Goal: Task Accomplishment & Management: Manage account settings

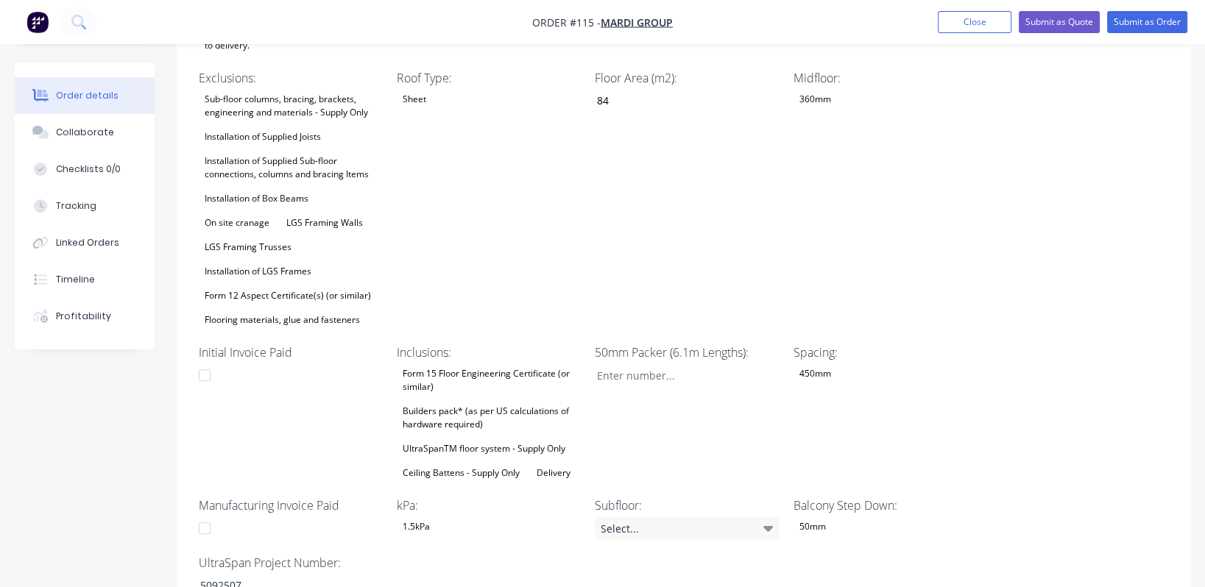
scroll to position [543, 0]
click at [592, 496] on div "Balcony Step Down: 50mm" at bounding box center [885, 517] width 184 height 43
click at [592, 517] on div "50mm" at bounding box center [812, 526] width 38 height 19
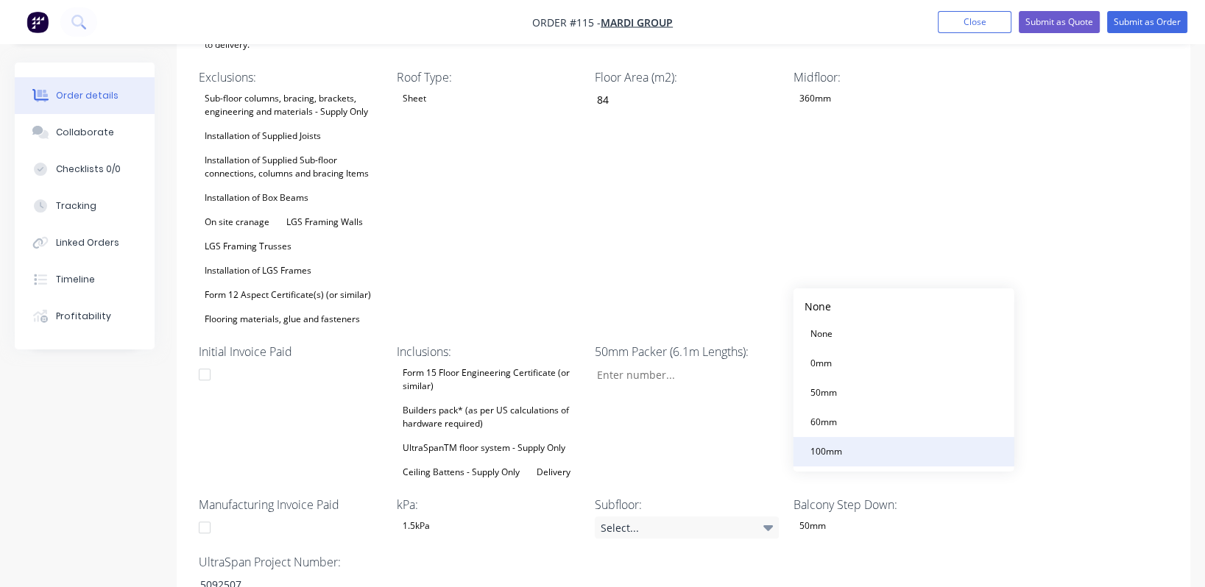
click at [592, 448] on div "100mm" at bounding box center [825, 451] width 43 height 19
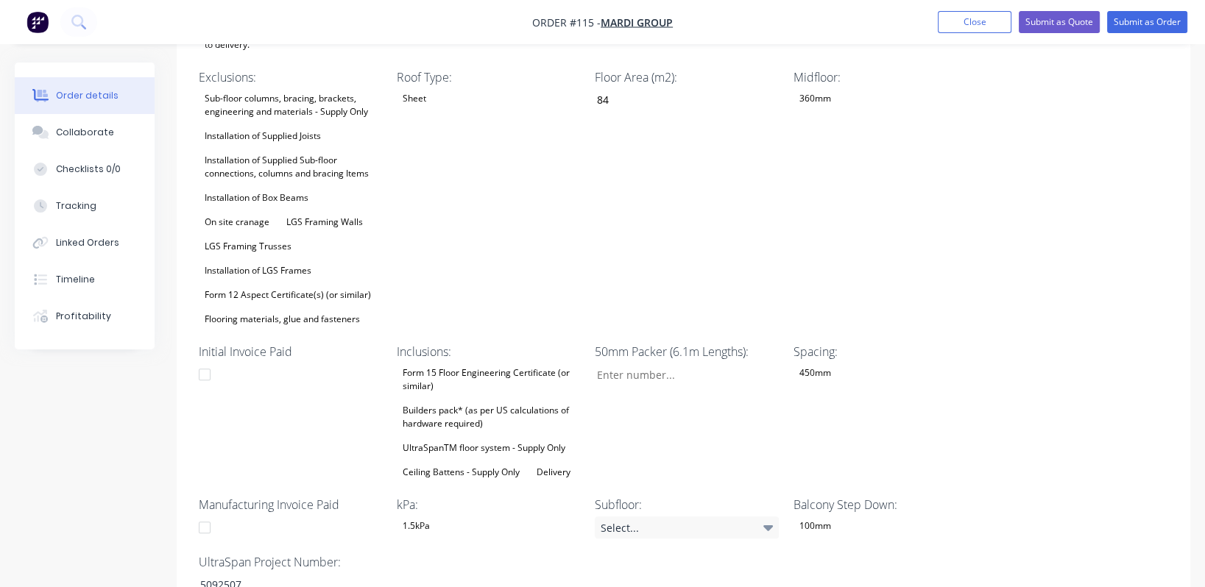
click at [592, 535] on div "Wet Area Step Down: 50mm Sheet Layout: Yes Project Address: [STREET_ADDRESS] Su…" at bounding box center [683, 263] width 1013 height 707
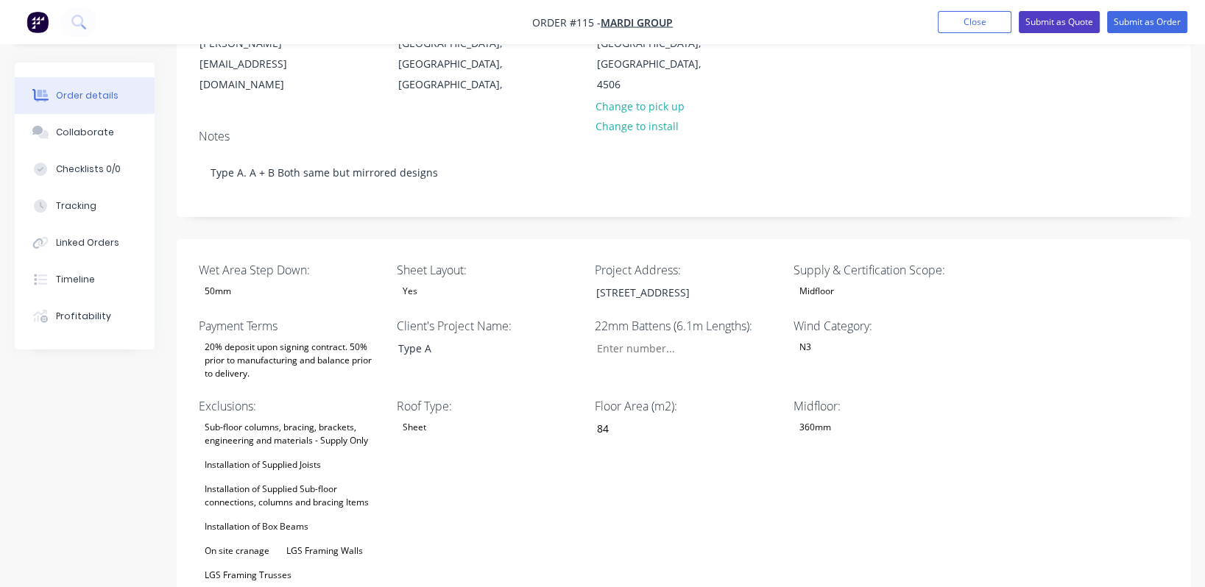
scroll to position [213, 0]
click at [592, 19] on button "Submit as Quote" at bounding box center [1059, 22] width 81 height 22
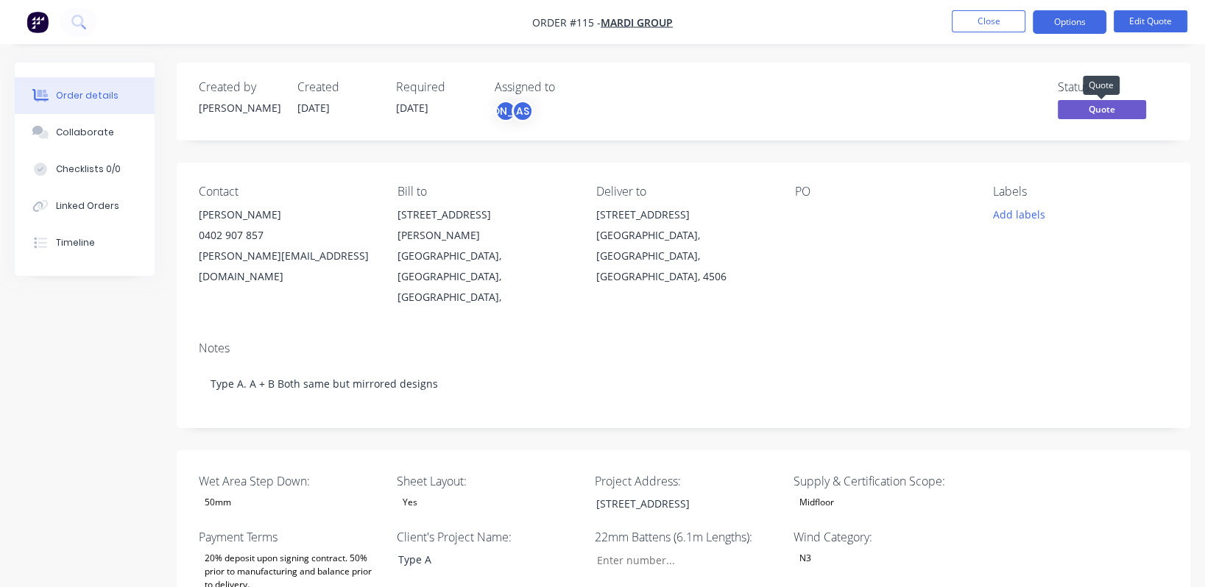
click at [592, 108] on span "Quote" at bounding box center [1102, 109] width 88 height 18
click at [592, 23] on button "Options" at bounding box center [1070, 22] width 74 height 24
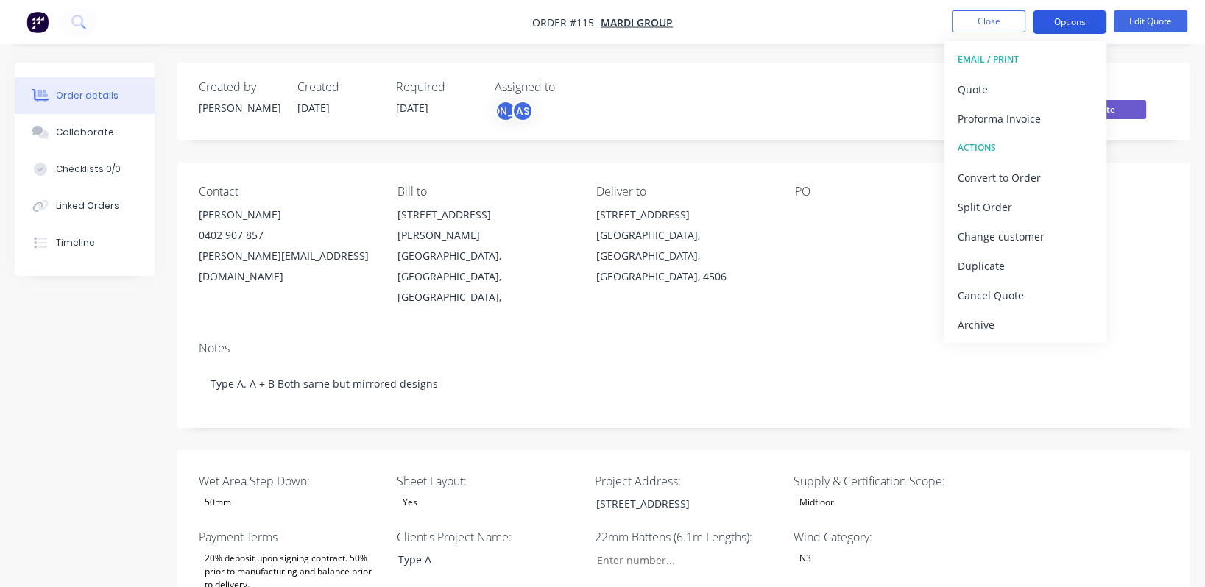
click at [592, 23] on button "Options" at bounding box center [1070, 22] width 74 height 24
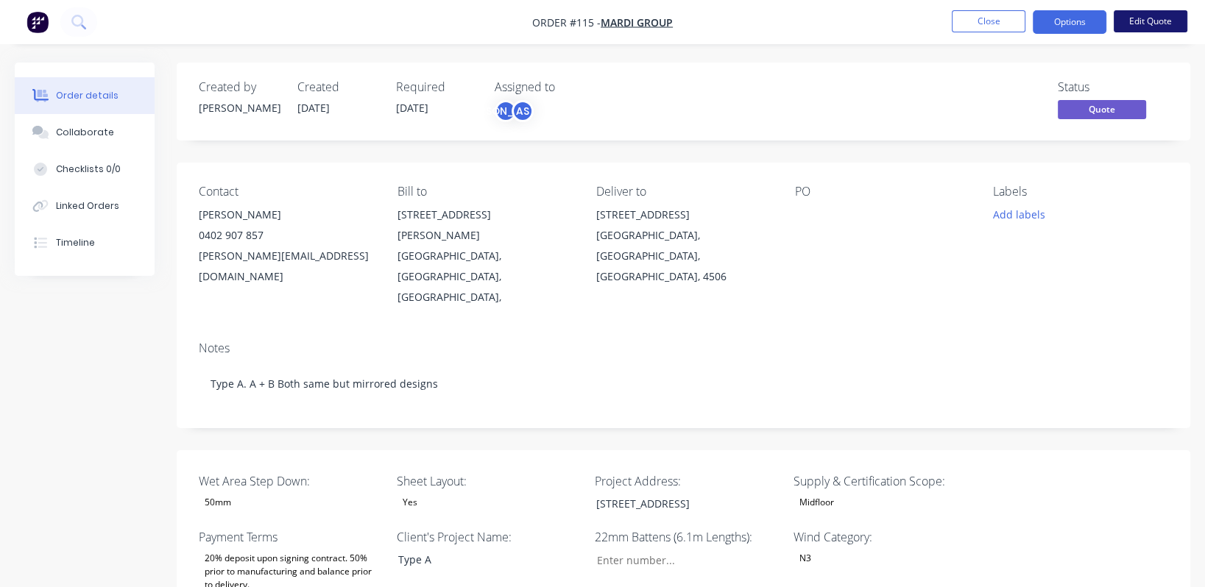
click at [592, 24] on button "Edit Quote" at bounding box center [1151, 21] width 74 height 22
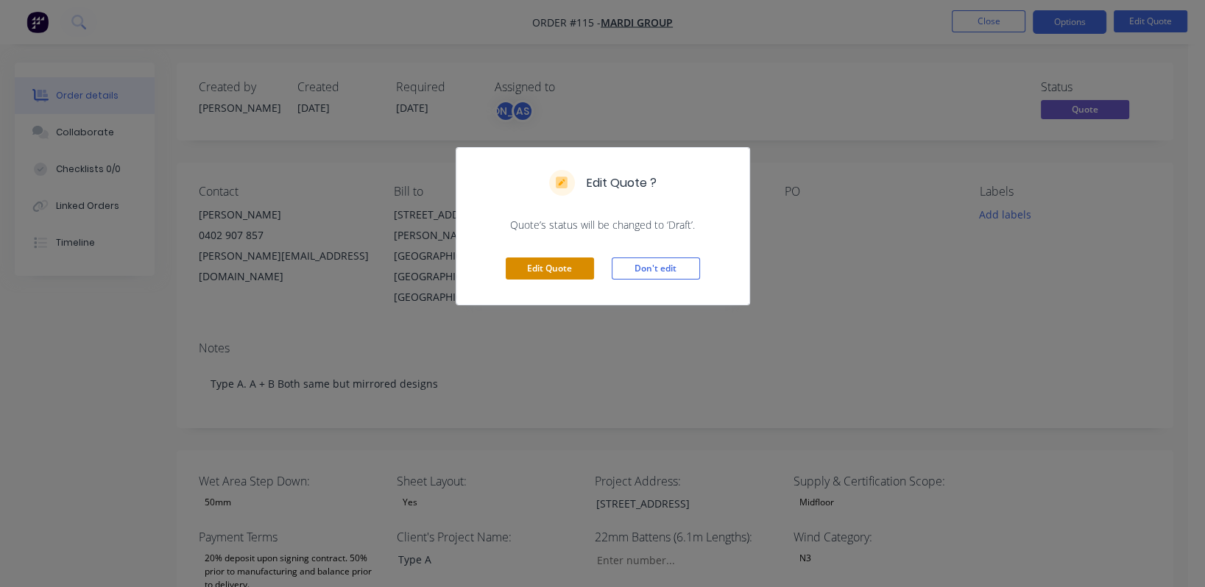
click at [545, 272] on button "Edit Quote" at bounding box center [550, 269] width 88 height 22
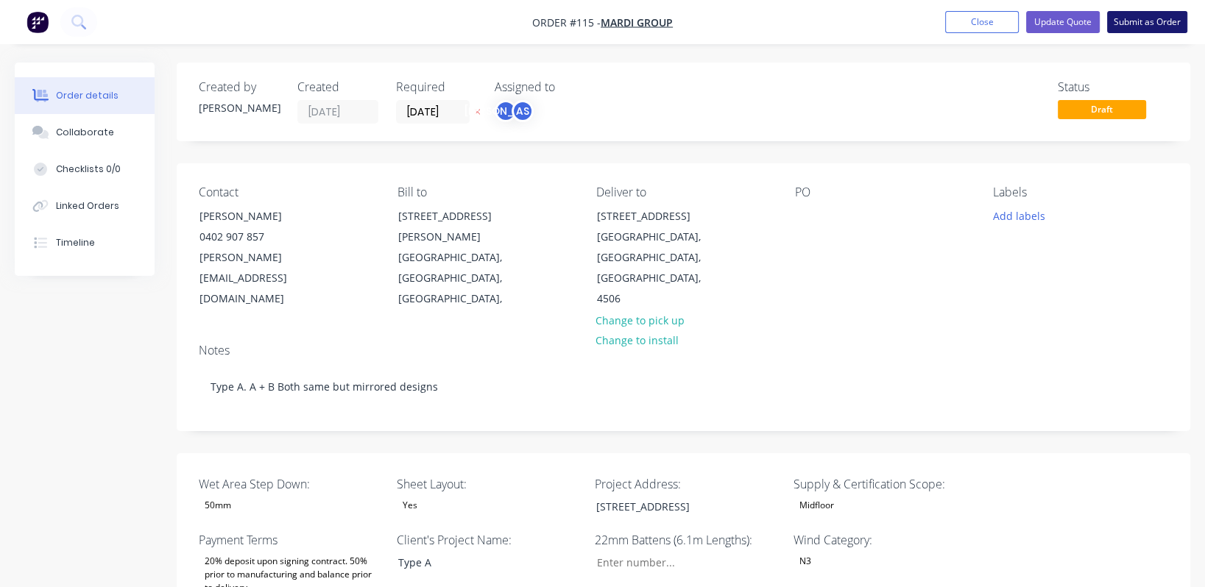
click at [592, 18] on button "Submit as Order" at bounding box center [1147, 22] width 80 height 22
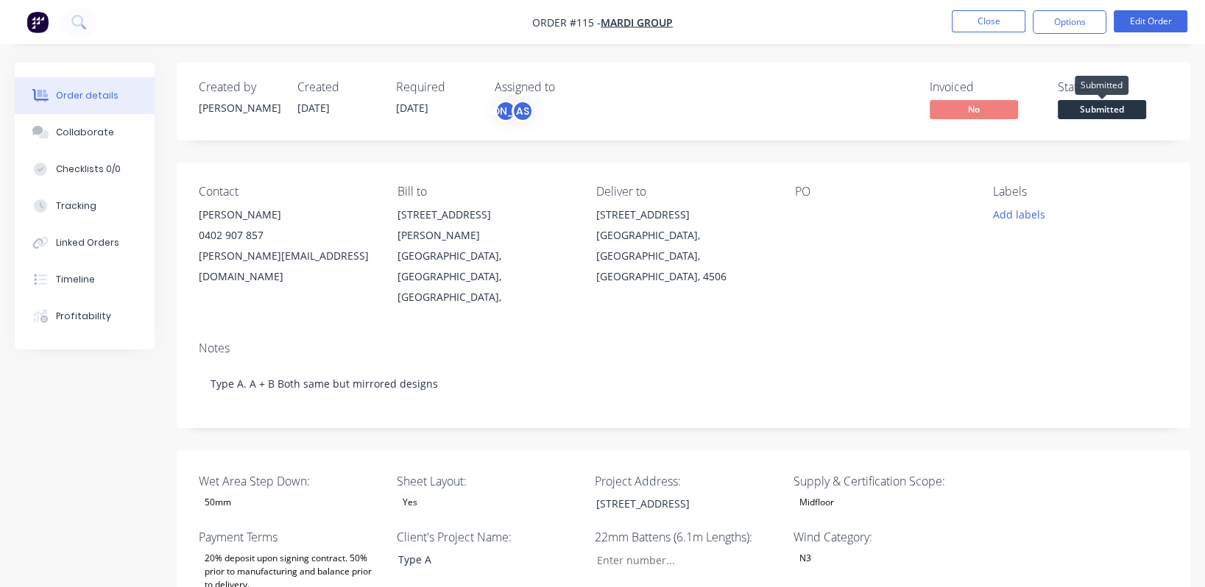
click at [592, 113] on span "Submitted" at bounding box center [1102, 109] width 88 height 18
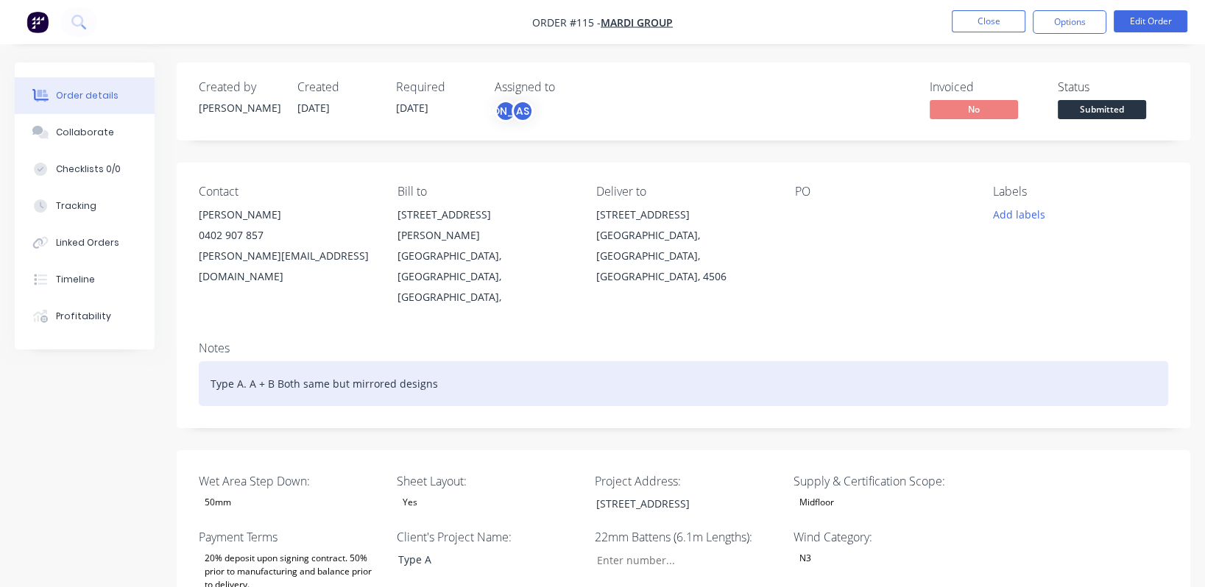
click at [592, 361] on div "Type A. A + B Both same but mirrored designs" at bounding box center [683, 383] width 969 height 45
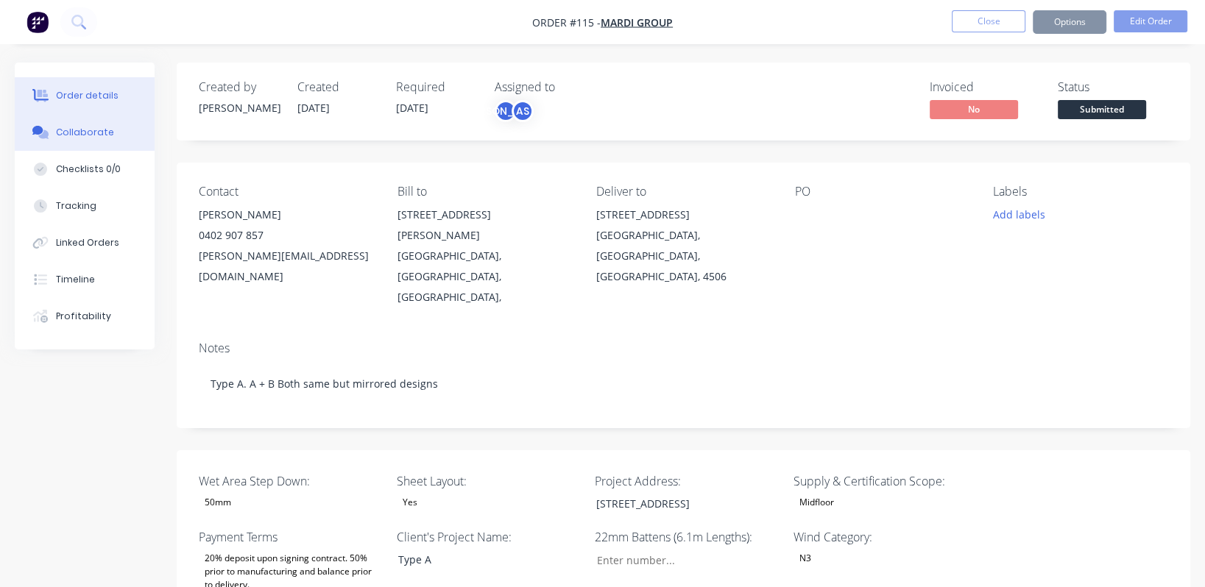
click at [60, 134] on div "Collaborate" at bounding box center [85, 132] width 58 height 13
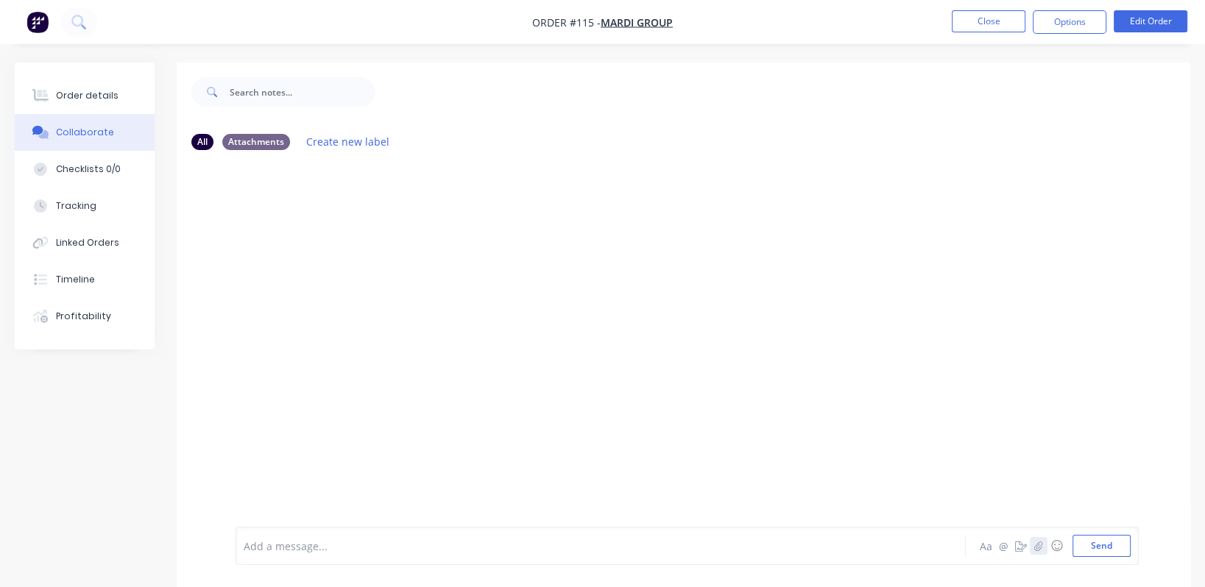
click at [592, 551] on button "button" at bounding box center [1039, 546] width 18 height 18
click at [592, 546] on icon "button" at bounding box center [1038, 546] width 8 height 10
click at [592, 545] on button "Send" at bounding box center [1101, 546] width 58 height 22
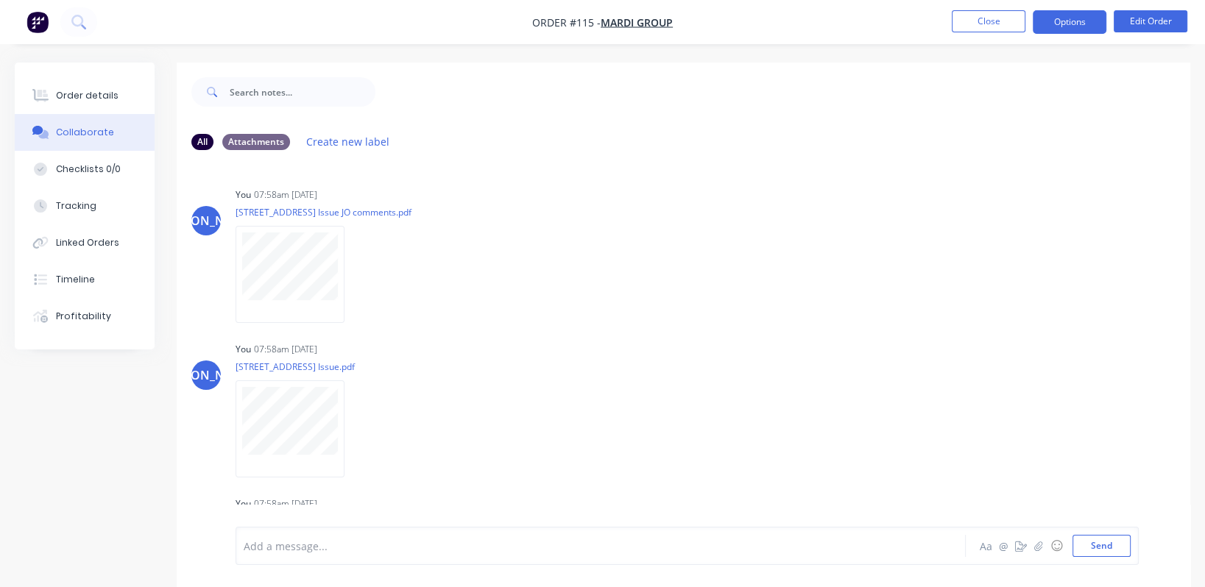
click at [592, 13] on button "Options" at bounding box center [1070, 22] width 74 height 24
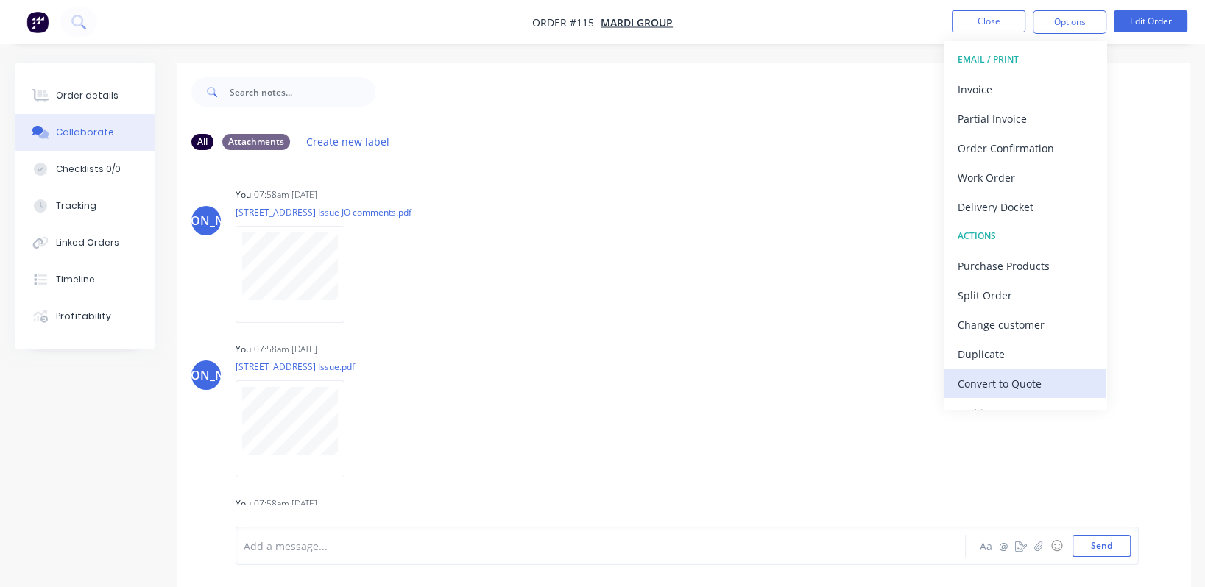
click at [592, 384] on div "Convert to Quote" at bounding box center [1024, 383] width 135 height 21
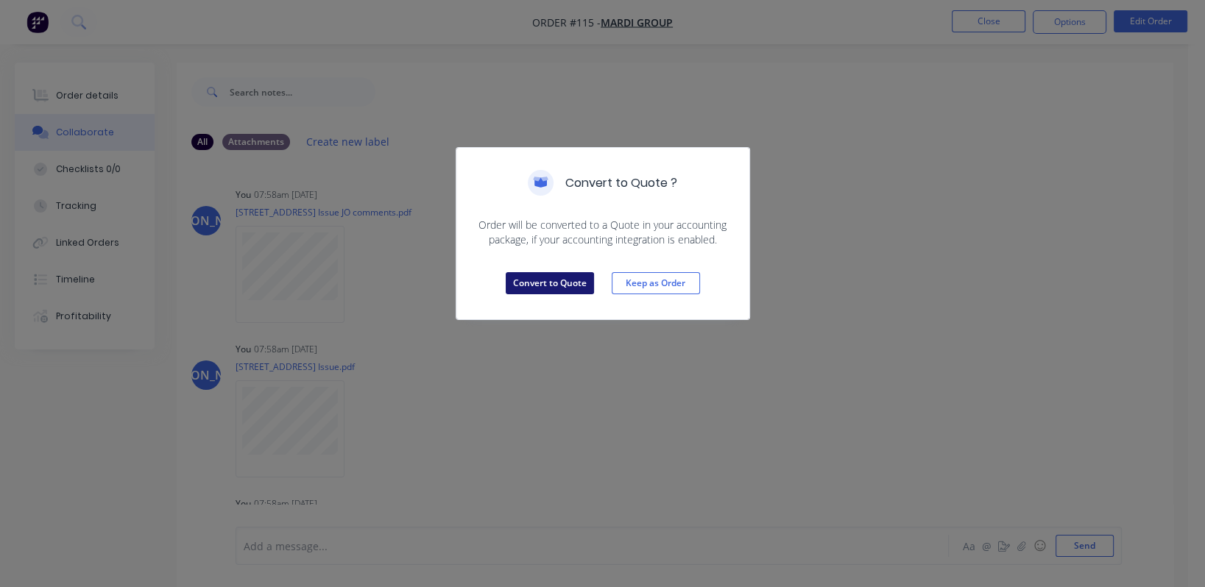
click at [557, 281] on button "Convert to Quote" at bounding box center [550, 283] width 88 height 22
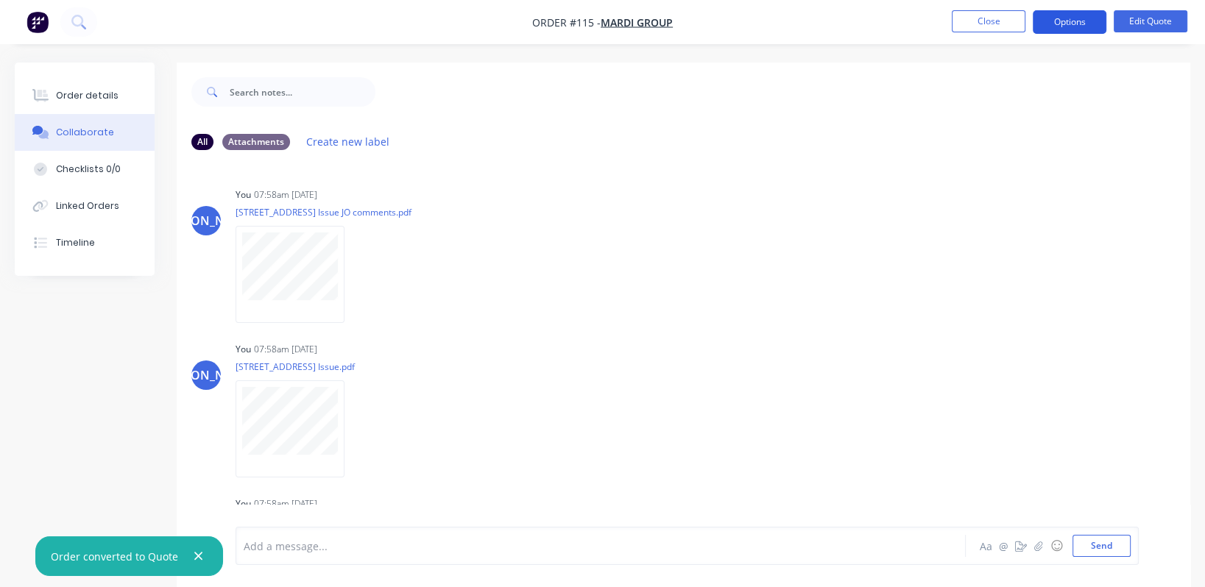
click at [592, 25] on button "Options" at bounding box center [1070, 22] width 74 height 24
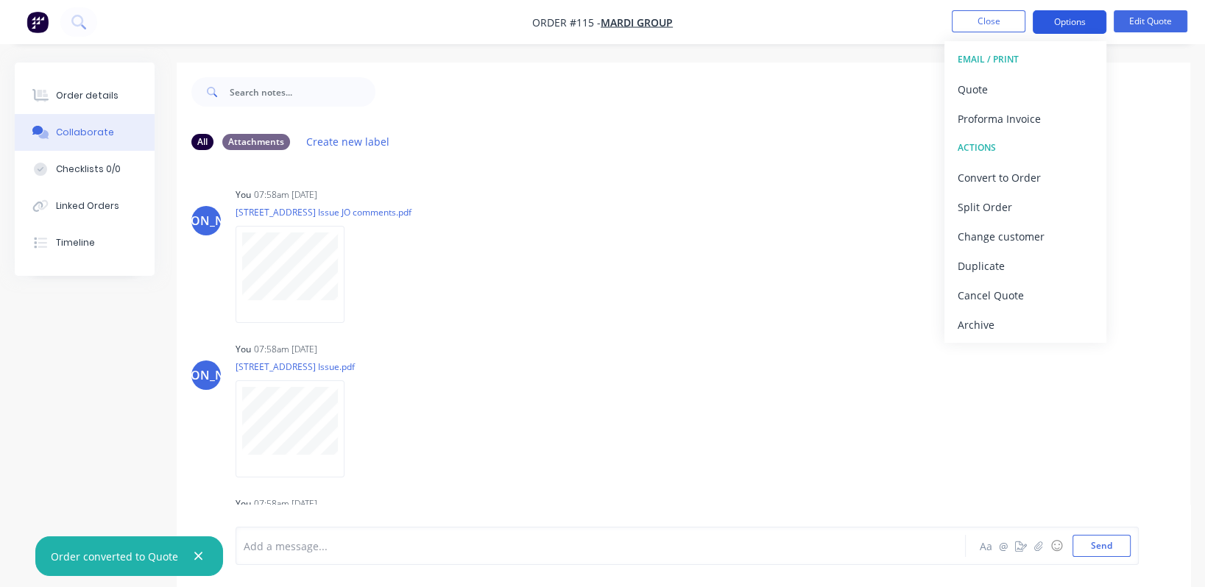
click at [592, 25] on button "Options" at bounding box center [1070, 22] width 74 height 24
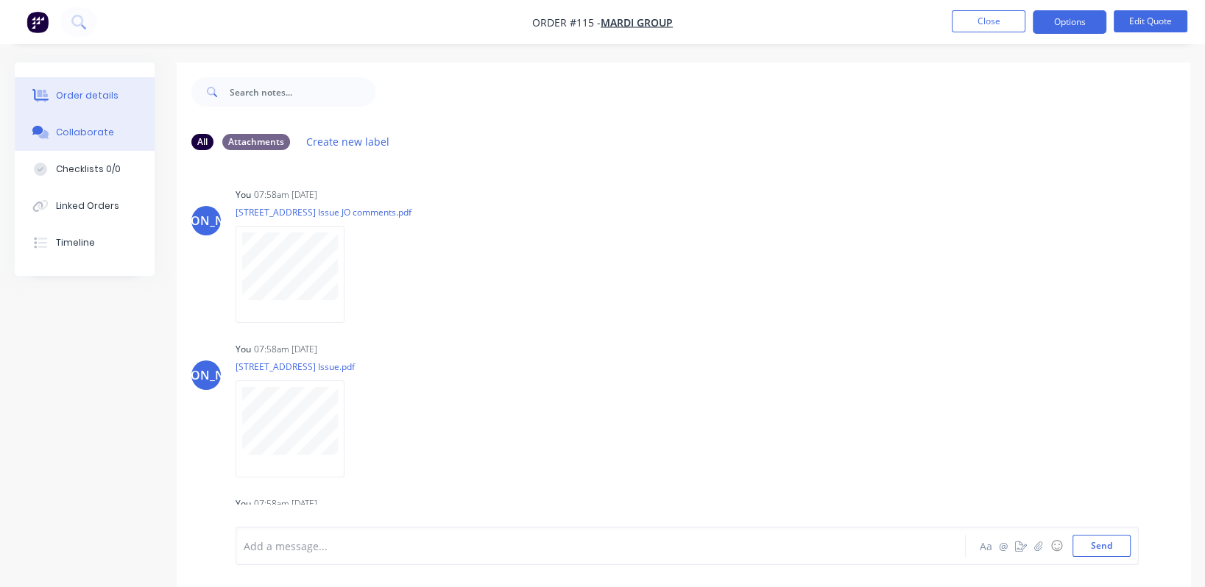
click at [91, 100] on div "Order details" at bounding box center [87, 95] width 63 height 13
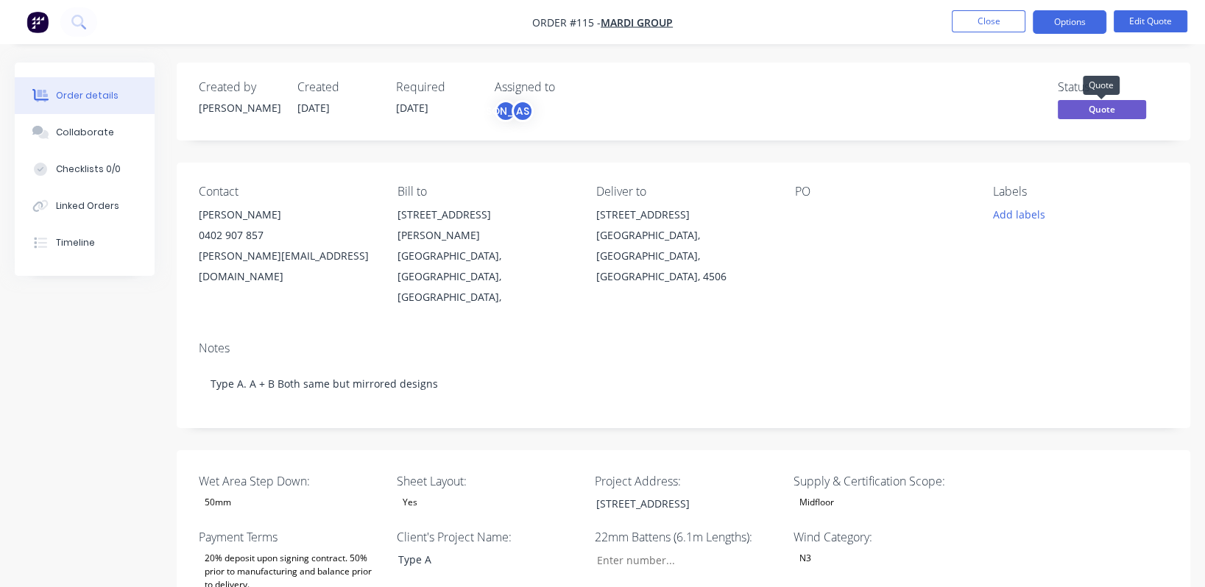
click at [592, 114] on span "Quote" at bounding box center [1102, 109] width 88 height 18
click at [592, 110] on span "Quote" at bounding box center [1102, 109] width 88 height 18
click at [592, 23] on button "Edit Quote" at bounding box center [1151, 21] width 74 height 22
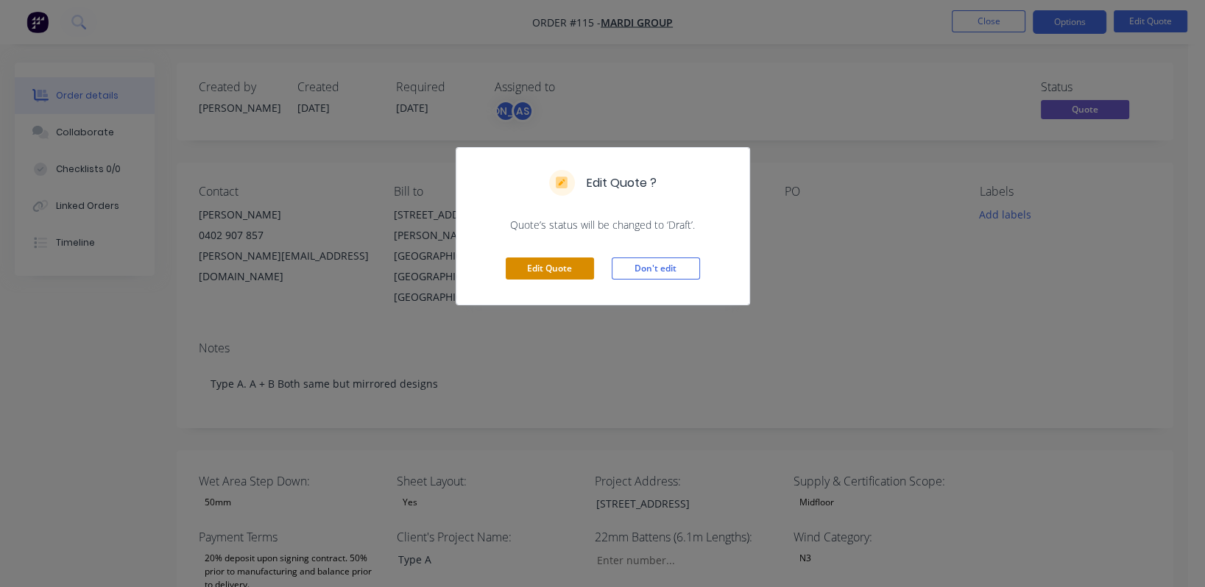
click at [529, 268] on button "Edit Quote" at bounding box center [550, 269] width 88 height 22
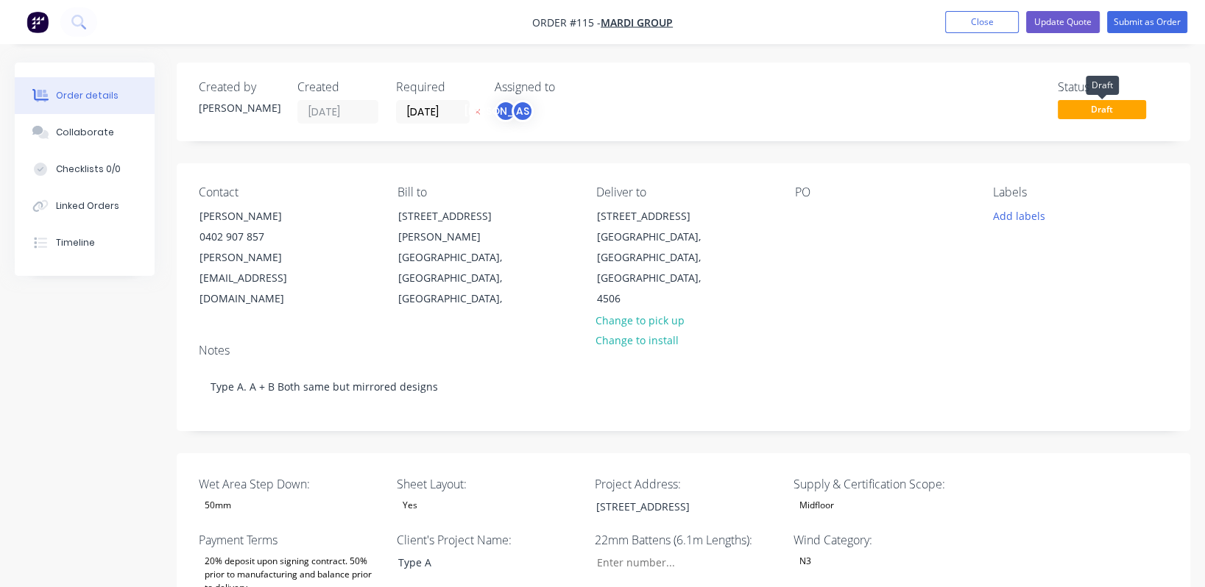
click at [592, 110] on span "Draft" at bounding box center [1102, 109] width 88 height 18
click at [592, 108] on span "Draft" at bounding box center [1102, 109] width 88 height 18
click at [592, 27] on button "Update Quote" at bounding box center [1063, 22] width 74 height 22
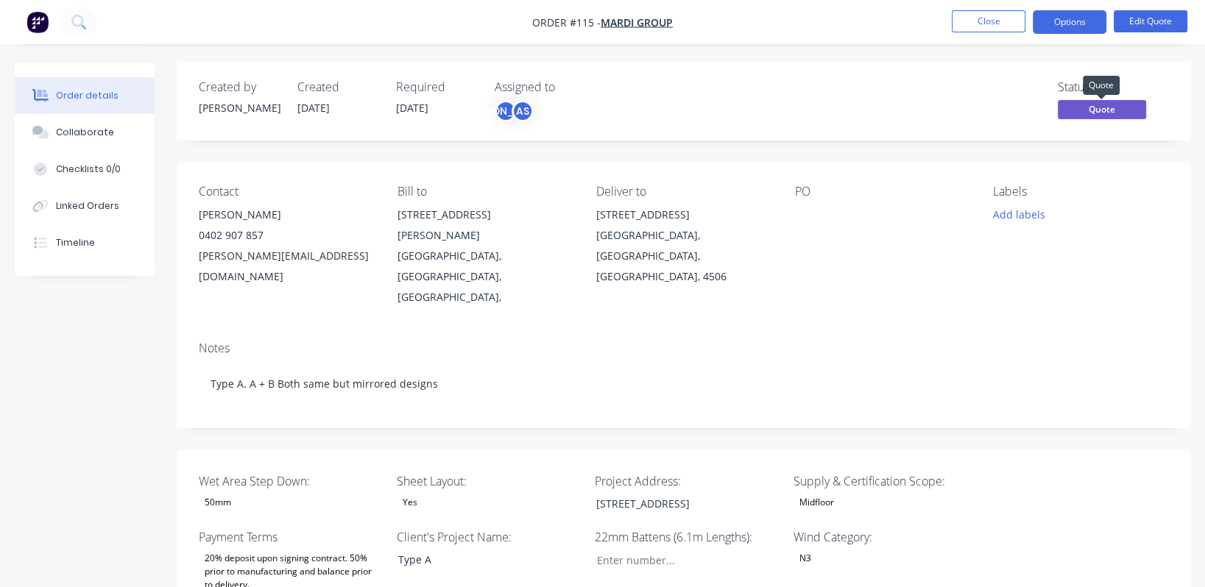
click at [592, 114] on span "Quote" at bounding box center [1102, 109] width 88 height 18
click at [592, 26] on button "Options" at bounding box center [1070, 22] width 74 height 24
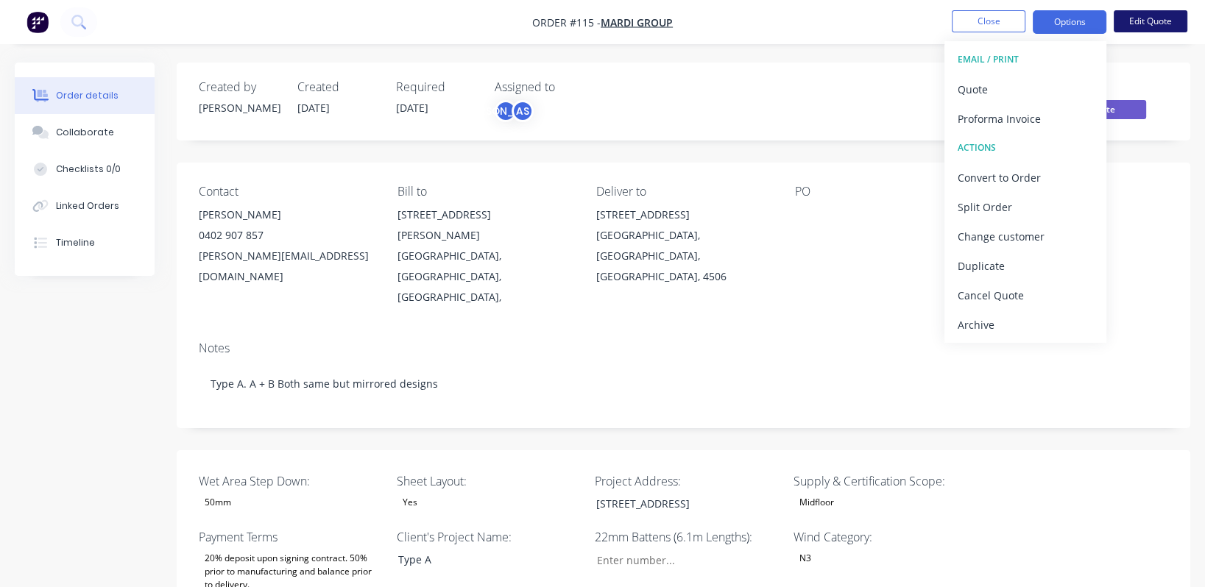
click at [592, 22] on button "Edit Quote" at bounding box center [1151, 21] width 74 height 22
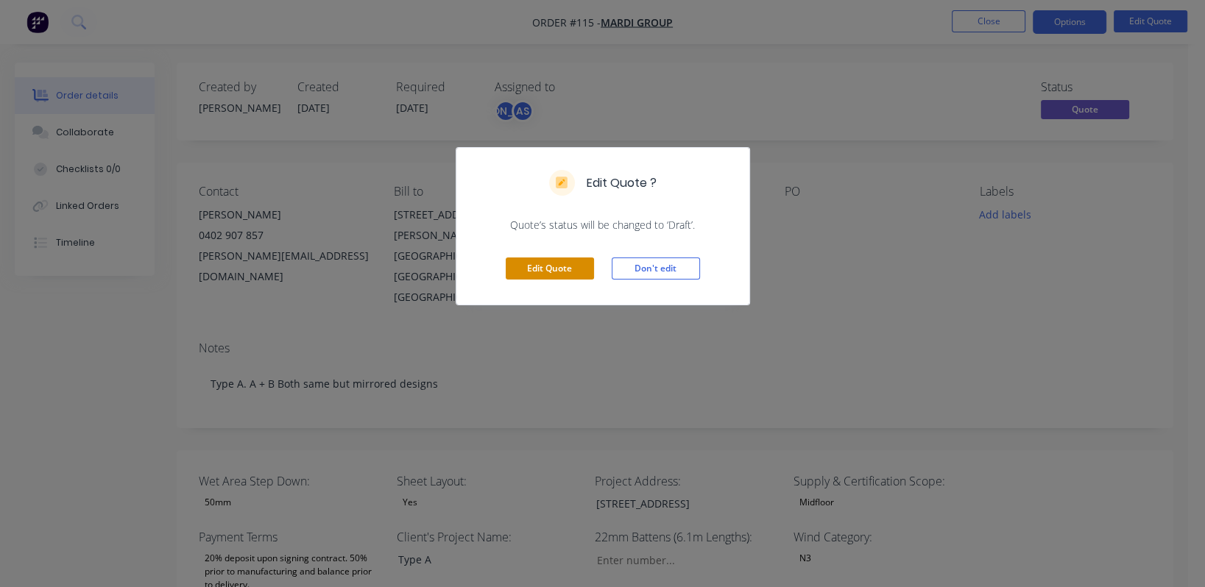
click at [538, 274] on button "Edit Quote" at bounding box center [550, 269] width 88 height 22
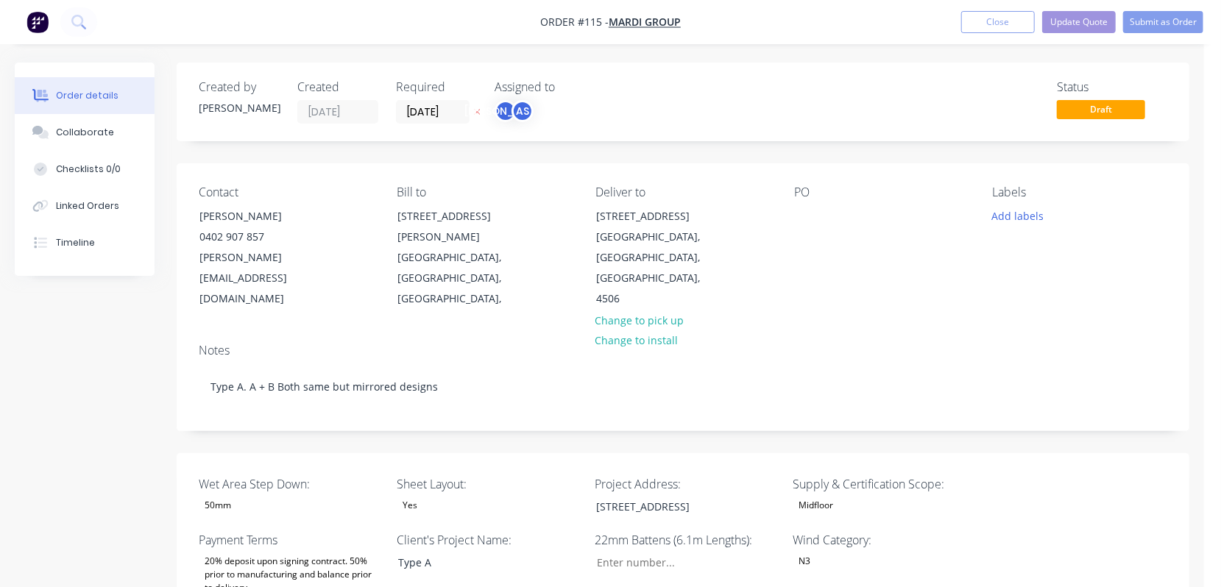
type input "84"
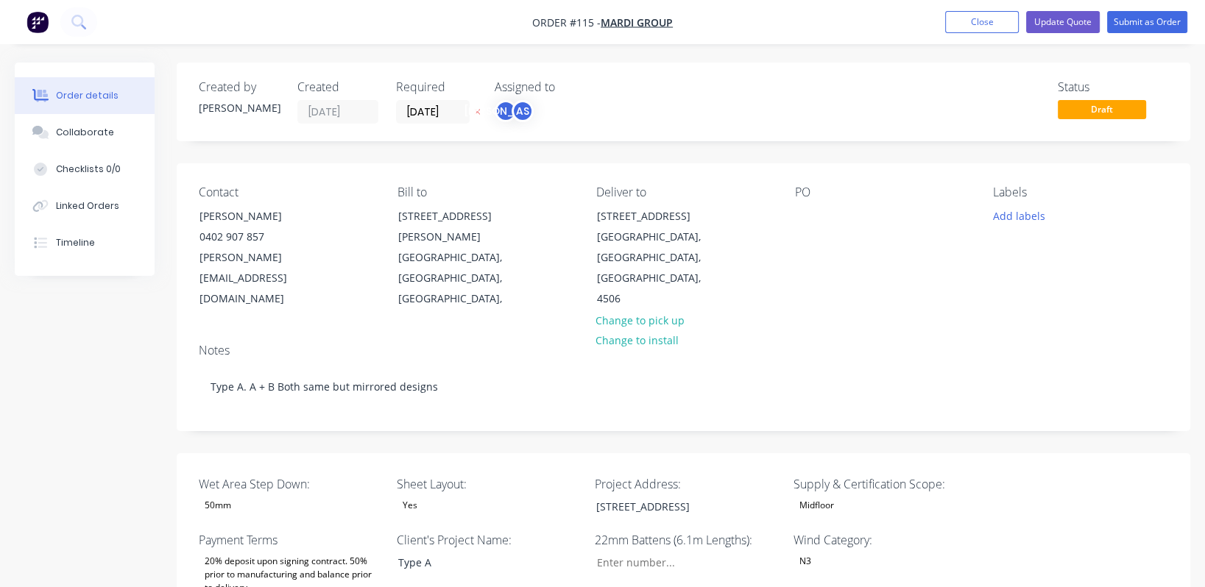
click at [592, 110] on span "Draft" at bounding box center [1102, 109] width 88 height 18
click at [592, 109] on span "Draft" at bounding box center [1102, 109] width 88 height 18
click at [592, 82] on div "Status" at bounding box center [1113, 87] width 110 height 14
click at [592, 20] on button "Submit as Order" at bounding box center [1147, 22] width 80 height 22
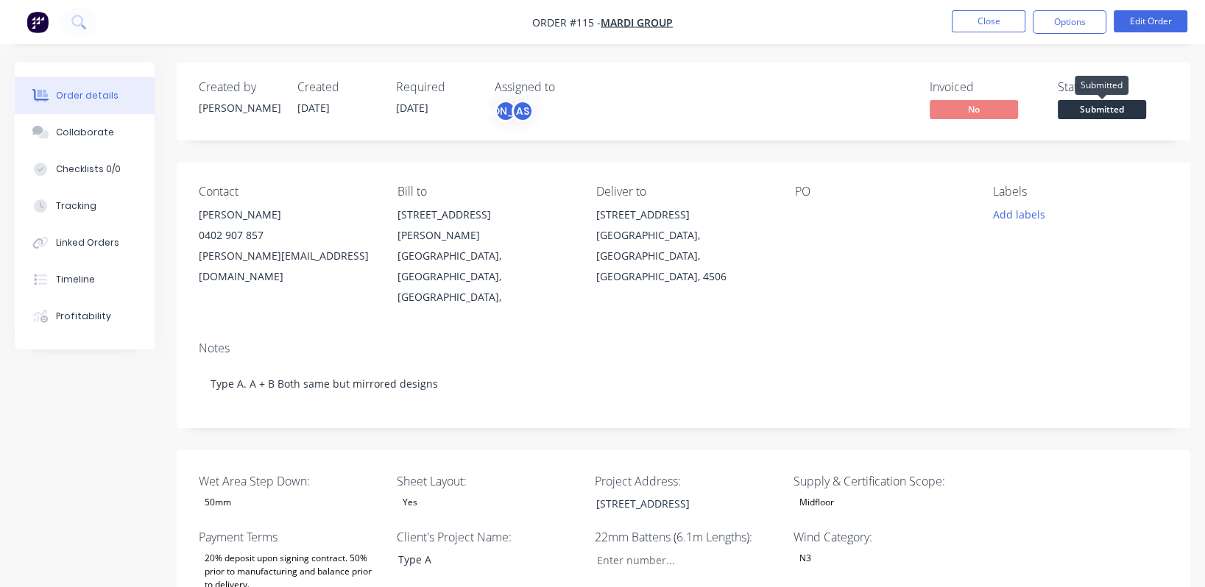
click at [592, 107] on span "Submitted" at bounding box center [1102, 109] width 88 height 18
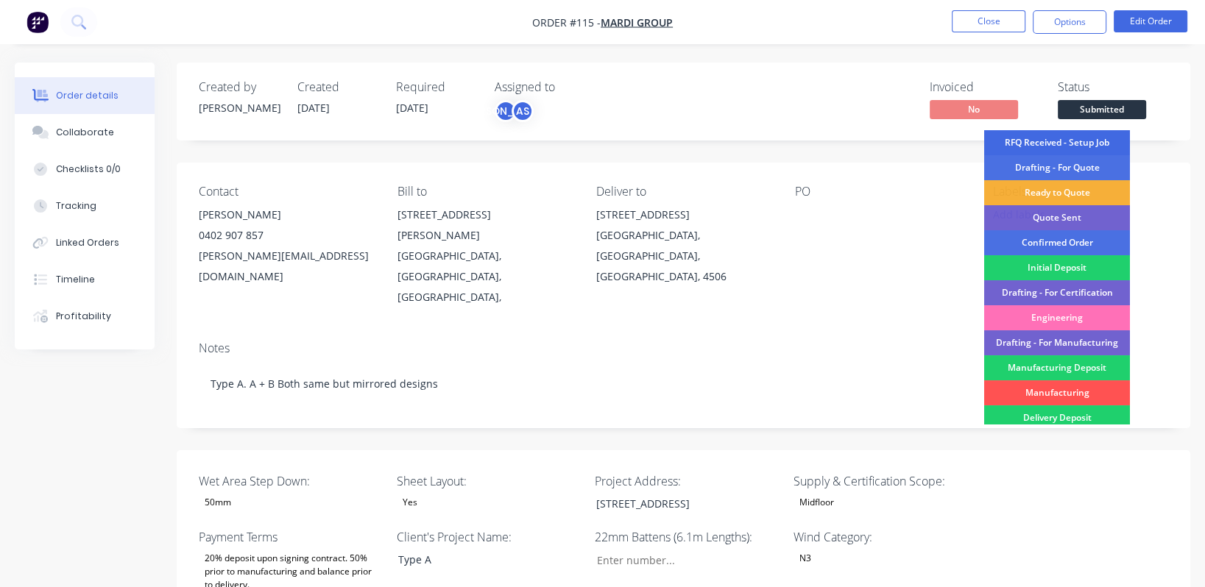
click at [592, 143] on div "RFQ Received - Setup Job" at bounding box center [1057, 142] width 146 height 25
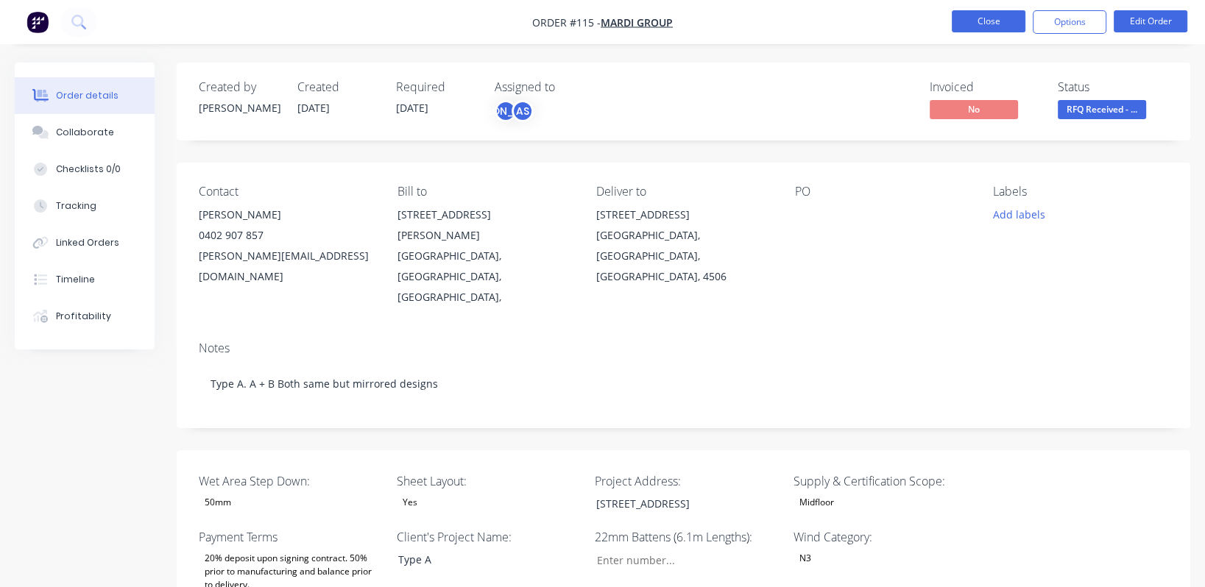
click at [592, 16] on button "Close" at bounding box center [989, 21] width 74 height 22
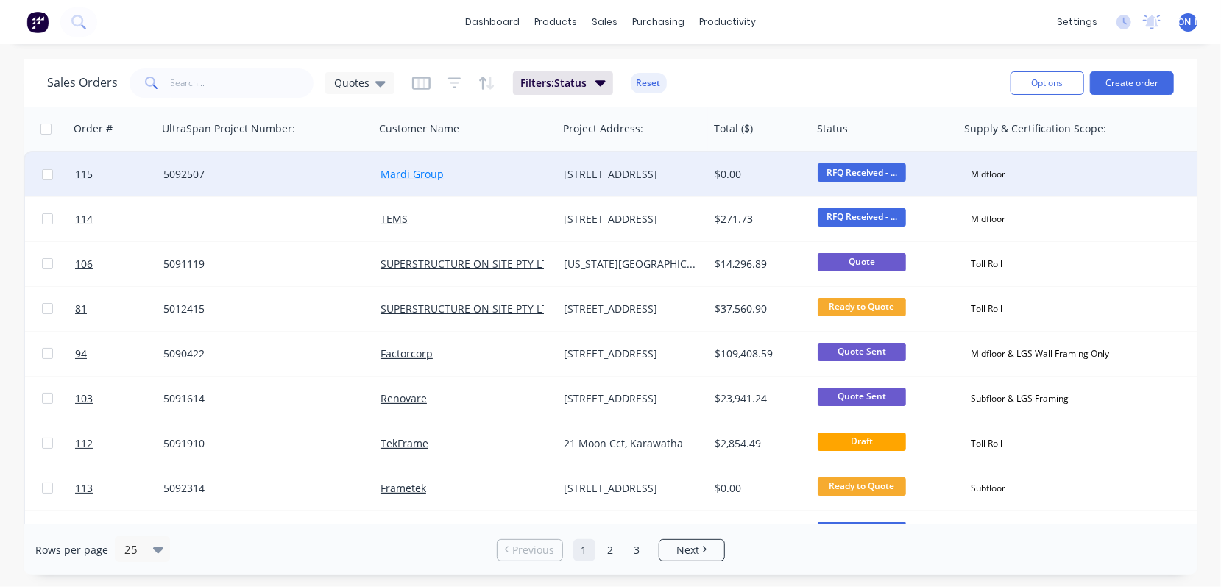
click at [414, 171] on link "Mardi Group" at bounding box center [411, 174] width 63 height 14
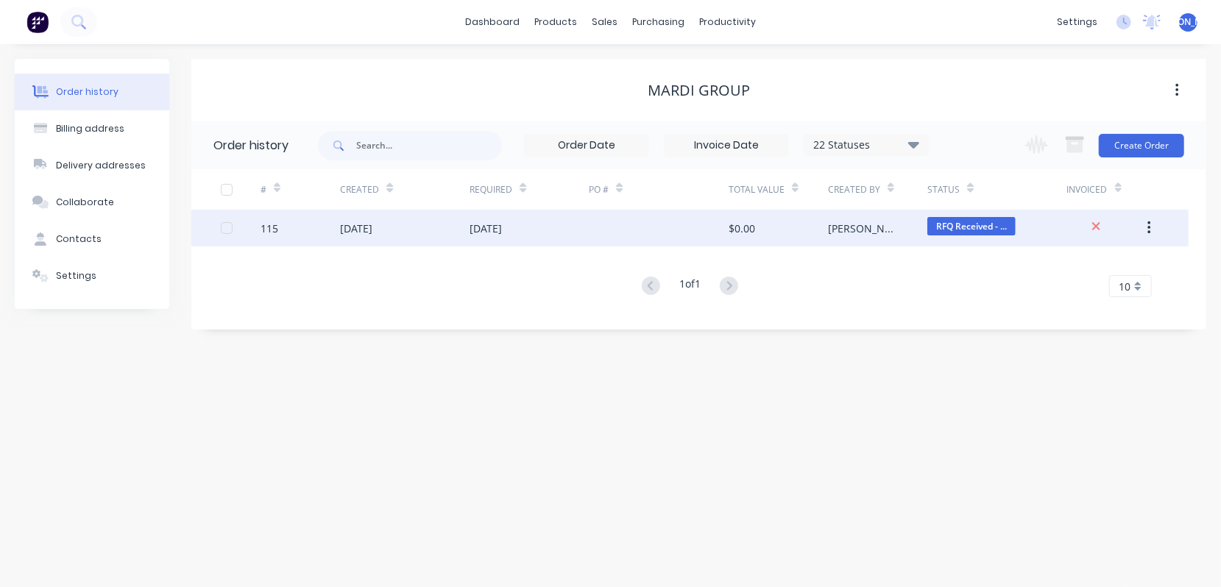
click at [592, 222] on icon "button" at bounding box center [1148, 228] width 3 height 13
click at [592, 298] on div "Duplicate" at bounding box center [1096, 296] width 113 height 21
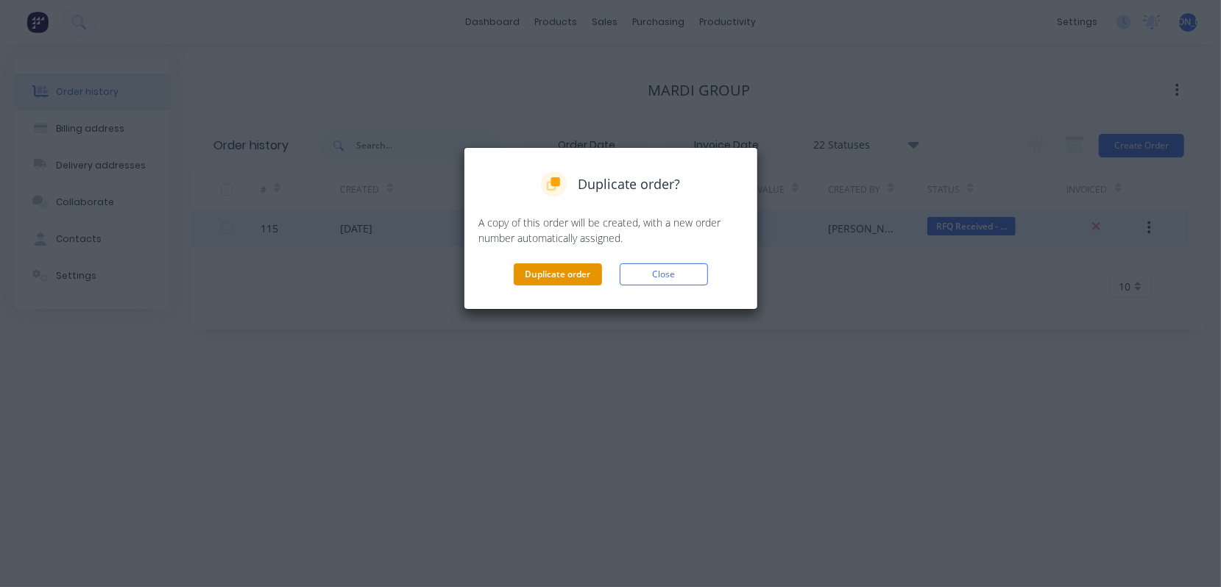
click at [571, 274] on button "Duplicate order" at bounding box center [558, 274] width 88 height 22
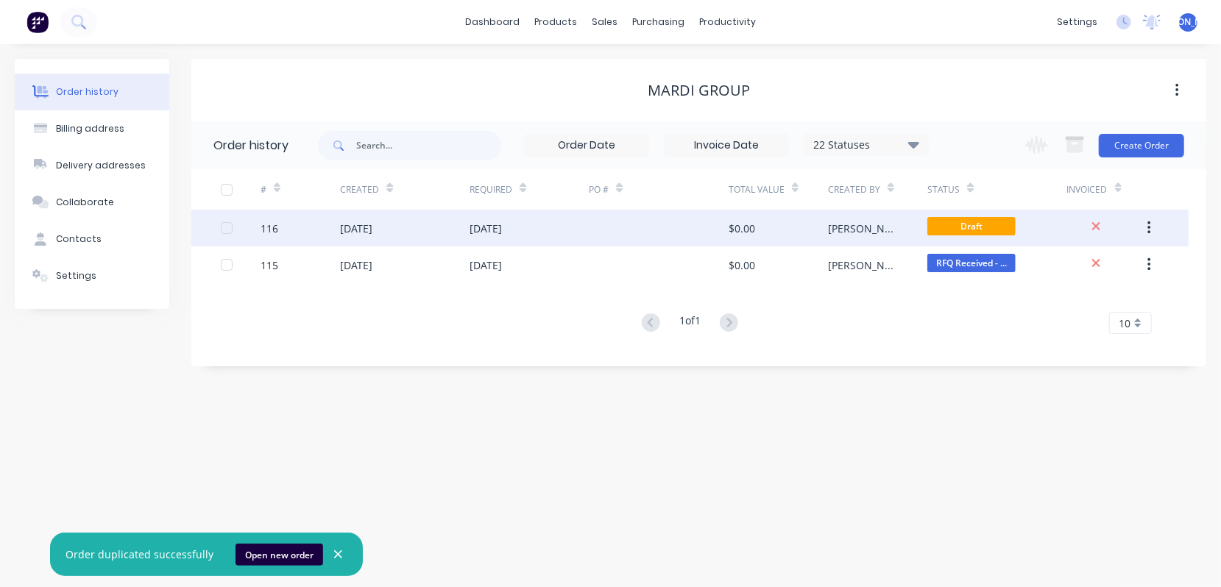
click at [226, 230] on div at bounding box center [226, 227] width 29 height 29
click at [270, 222] on div "116" at bounding box center [270, 228] width 18 height 15
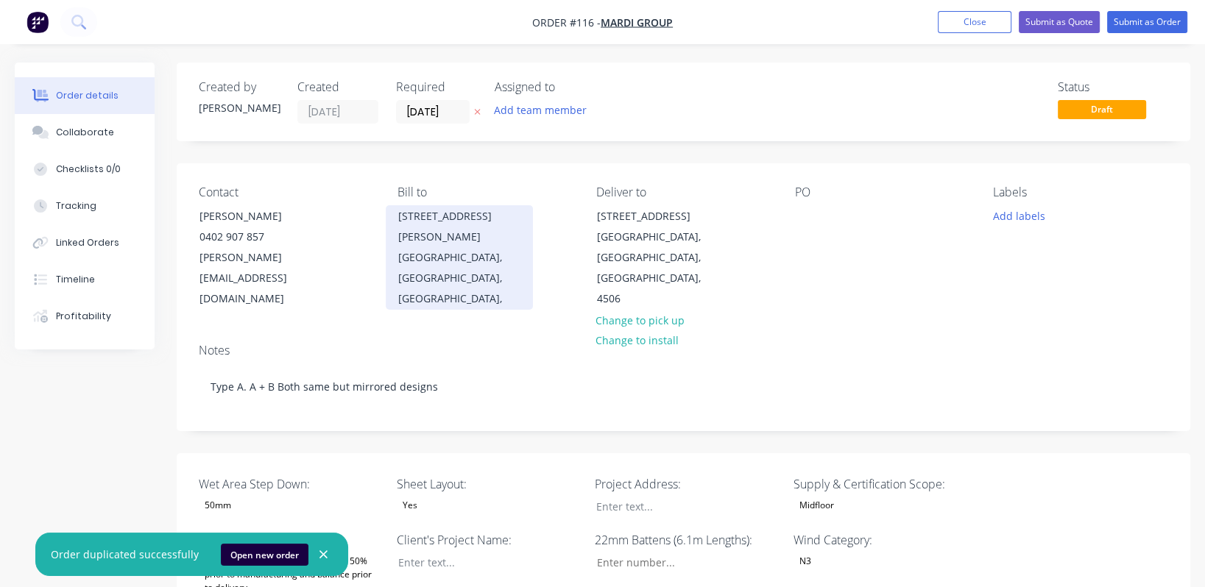
type input "84"
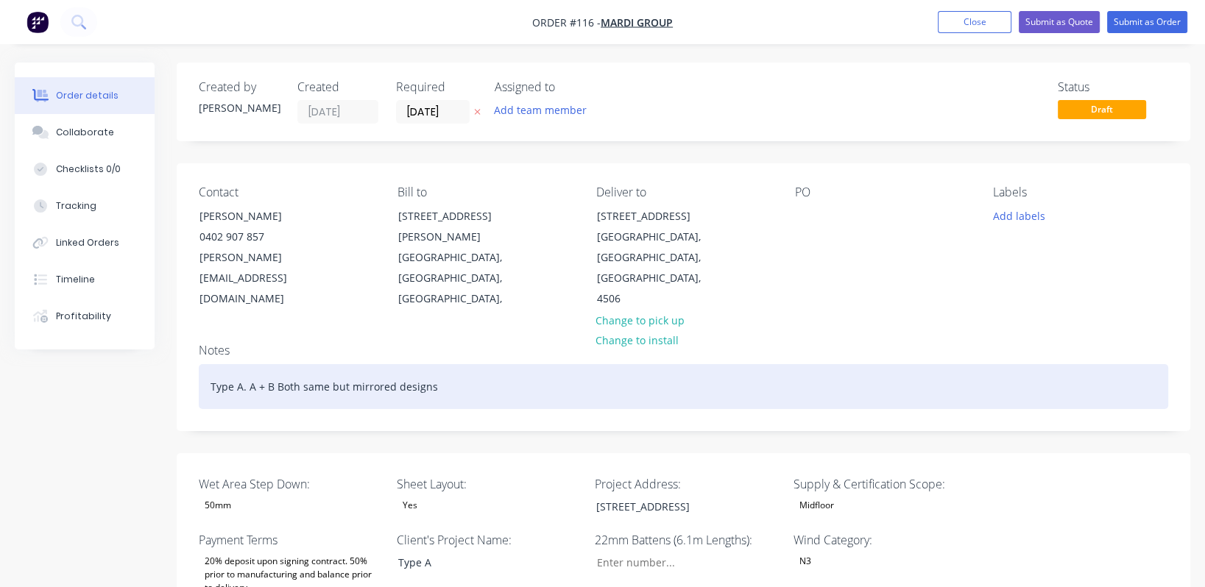
click at [270, 364] on div "Type A. A + B Both same but mirrored designs" at bounding box center [683, 386] width 969 height 45
click at [282, 364] on div "Type A. A + B Both same but mirrored designs" at bounding box center [683, 386] width 969 height 45
drag, startPoint x: 484, startPoint y: 348, endPoint x: 237, endPoint y: 346, distance: 247.3
click at [237, 364] on div "Type A. A + B Both same but mirrored designs" at bounding box center [683, 386] width 969 height 45
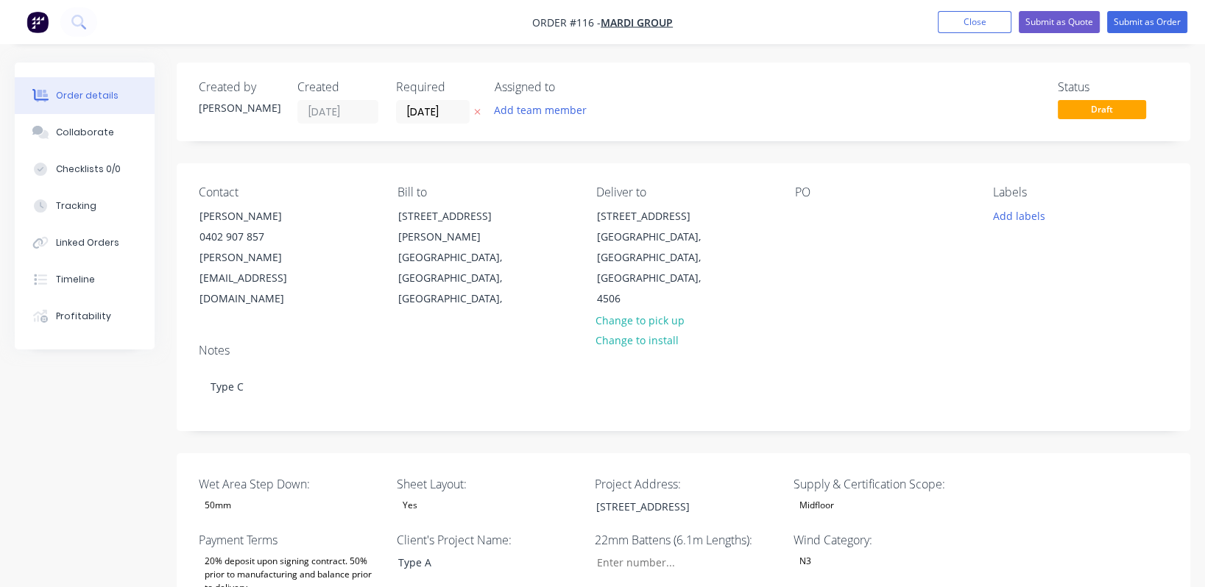
click at [592, 279] on div "Contact [PERSON_NAME] [PHONE_NUMBER] [EMAIL_ADDRESS][DOMAIN_NAME] Bill to [STRE…" at bounding box center [683, 247] width 1013 height 169
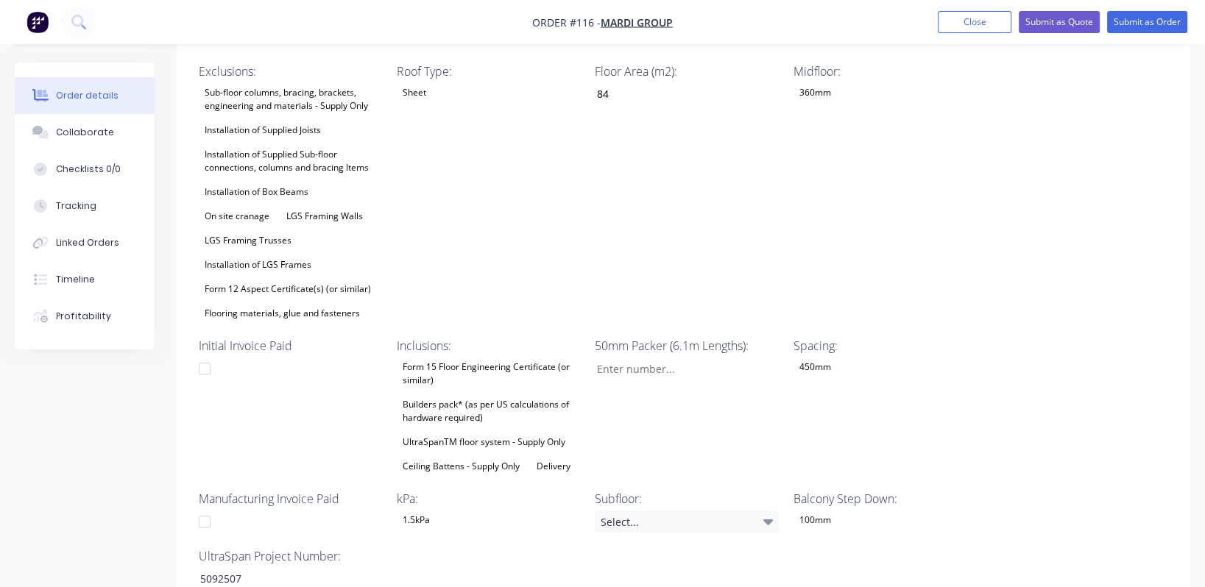
scroll to position [550, 0]
click at [255, 567] on div "5092507" at bounding box center [280, 577] width 184 height 21
click at [592, 391] on div "Wet Area Step Down: 50mm Sheet Layout: Yes Project Address: [STREET_ADDRESS] Su…" at bounding box center [683, 257] width 1013 height 707
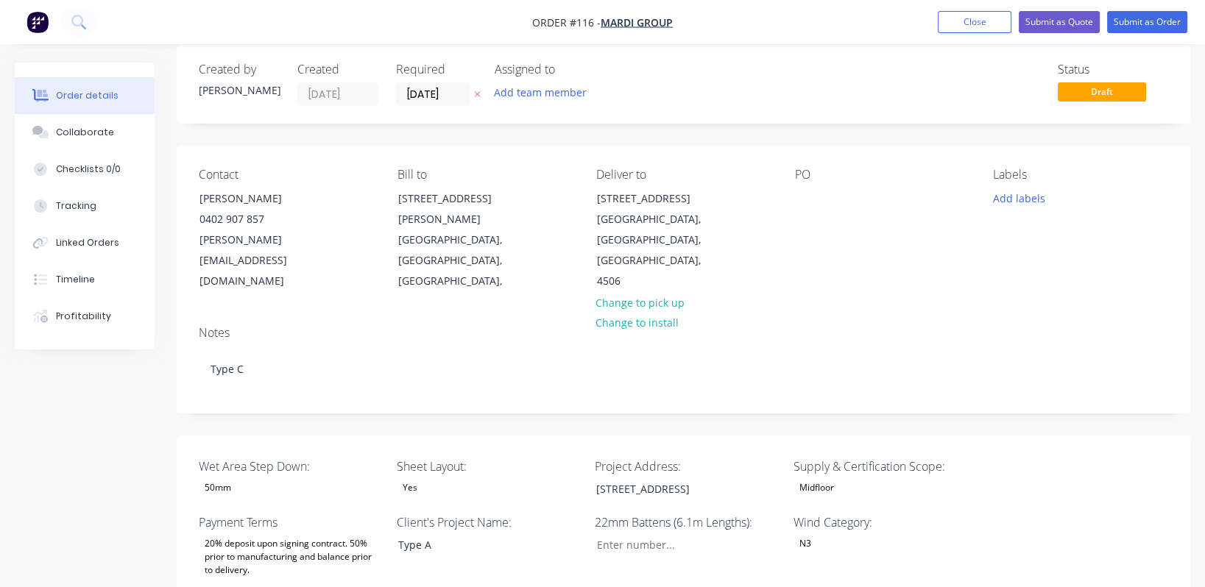
scroll to position [0, 0]
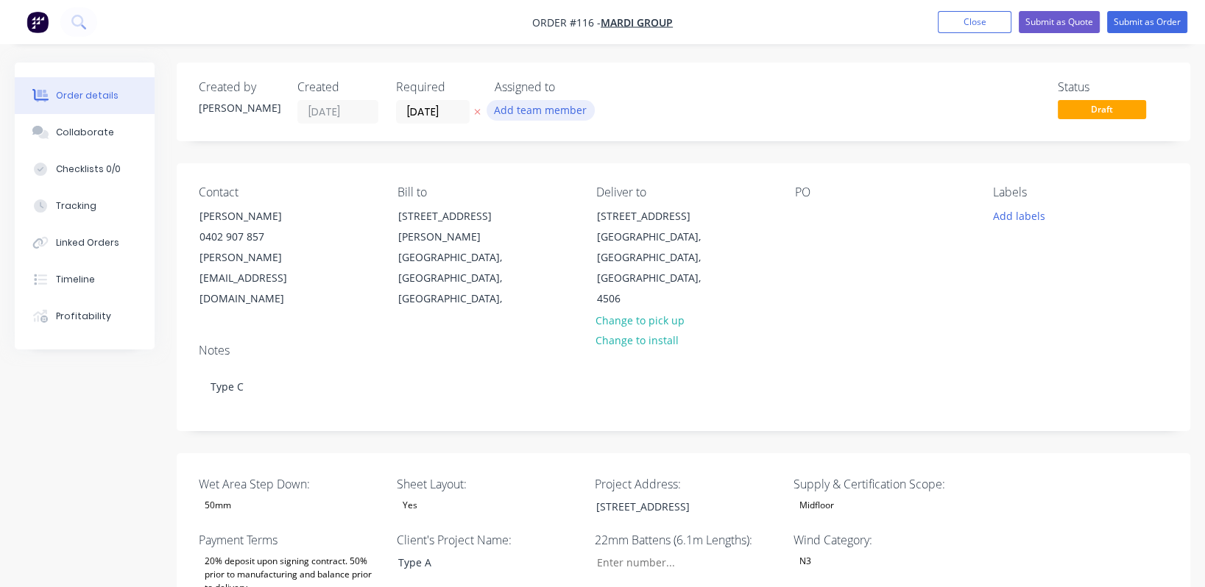
click at [556, 110] on button "Add team member" at bounding box center [540, 110] width 108 height 20
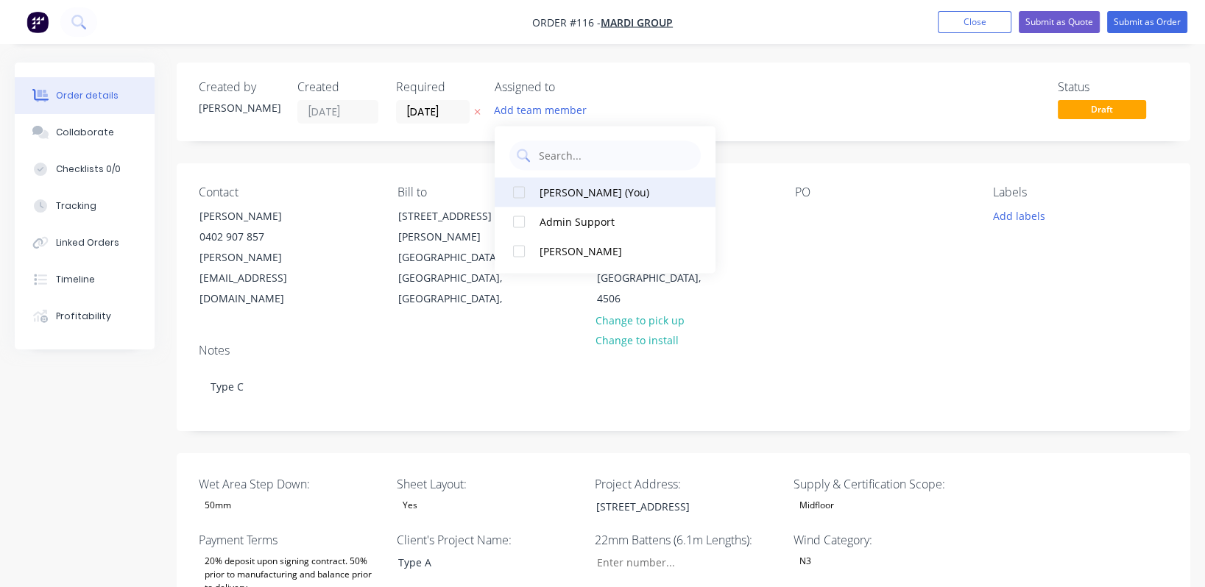
click at [580, 191] on div "[PERSON_NAME] (You)" at bounding box center [612, 192] width 147 height 15
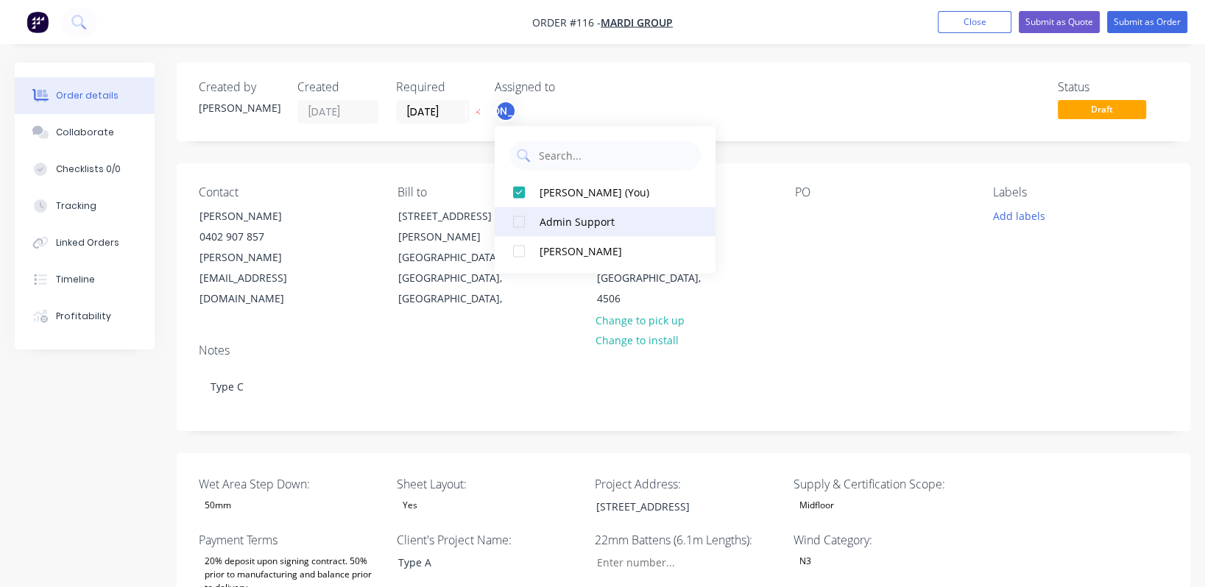
click at [575, 223] on div "Admin Support" at bounding box center [612, 221] width 147 height 15
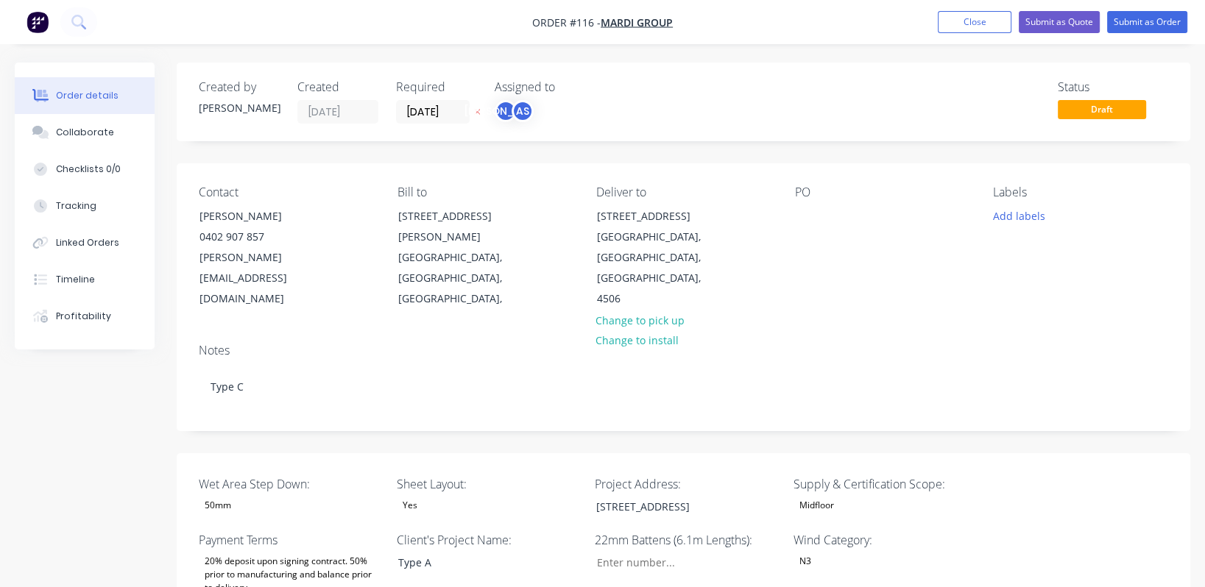
click at [592, 332] on div "Notes Type C" at bounding box center [683, 381] width 1013 height 99
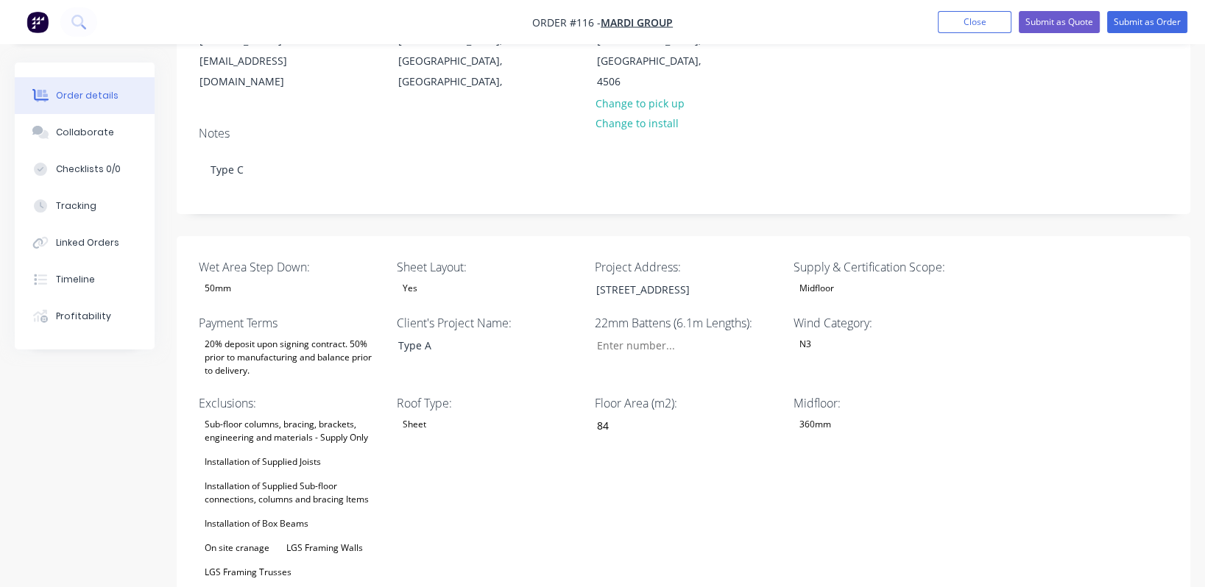
scroll to position [219, 0]
click at [439, 393] on label "Roof Type:" at bounding box center [489, 402] width 184 height 18
click at [592, 414] on input "84.3" at bounding box center [681, 425] width 194 height 22
type input "88"
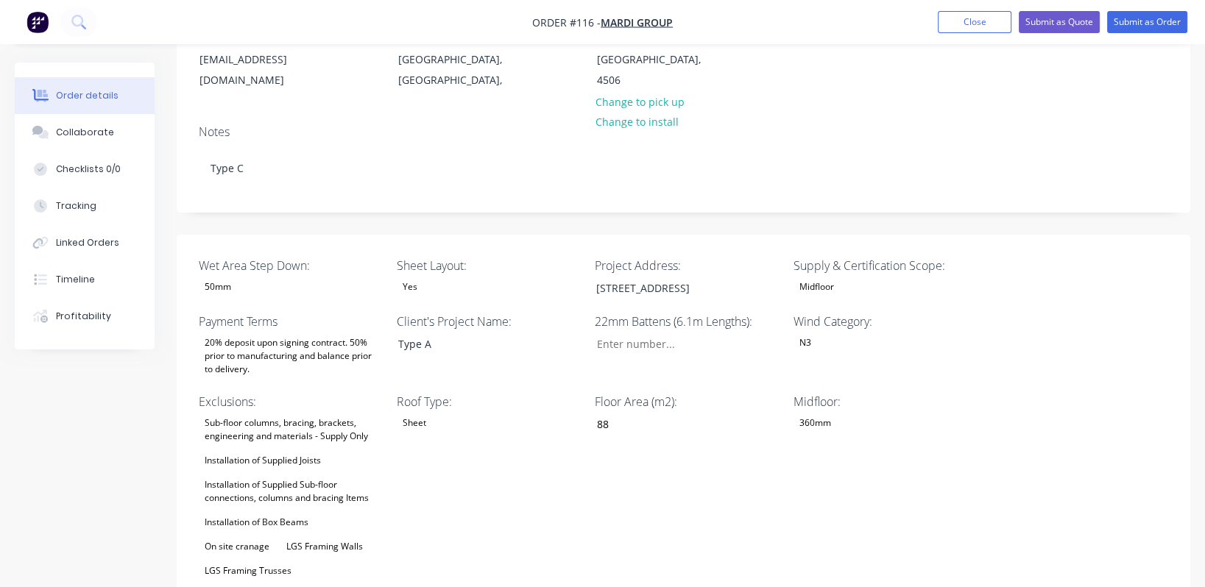
click at [592, 407] on div "Wet Area Step Down: 50mm Sheet Layout: Yes Project Address: [STREET_ADDRESS] Su…" at bounding box center [683, 588] width 1013 height 707
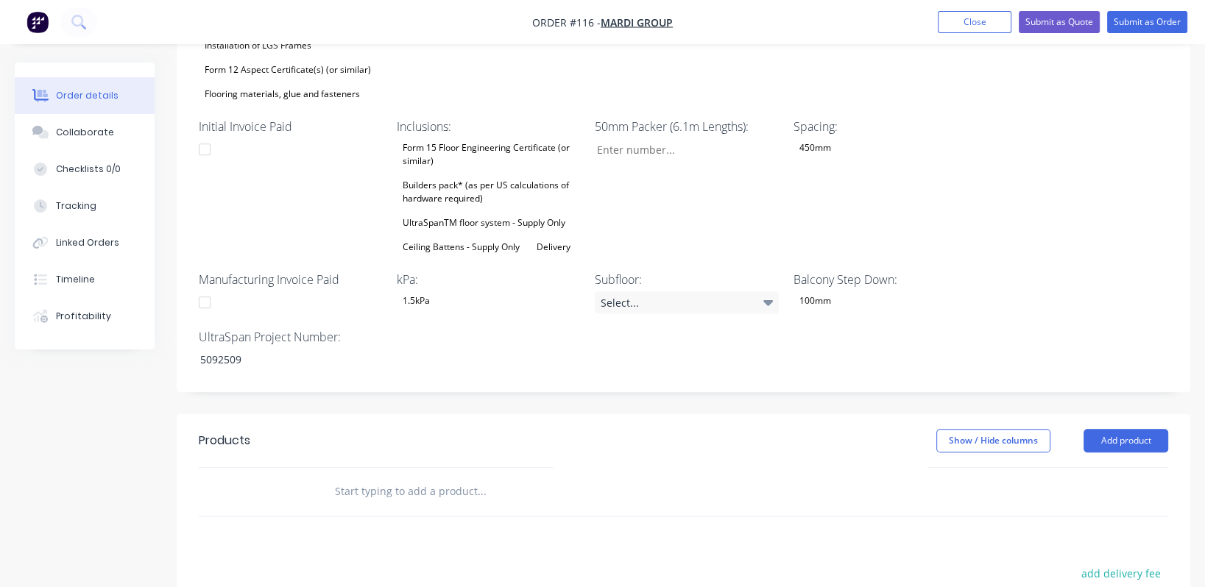
scroll to position [768, 0]
click at [105, 135] on div "Collaborate" at bounding box center [85, 132] width 58 height 13
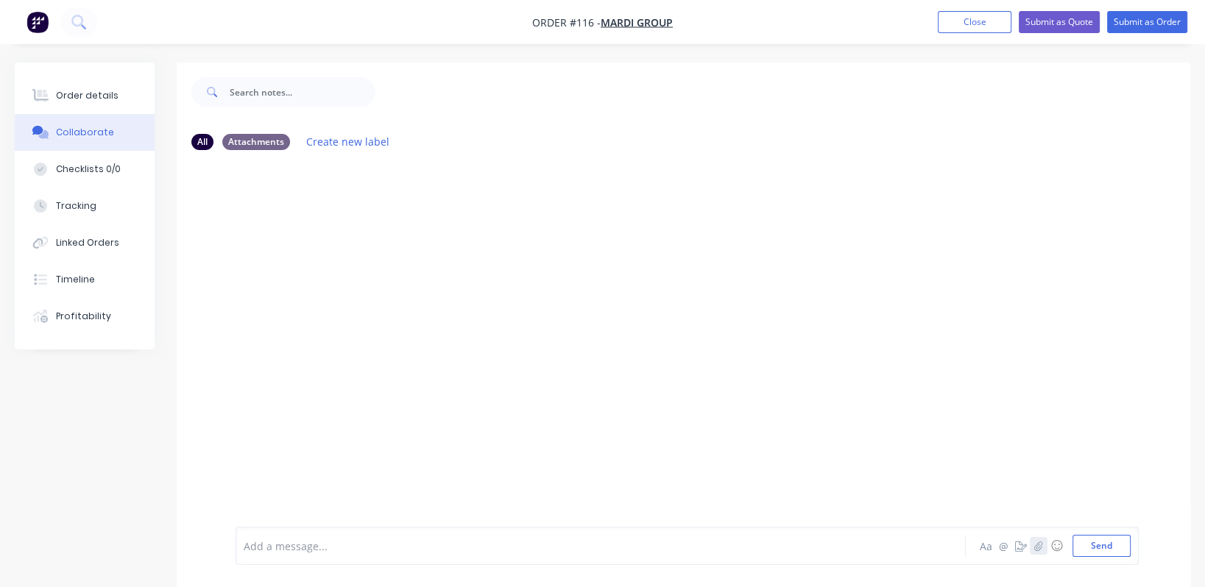
click at [592, 551] on icon "button" at bounding box center [1038, 546] width 9 height 10
click at [592, 548] on button "Send" at bounding box center [1101, 546] width 58 height 22
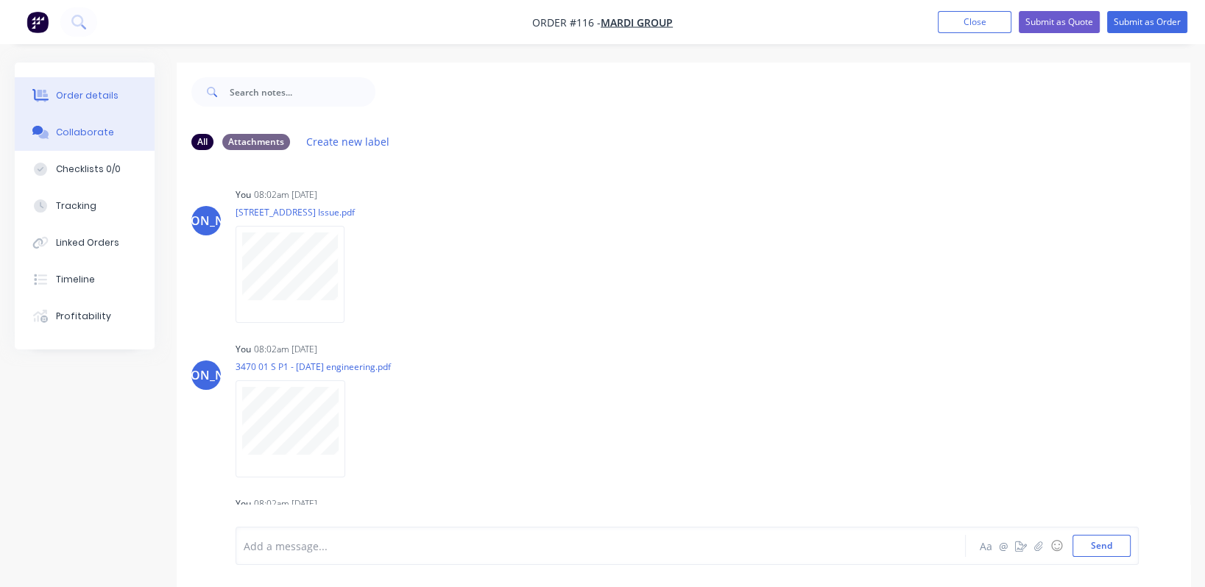
click at [104, 97] on div "Order details" at bounding box center [87, 95] width 63 height 13
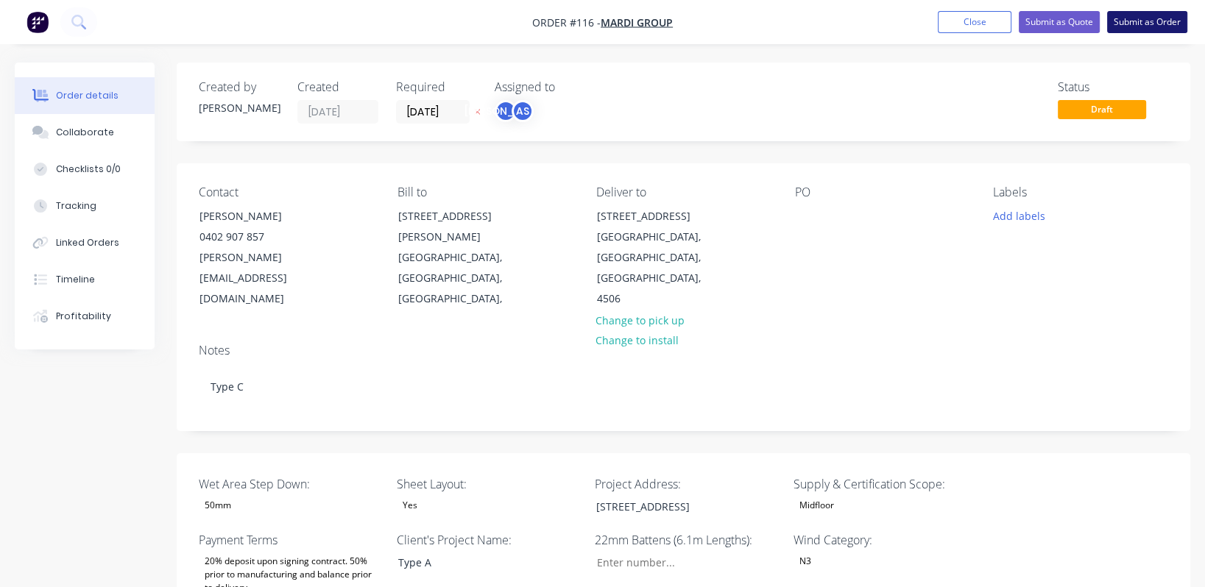
click at [592, 20] on button "Submit as Order" at bounding box center [1147, 22] width 80 height 22
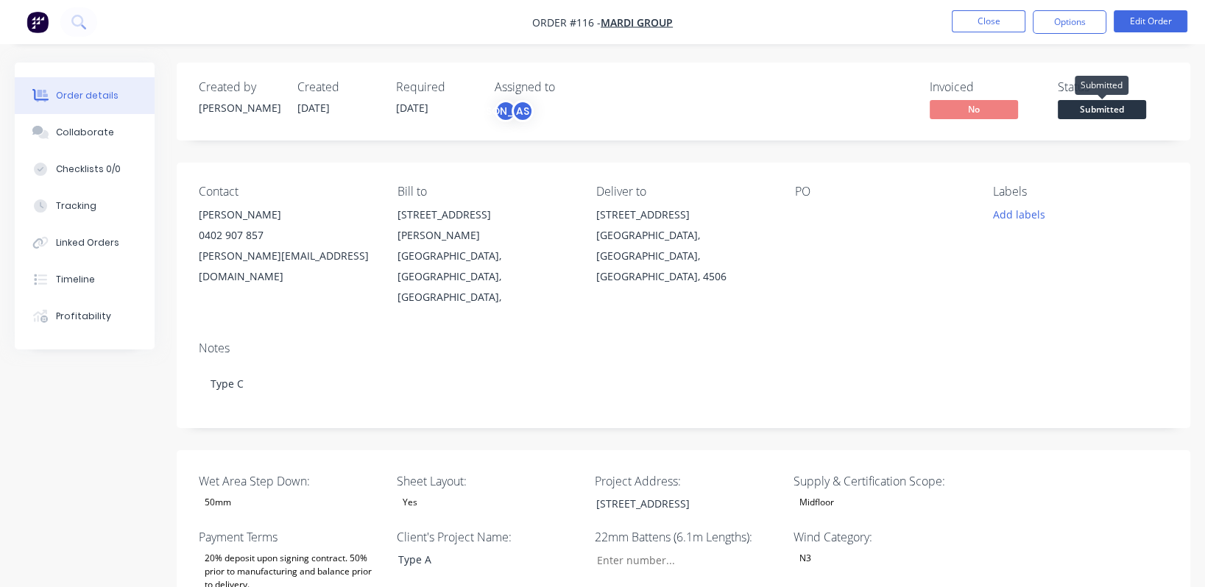
click at [592, 104] on span "Submitted" at bounding box center [1102, 109] width 88 height 18
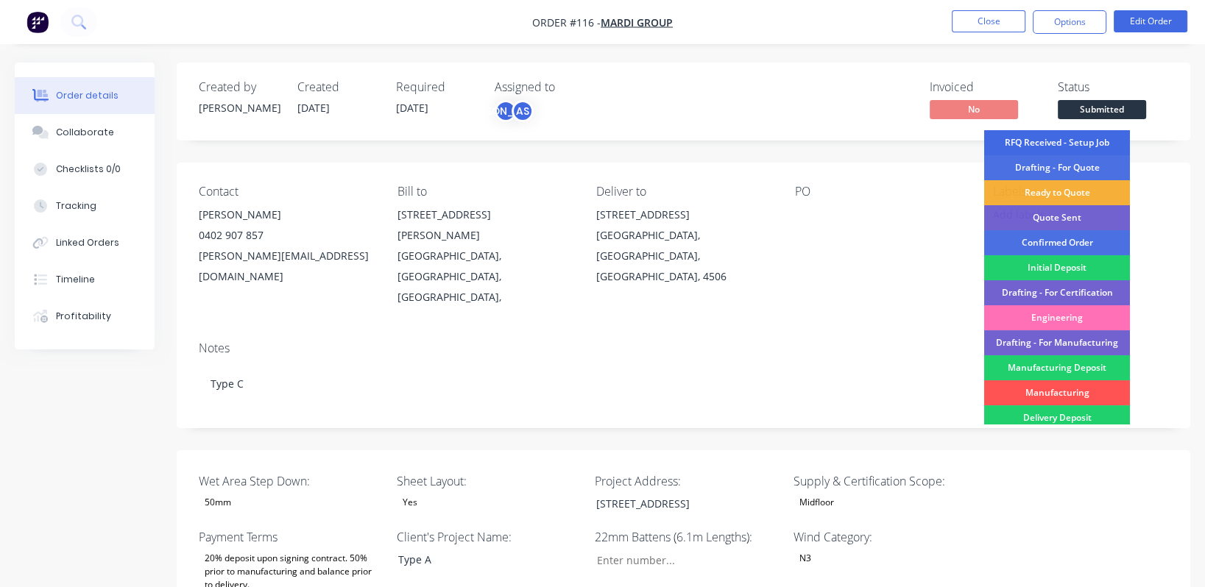
click at [592, 141] on div "RFQ Received - Setup Job" at bounding box center [1057, 142] width 146 height 25
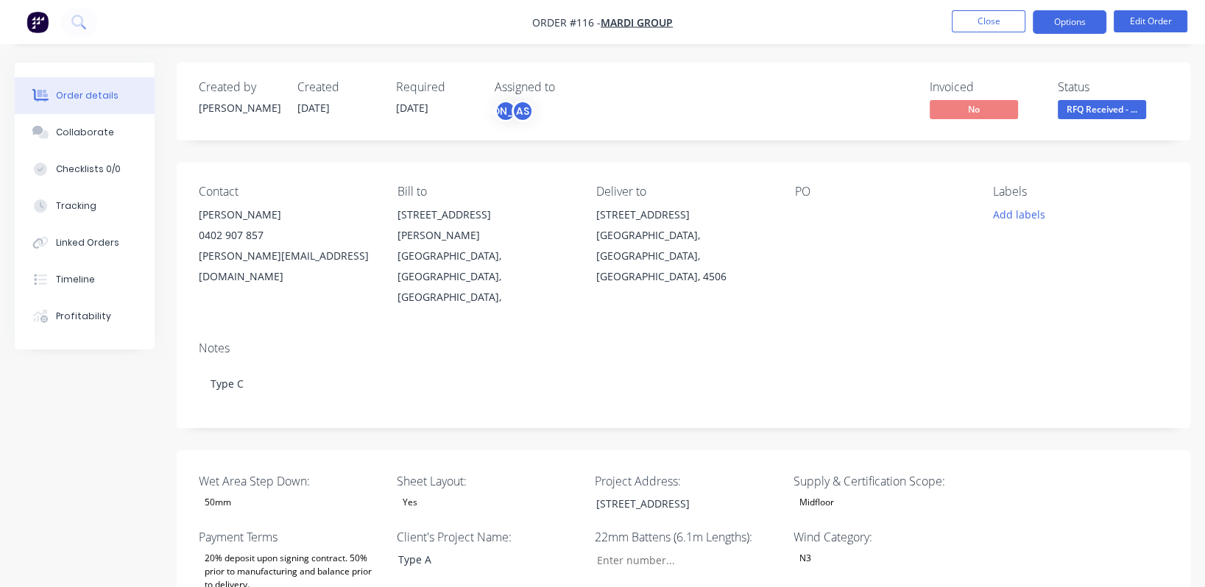
click at [592, 23] on button "Options" at bounding box center [1070, 22] width 74 height 24
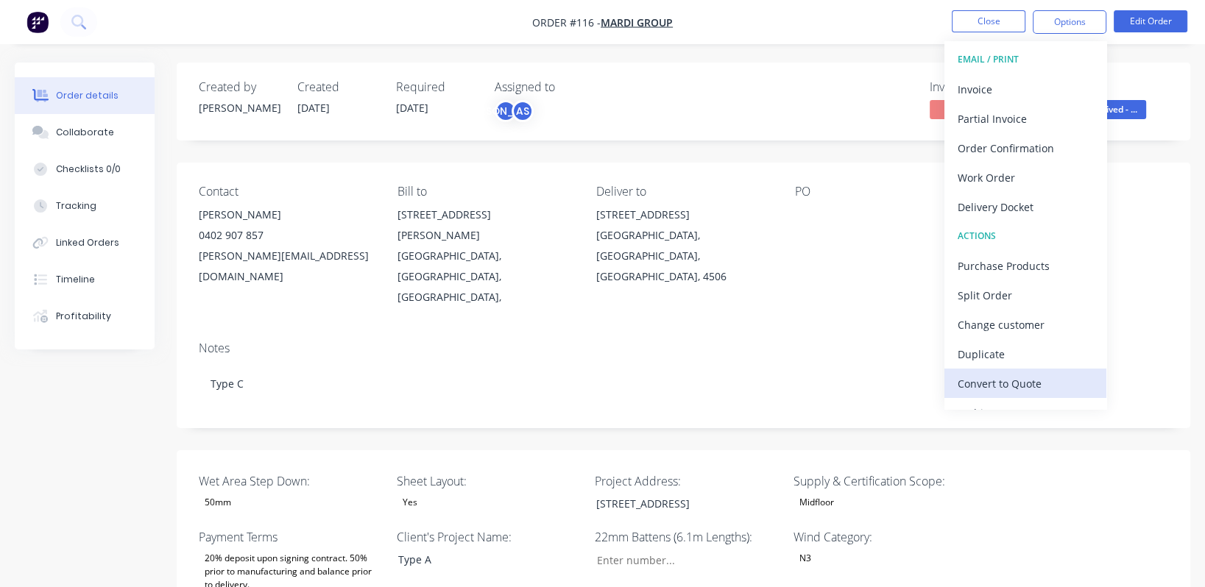
click at [592, 383] on div "Convert to Quote" at bounding box center [1024, 383] width 135 height 21
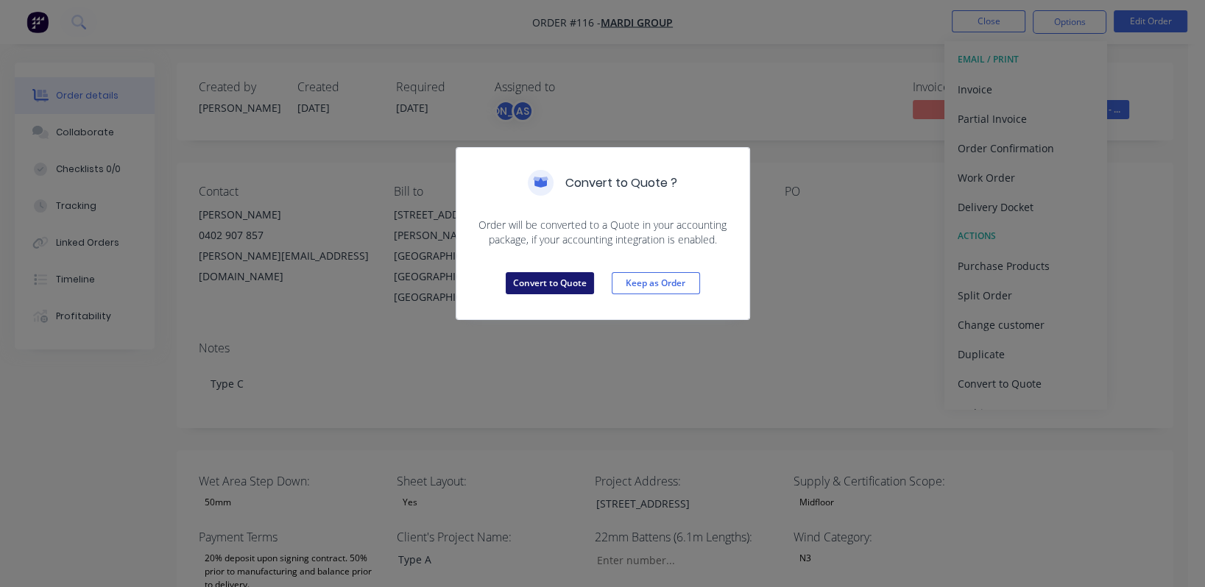
click at [553, 281] on button "Convert to Quote" at bounding box center [550, 283] width 88 height 22
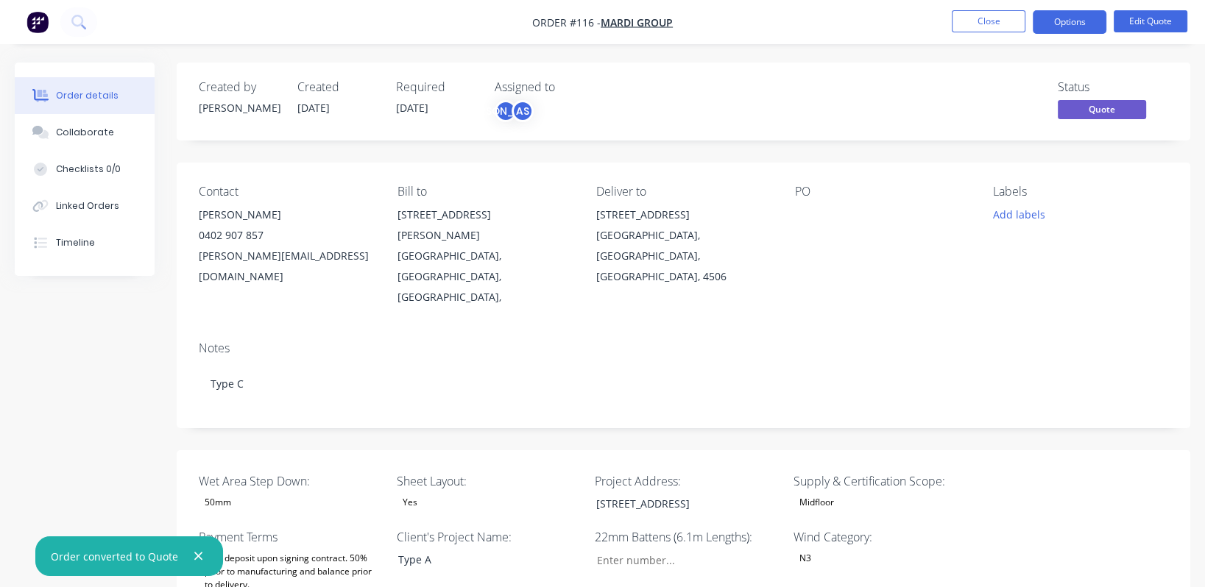
click at [592, 105] on span "Quote" at bounding box center [1102, 109] width 88 height 18
click at [592, 106] on span "Quote" at bounding box center [1102, 109] width 88 height 18
click at [592, 14] on button "Options" at bounding box center [1070, 22] width 74 height 24
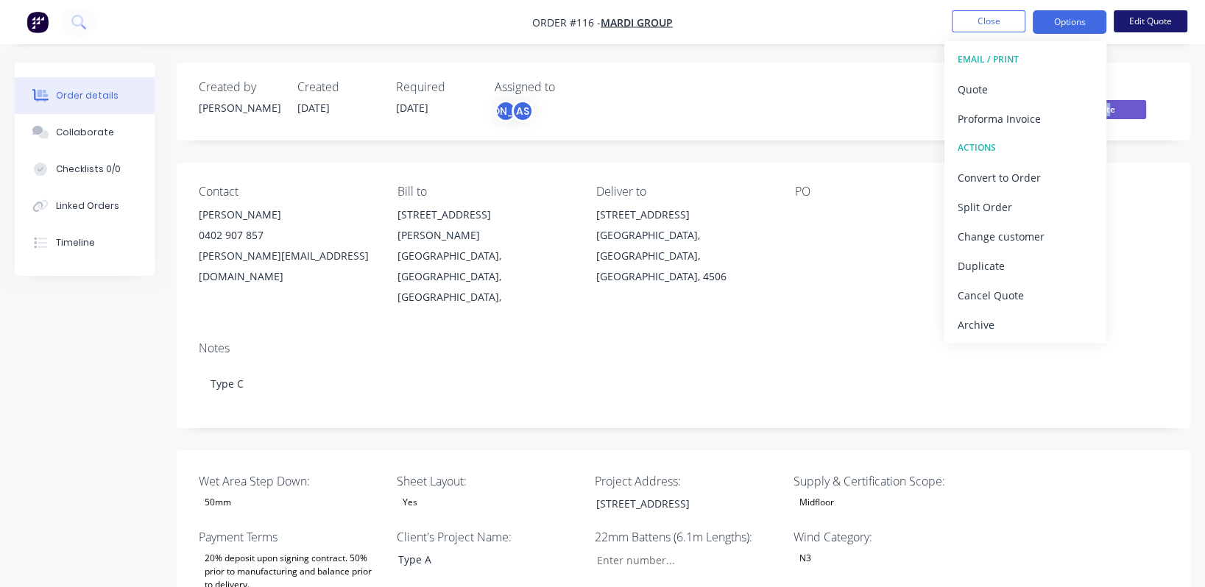
click at [592, 21] on button "Edit Quote" at bounding box center [1151, 21] width 74 height 22
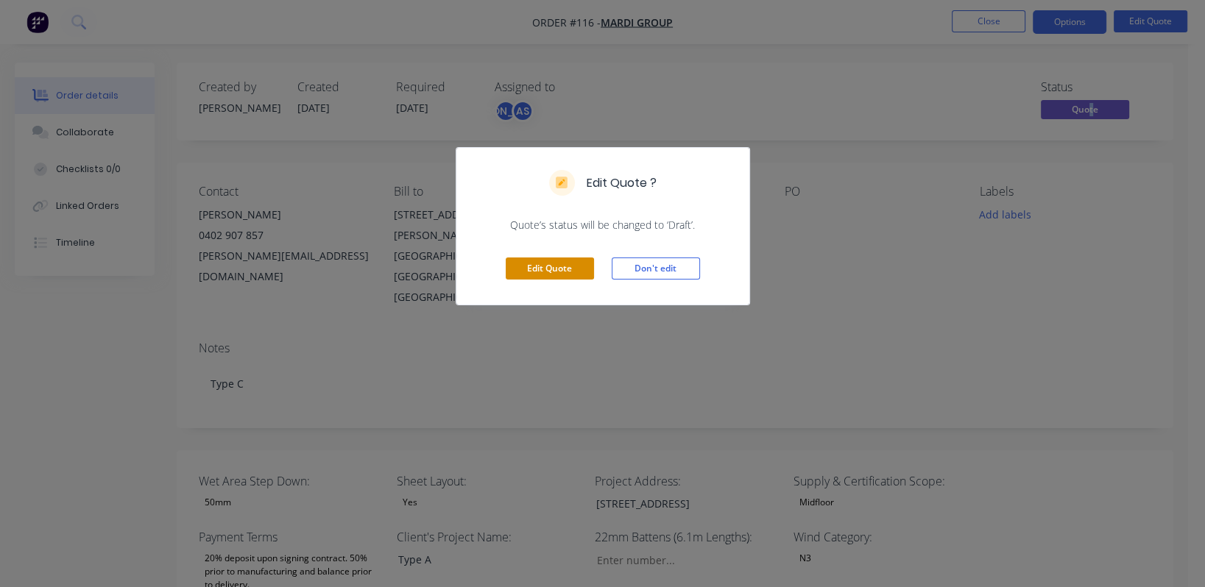
click at [567, 266] on button "Edit Quote" at bounding box center [550, 269] width 88 height 22
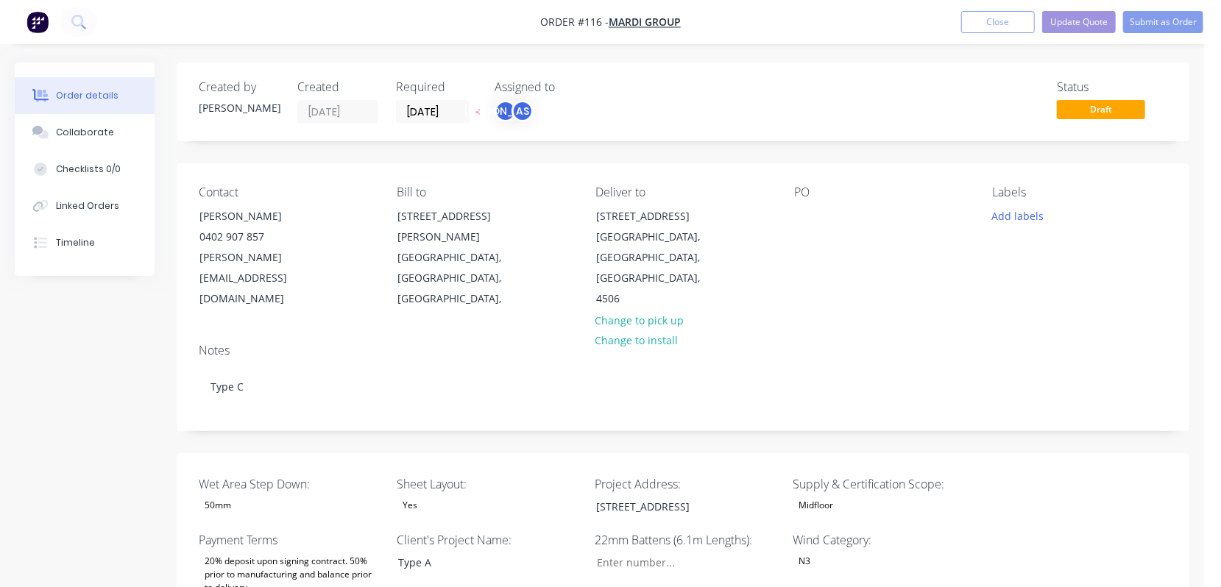
type input "88"
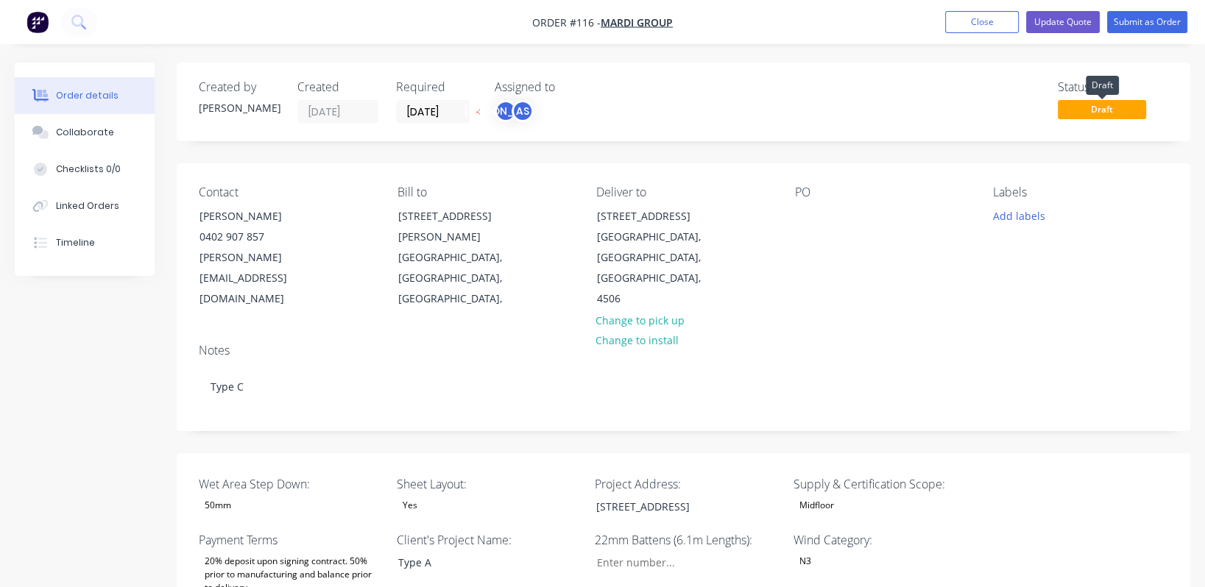
click at [592, 105] on span "Draft" at bounding box center [1102, 109] width 88 height 18
click at [592, 113] on span "Draft" at bounding box center [1102, 109] width 88 height 18
drag, startPoint x: 1064, startPoint y: 286, endPoint x: 1075, endPoint y: 195, distance: 91.1
click at [592, 286] on div "Contact [PERSON_NAME] [PHONE_NUMBER] [EMAIL_ADDRESS][DOMAIN_NAME] Bill to [STRE…" at bounding box center [683, 247] width 1013 height 169
click at [592, 113] on span "Draft" at bounding box center [1102, 109] width 88 height 18
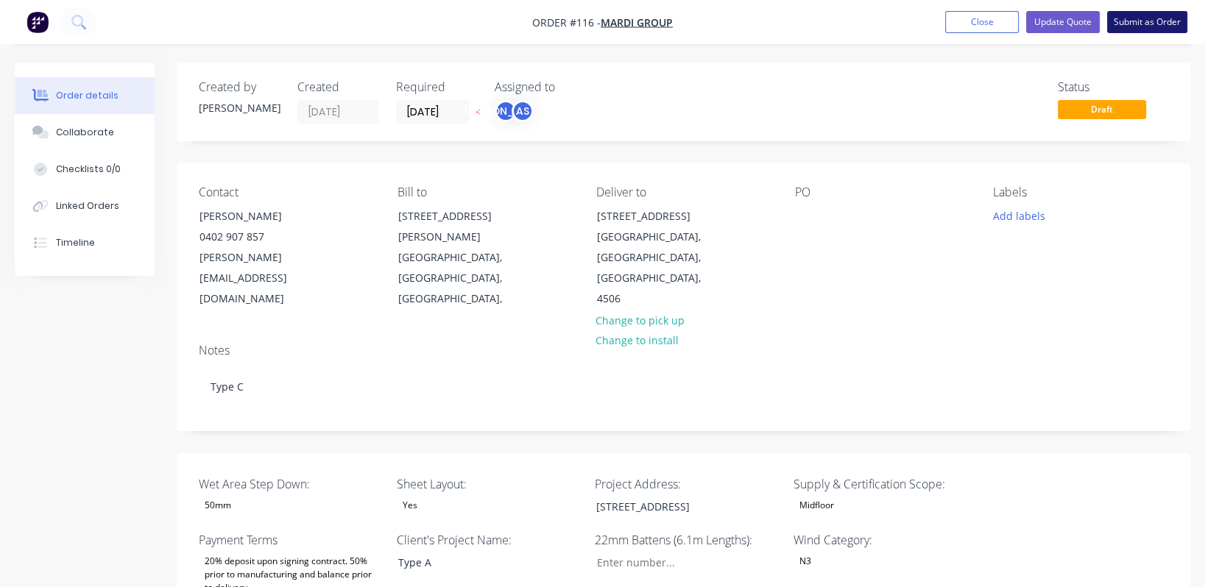
click at [592, 24] on button "Submit as Order" at bounding box center [1147, 22] width 80 height 22
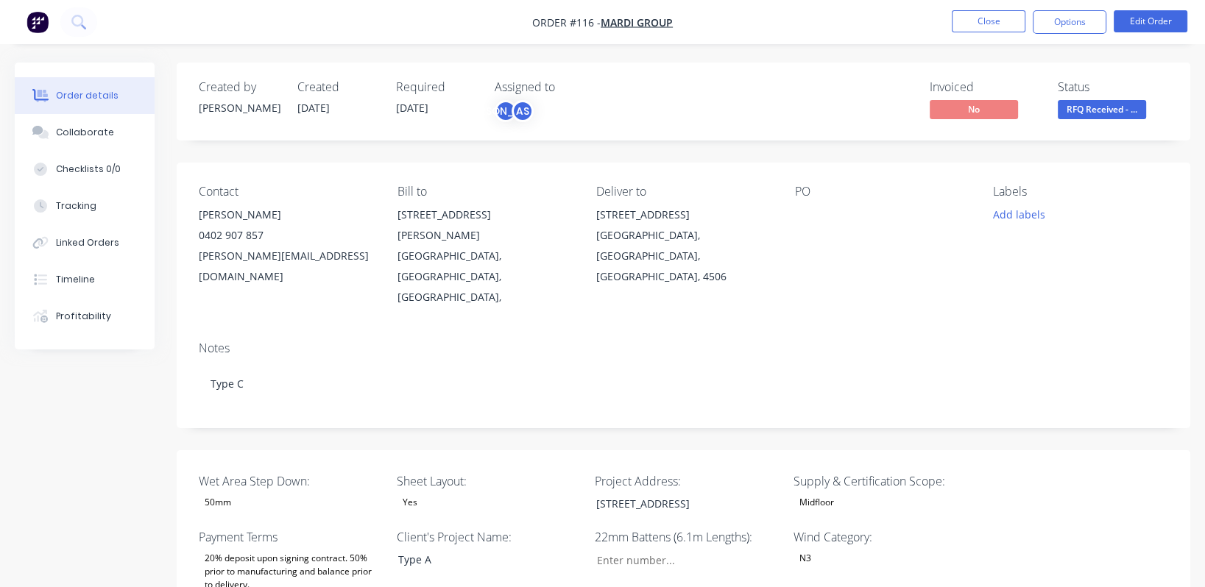
click at [592, 218] on div "Add labels" at bounding box center [1080, 215] width 175 height 20
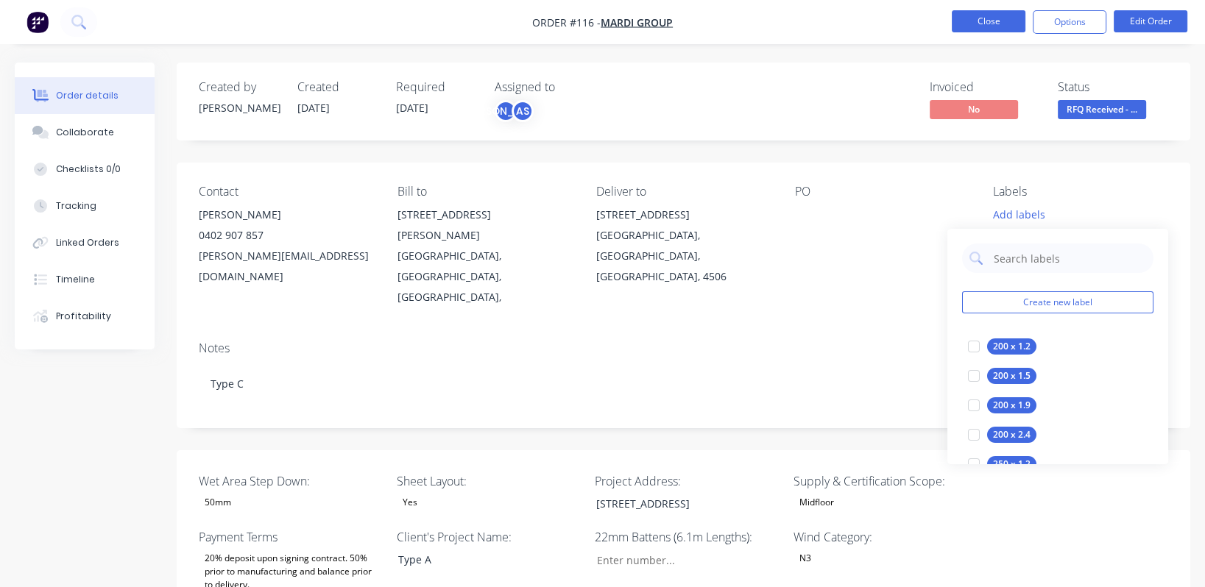
click at [592, 27] on button "Close" at bounding box center [989, 21] width 74 height 22
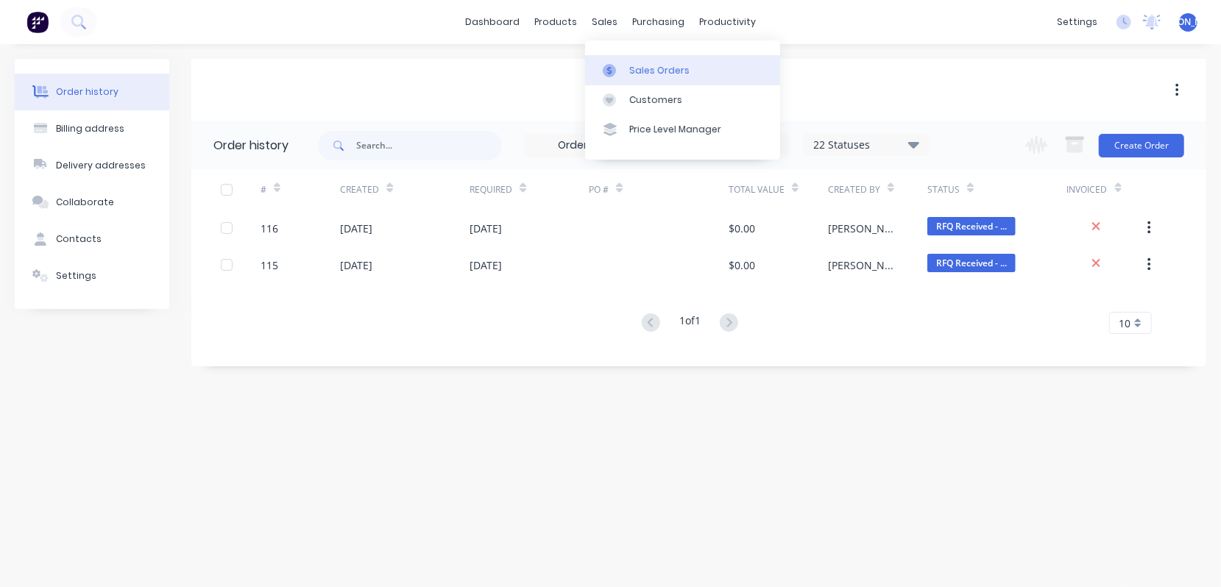
click at [592, 66] on link "Sales Orders" at bounding box center [682, 69] width 195 height 29
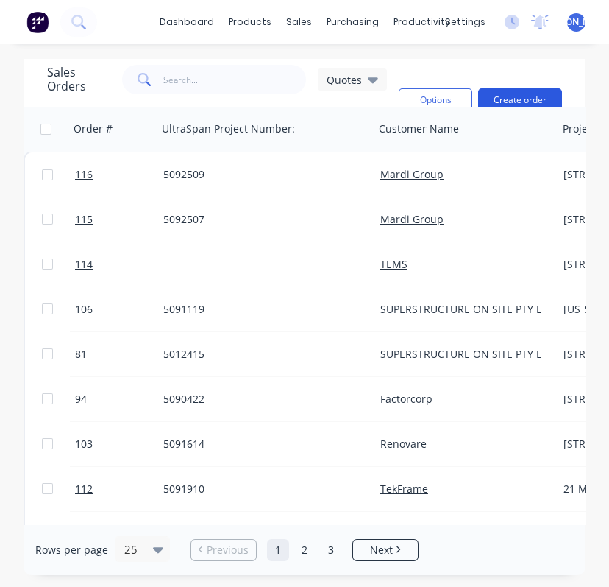
click at [518, 103] on button "Create order" at bounding box center [520, 100] width 84 height 24
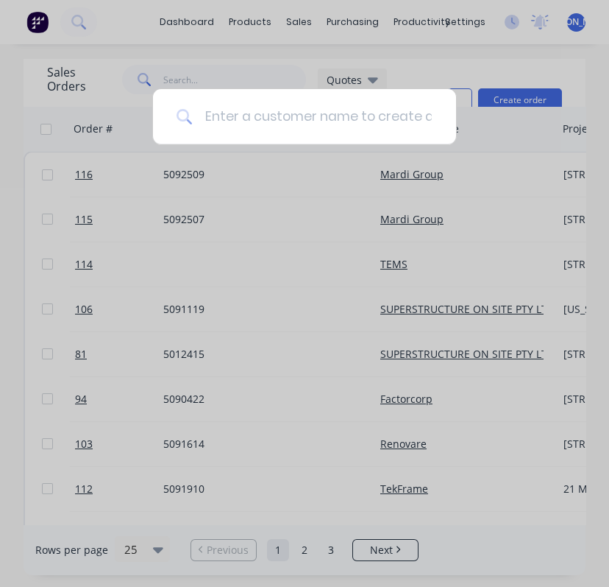
click at [291, 119] on input at bounding box center [313, 116] width 240 height 55
click at [225, 113] on input at bounding box center [313, 116] width 240 height 55
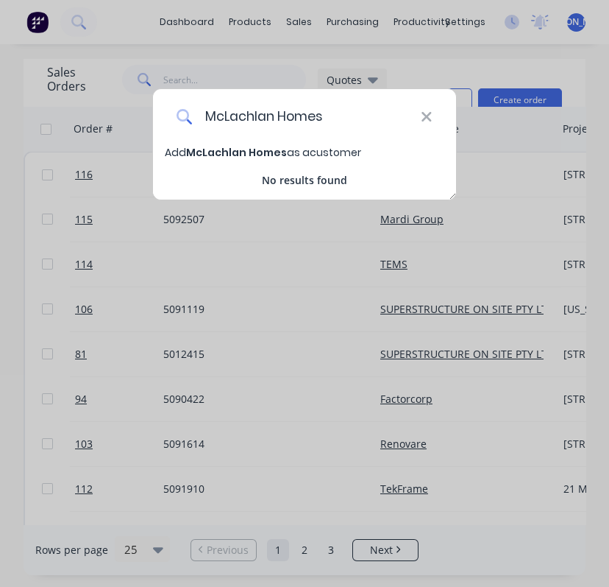
type input "McLachlan Homes"
click at [249, 151] on span "McLachlan Homes" at bounding box center [236, 152] width 101 height 15
select select "AU"
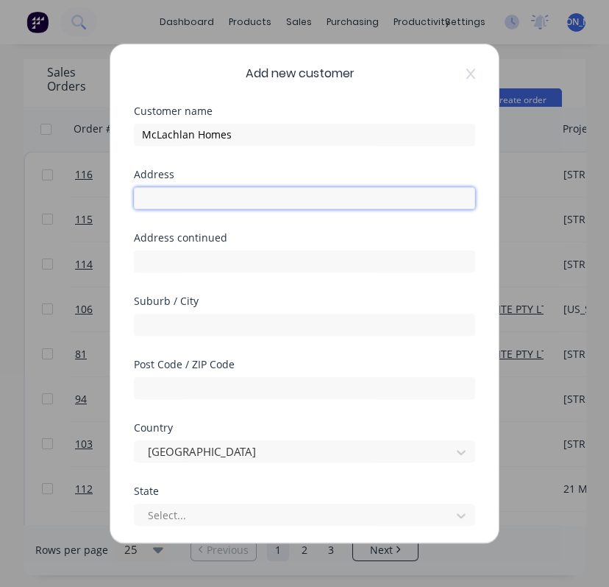
click at [209, 198] on input "text" at bounding box center [304, 198] width 341 height 22
click at [174, 199] on input "text" at bounding box center [304, 198] width 341 height 22
type input "58"
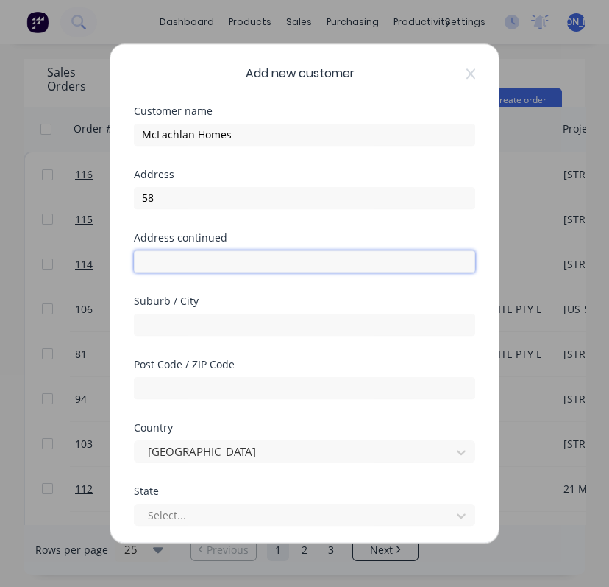
click at [209, 262] on input "text" at bounding box center [304, 261] width 341 height 22
type input "Beerburrum Rd"
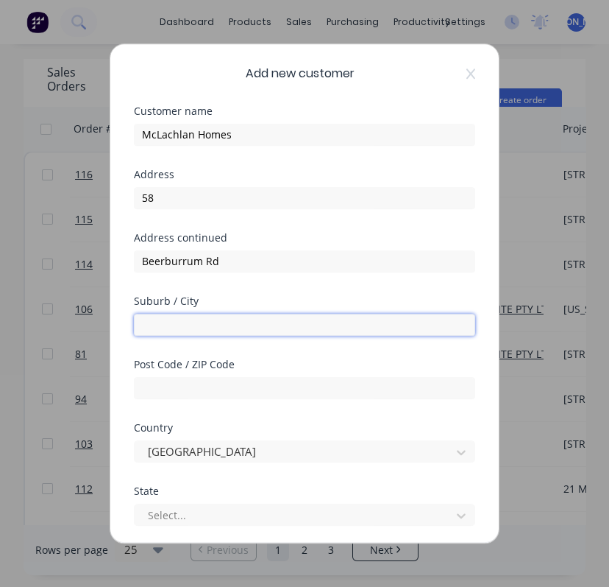
click at [171, 317] on input "text" at bounding box center [304, 325] width 341 height 22
type input "Caboolture"
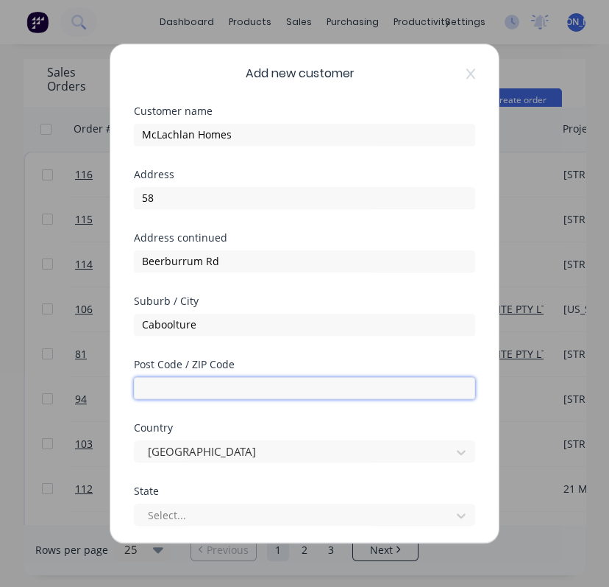
click at [191, 386] on input "text" at bounding box center [304, 388] width 341 height 22
type input "4510"
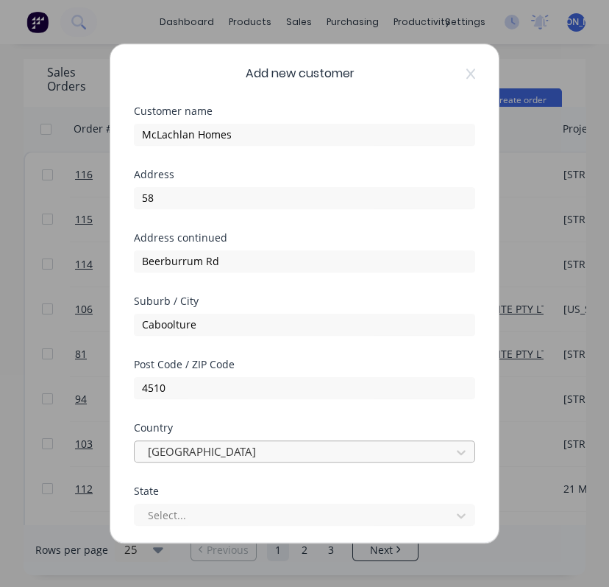
click at [215, 453] on div at bounding box center [294, 451] width 297 height 18
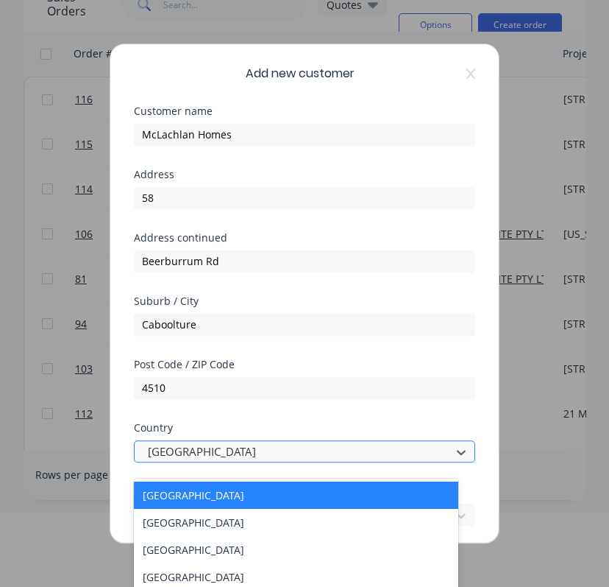
scroll to position [85, 0]
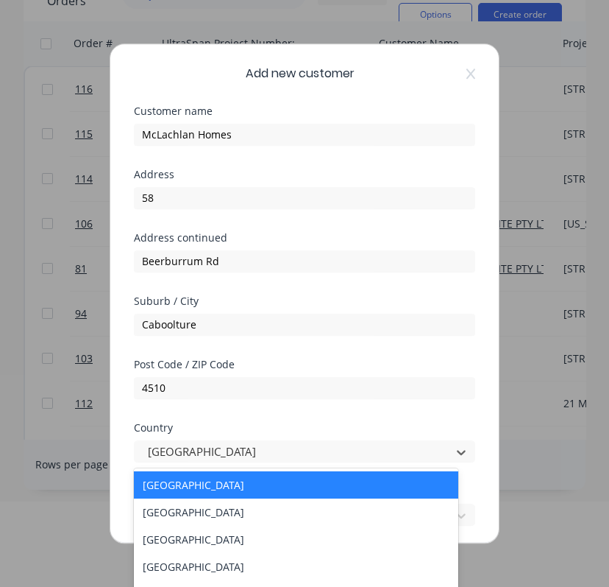
click at [219, 493] on div "[GEOGRAPHIC_DATA]" at bounding box center [296, 484] width 325 height 27
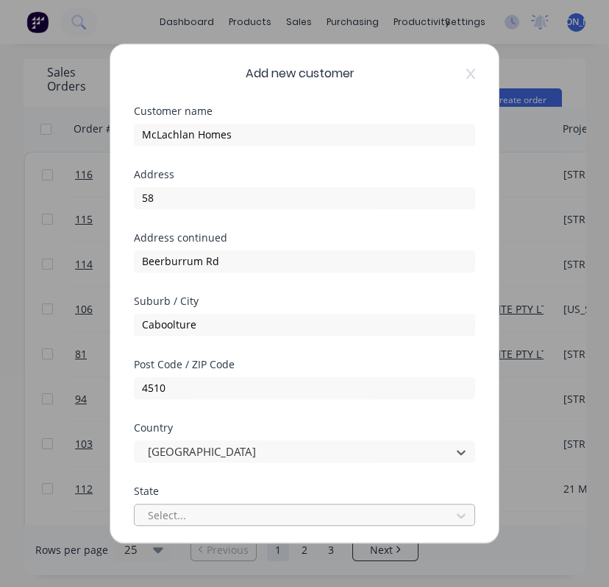
click at [214, 515] on div at bounding box center [294, 515] width 297 height 18
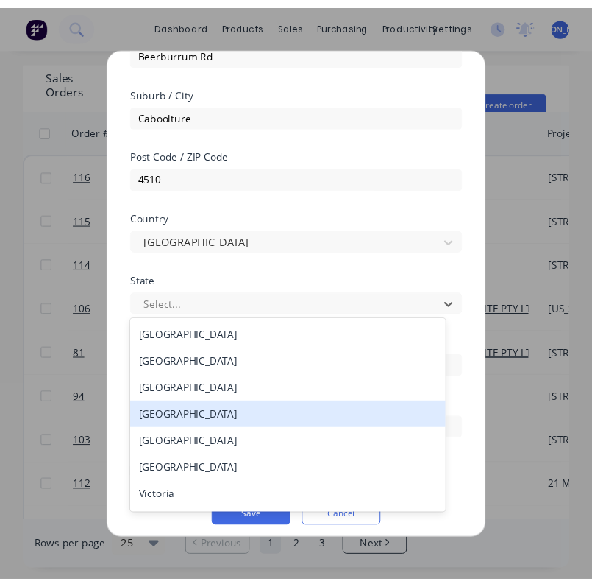
scroll to position [212, 0]
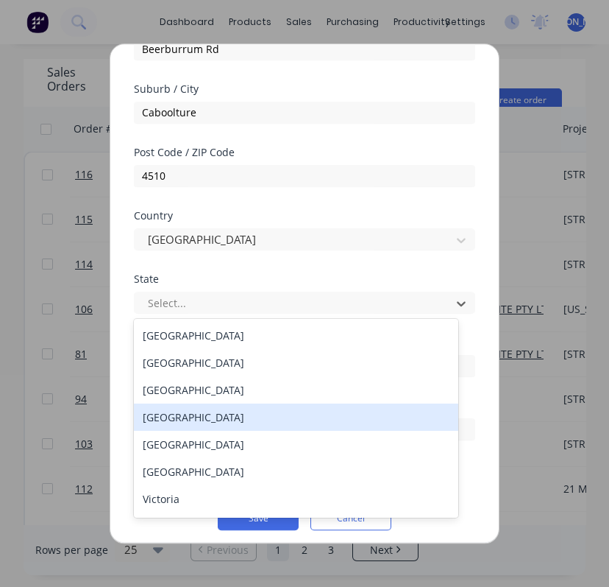
click at [268, 426] on div "[GEOGRAPHIC_DATA]" at bounding box center [296, 416] width 325 height 27
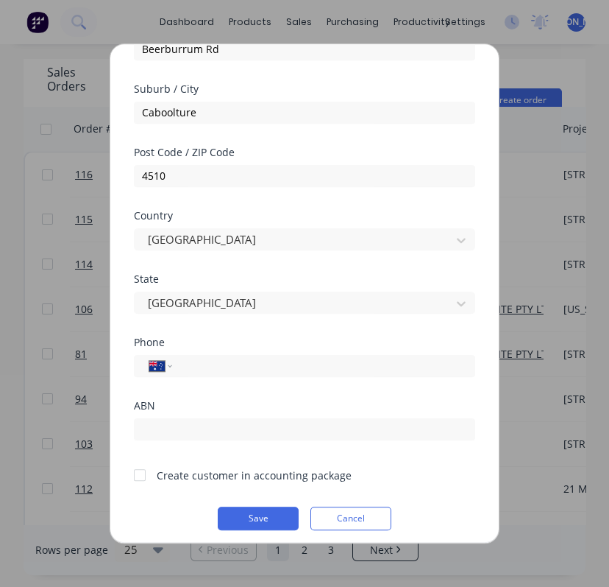
click at [141, 475] on div at bounding box center [139, 474] width 29 height 29
click at [225, 369] on input "tel" at bounding box center [321, 365] width 277 height 17
type input "[PHONE_NUMBER]"
click at [257, 509] on button "Save" at bounding box center [258, 518] width 81 height 24
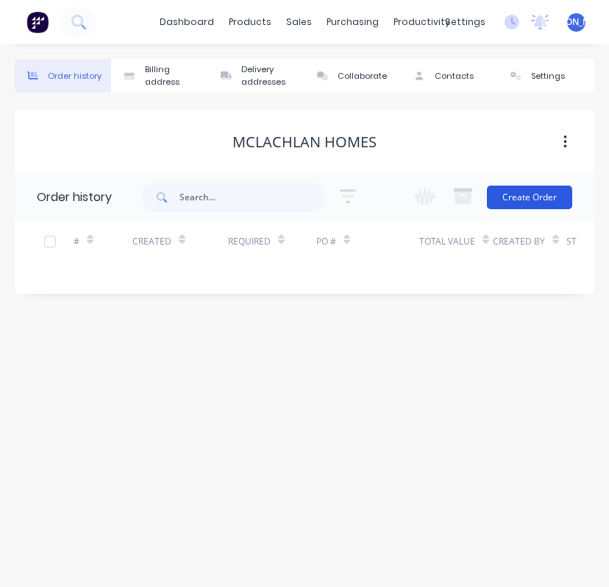
click at [533, 198] on button "Create Order" at bounding box center [529, 197] width 85 height 24
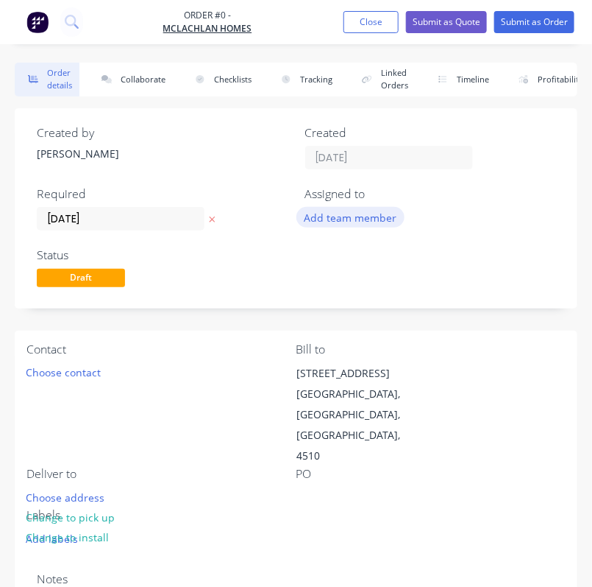
click at [365, 215] on button "Add team member" at bounding box center [351, 217] width 108 height 20
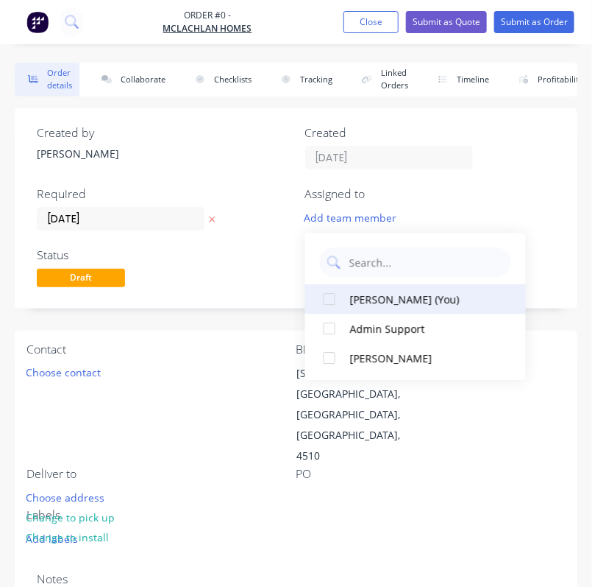
click at [411, 288] on button "[PERSON_NAME] (You)" at bounding box center [415, 298] width 221 height 29
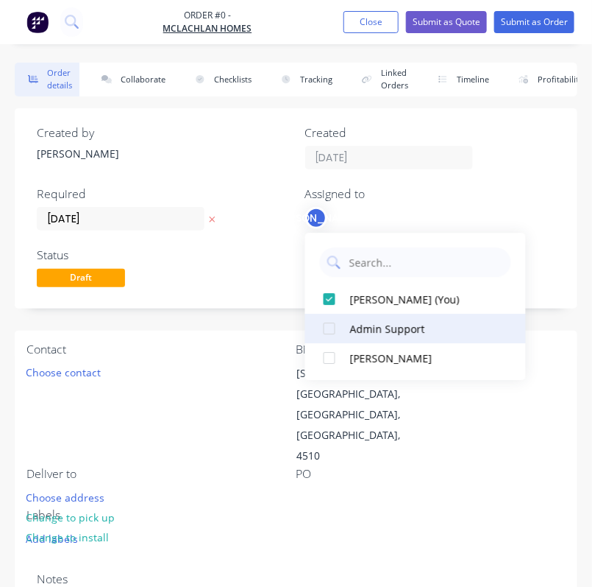
click at [403, 325] on div "Admin Support" at bounding box center [423, 328] width 147 height 15
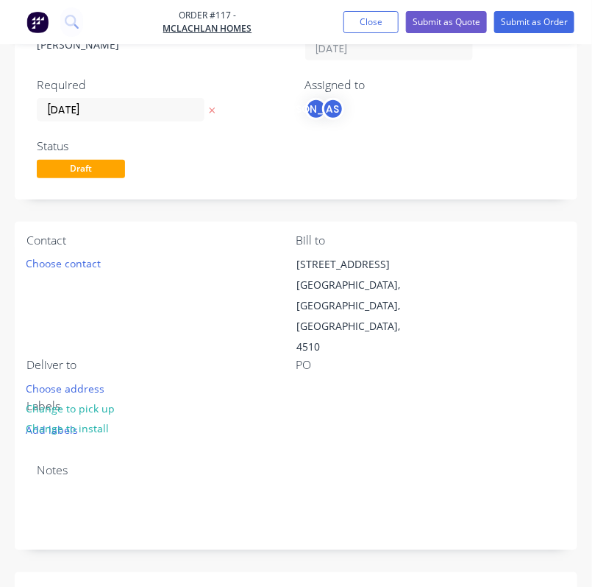
scroll to position [110, 0]
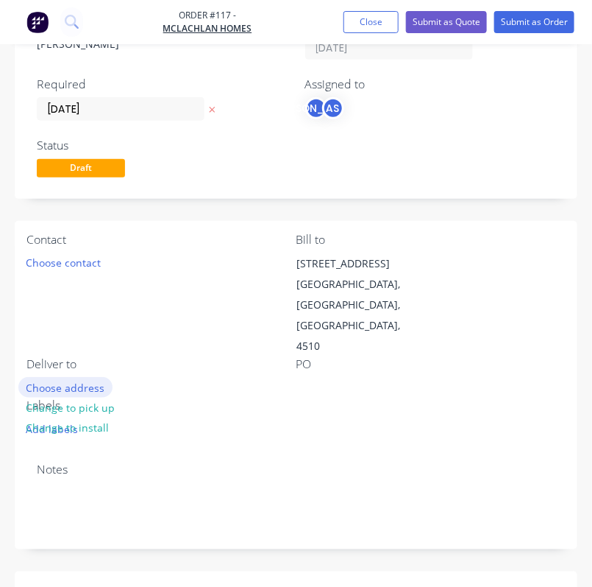
click at [82, 377] on button "Choose address" at bounding box center [65, 387] width 94 height 20
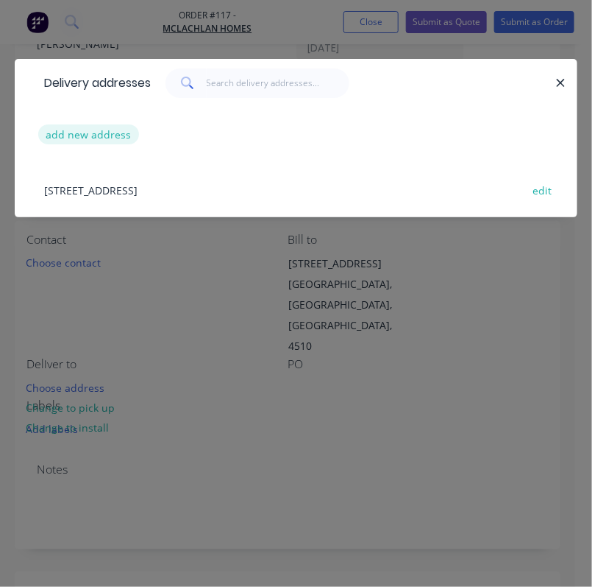
click at [107, 135] on button "add new address" at bounding box center [88, 134] width 101 height 20
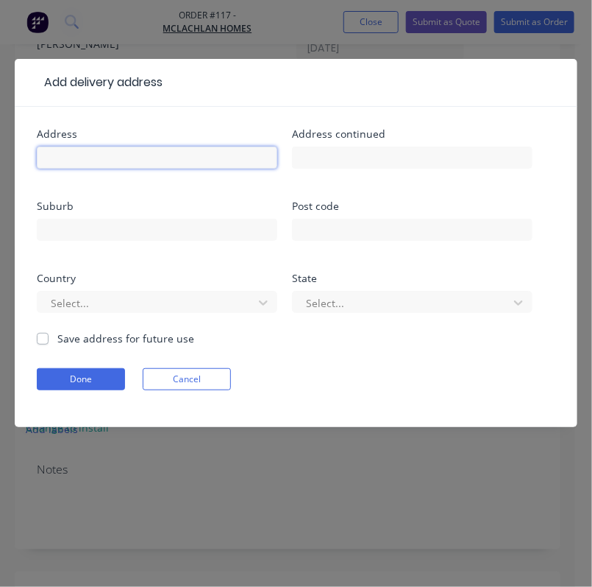
click at [115, 161] on input "text" at bounding box center [157, 157] width 241 height 22
type input "Lot 75"
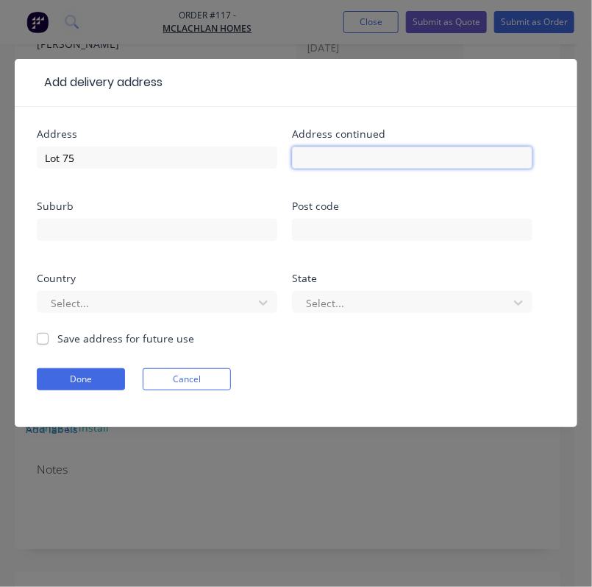
click at [345, 156] on input "text" at bounding box center [412, 157] width 241 height 22
type input "May St"
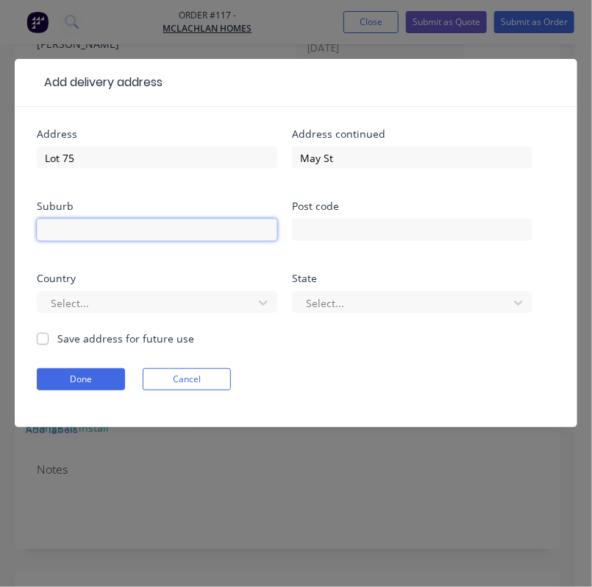
click at [194, 230] on input "text" at bounding box center [157, 230] width 241 height 22
type input "[PERSON_NAME][GEOGRAPHIC_DATA]"
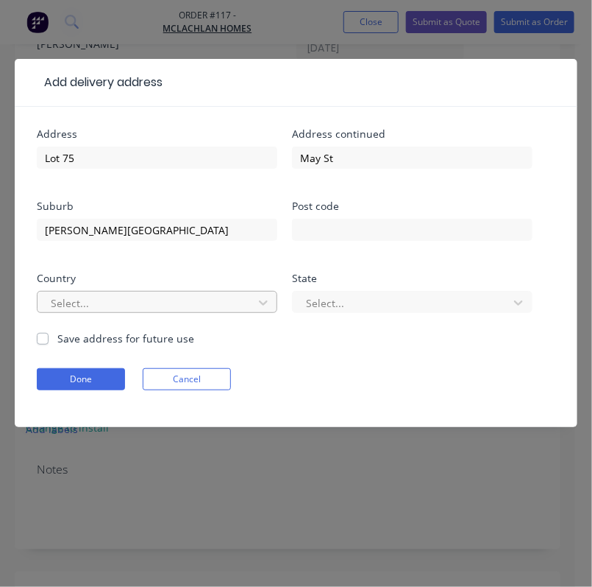
click at [171, 302] on div at bounding box center [147, 303] width 197 height 18
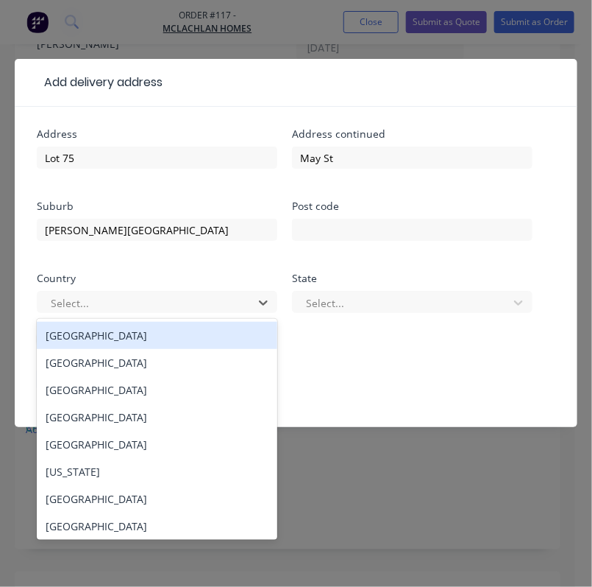
click at [144, 337] on div "[GEOGRAPHIC_DATA]" at bounding box center [157, 335] width 241 height 27
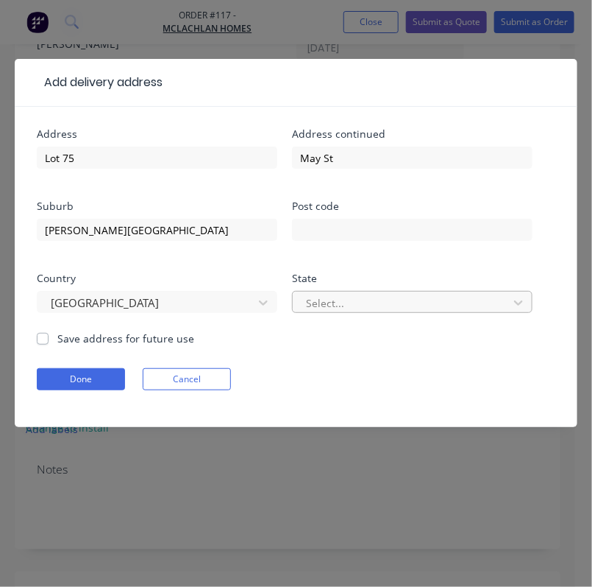
click at [339, 302] on div at bounding box center [403, 303] width 197 height 18
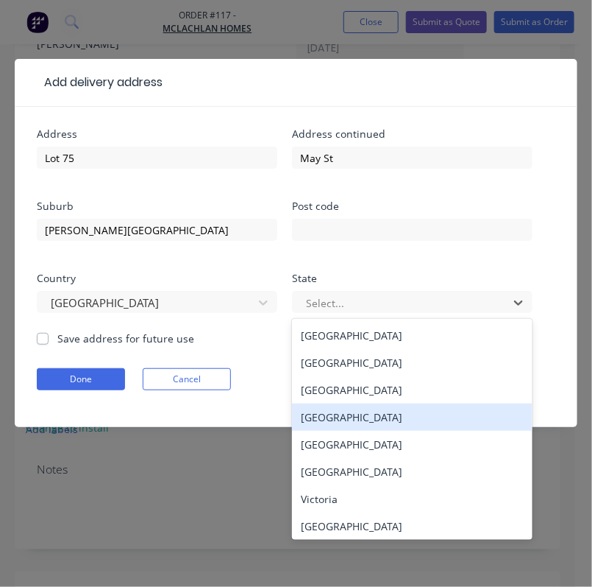
click at [358, 417] on div "[GEOGRAPHIC_DATA]" at bounding box center [412, 416] width 241 height 27
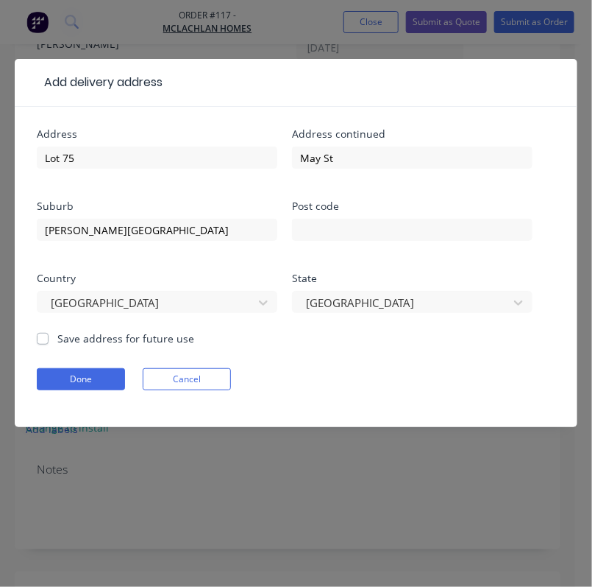
click at [89, 334] on label "Save address for future use" at bounding box center [125, 337] width 137 height 15
click at [49, 334] on input "Save address for future use" at bounding box center [43, 337] width 12 height 14
checkbox input "true"
click at [82, 377] on button "Done" at bounding box center [81, 379] width 88 height 22
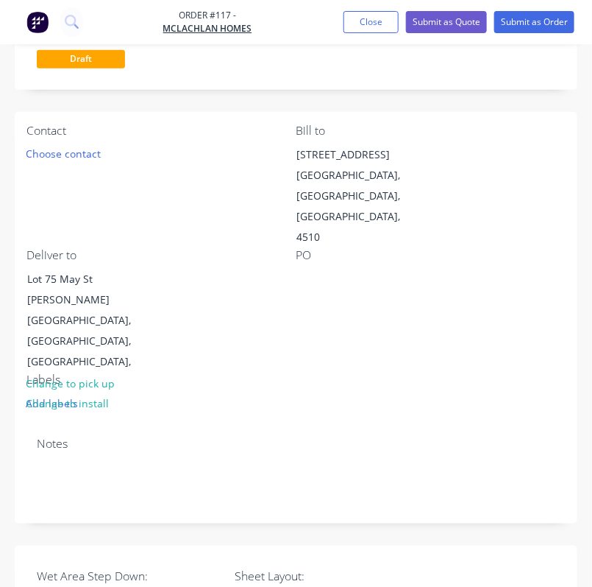
scroll to position [219, 0]
click at [312, 586] on div "No" at bounding box center [327, 596] width 184 height 19
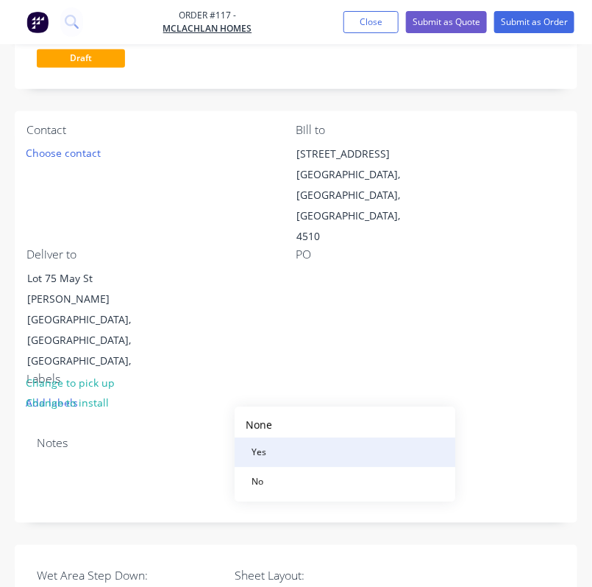
click at [300, 450] on button "Yes" at bounding box center [345, 452] width 221 height 29
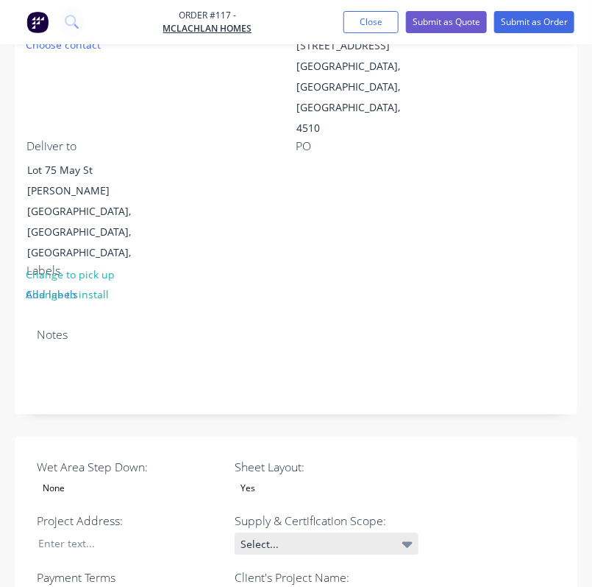
click at [402, 533] on div "Select..." at bounding box center [327, 544] width 184 height 22
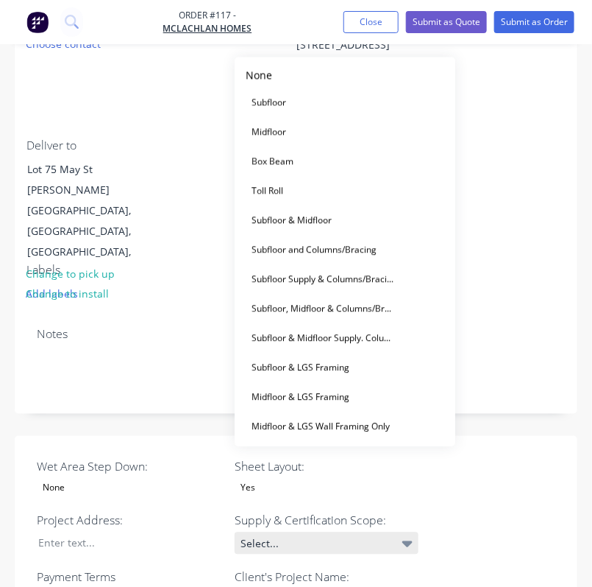
scroll to position [329, 0]
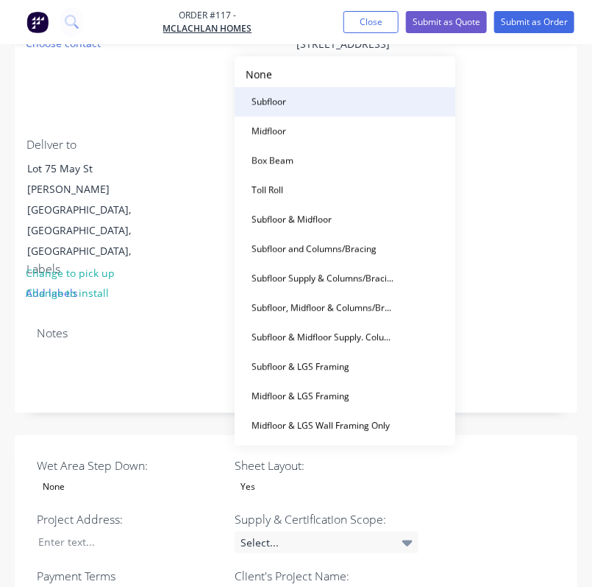
click at [336, 109] on button "Subfloor" at bounding box center [345, 102] width 221 height 29
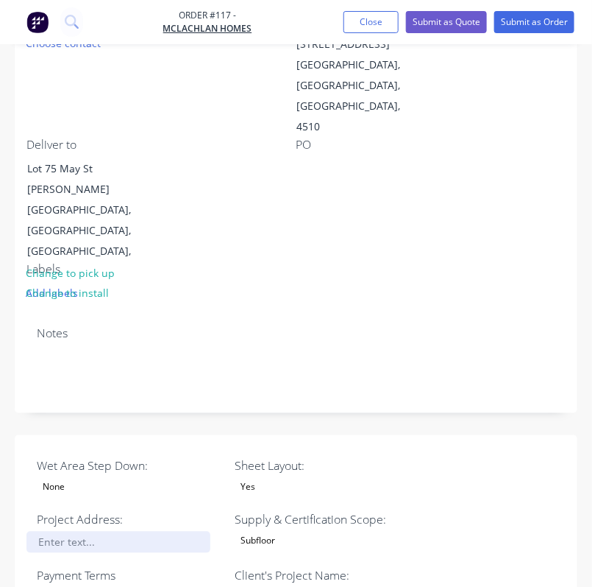
click at [102, 531] on div at bounding box center [118, 541] width 184 height 21
click at [132, 531] on div "[STREET_ADDRESS]," at bounding box center [118, 541] width 184 height 21
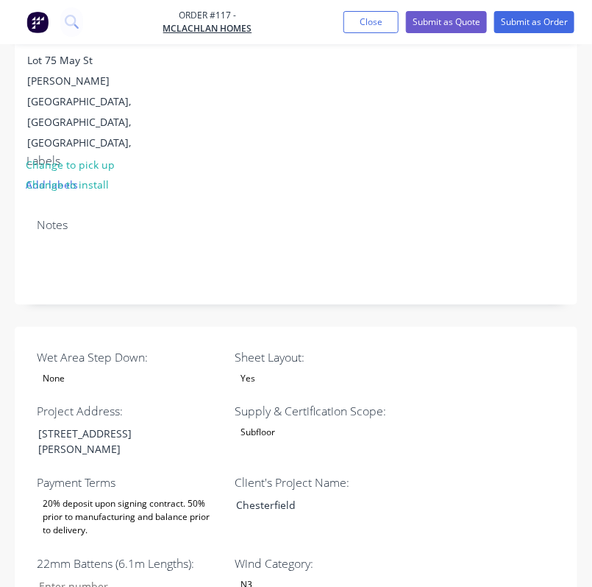
scroll to position [438, 0]
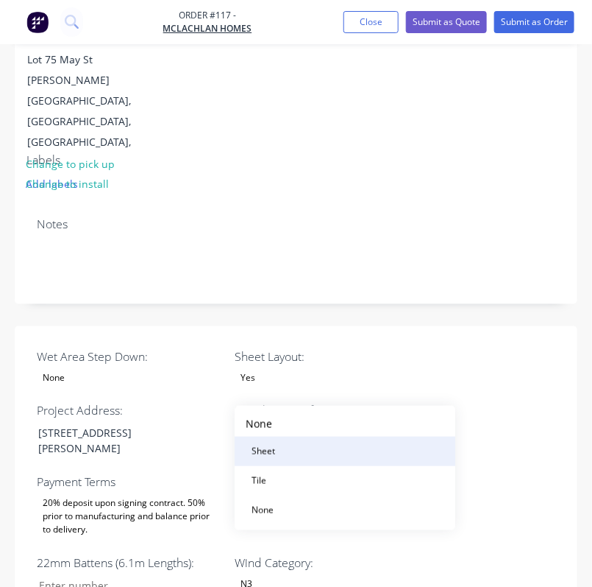
click at [269, 458] on div "Sheet" at bounding box center [263, 451] width 35 height 19
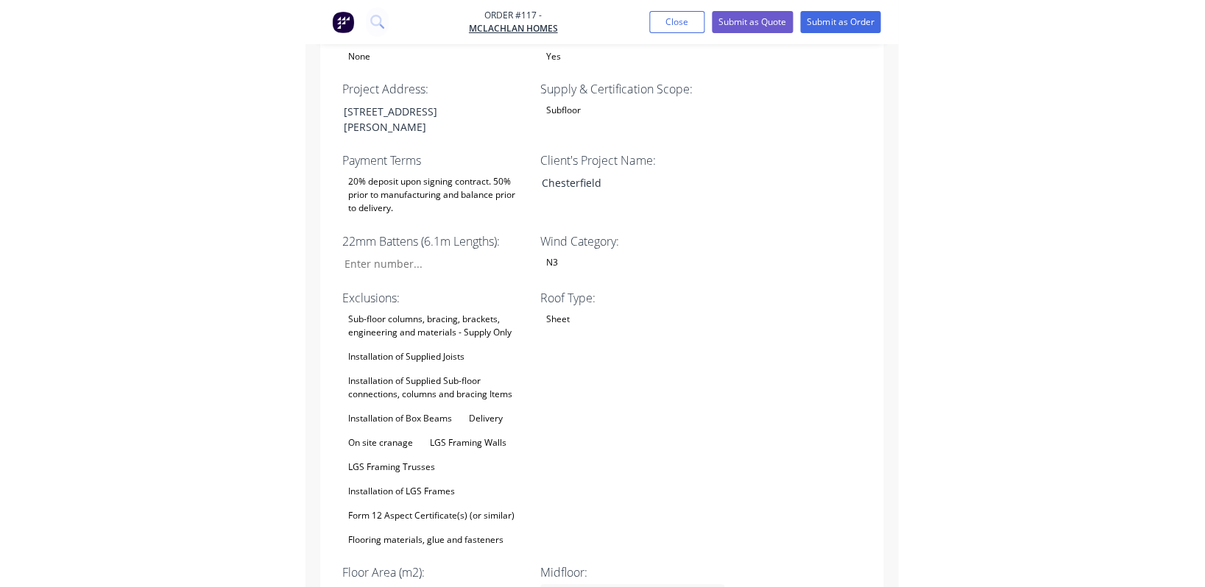
scroll to position [768, 0]
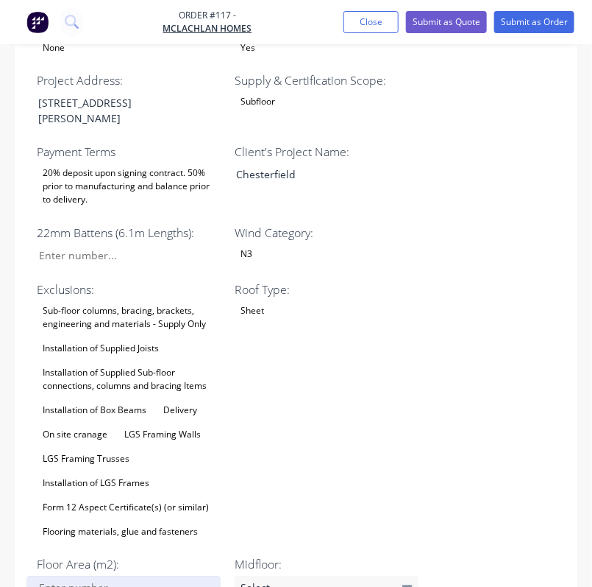
click at [112, 576] on input "Wet Area Step Down:" at bounding box center [123, 587] width 194 height 22
type input "196"
click at [422, 383] on div "Wet Area Step Down: None Sheet Layout: Yes Project Address: [STREET_ADDRESS][PE…" at bounding box center [296, 498] width 563 height 1004
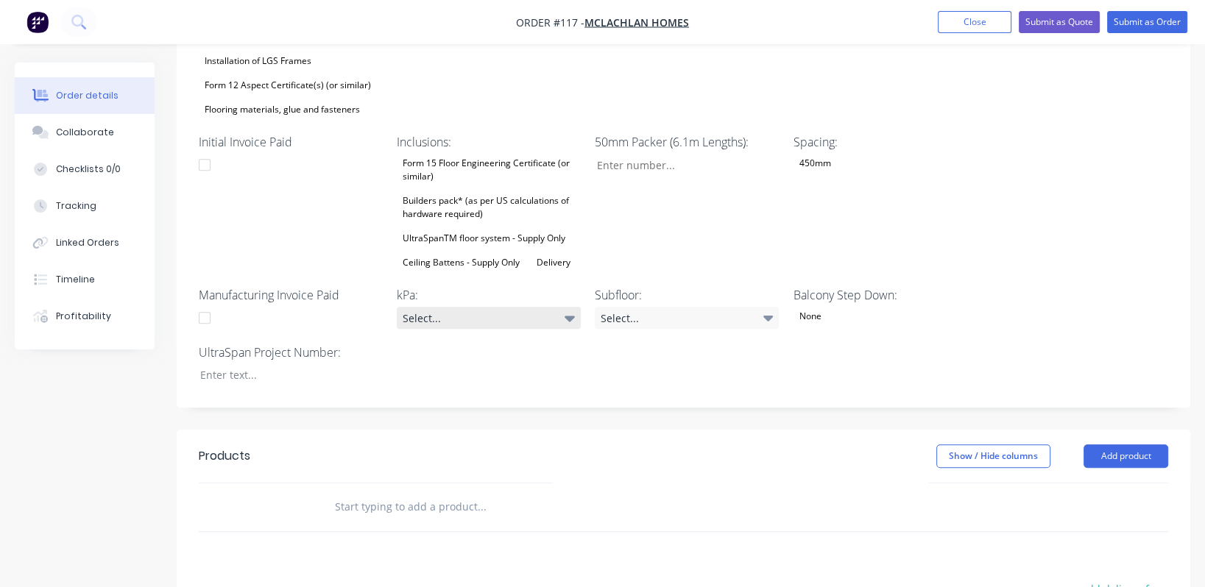
click at [568, 316] on icon at bounding box center [569, 319] width 10 height 6
click at [489, 322] on button "1.5kPa" at bounding box center [507, 321] width 221 height 29
click at [592, 307] on div "None" at bounding box center [885, 316] width 184 height 19
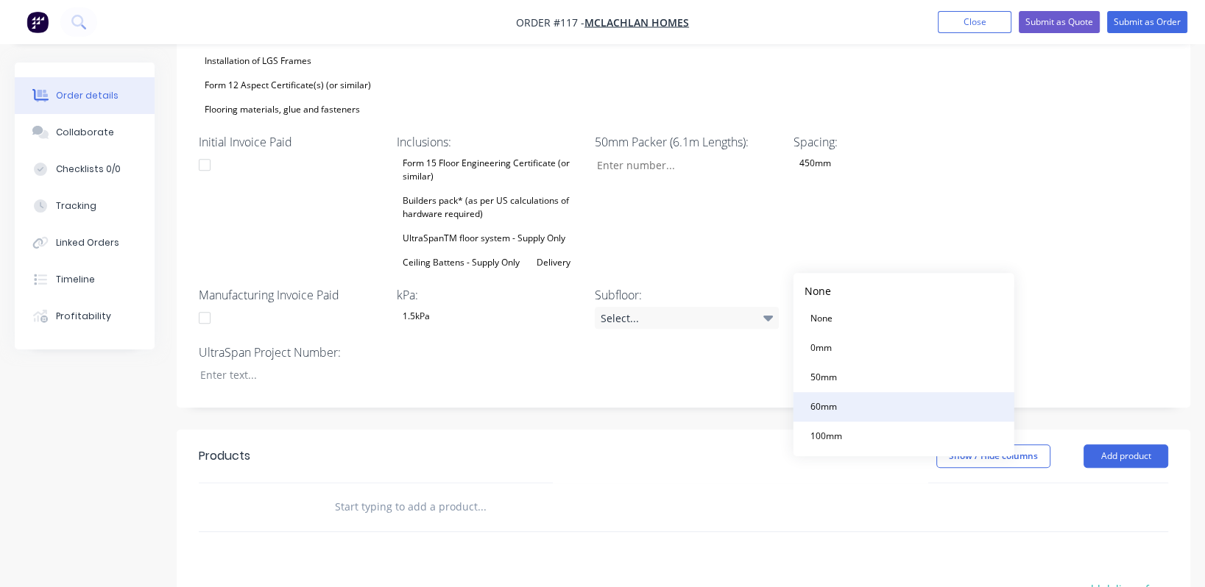
click at [592, 401] on button "60mm" at bounding box center [903, 406] width 221 height 29
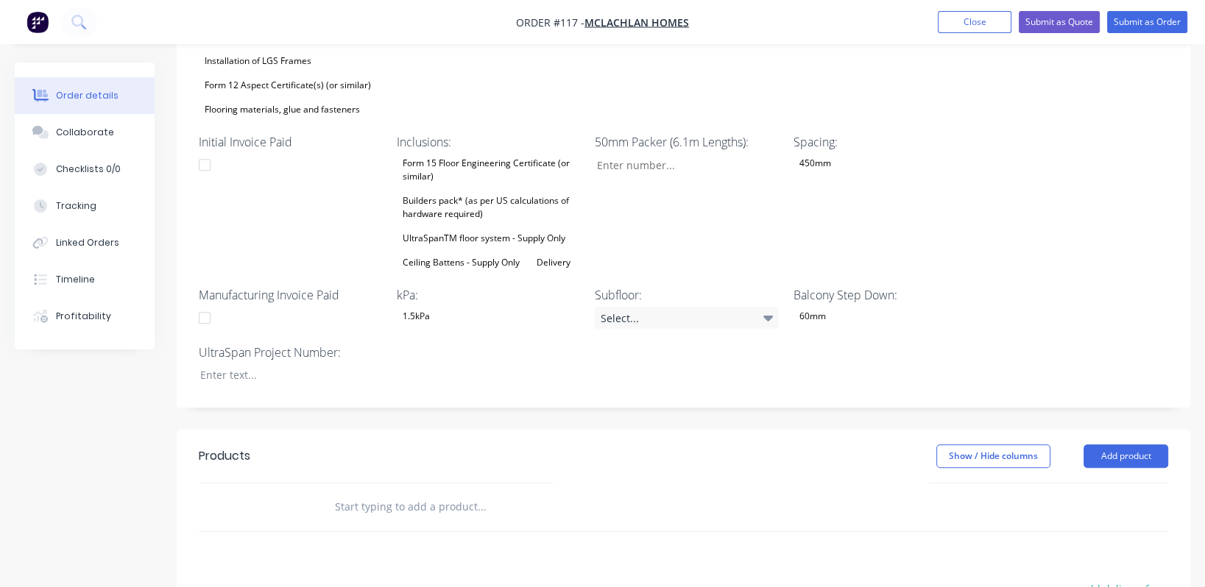
click at [481, 305] on div "Wet Area Step Down: None Sheet Layout: Yes Project Address: [STREET_ADDRESS][PE…" at bounding box center [683, 46] width 1013 height 723
click at [592, 307] on div "60mm" at bounding box center [885, 316] width 184 height 19
click at [592, 430] on button "100mm" at bounding box center [903, 436] width 221 height 29
click at [453, 311] on div "Wet Area Step Down: None Sheet Layout: Yes Project Address: [STREET_ADDRESS][PE…" at bounding box center [683, 46] width 1013 height 723
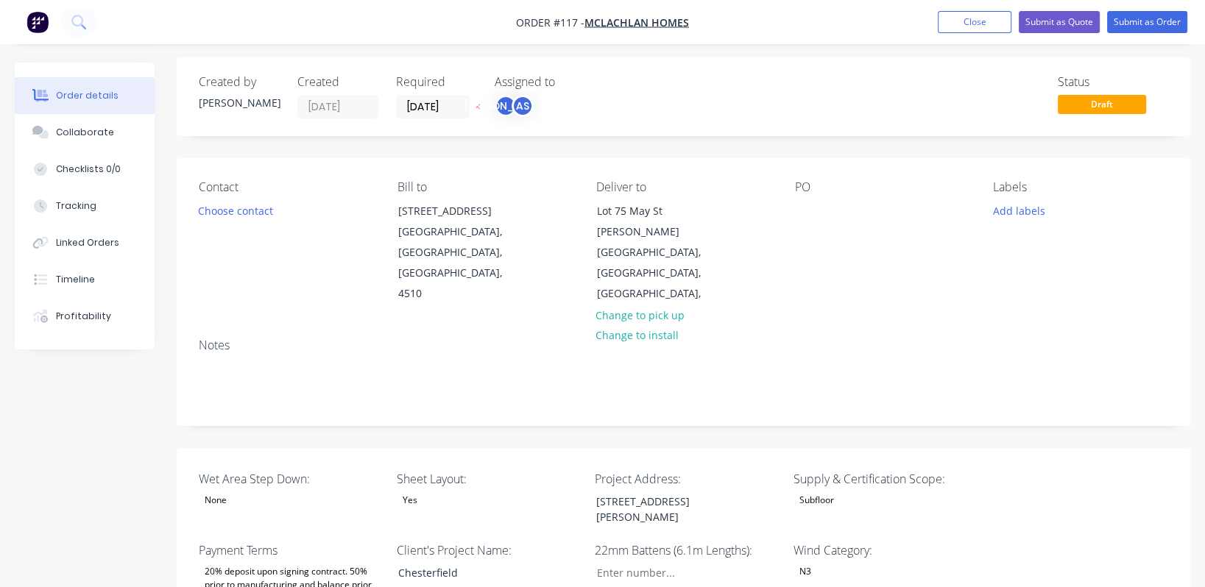
scroll to position [0, 0]
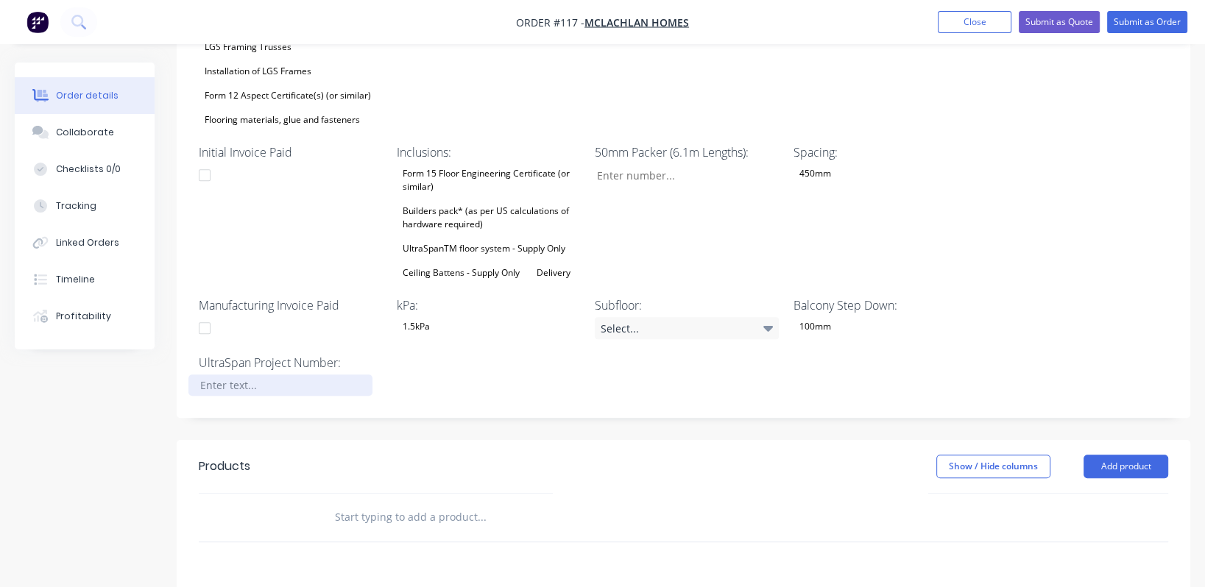
click at [249, 375] on div at bounding box center [280, 385] width 184 height 21
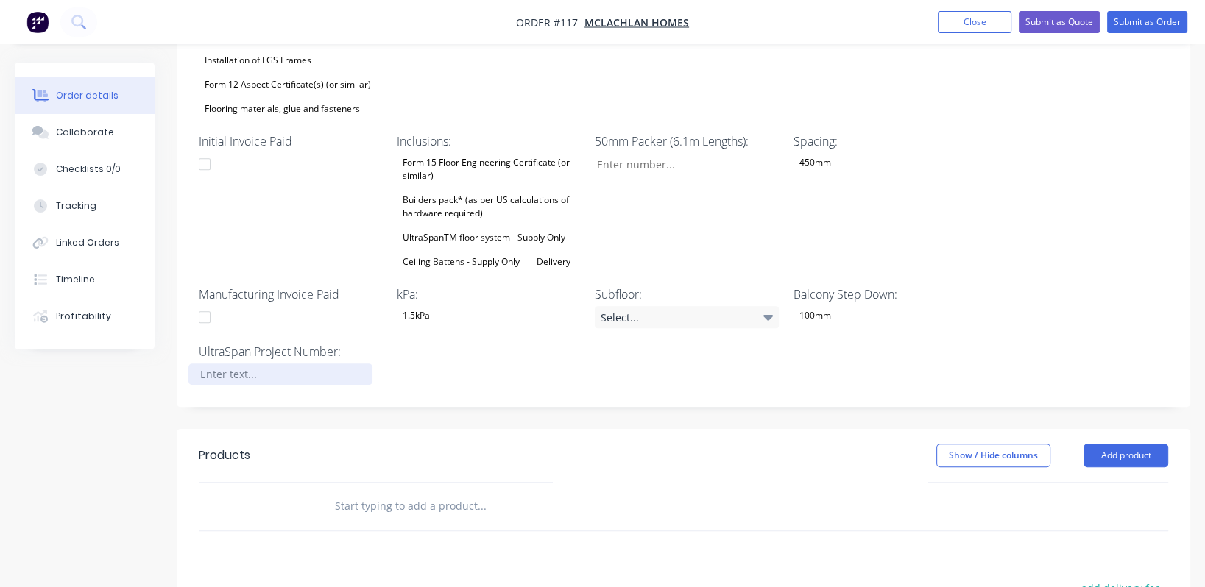
scroll to position [770, 0]
click at [456, 299] on div "Wet Area Step Down: None Sheet Layout: Yes Project Address: [STREET_ADDRESS][PE…" at bounding box center [683, 45] width 1013 height 723
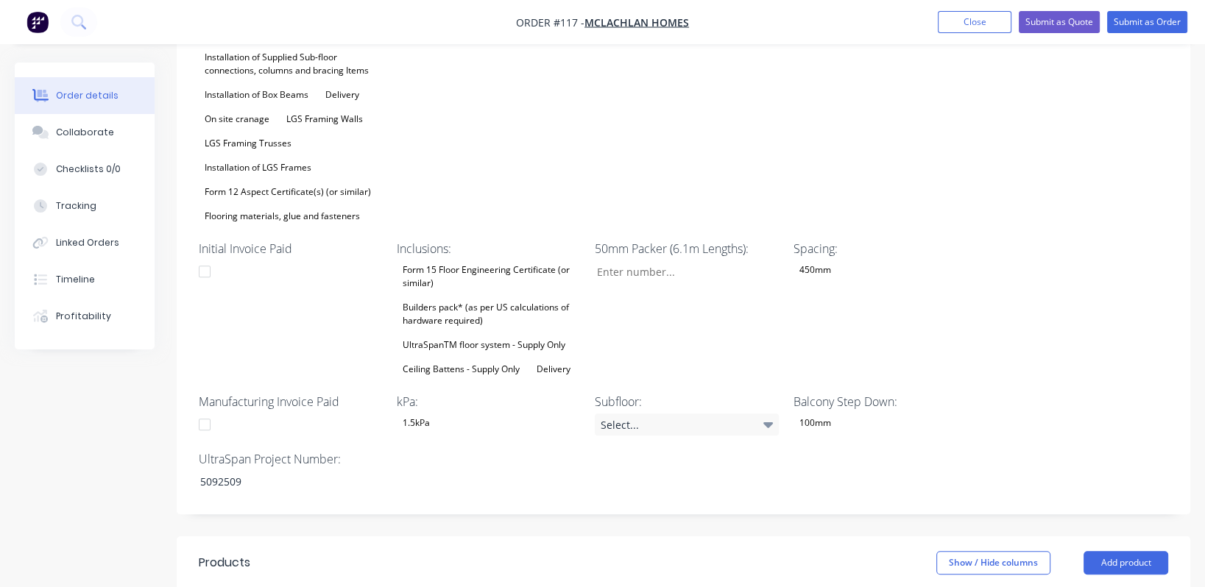
scroll to position [661, 0]
click at [503, 277] on div "Form 15 Floor Engineering Certificate (or similar) Builders pack* (as per US ca…" at bounding box center [489, 320] width 184 height 118
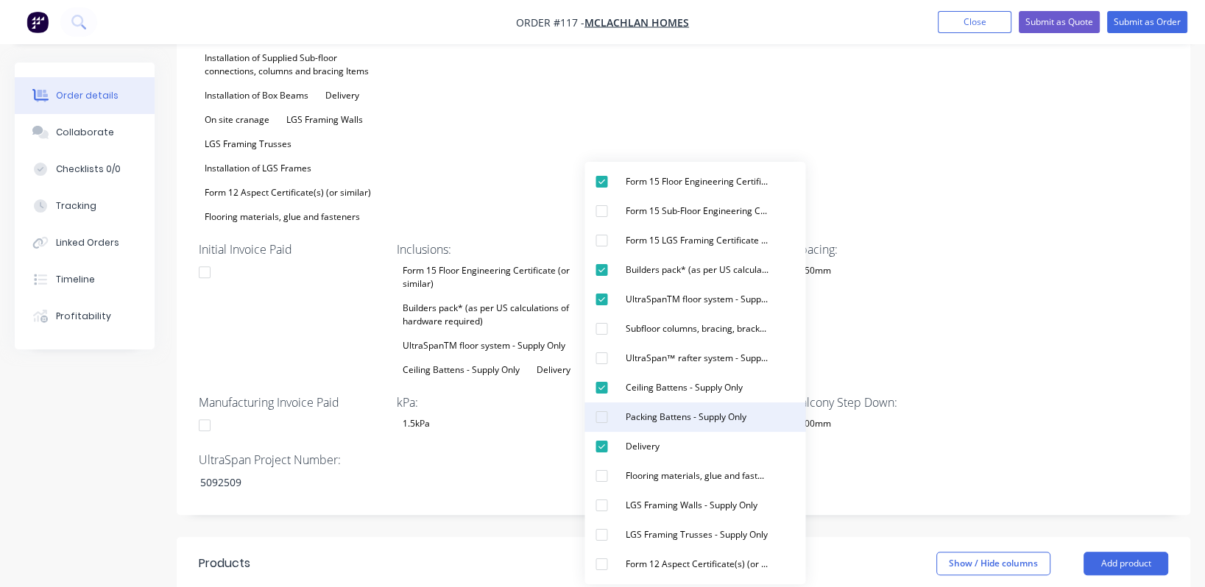
click at [592, 419] on div "Packing Battens - Supply Only" at bounding box center [685, 417] width 132 height 19
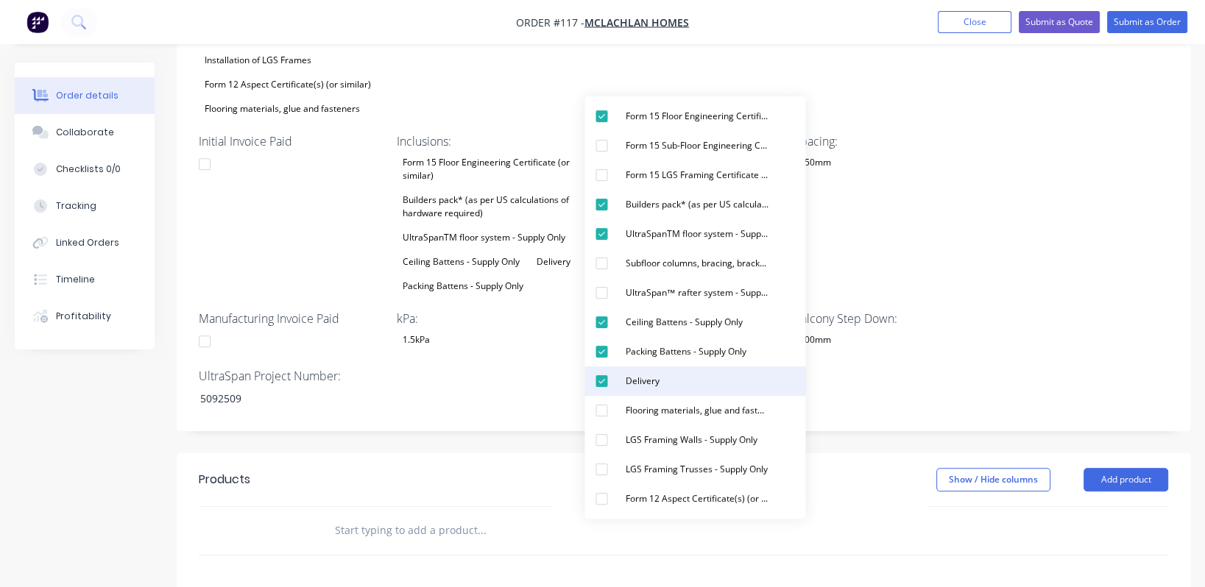
scroll to position [770, 0]
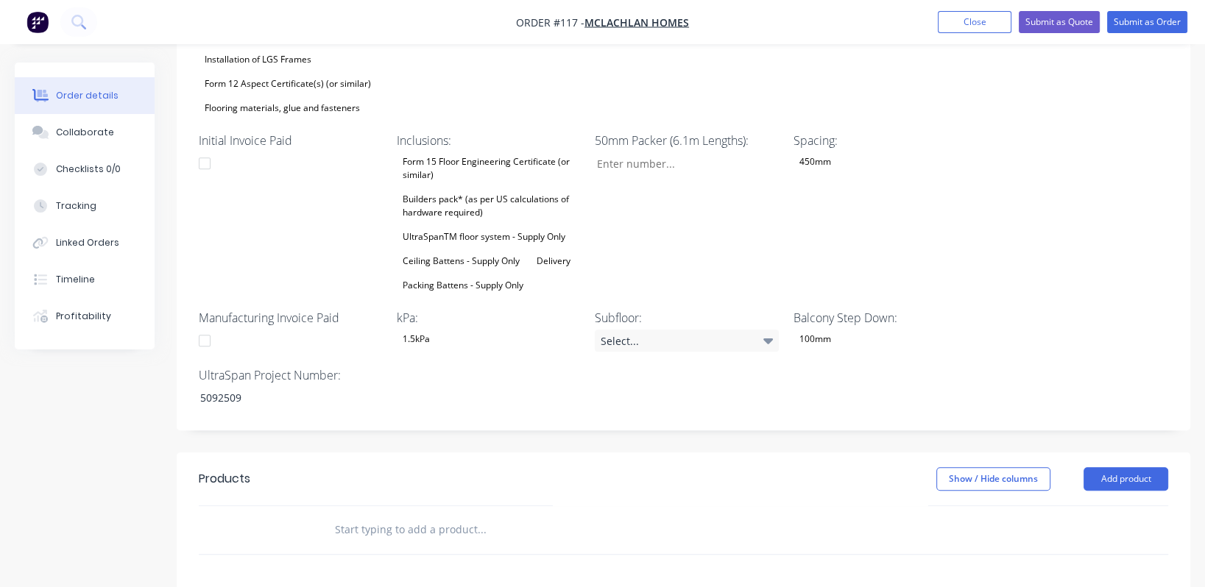
click at [325, 184] on div "Initial Invoice Paid" at bounding box center [291, 213] width 184 height 163
click at [592, 339] on icon at bounding box center [768, 342] width 10 height 6
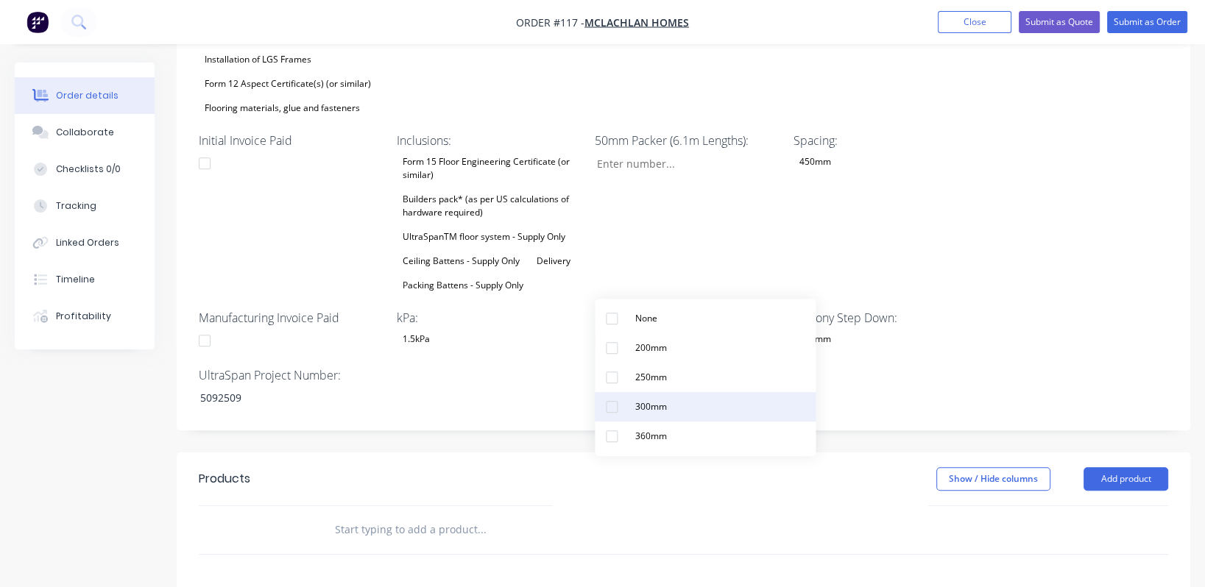
click at [592, 398] on button "300mm" at bounding box center [705, 406] width 221 height 29
click at [592, 294] on div "Wet Area Step Down: None Sheet Layout: Yes Project Address: [STREET_ADDRESS][PE…" at bounding box center [683, 57] width 1013 height 747
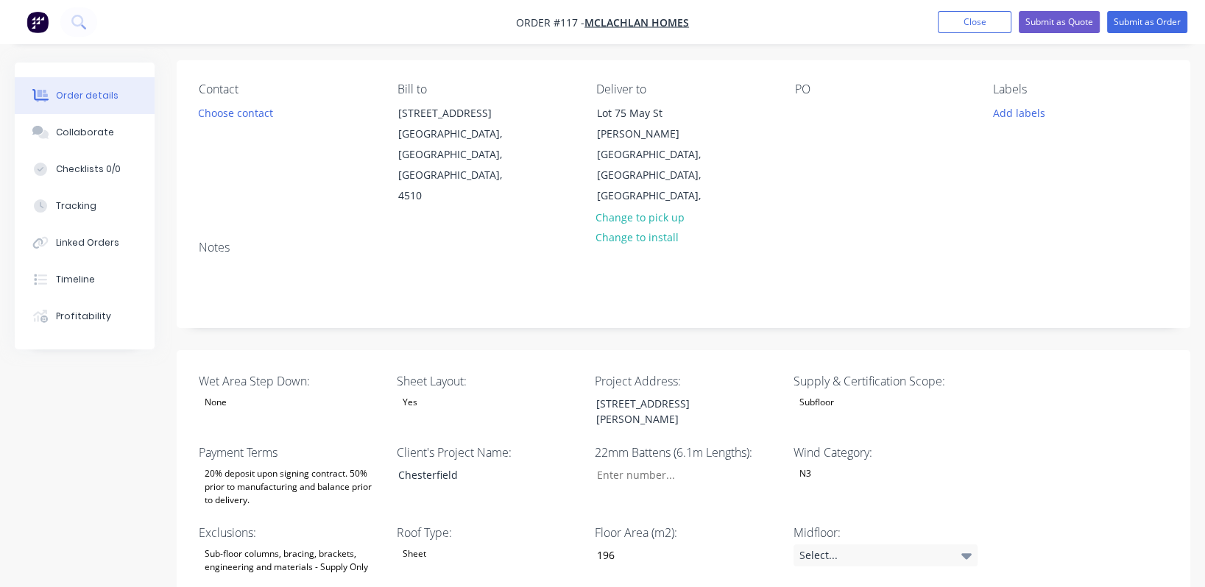
scroll to position [103, 0]
click at [96, 134] on div "Collaborate" at bounding box center [85, 132] width 58 height 13
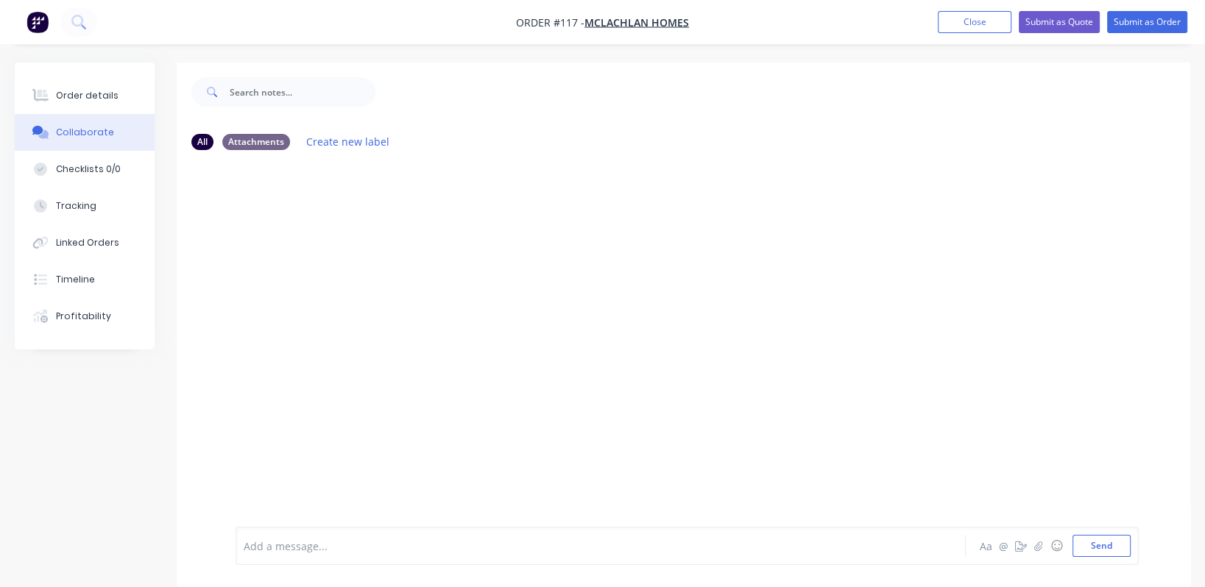
click at [484, 421] on div at bounding box center [683, 344] width 1013 height 365
click at [592, 547] on icon "button" at bounding box center [1038, 546] width 9 height 10
click at [592, 551] on button "Send" at bounding box center [1101, 546] width 58 height 22
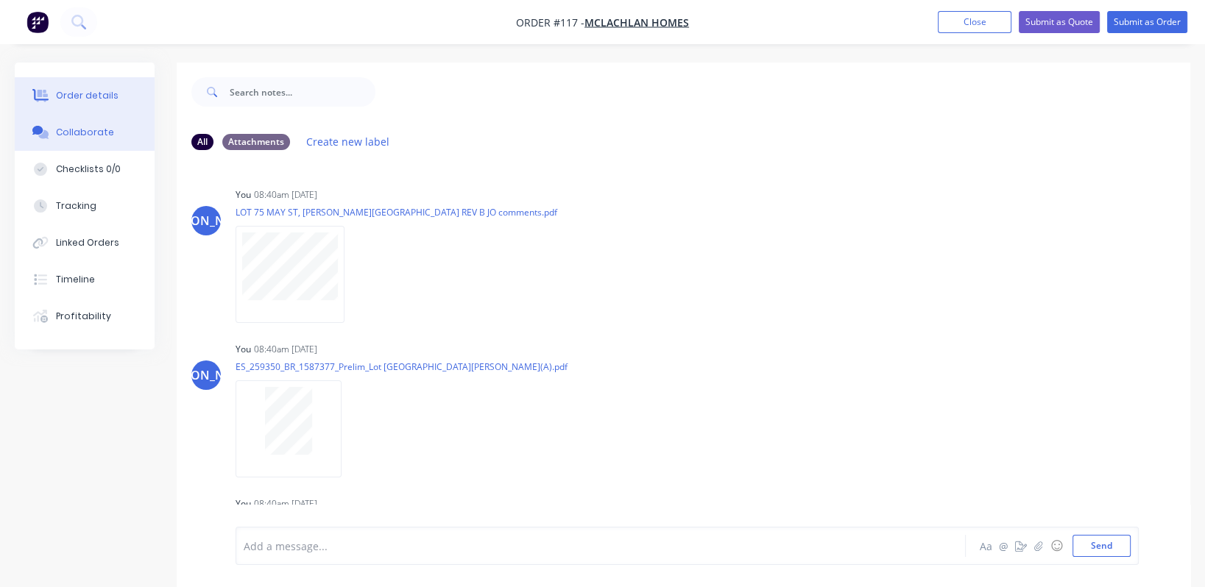
click at [95, 93] on div "Order details" at bounding box center [87, 95] width 63 height 13
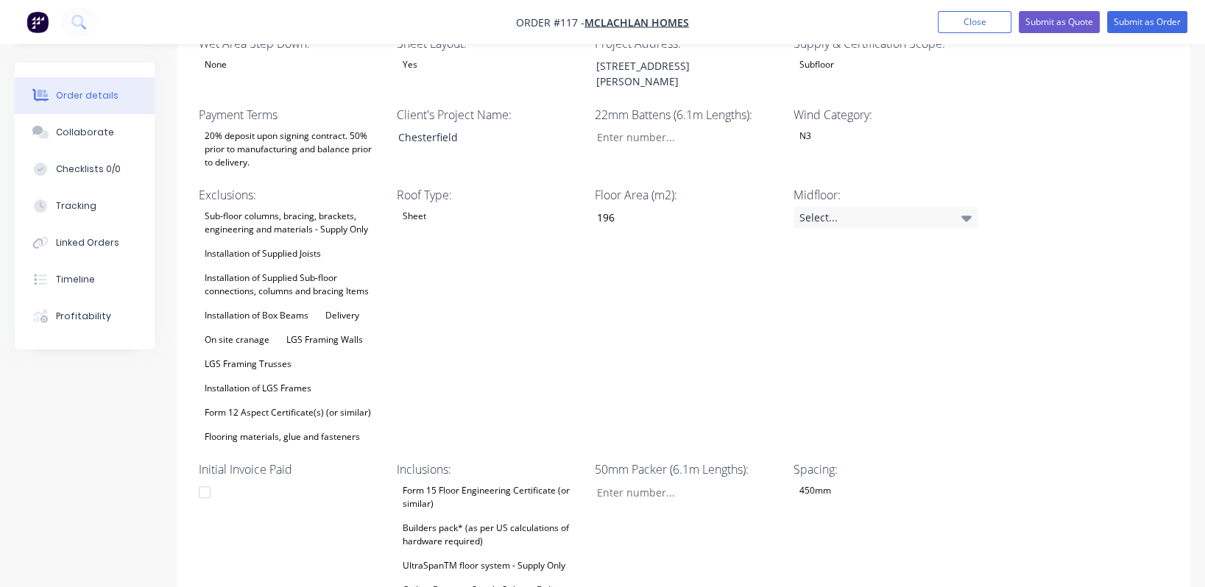
scroll to position [440, 0]
click at [310, 307] on div "Installation of Box Beams" at bounding box center [257, 316] width 116 height 19
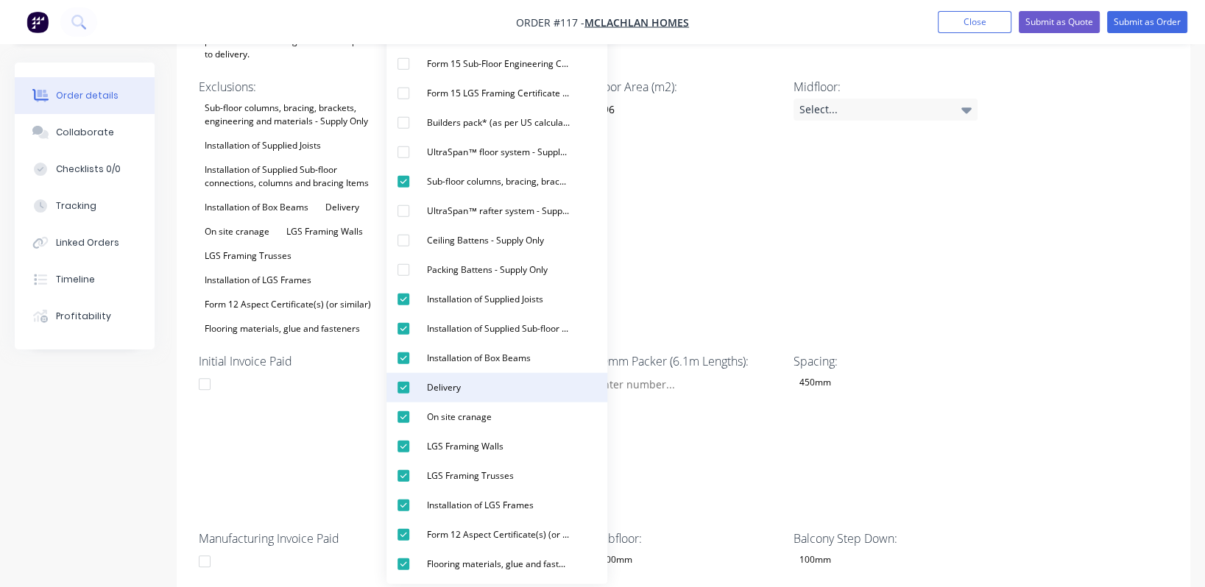
scroll to position [550, 0]
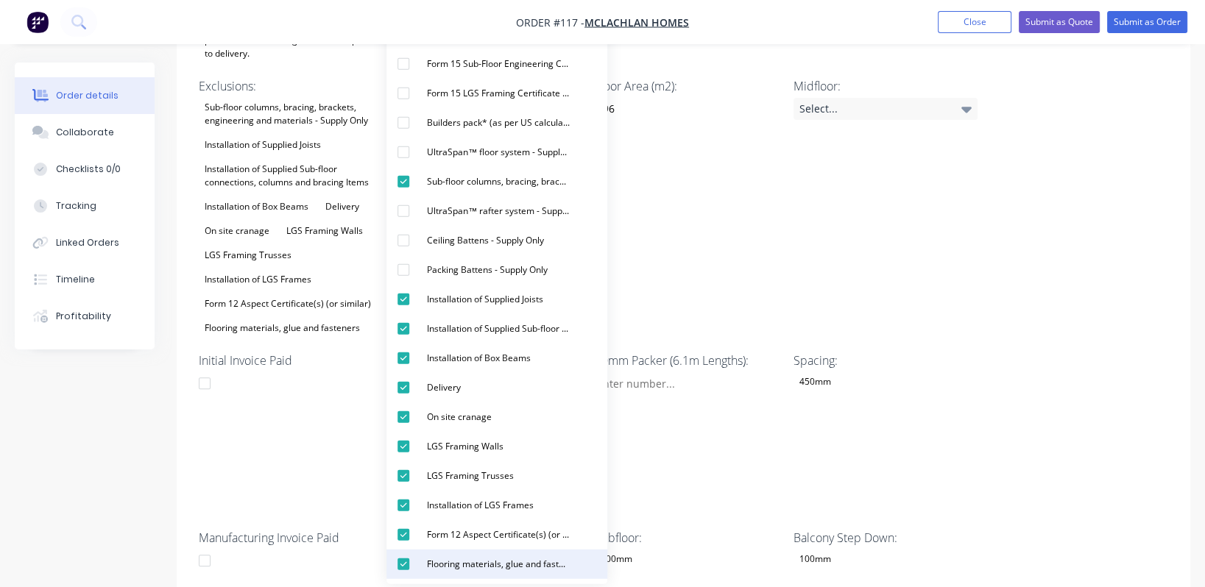
click at [498, 565] on div "Flooring materials, glue and fasteners" at bounding box center [498, 564] width 155 height 19
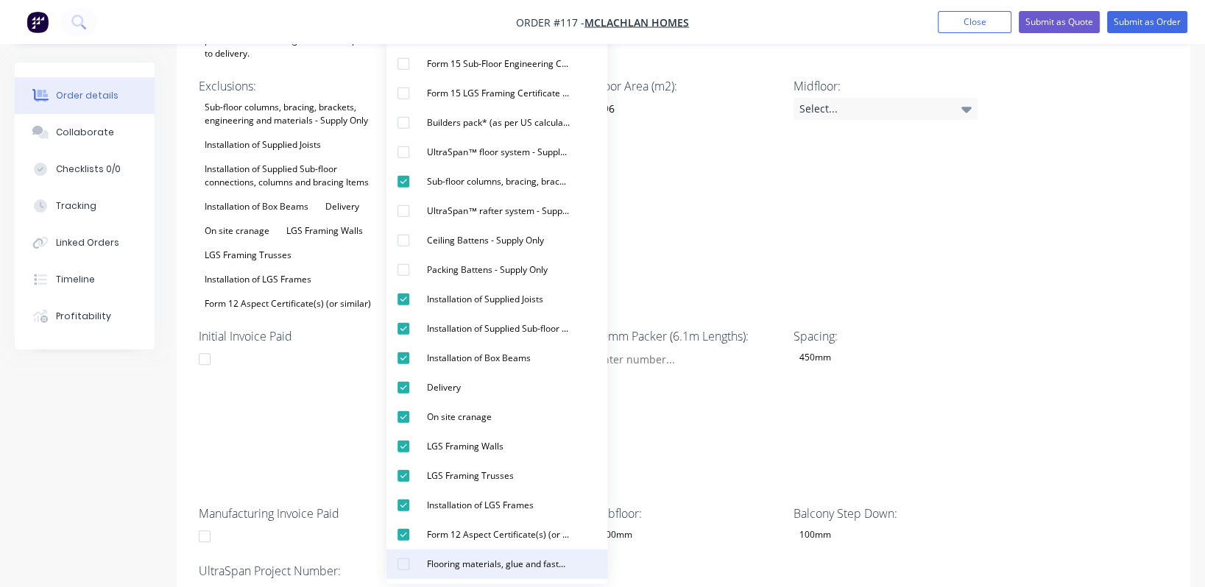
click at [499, 566] on div "Flooring materials, glue and fasteners" at bounding box center [498, 564] width 155 height 19
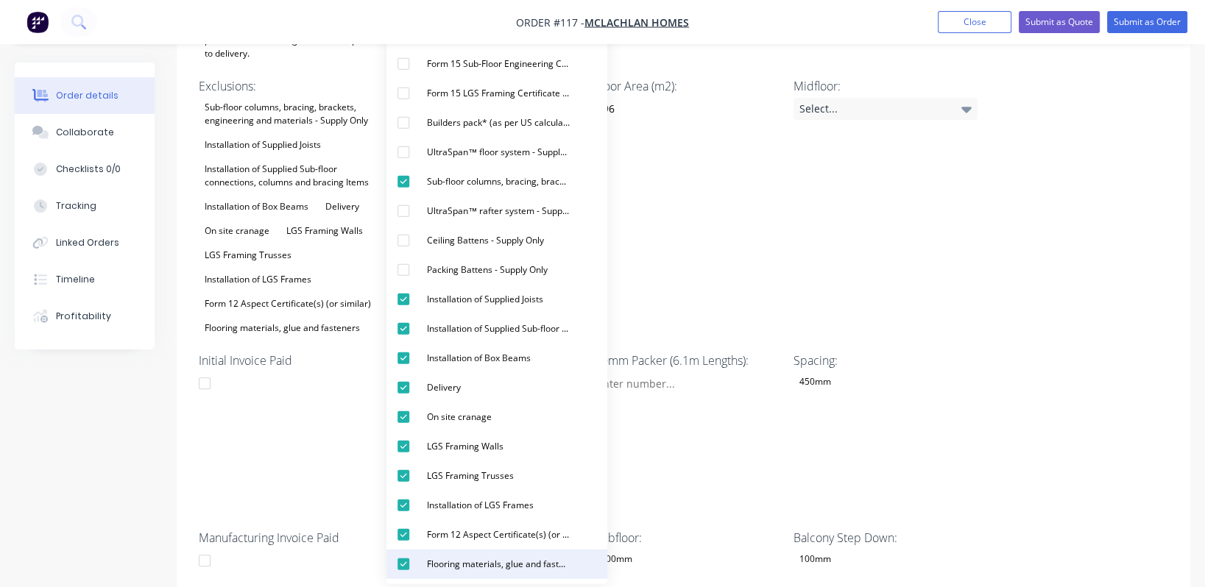
click at [499, 566] on div "Flooring materials, glue and fasteners" at bounding box center [498, 564] width 155 height 19
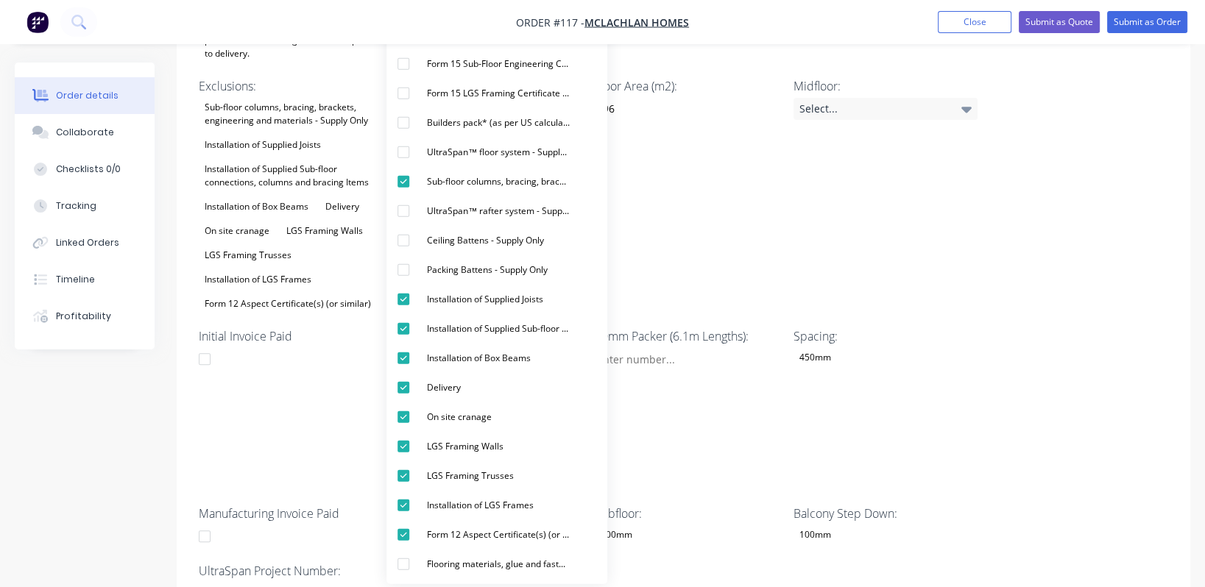
click at [592, 425] on div "Wet Area Step Down: None Sheet Layout: Yes Project Address: [STREET_ADDRESS][PE…" at bounding box center [683, 265] width 1013 height 723
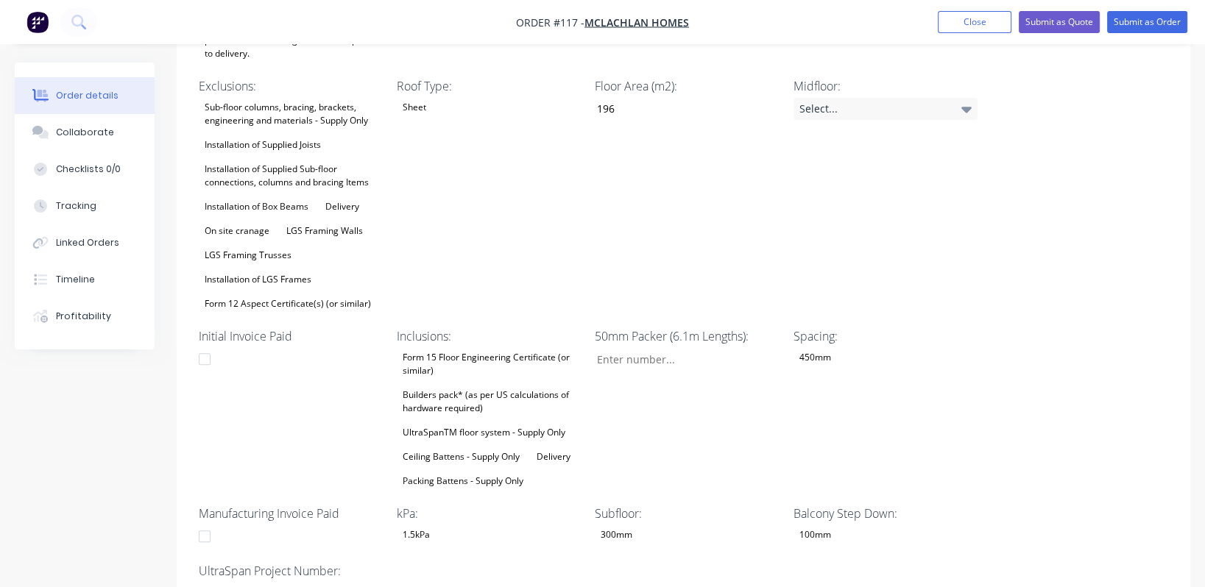
click at [499, 386] on div "Form 15 Floor Engineering Certificate (or similar) Builders pack* (as per US ca…" at bounding box center [489, 419] width 184 height 143
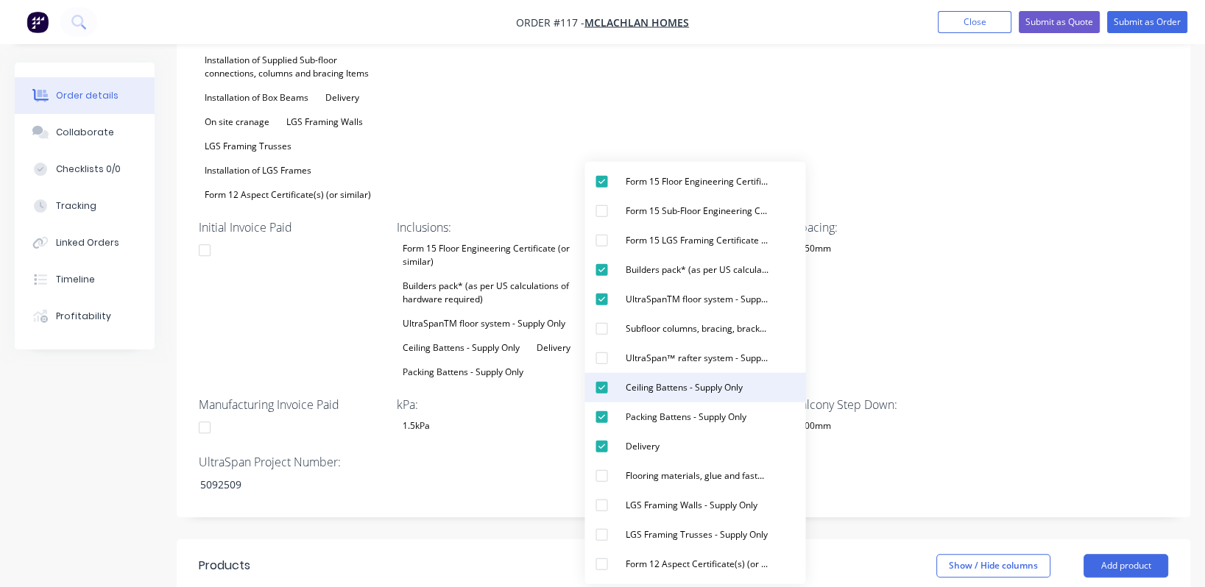
scroll to position [659, 0]
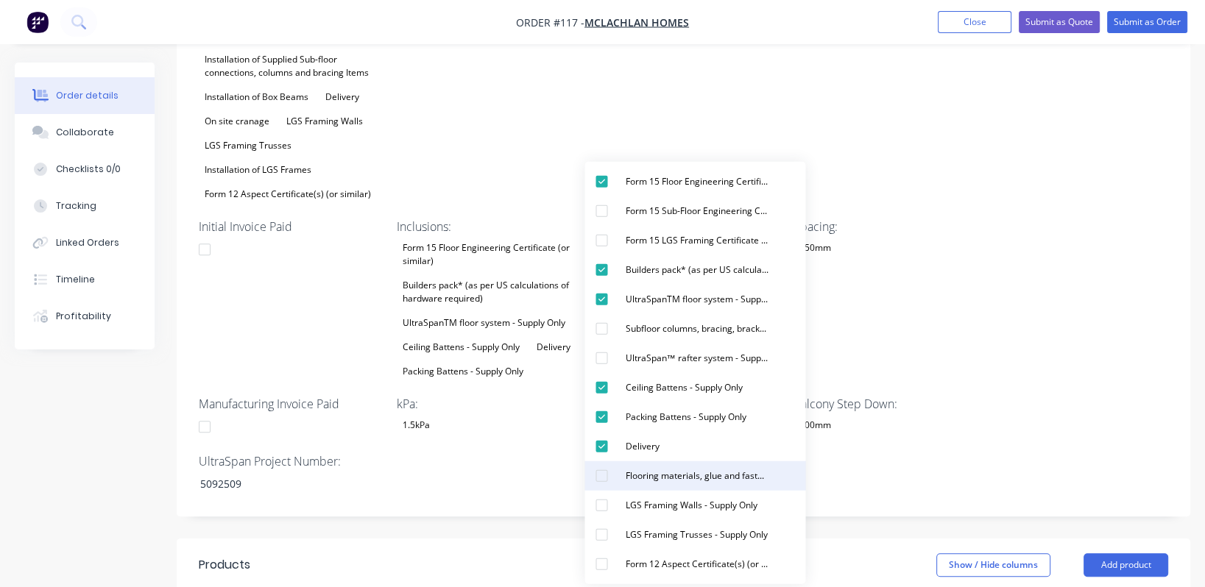
click at [592, 470] on div "Flooring materials, glue and fasteners - Supply Only" at bounding box center [696, 476] width 155 height 19
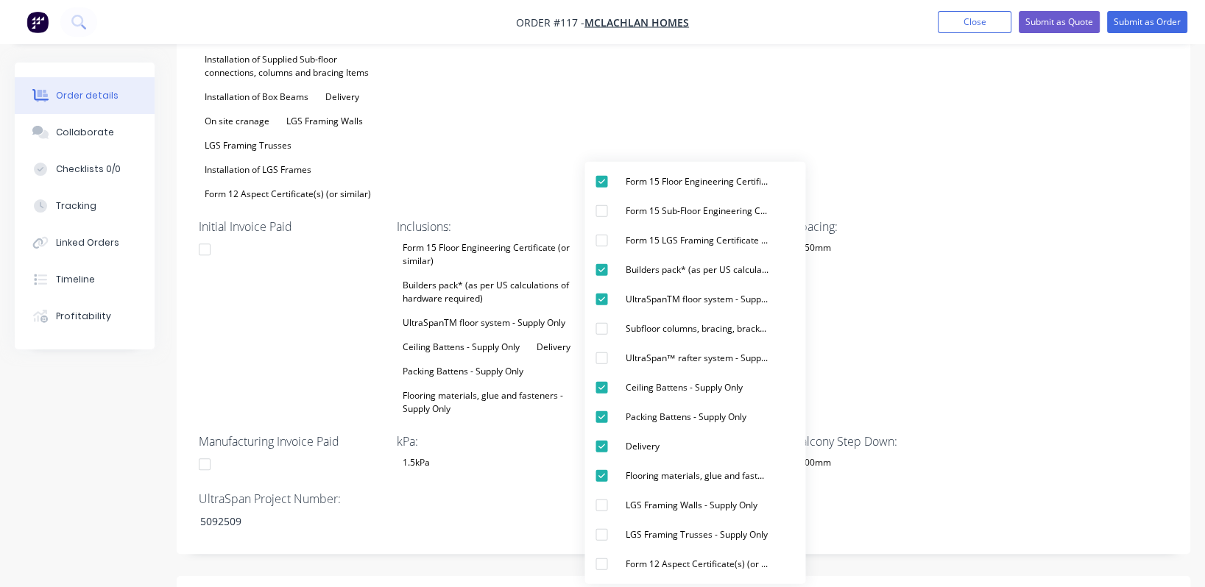
click at [592, 283] on div "Wet Area Step Down: None Sheet Layout: Yes Project Address: [STREET_ADDRESS][PE…" at bounding box center [683, 174] width 1013 height 760
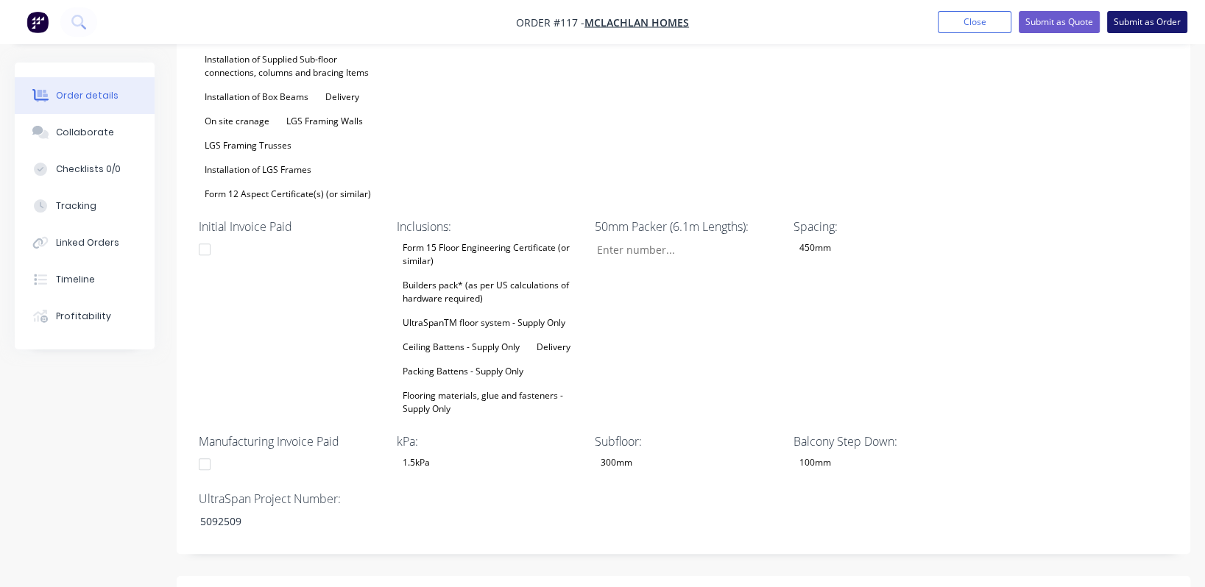
click at [592, 16] on button "Submit as Order" at bounding box center [1147, 22] width 80 height 22
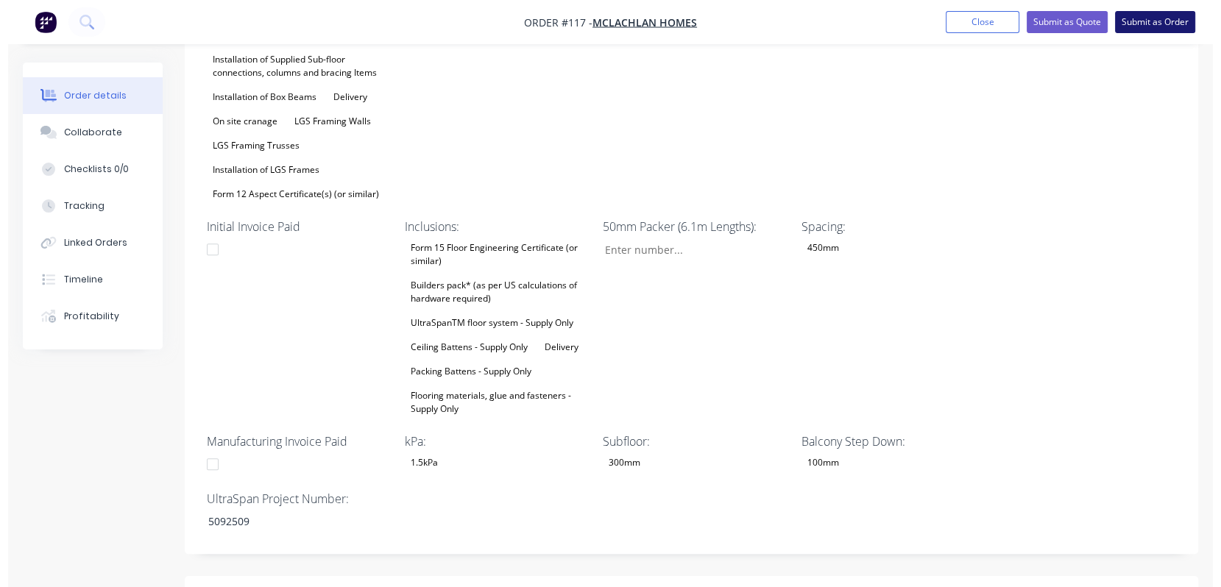
scroll to position [0, 0]
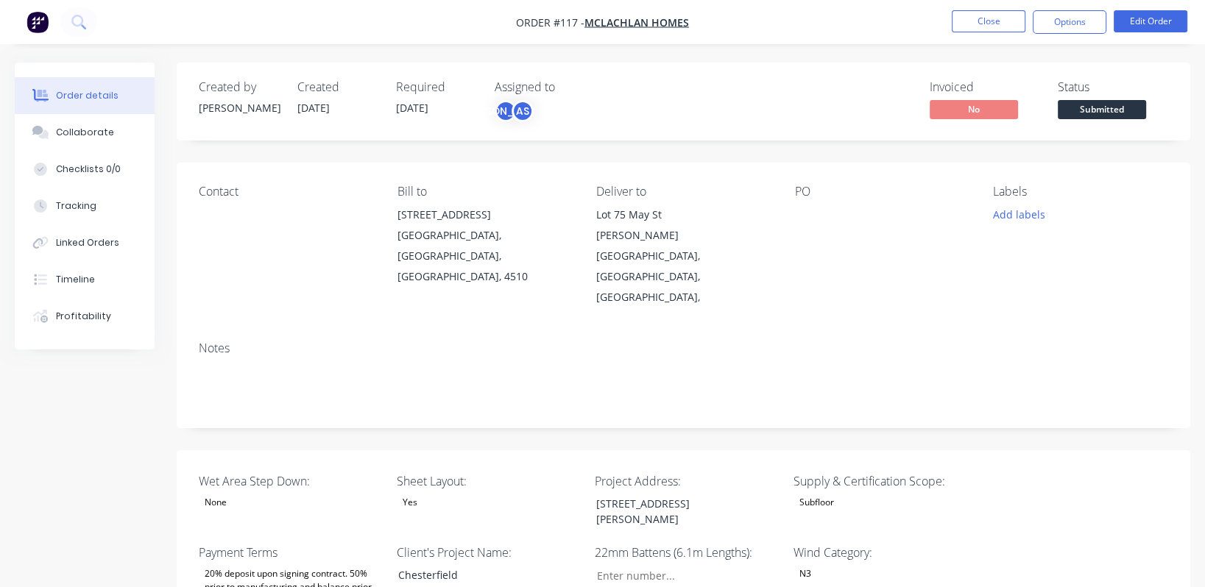
click at [592, 113] on span "Submitted" at bounding box center [1102, 109] width 88 height 18
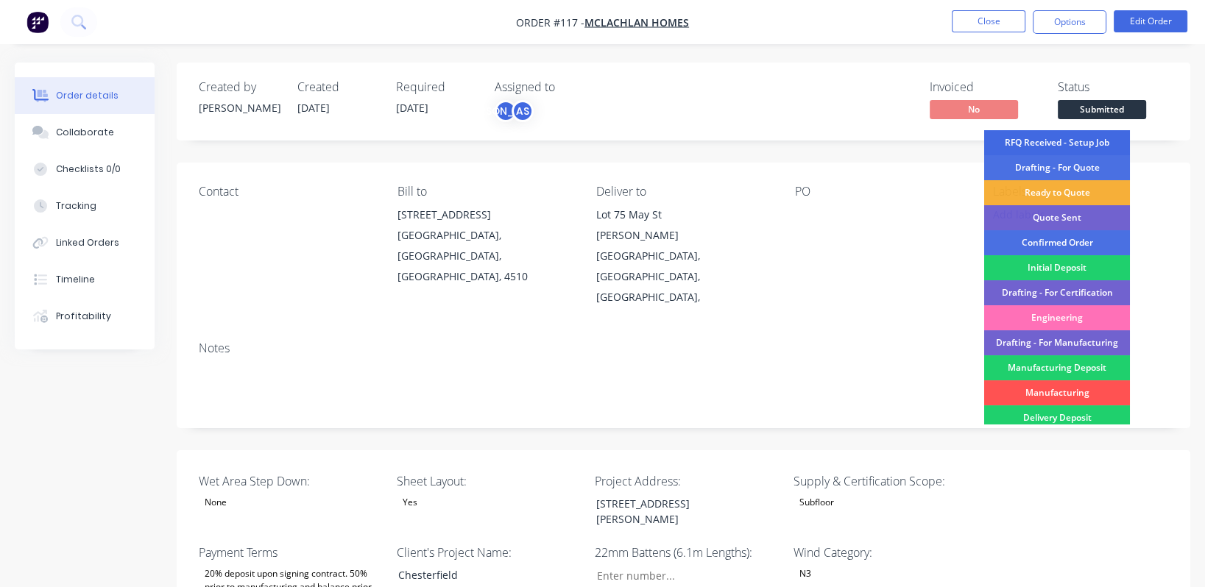
click at [592, 141] on div "RFQ Received - Setup Job" at bounding box center [1057, 142] width 146 height 25
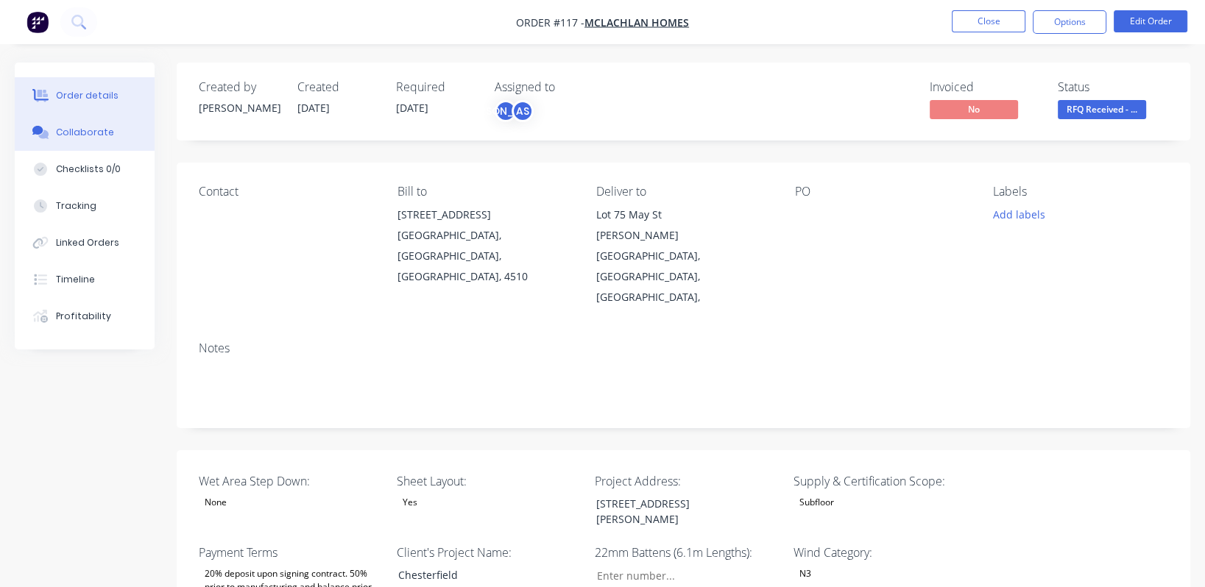
click at [89, 133] on div "Collaborate" at bounding box center [85, 132] width 58 height 13
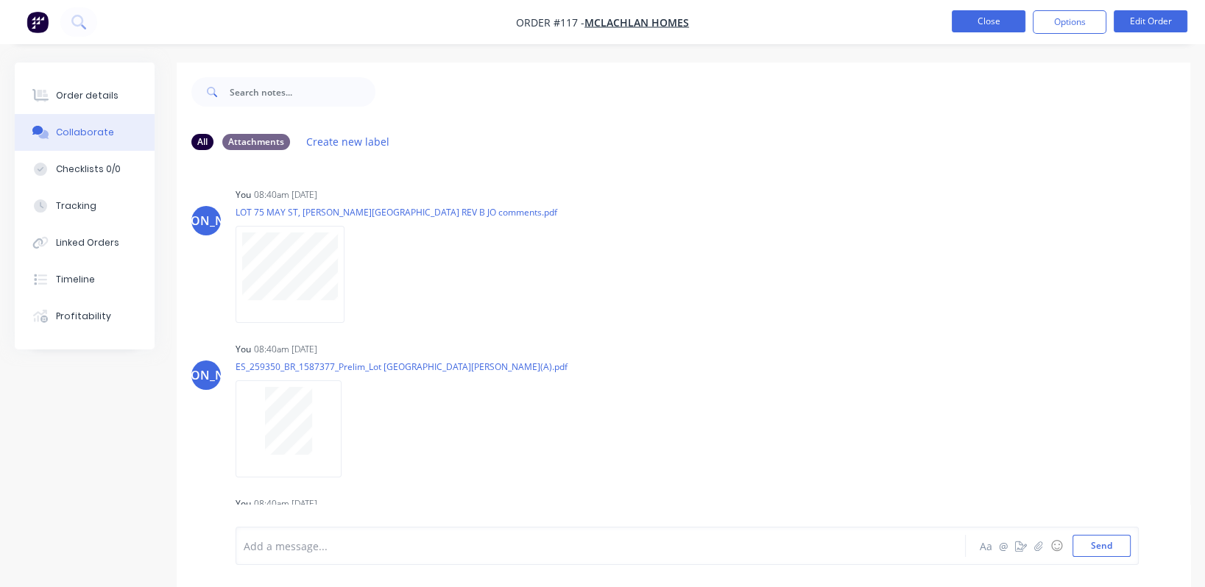
click at [592, 17] on button "Close" at bounding box center [989, 21] width 74 height 22
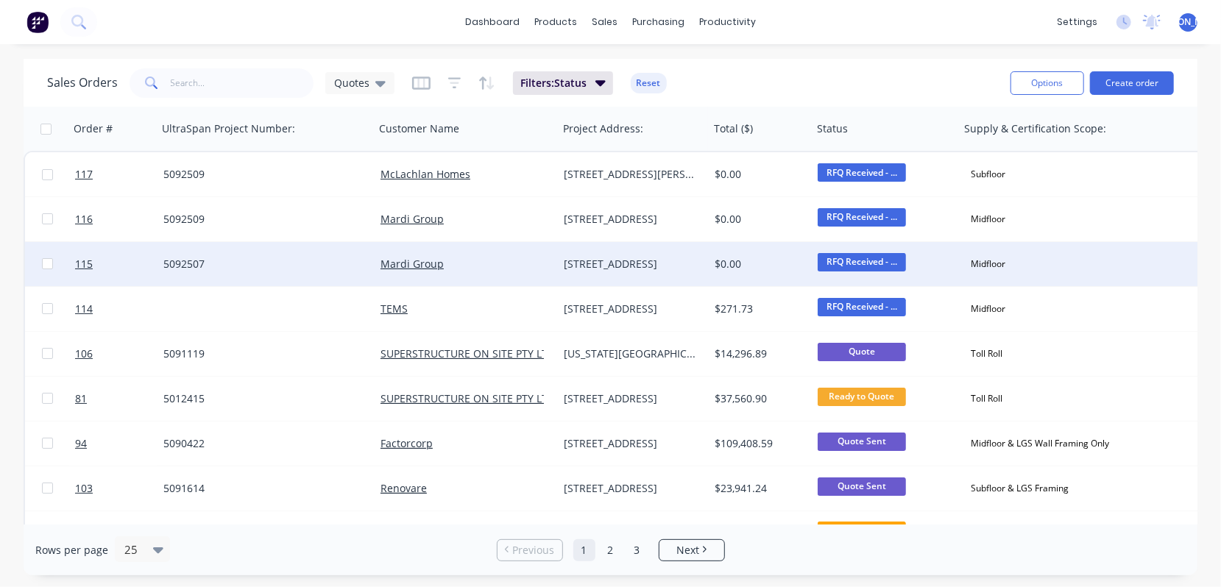
click at [251, 254] on div "5092507" at bounding box center [265, 264] width 217 height 44
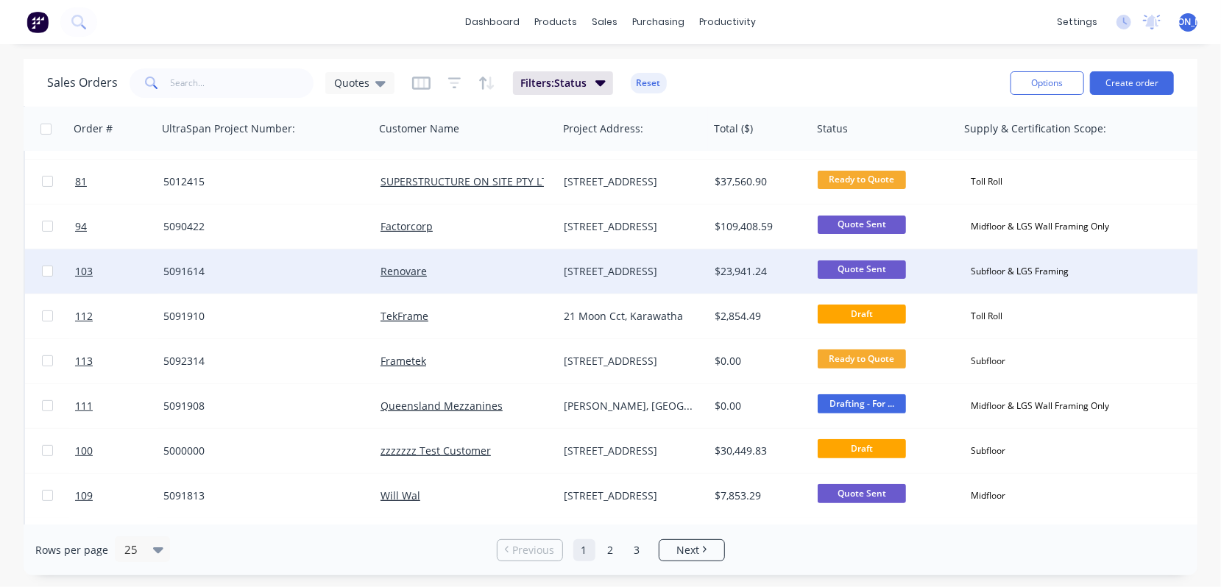
scroll to position [219, 0]
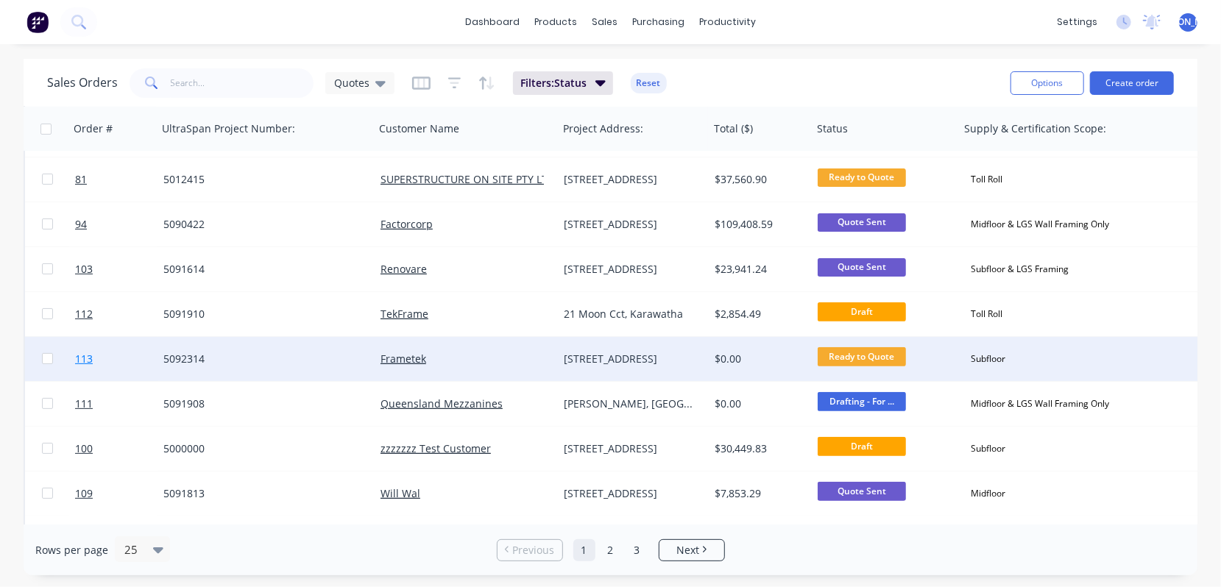
click at [83, 355] on span "113" at bounding box center [84, 359] width 18 height 15
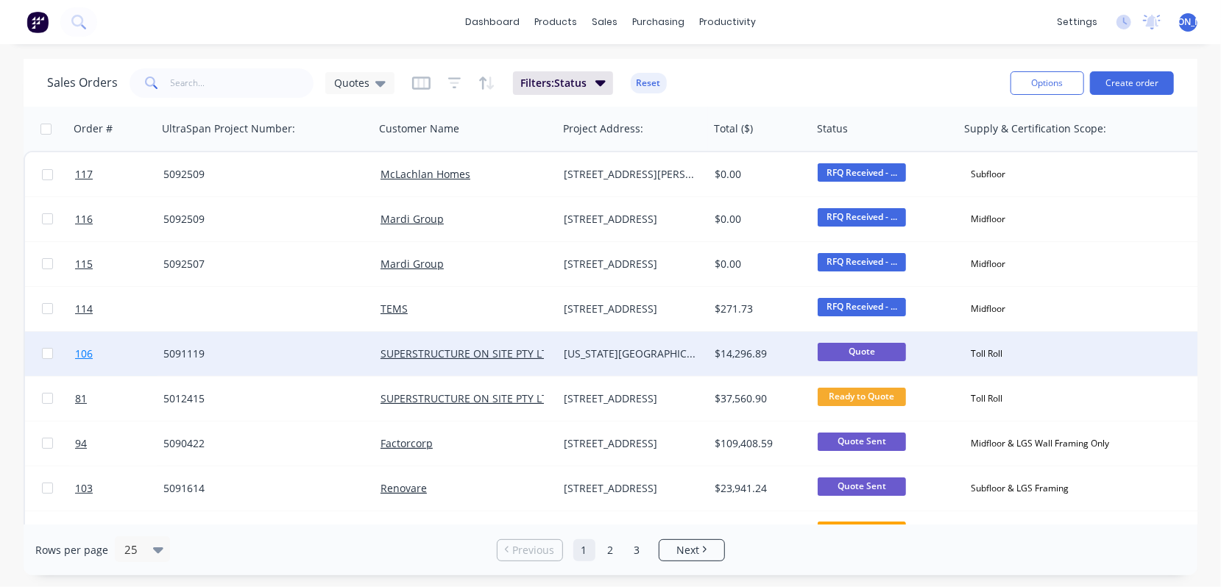
click at [88, 357] on span "106" at bounding box center [84, 354] width 18 height 15
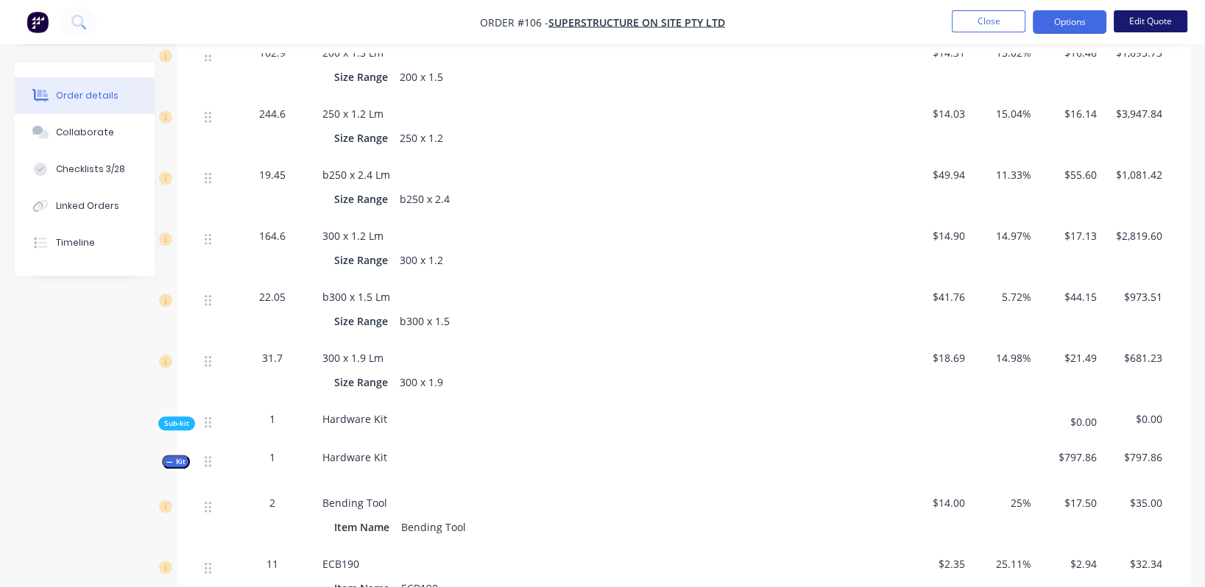
scroll to position [1434, 0]
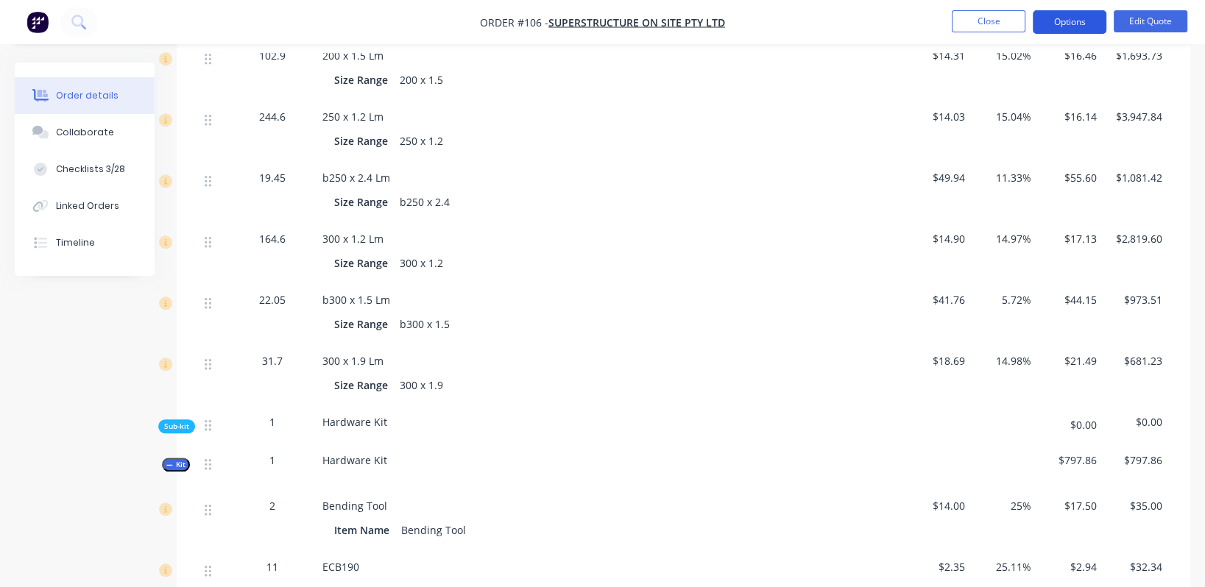
click at [592, 26] on button "Options" at bounding box center [1070, 22] width 74 height 24
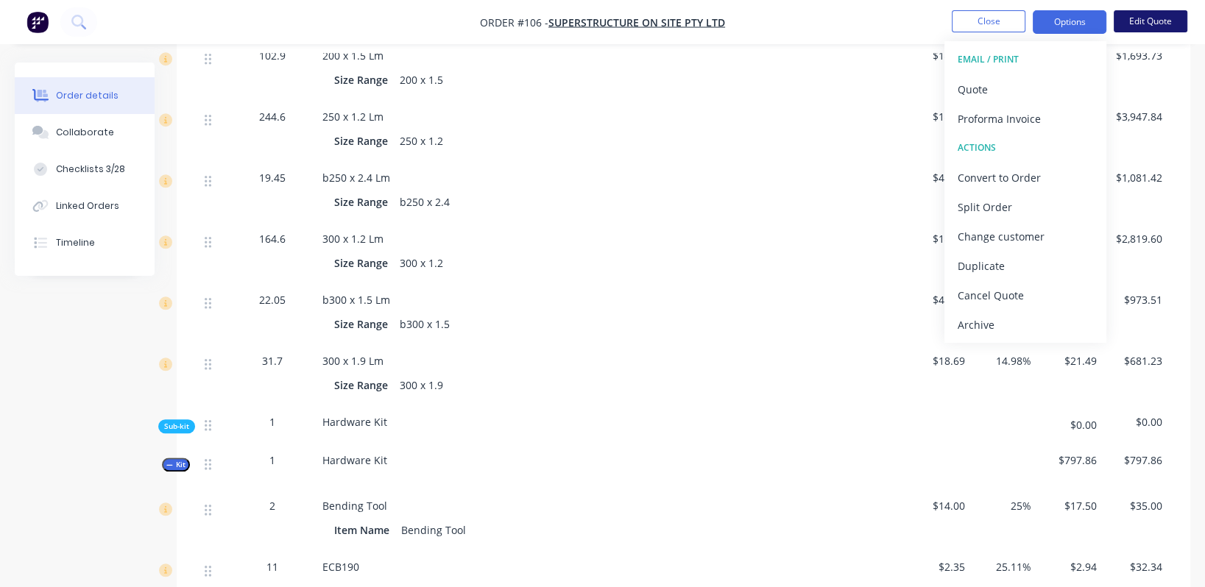
click at [592, 20] on button "Edit Quote" at bounding box center [1151, 21] width 74 height 22
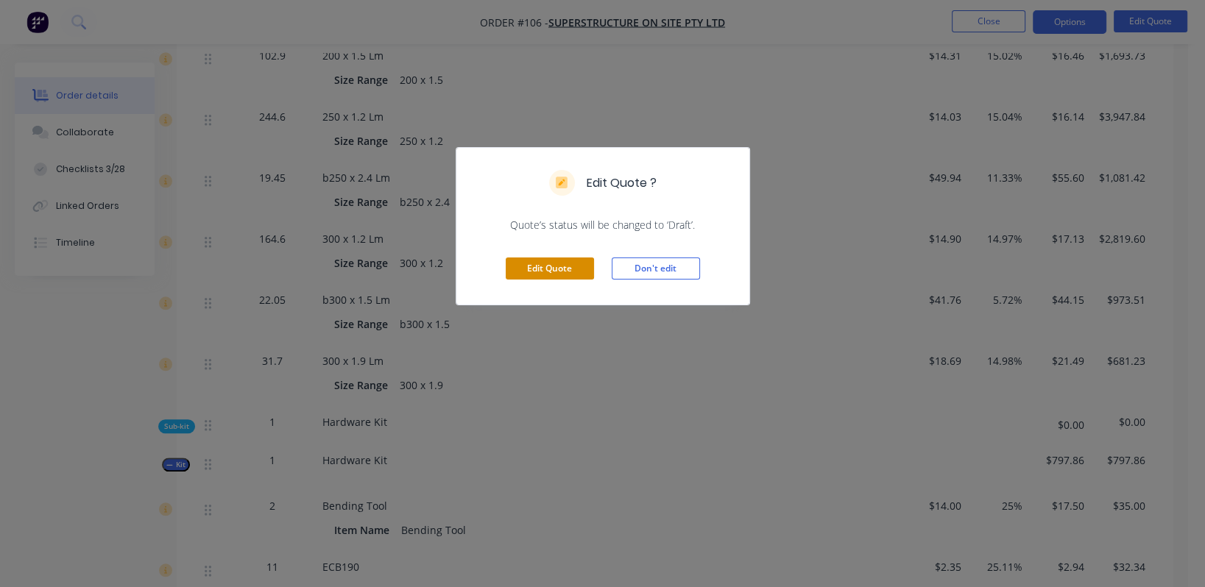
click at [548, 261] on button "Edit Quote" at bounding box center [550, 269] width 88 height 22
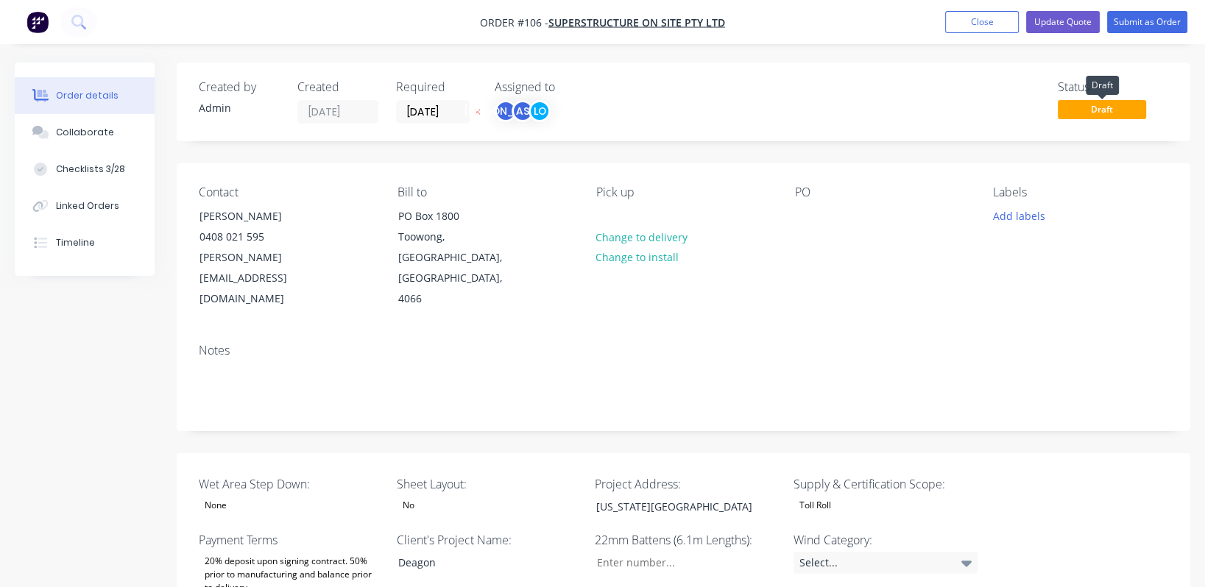
click at [592, 108] on span "Draft" at bounding box center [1102, 109] width 88 height 18
click at [592, 24] on button "Close" at bounding box center [982, 22] width 74 height 22
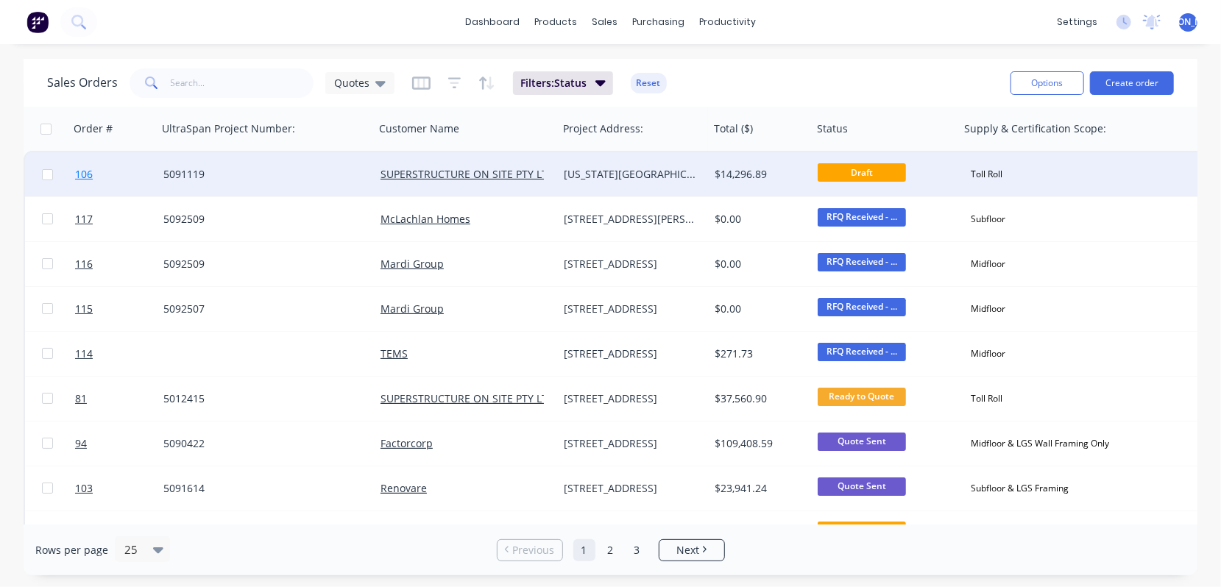
click at [80, 172] on span "106" at bounding box center [84, 174] width 18 height 15
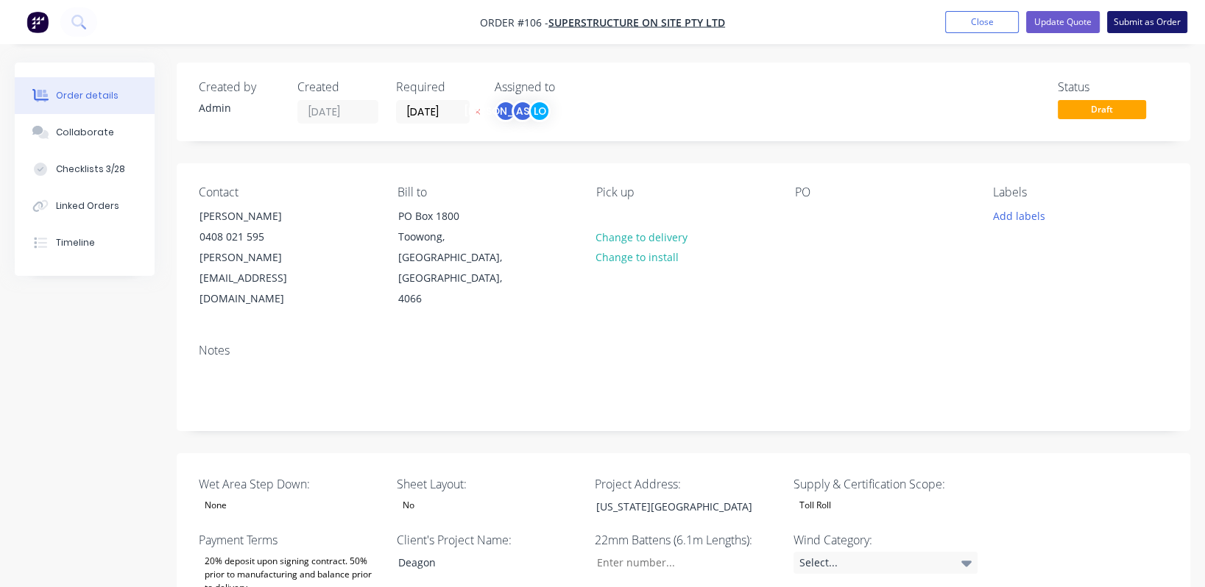
click at [592, 21] on button "Submit as Order" at bounding box center [1147, 22] width 80 height 22
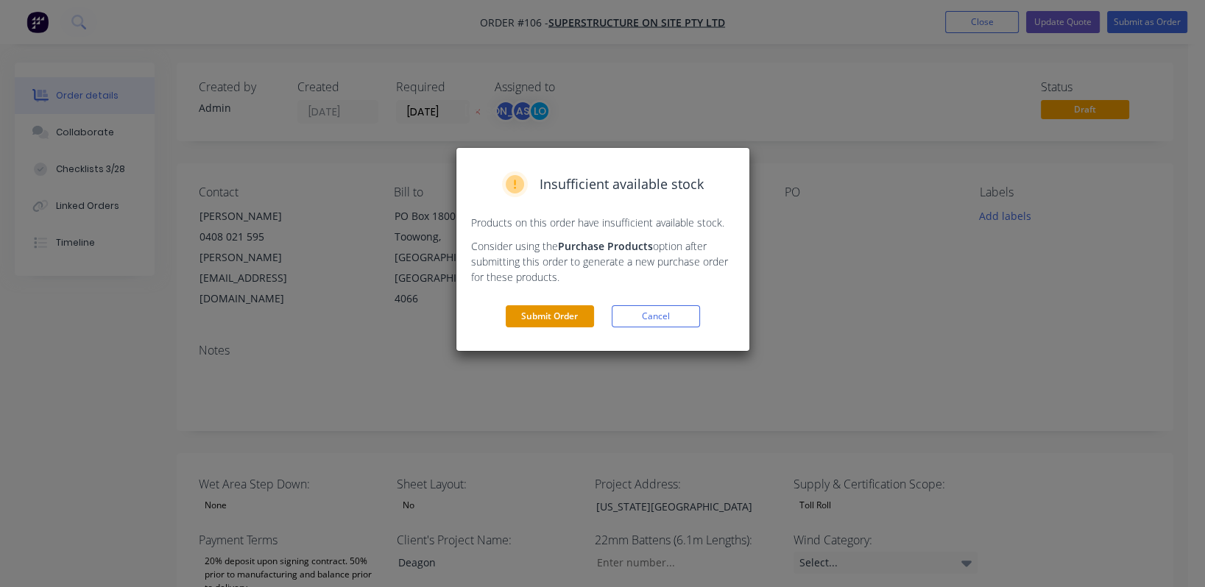
click at [547, 317] on button "Submit Order" at bounding box center [550, 316] width 88 height 22
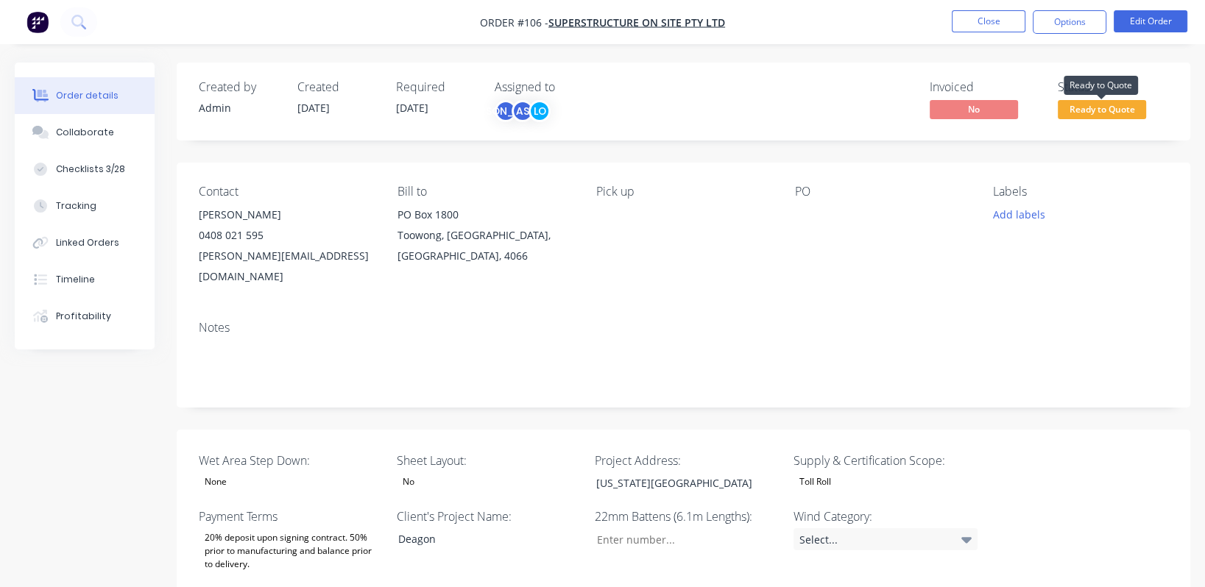
click at [592, 113] on span "Ready to Quote" at bounding box center [1102, 109] width 88 height 18
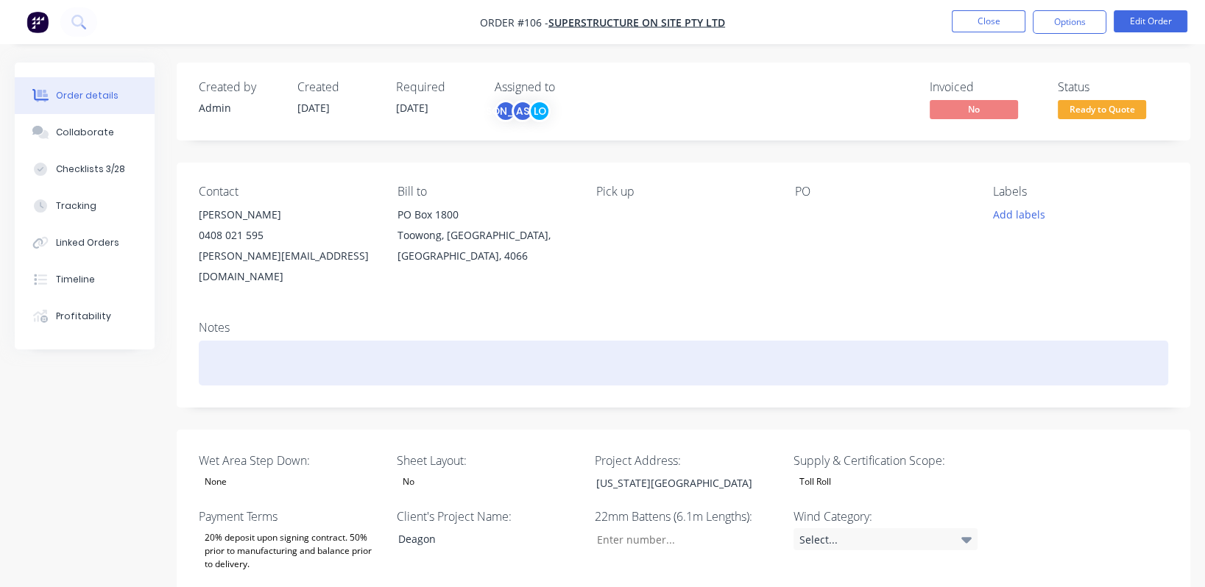
click at [592, 341] on div at bounding box center [683, 363] width 969 height 45
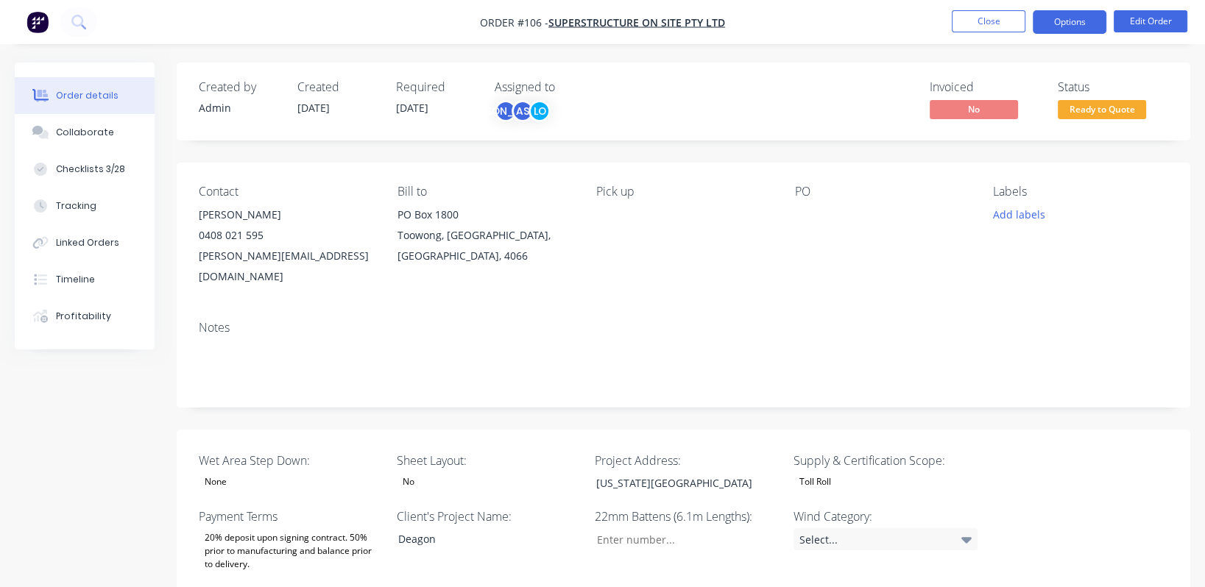
click at [592, 19] on button "Options" at bounding box center [1070, 22] width 74 height 24
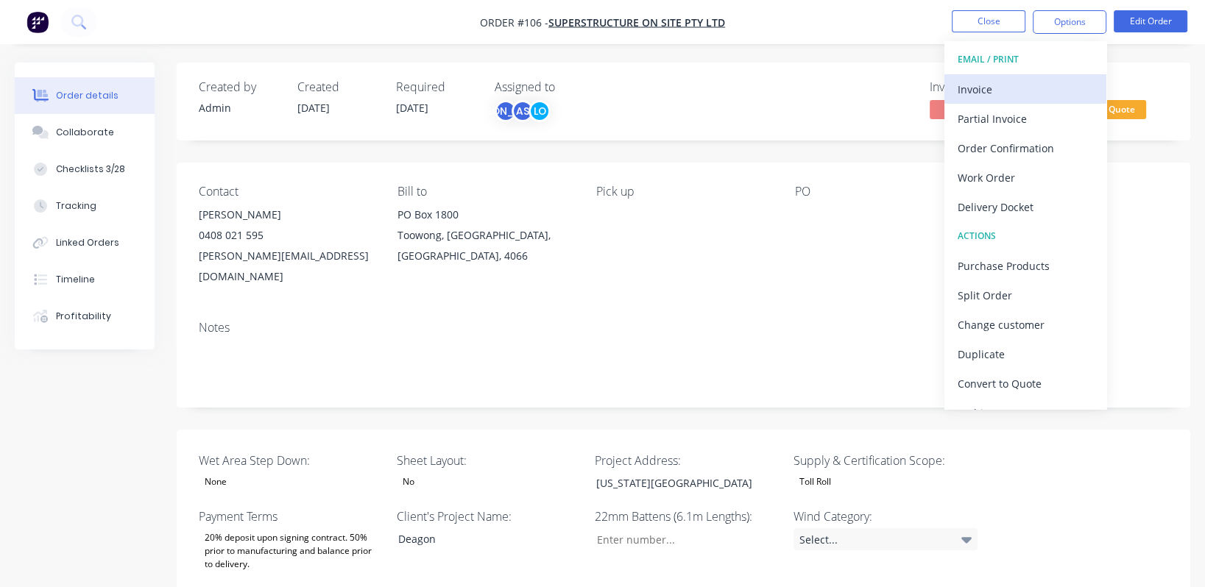
click at [592, 96] on div "Invoice" at bounding box center [1024, 89] width 135 height 21
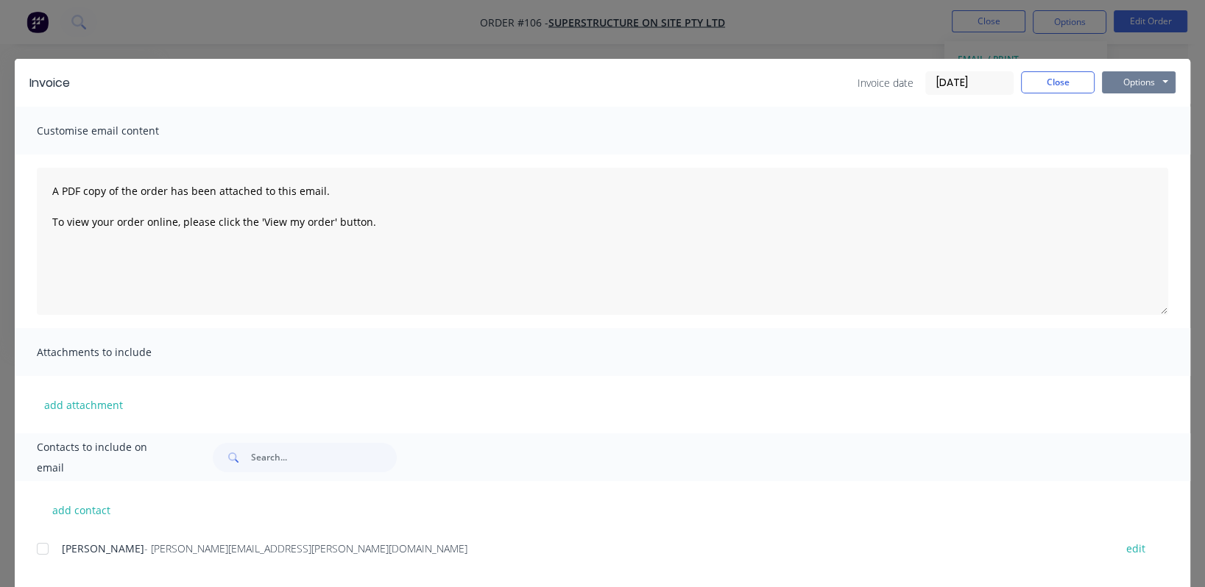
click at [592, 82] on button "Options" at bounding box center [1139, 82] width 74 height 22
click at [592, 111] on button "Preview" at bounding box center [1149, 108] width 94 height 24
click at [592, 78] on button "Options" at bounding box center [1139, 82] width 74 height 22
click at [592, 81] on button "Close" at bounding box center [1058, 82] width 74 height 22
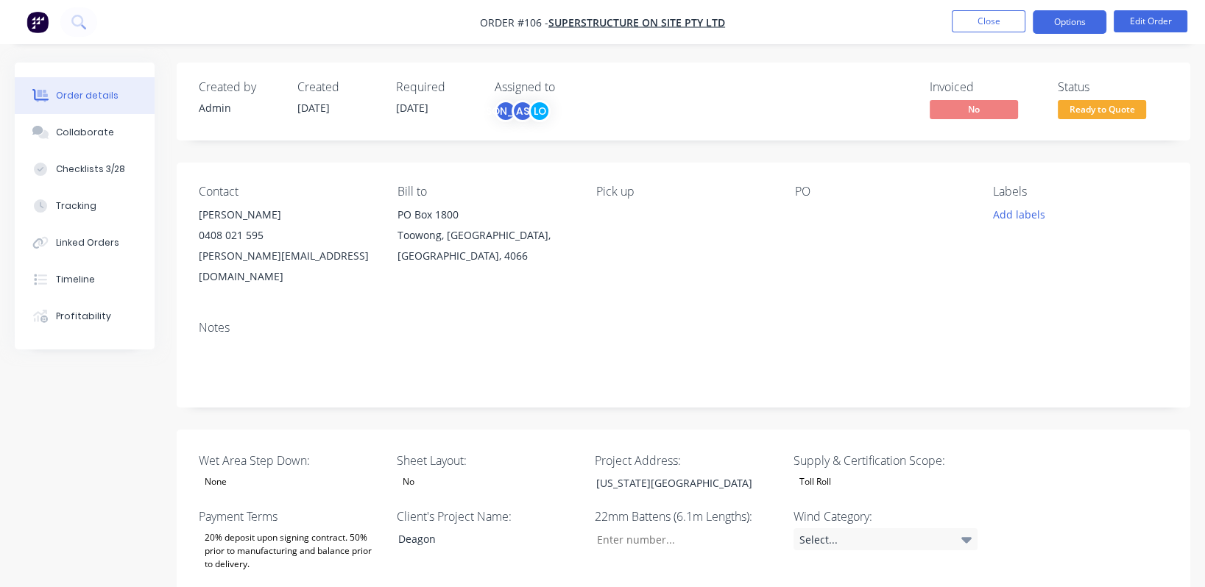
click at [592, 24] on button "Options" at bounding box center [1070, 22] width 74 height 24
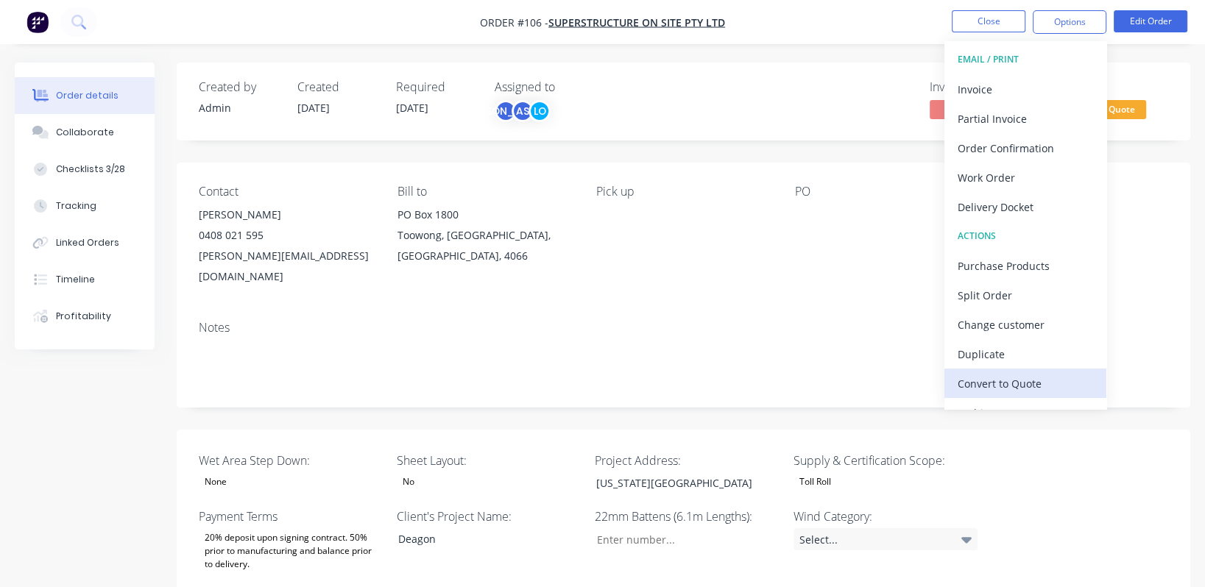
click at [592, 378] on div "Convert to Quote" at bounding box center [1024, 383] width 135 height 21
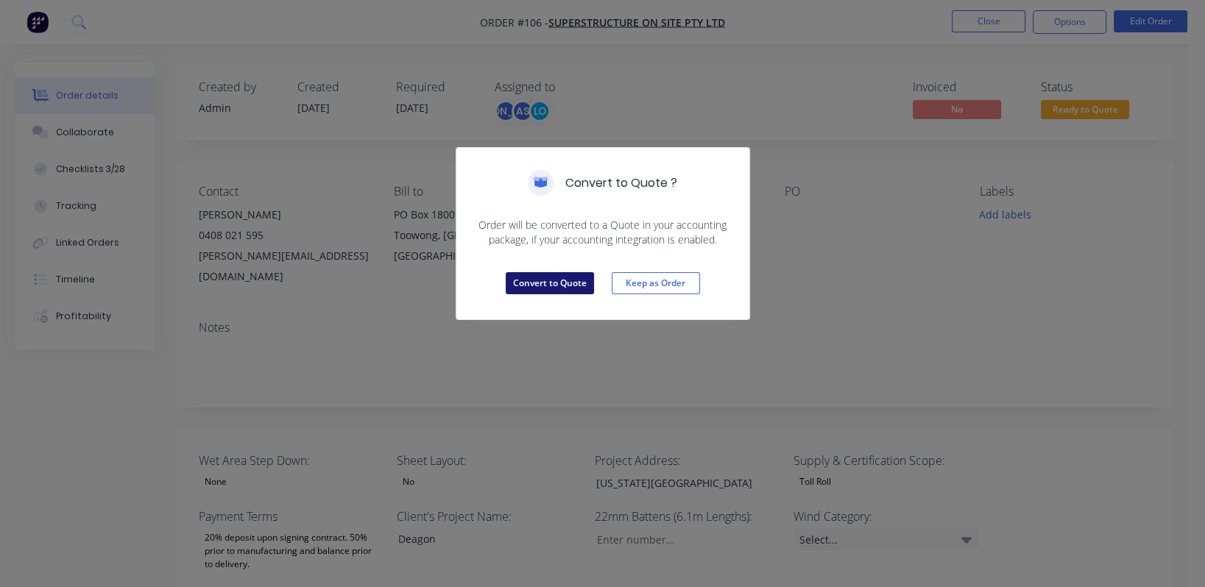
click at [545, 277] on button "Convert to Quote" at bounding box center [550, 283] width 88 height 22
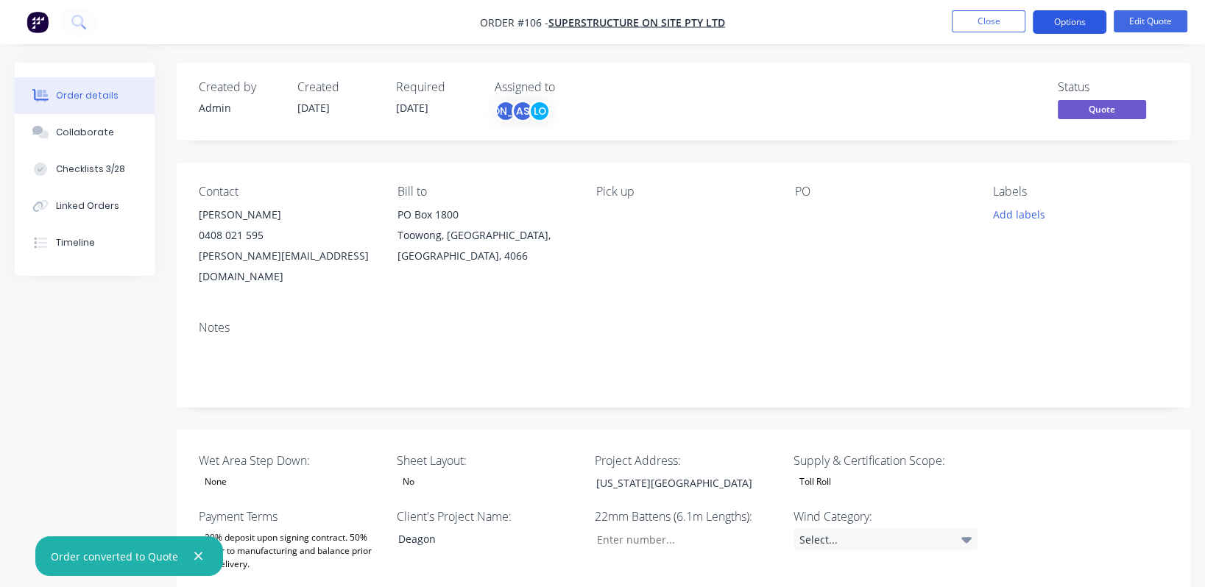
click at [592, 21] on button "Options" at bounding box center [1070, 22] width 74 height 24
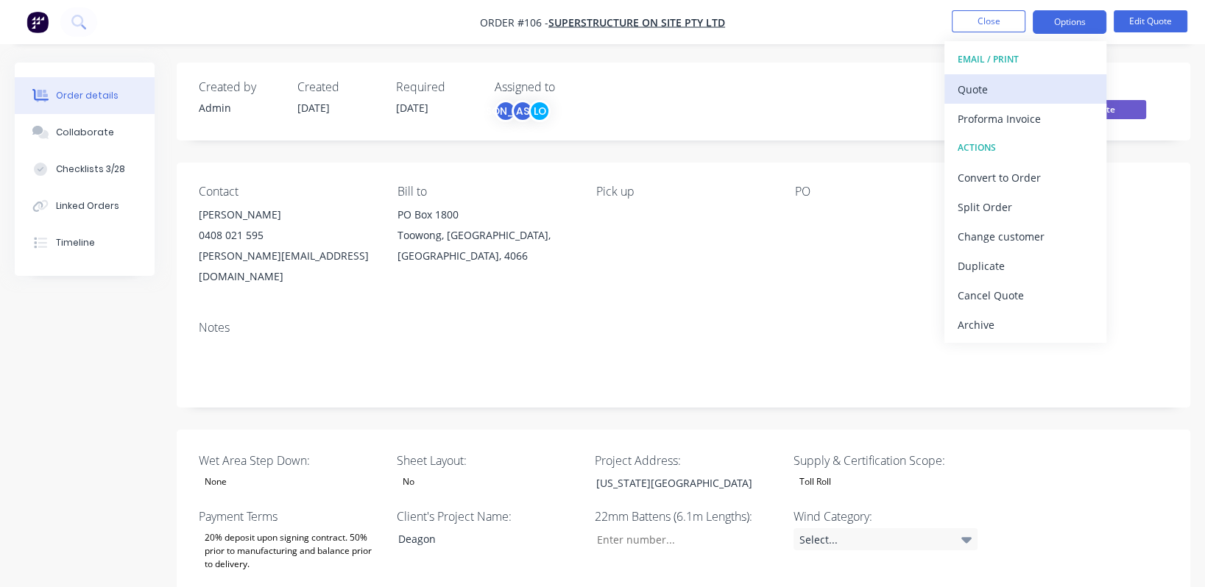
click at [592, 88] on div "Quote" at bounding box center [1024, 89] width 135 height 21
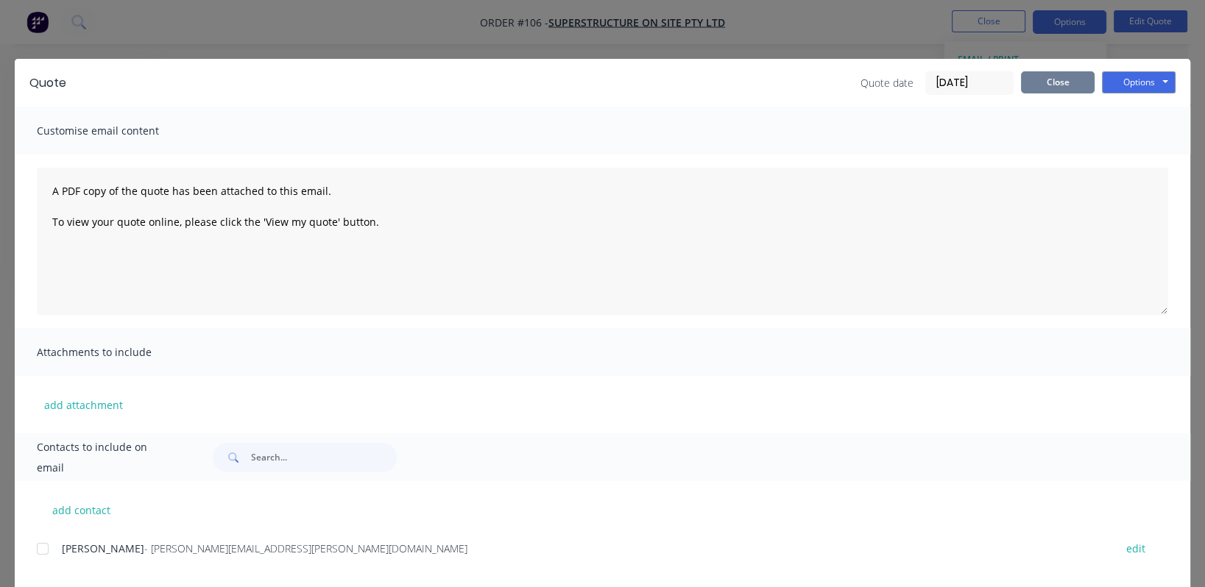
click at [592, 84] on button "Close" at bounding box center [1058, 82] width 74 height 22
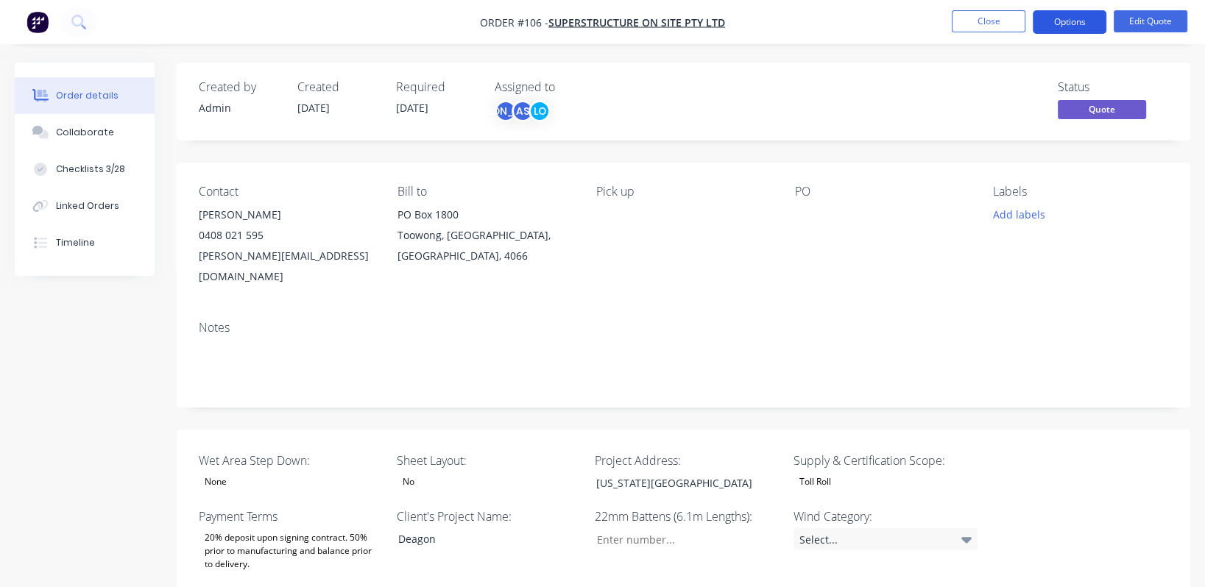
click at [592, 17] on button "Options" at bounding box center [1070, 22] width 74 height 24
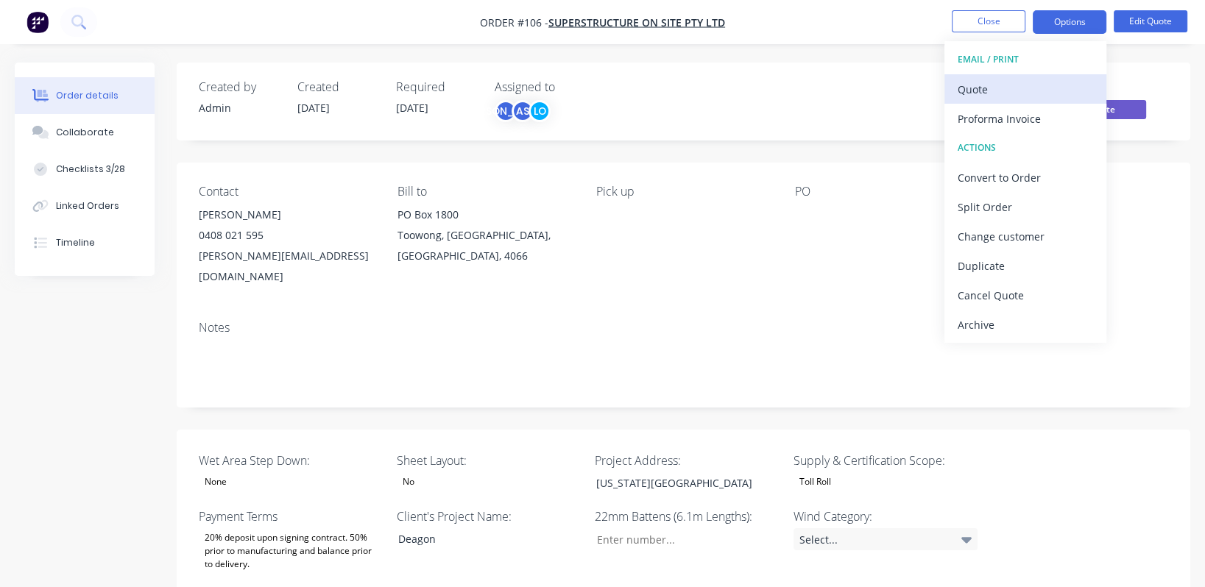
click at [592, 95] on div "Quote" at bounding box center [1024, 89] width 135 height 21
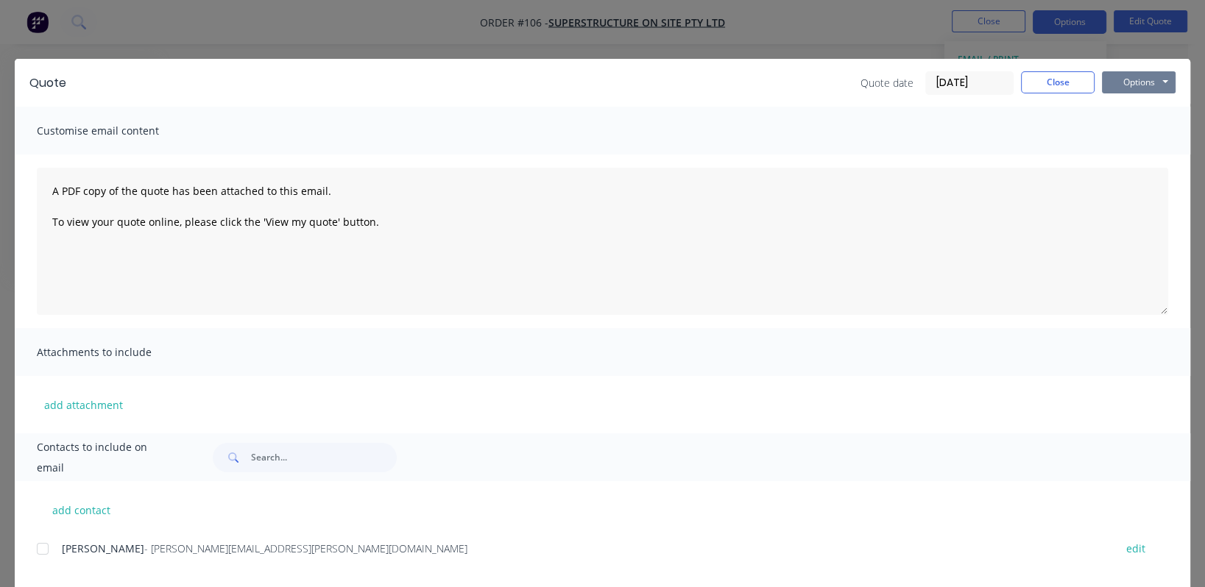
click at [592, 83] on button "Options" at bounding box center [1139, 82] width 74 height 22
click at [592, 113] on button "Preview" at bounding box center [1149, 108] width 94 height 24
click at [592, 86] on button "Close" at bounding box center [1058, 82] width 74 height 22
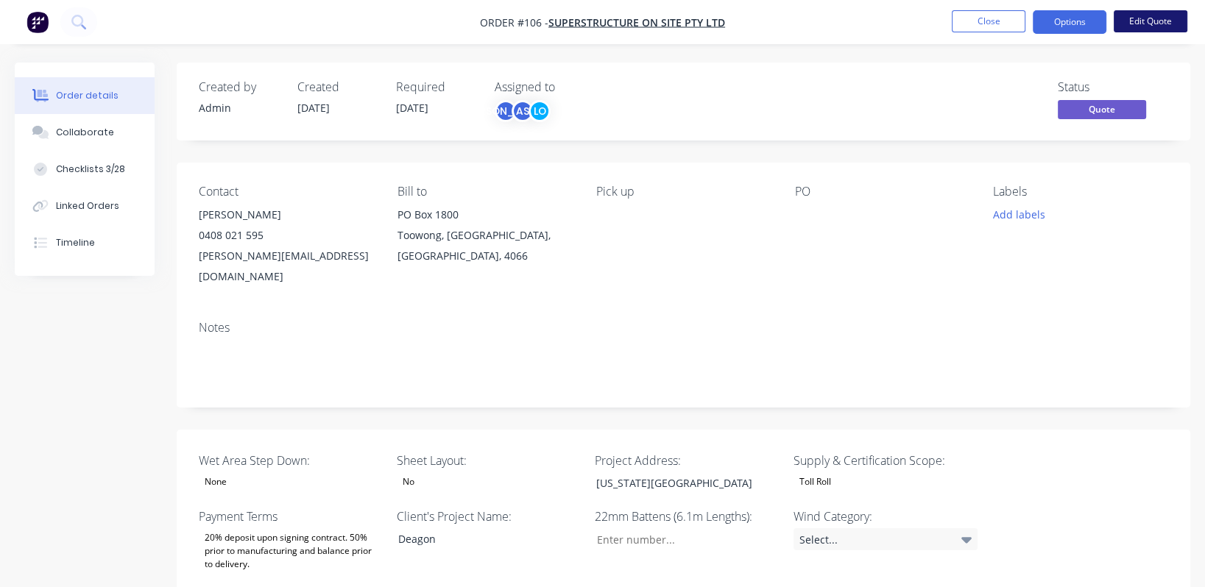
click at [592, 18] on button "Edit Quote" at bounding box center [1151, 21] width 74 height 22
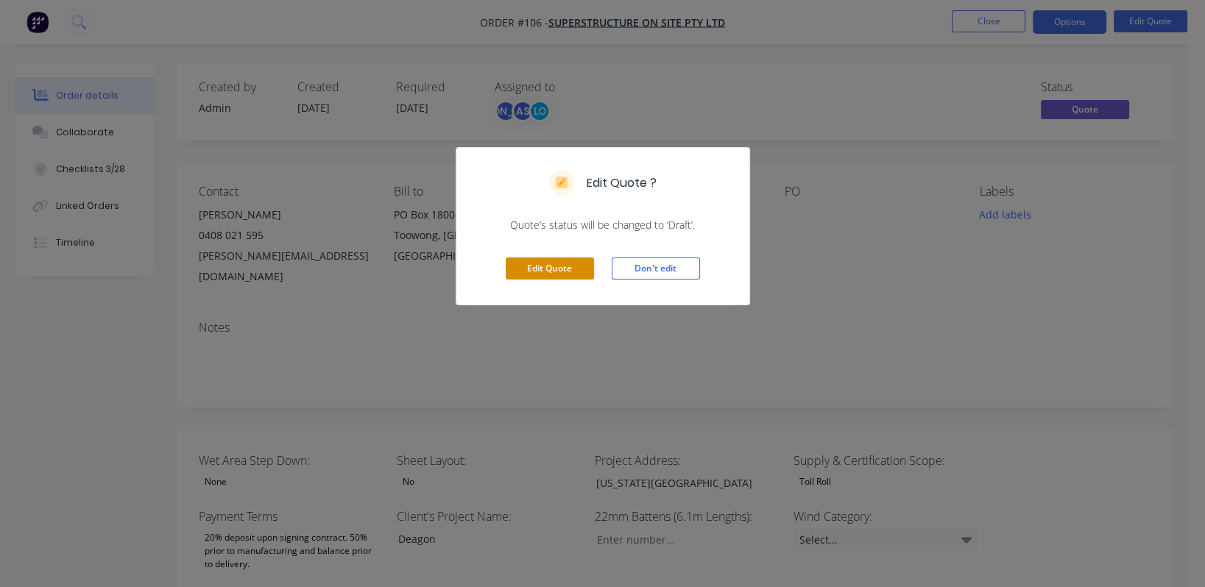
click at [556, 270] on button "Edit Quote" at bounding box center [550, 269] width 88 height 22
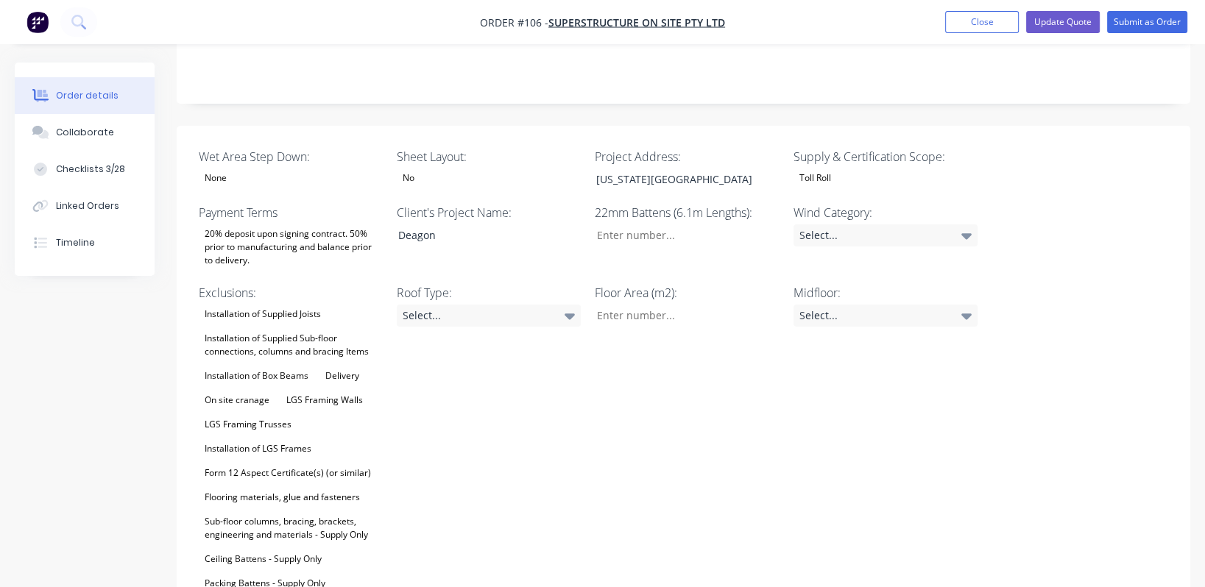
scroll to position [329, 0]
click at [316, 372] on div "Installation of Supplied Joists Installation of Supplied Sub-floor connections,…" at bounding box center [291, 466] width 184 height 326
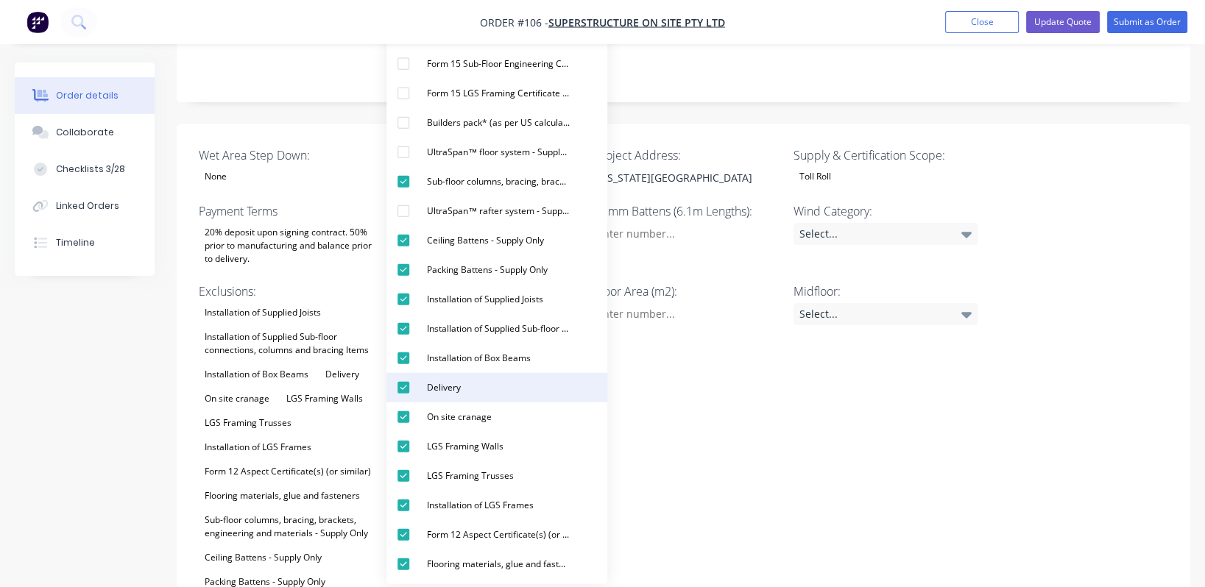
click at [476, 394] on button "Delivery" at bounding box center [496, 387] width 221 height 29
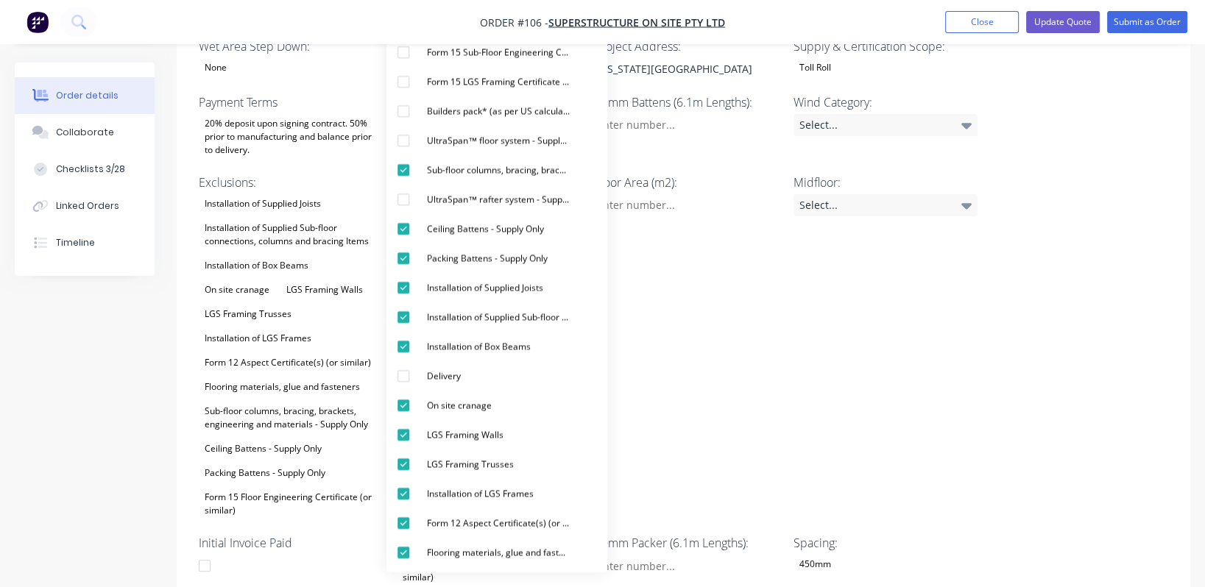
click at [592, 318] on div "Midfloor: Select..." at bounding box center [885, 347] width 184 height 347
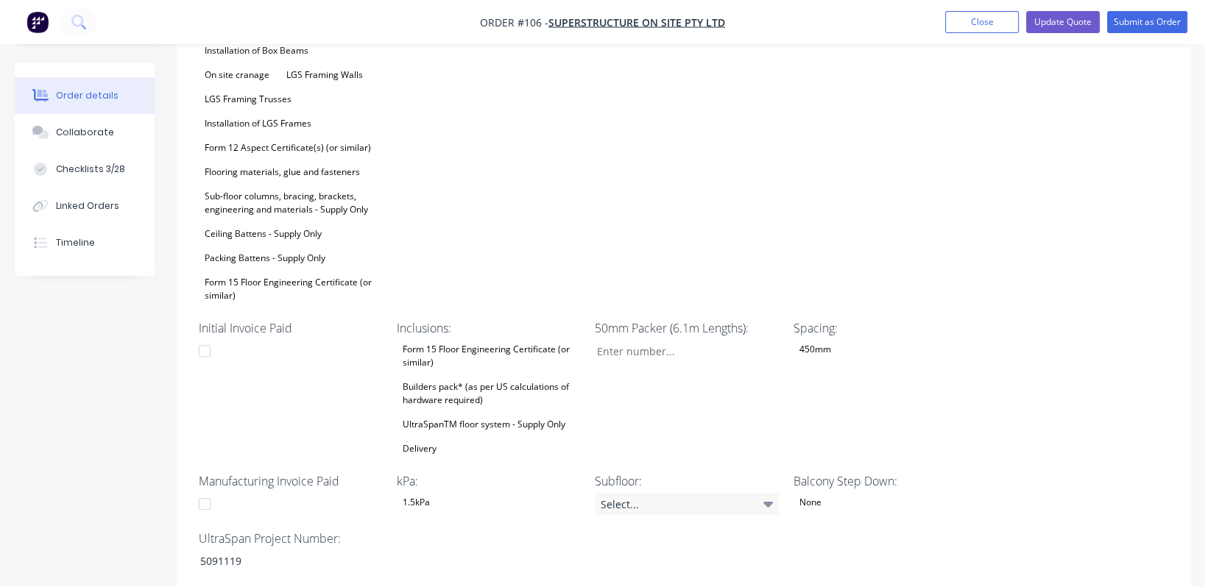
click at [485, 378] on div "Builders pack* (as per US calculations of hardware required)" at bounding box center [489, 394] width 184 height 32
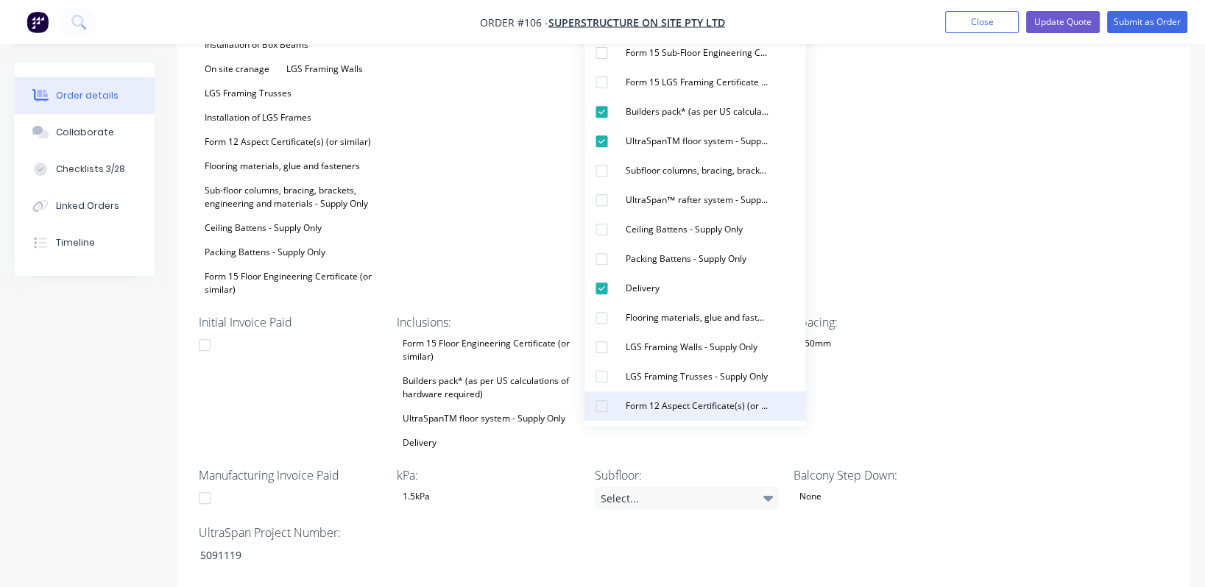
scroll to position [659, 0]
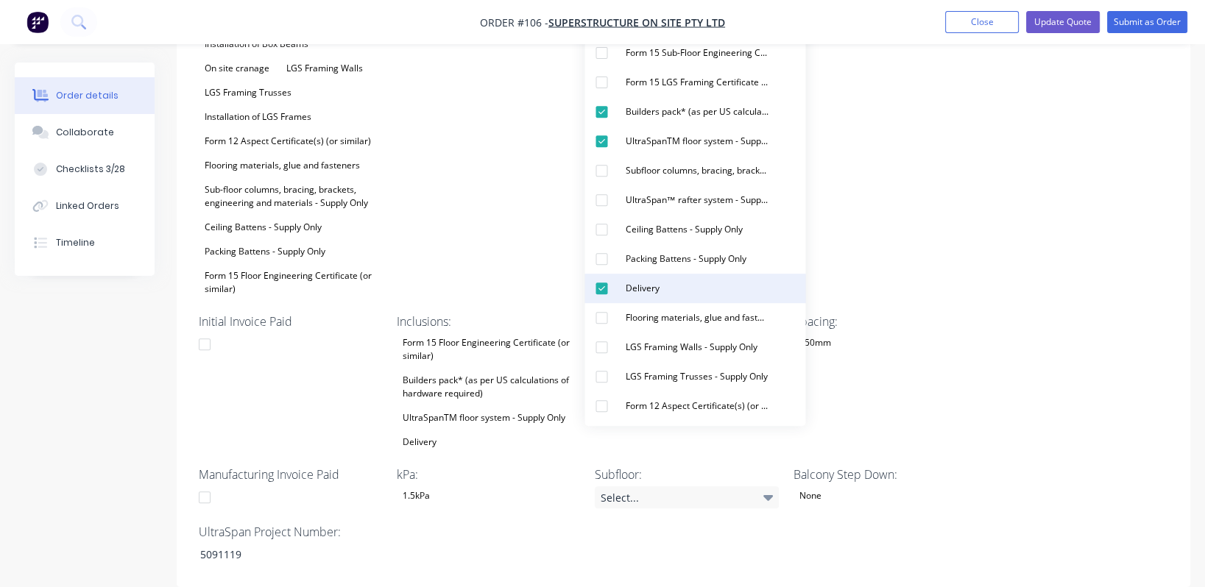
click at [592, 289] on div "button" at bounding box center [601, 288] width 29 height 29
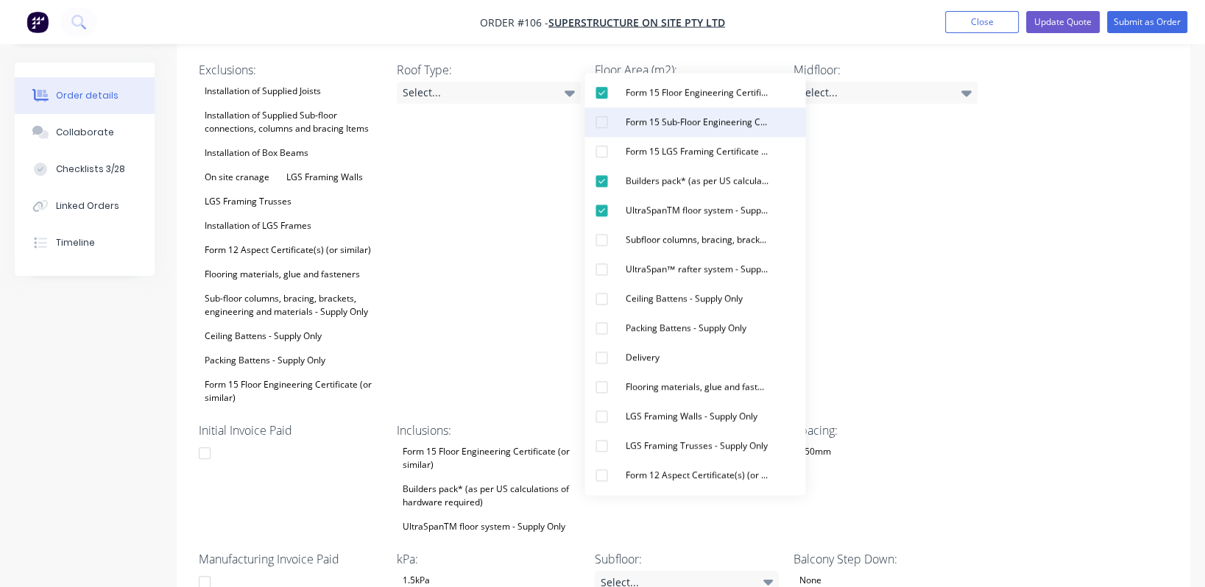
scroll to position [550, 0]
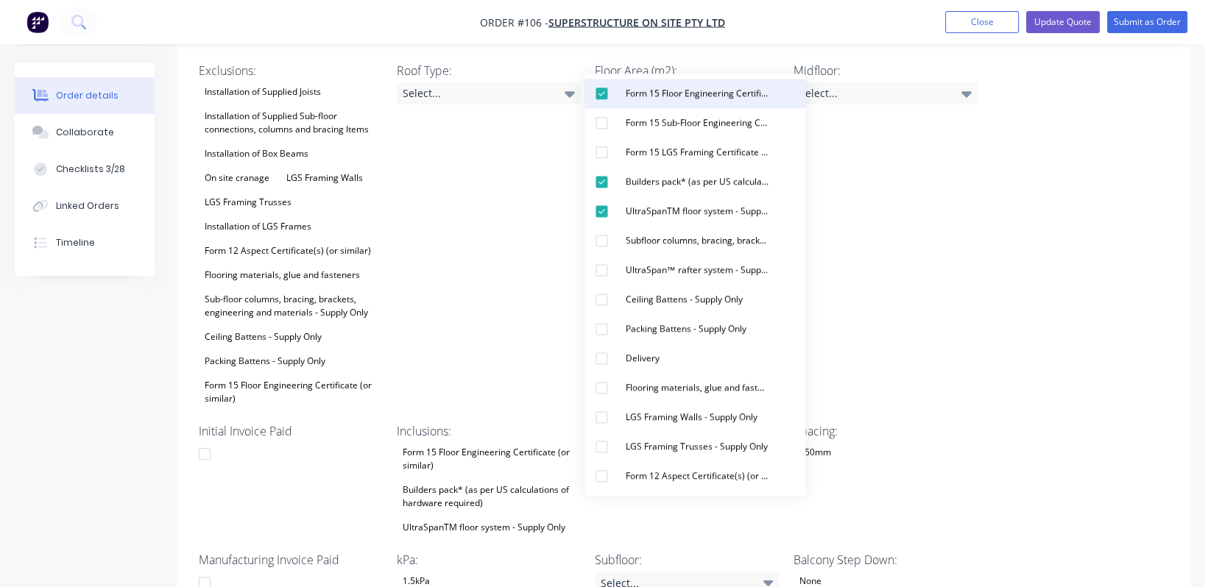
click at [592, 99] on div "button" at bounding box center [601, 93] width 29 height 29
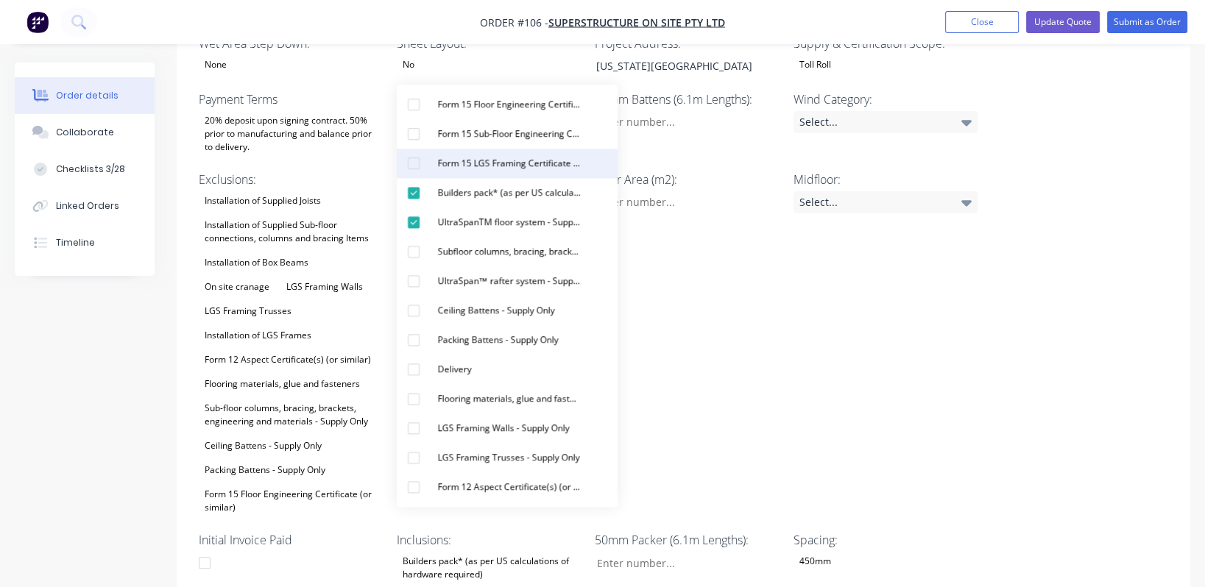
scroll to position [440, 0]
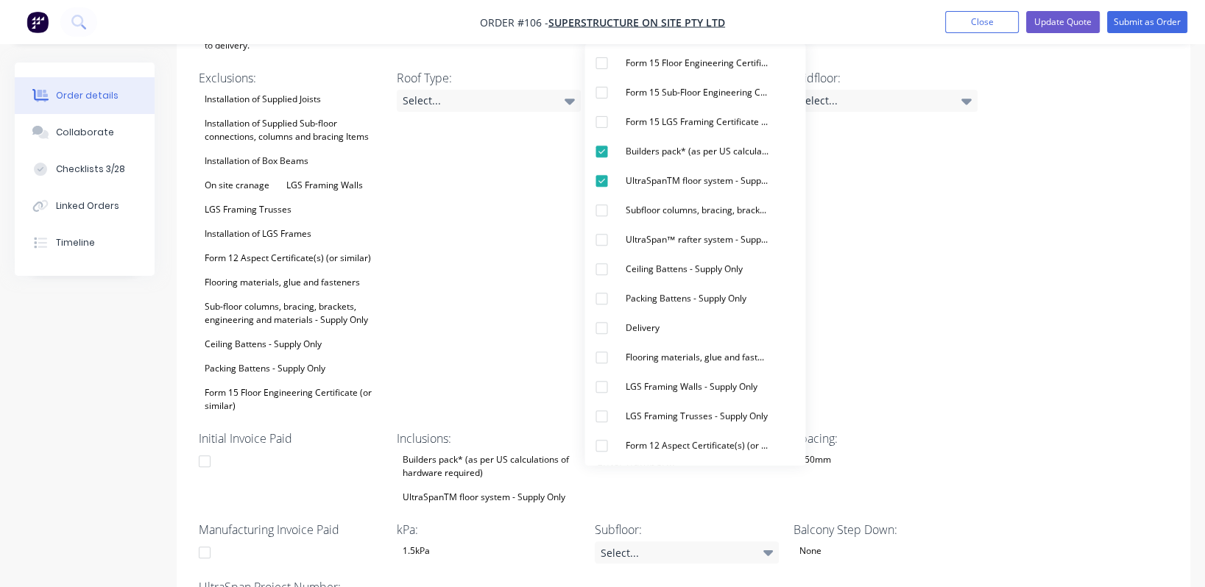
click at [297, 439] on div "Initial Invoice Paid" at bounding box center [291, 468] width 184 height 77
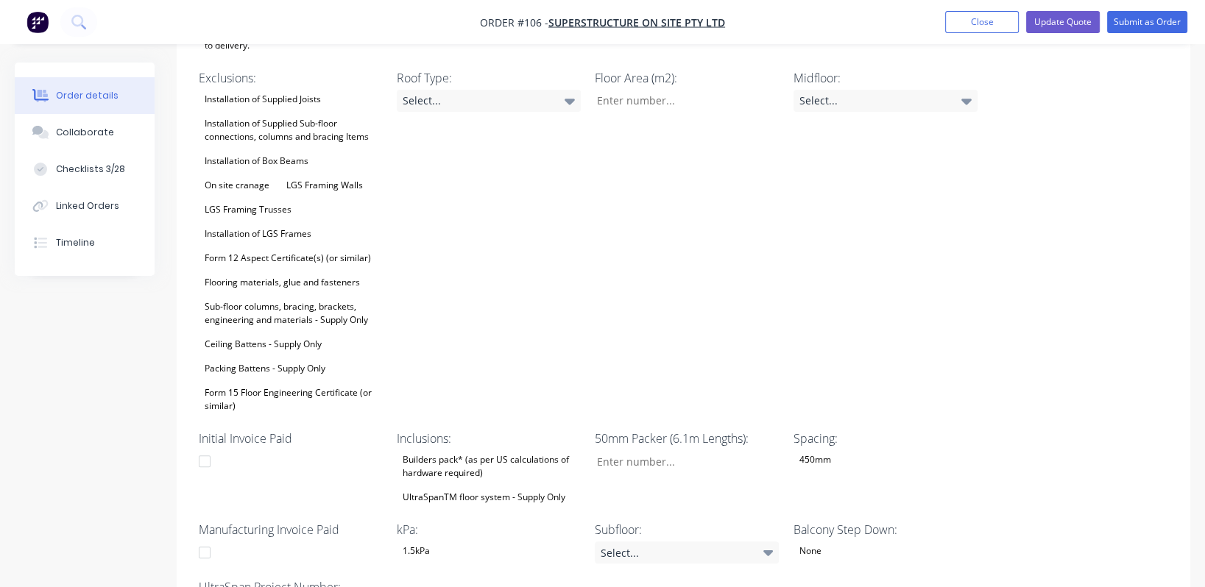
scroll to position [543, 0]
click at [516, 450] on div "Builders pack* (as per US calculations of hardware required)" at bounding box center [489, 466] width 184 height 32
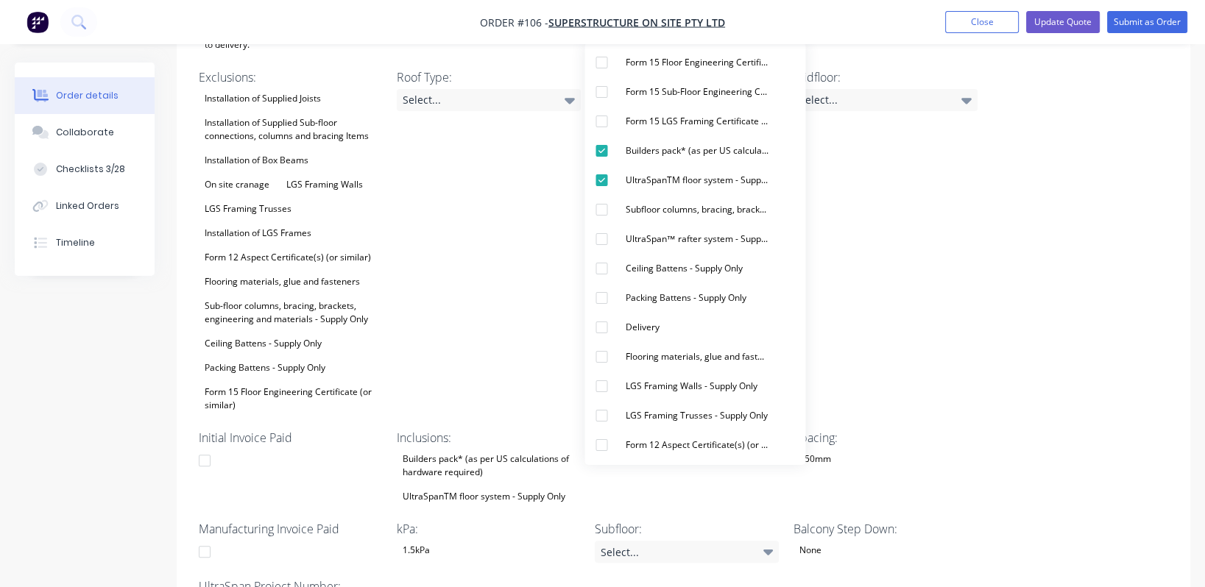
click at [592, 253] on div "Wet Area Step Down: None Sheet Layout: No Project Address: [US_STATE][GEOGRAPHI…" at bounding box center [683, 276] width 1013 height 732
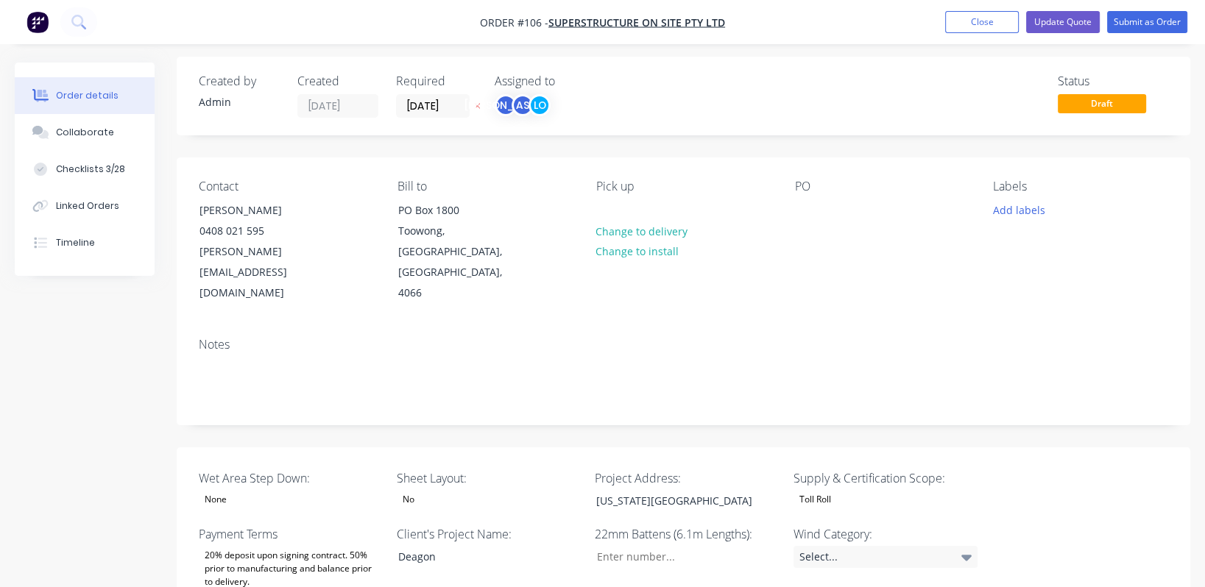
scroll to position [0, 0]
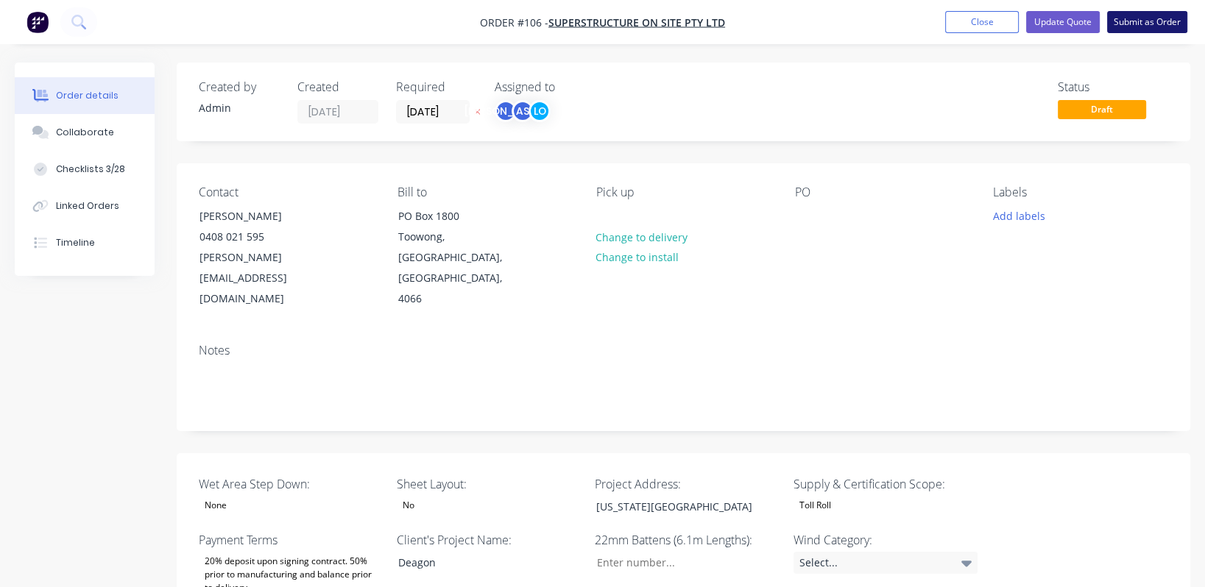
click at [592, 24] on button "Submit as Order" at bounding box center [1147, 22] width 80 height 22
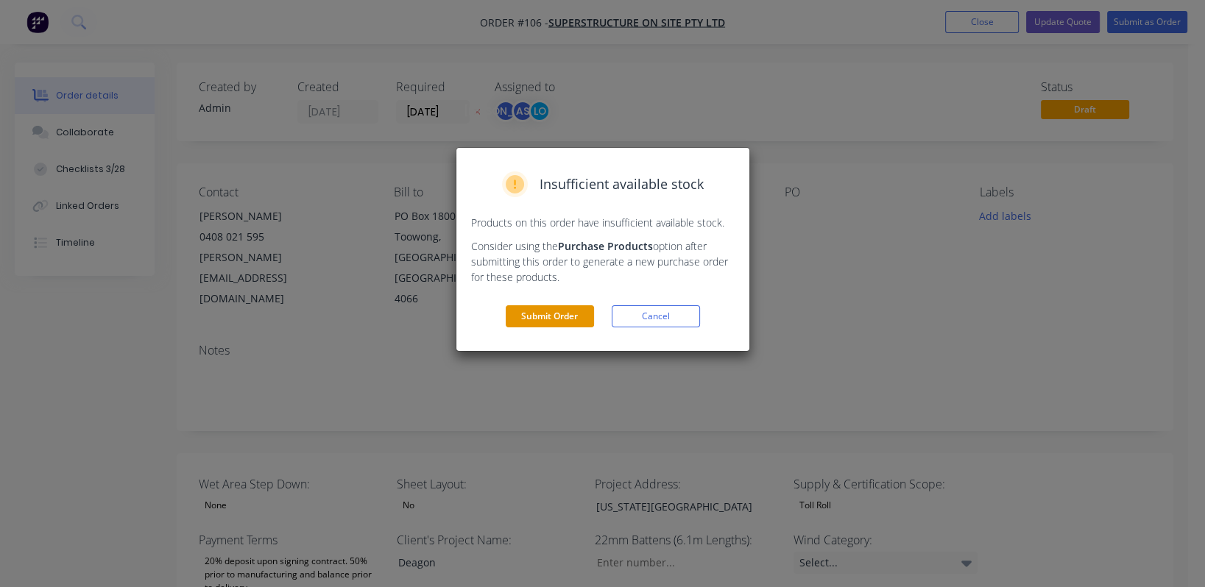
click at [552, 313] on button "Submit Order" at bounding box center [550, 316] width 88 height 22
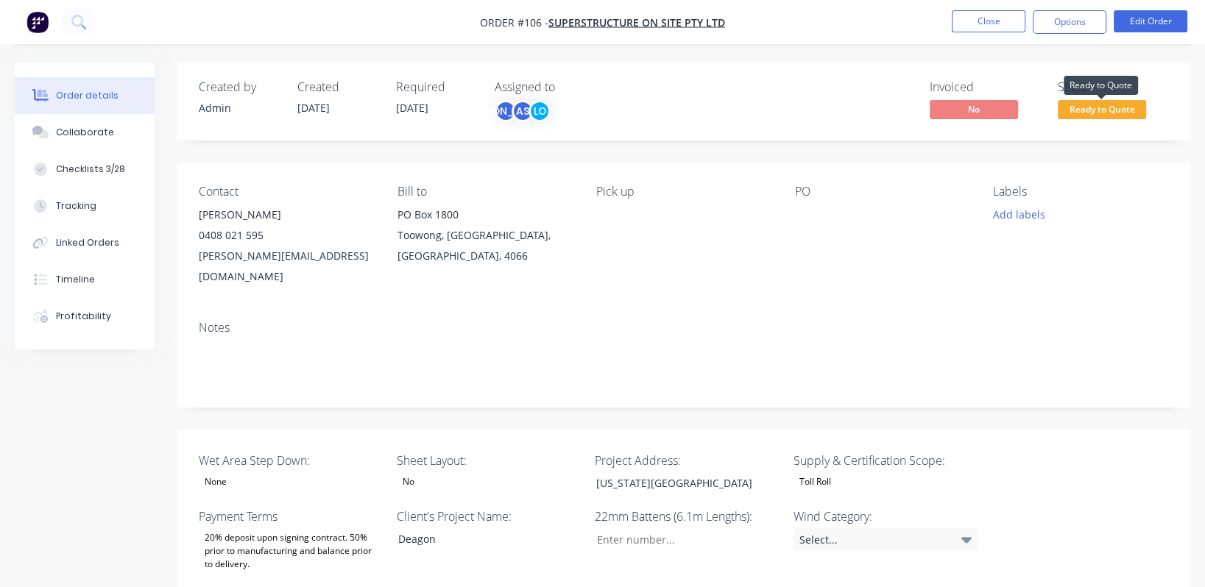
click at [592, 113] on span "Ready to Quote" at bounding box center [1102, 109] width 88 height 18
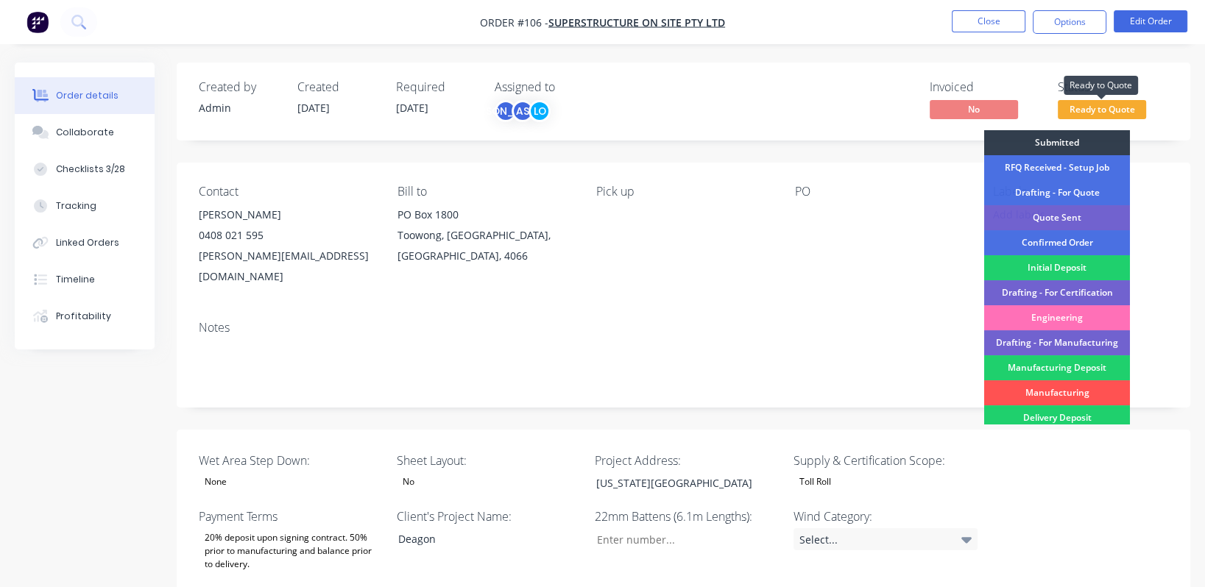
click at [592, 113] on span "Ready to Quote" at bounding box center [1102, 109] width 88 height 18
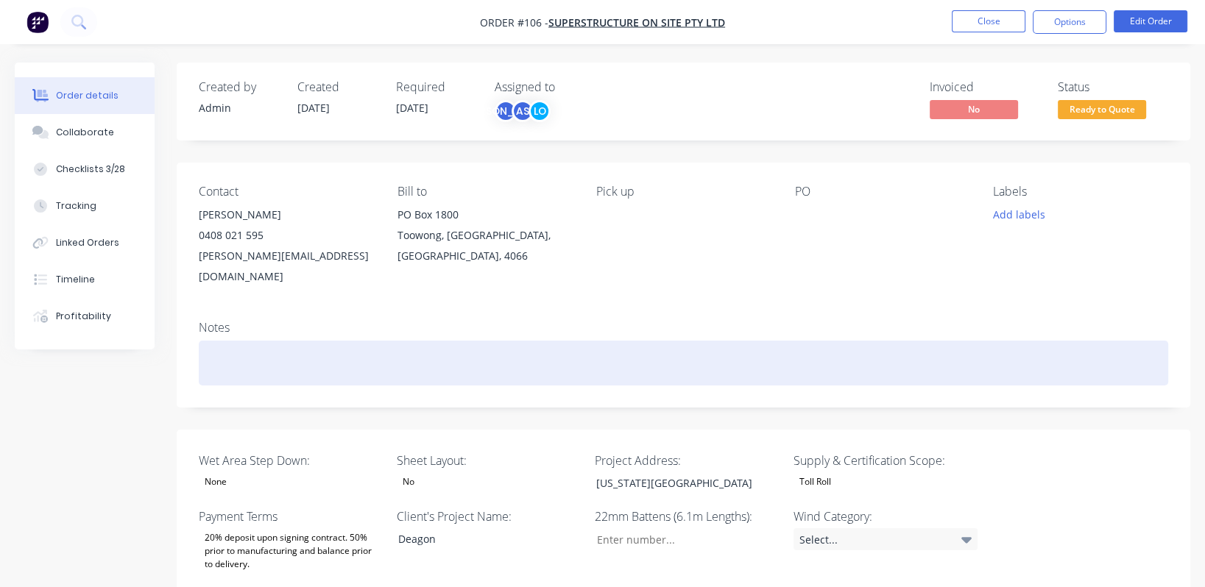
click at [592, 341] on div at bounding box center [683, 363] width 969 height 45
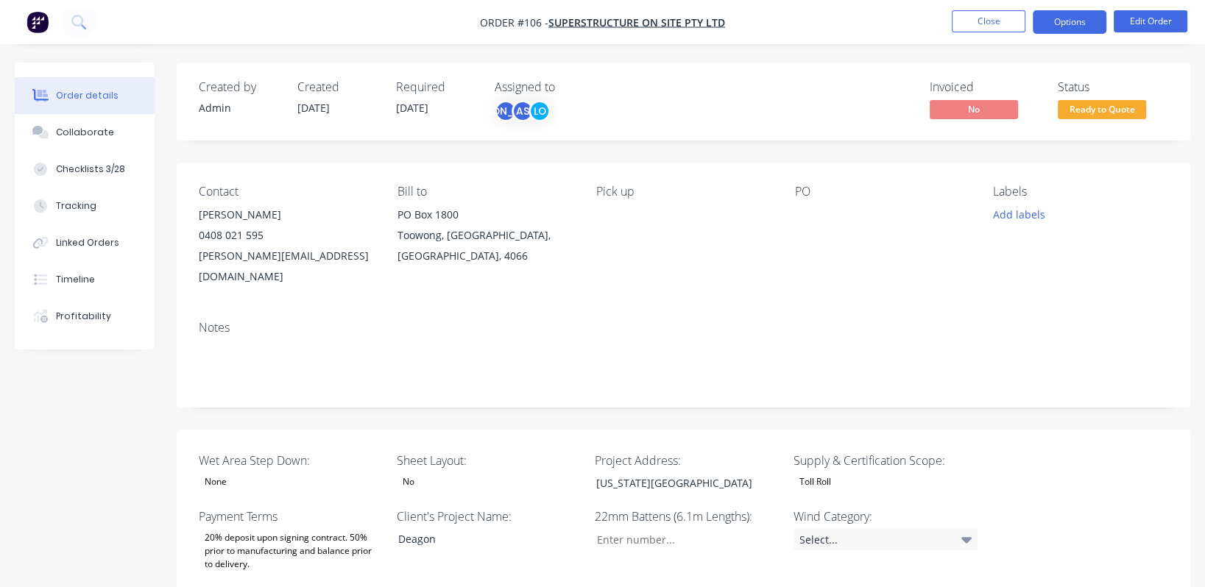
click at [592, 21] on button "Options" at bounding box center [1070, 22] width 74 height 24
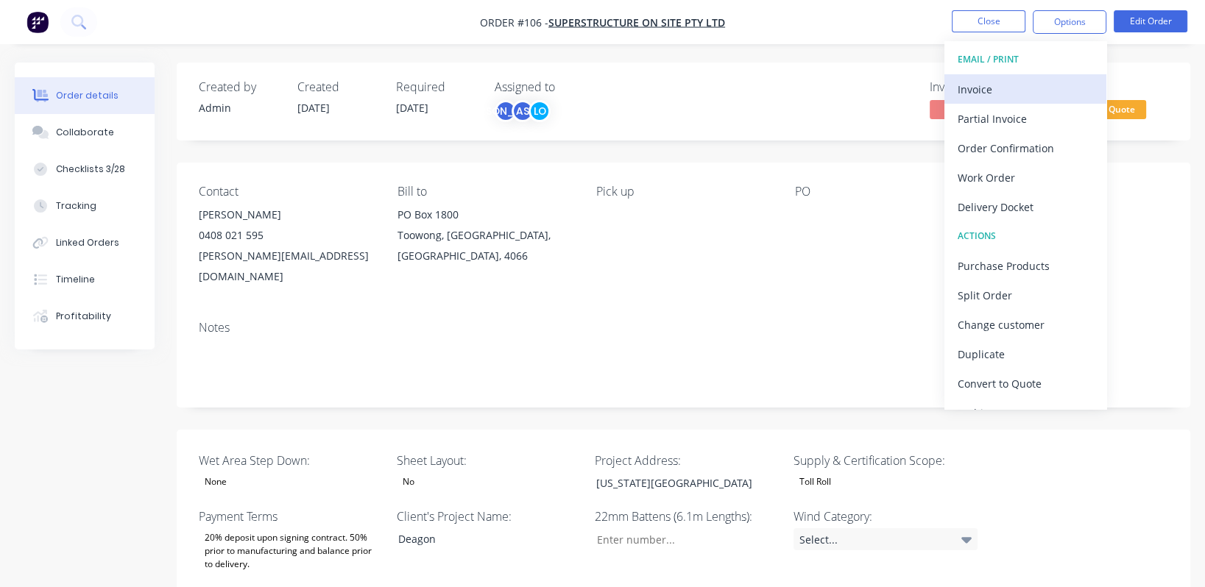
click at [592, 96] on div "Invoice" at bounding box center [1024, 89] width 135 height 21
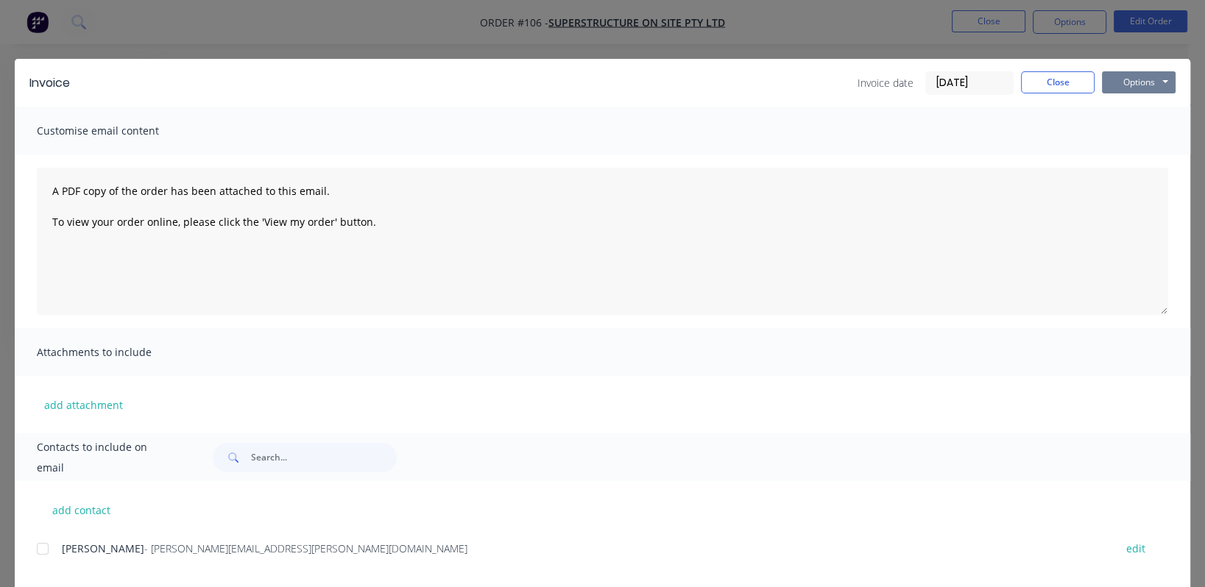
click at [592, 76] on button "Options" at bounding box center [1139, 82] width 74 height 22
click at [592, 110] on button "Preview" at bounding box center [1149, 108] width 94 height 24
click at [592, 83] on button "Options" at bounding box center [1139, 82] width 74 height 22
click at [592, 82] on button "Options" at bounding box center [1139, 82] width 74 height 22
click at [592, 79] on button "Close" at bounding box center [1058, 82] width 74 height 22
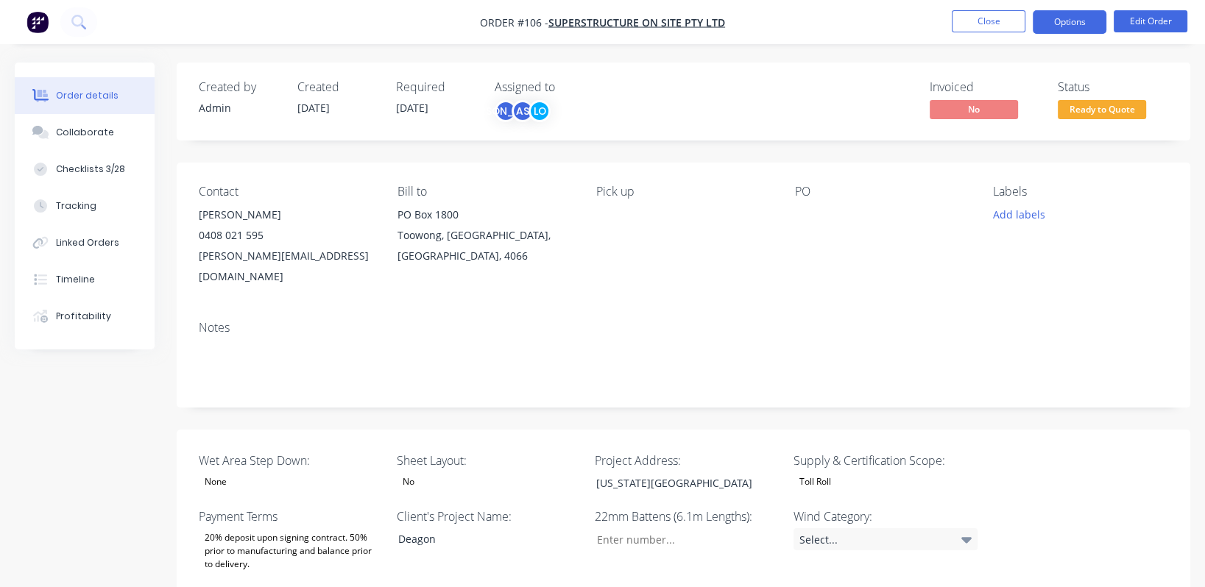
click at [592, 25] on button "Options" at bounding box center [1070, 22] width 74 height 24
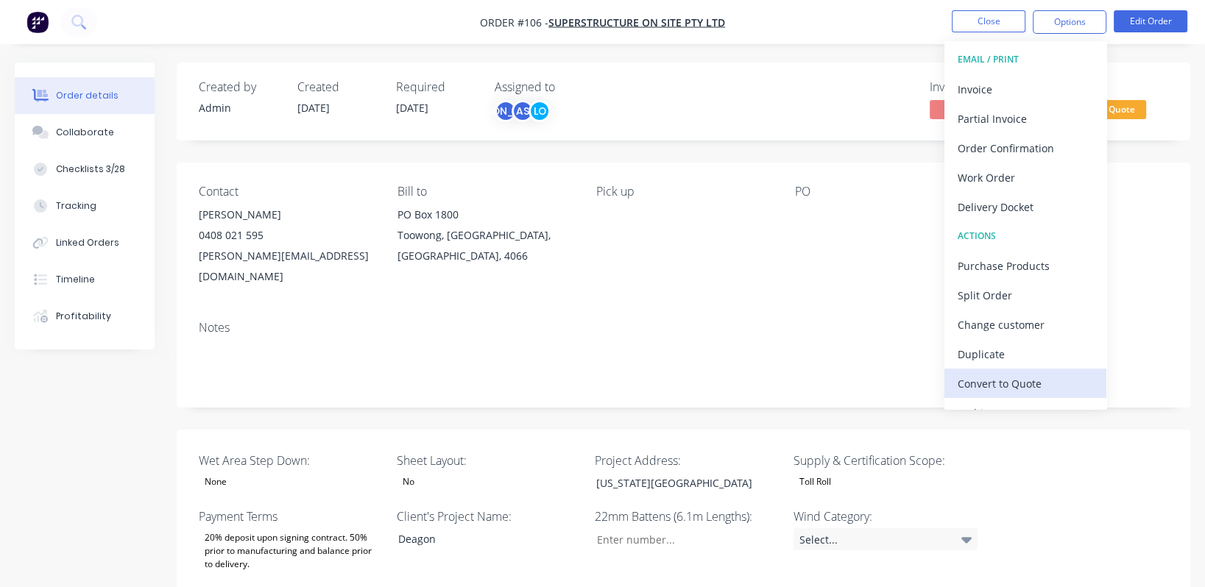
click at [592, 381] on div "Convert to Quote" at bounding box center [1024, 383] width 135 height 21
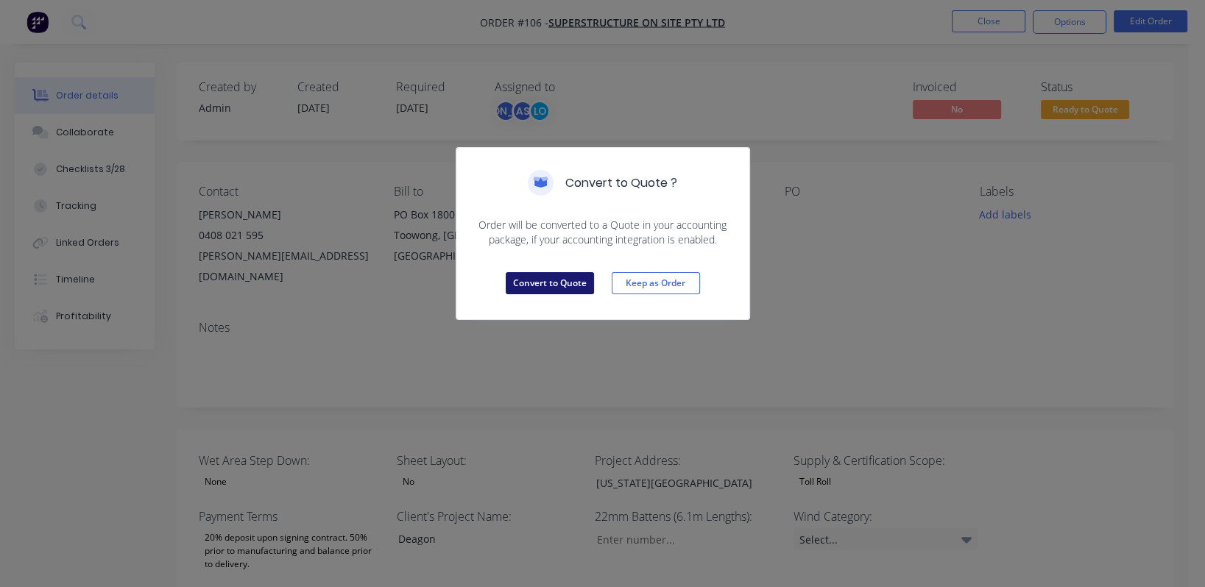
click at [564, 277] on button "Convert to Quote" at bounding box center [550, 283] width 88 height 22
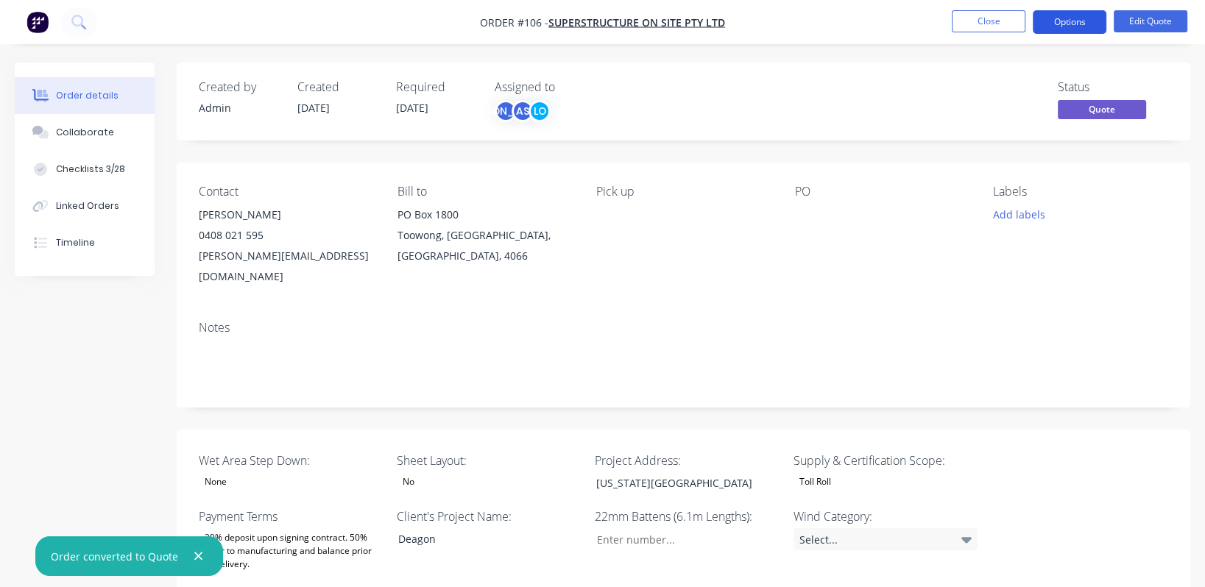
click at [592, 10] on button "Options" at bounding box center [1070, 22] width 74 height 24
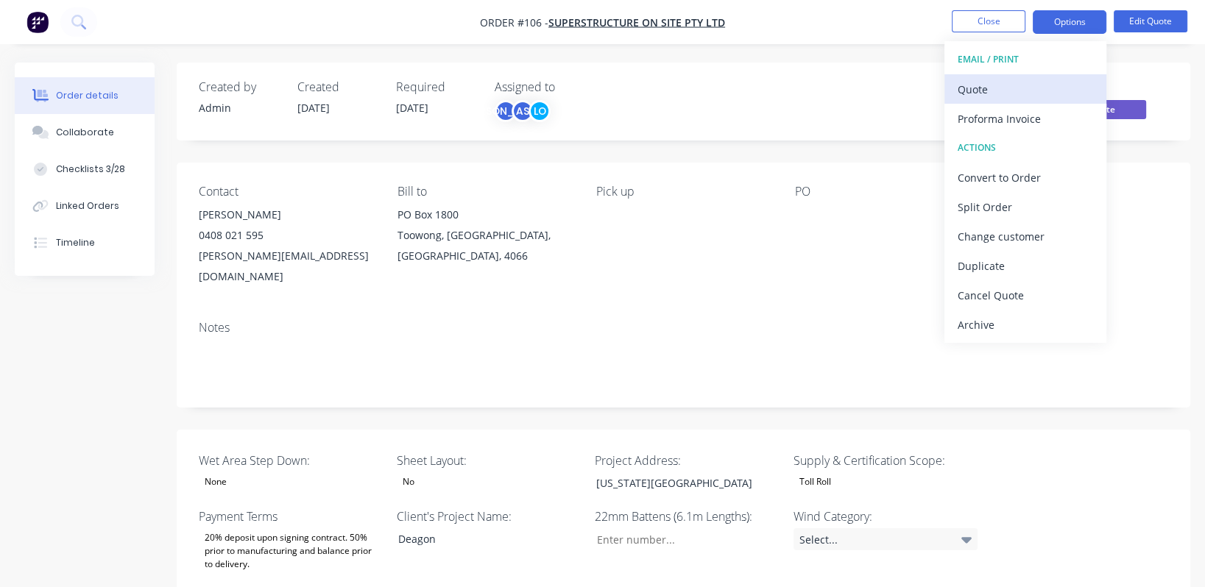
click at [592, 86] on div "Quote" at bounding box center [1024, 89] width 135 height 21
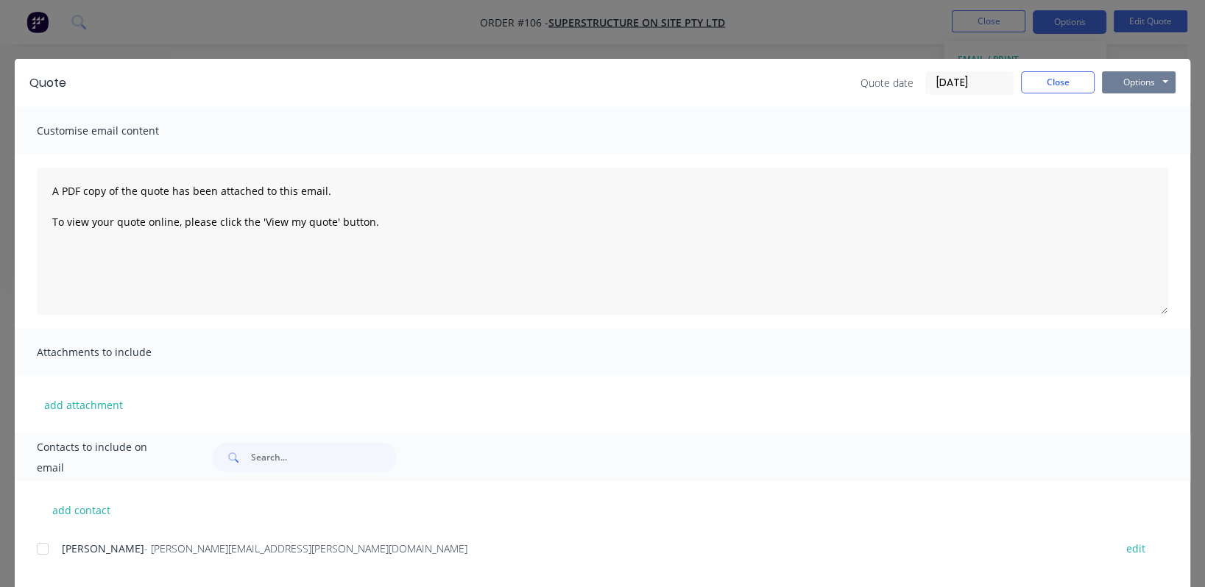
click at [592, 87] on button "Options" at bounding box center [1139, 82] width 74 height 22
click at [592, 114] on button "Preview" at bounding box center [1149, 108] width 94 height 24
click at [592, 86] on button "Close" at bounding box center [1058, 82] width 74 height 22
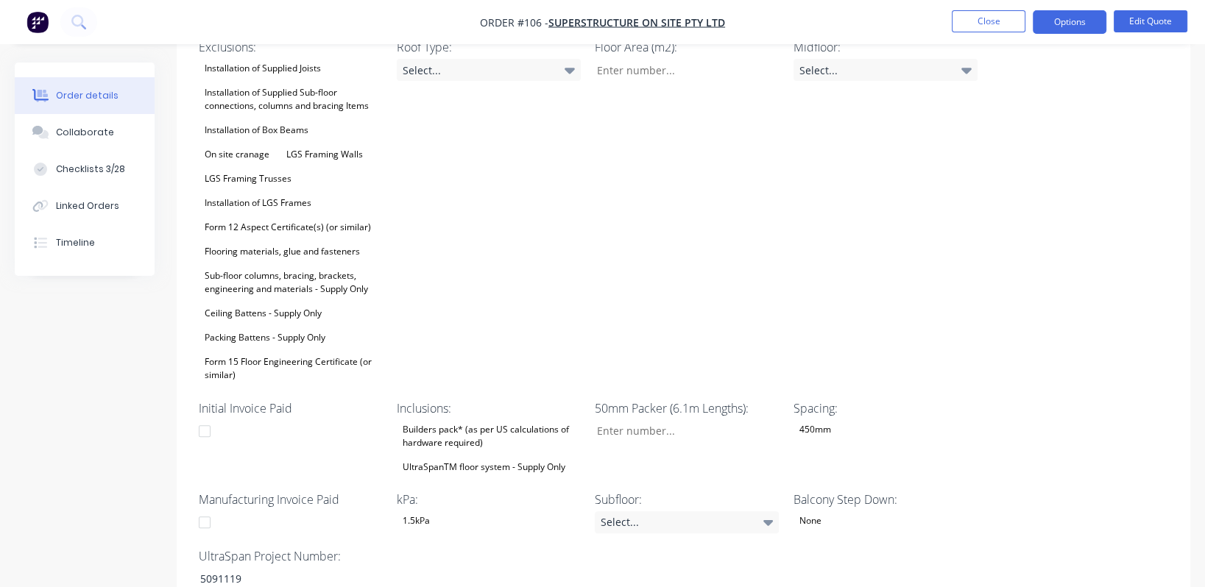
scroll to position [551, 0]
click at [326, 280] on div "Installation of Supplied Joists Installation of Supplied Sub-floor connections,…" at bounding box center [291, 221] width 184 height 326
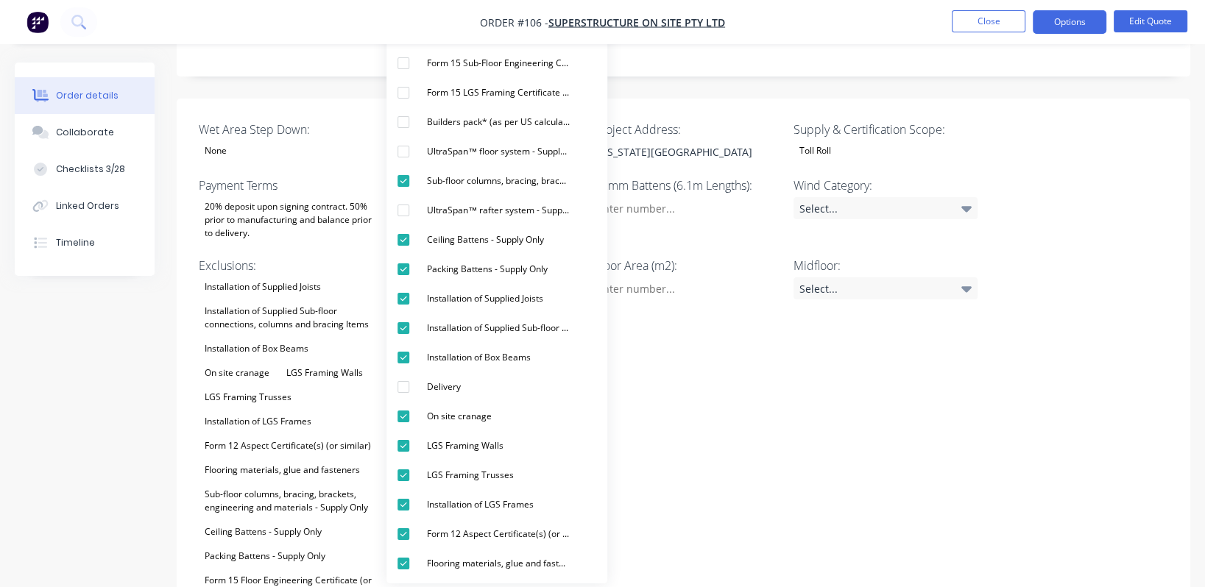
scroll to position [330, 0]
click at [592, 442] on div "Midfloor: Select..." at bounding box center [885, 431] width 184 height 347
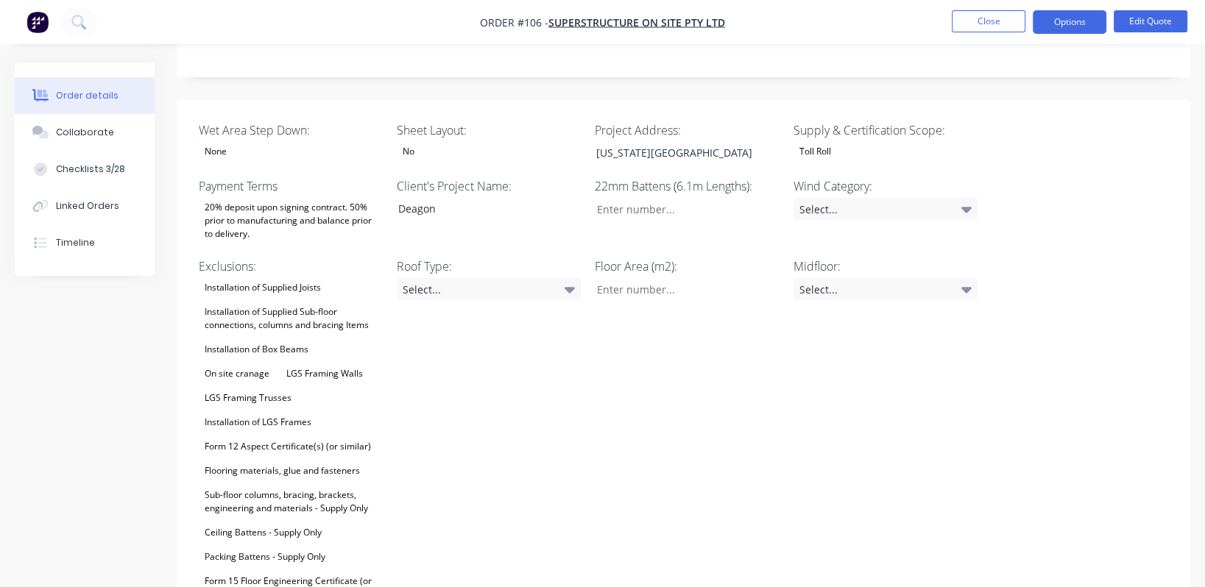
click at [272, 413] on div "Installation of LGS Frames" at bounding box center [258, 422] width 118 height 19
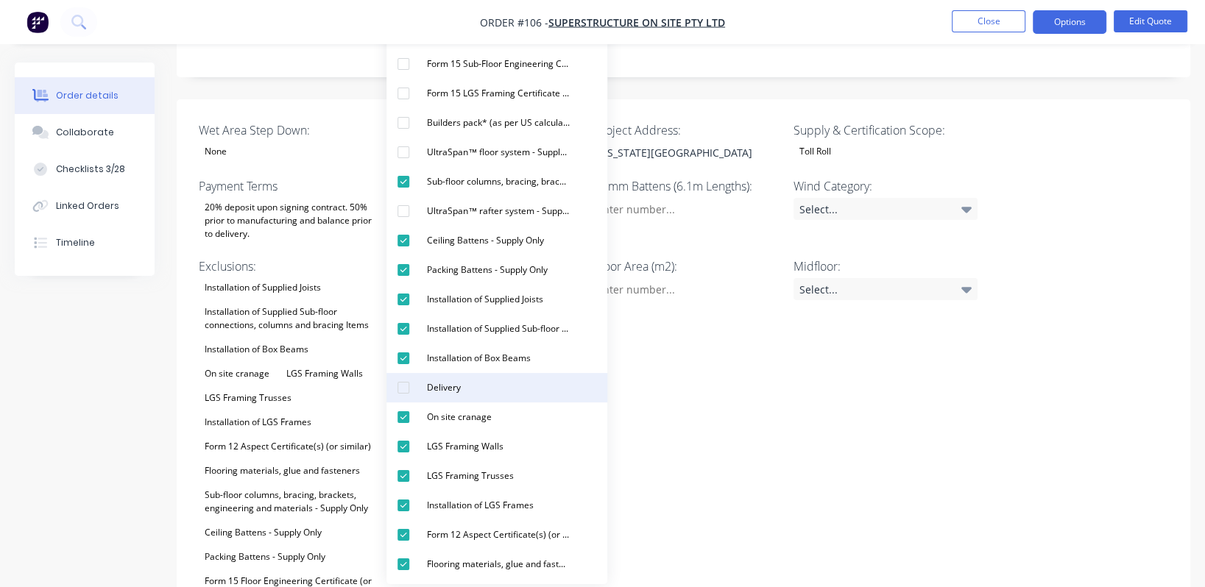
click at [433, 392] on div "Delivery" at bounding box center [444, 387] width 46 height 19
click at [592, 412] on div "Midfloor: Select..." at bounding box center [885, 443] width 184 height 371
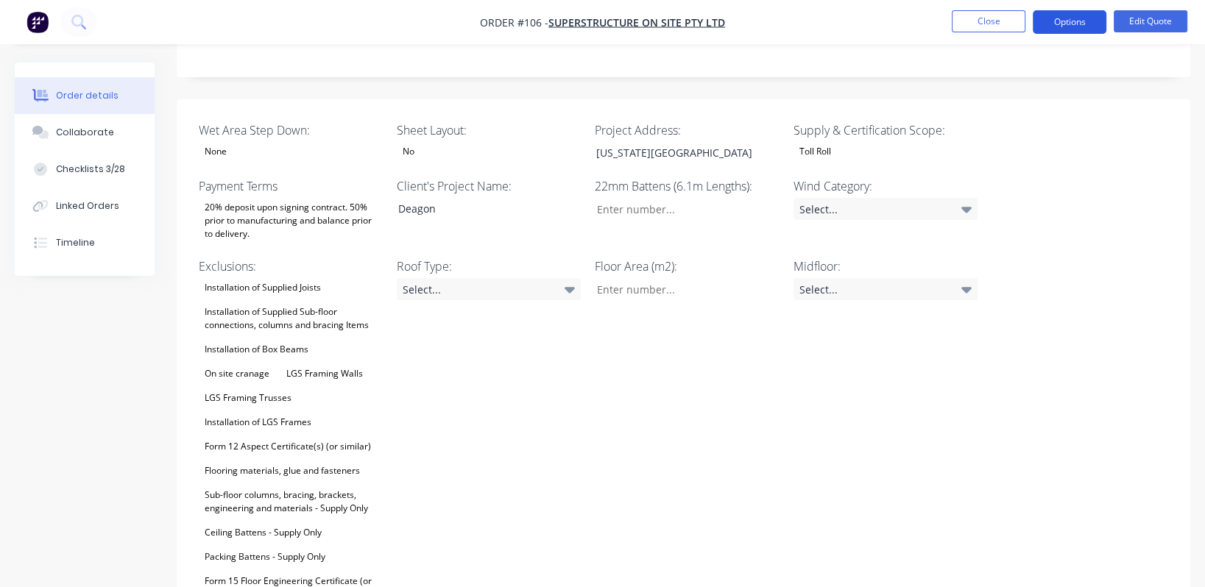
click at [592, 20] on button "Options" at bounding box center [1070, 22] width 74 height 24
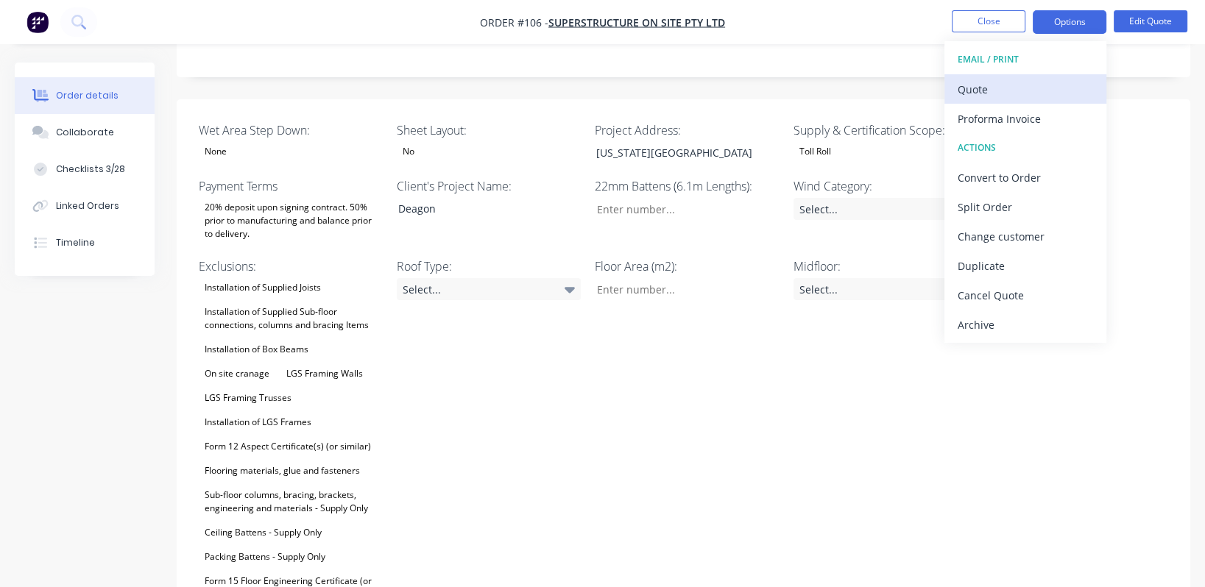
click at [592, 93] on div "Quote" at bounding box center [1024, 89] width 135 height 21
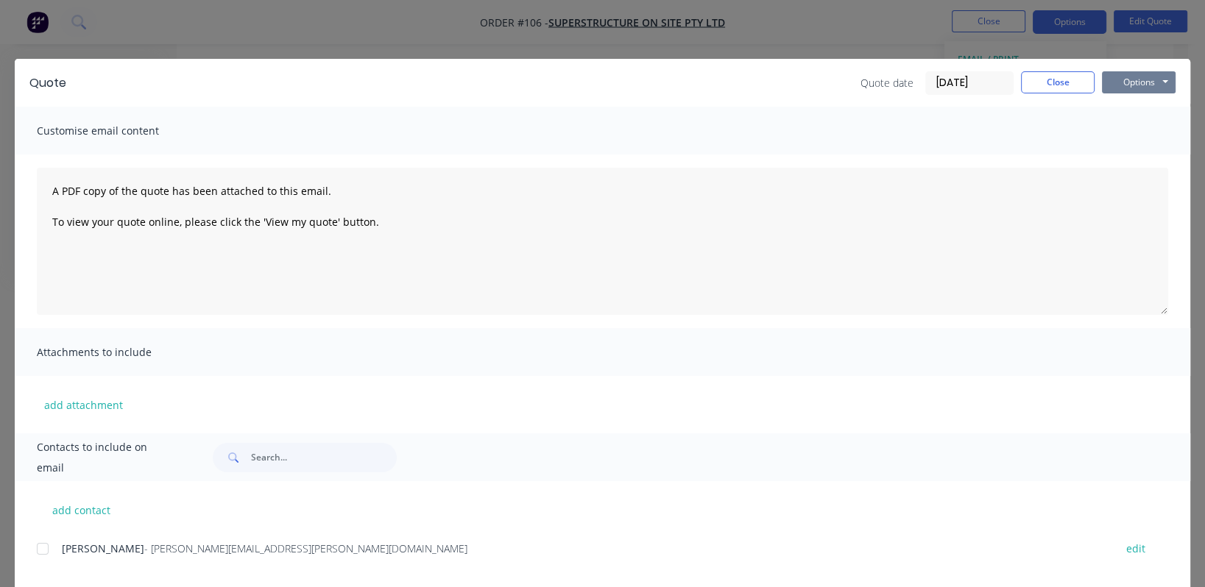
click at [592, 83] on button "Options" at bounding box center [1139, 82] width 74 height 22
click at [592, 113] on button "Preview" at bounding box center [1149, 108] width 94 height 24
click at [592, 84] on button "Options" at bounding box center [1139, 82] width 74 height 22
click at [592, 85] on button "Close" at bounding box center [1058, 82] width 74 height 22
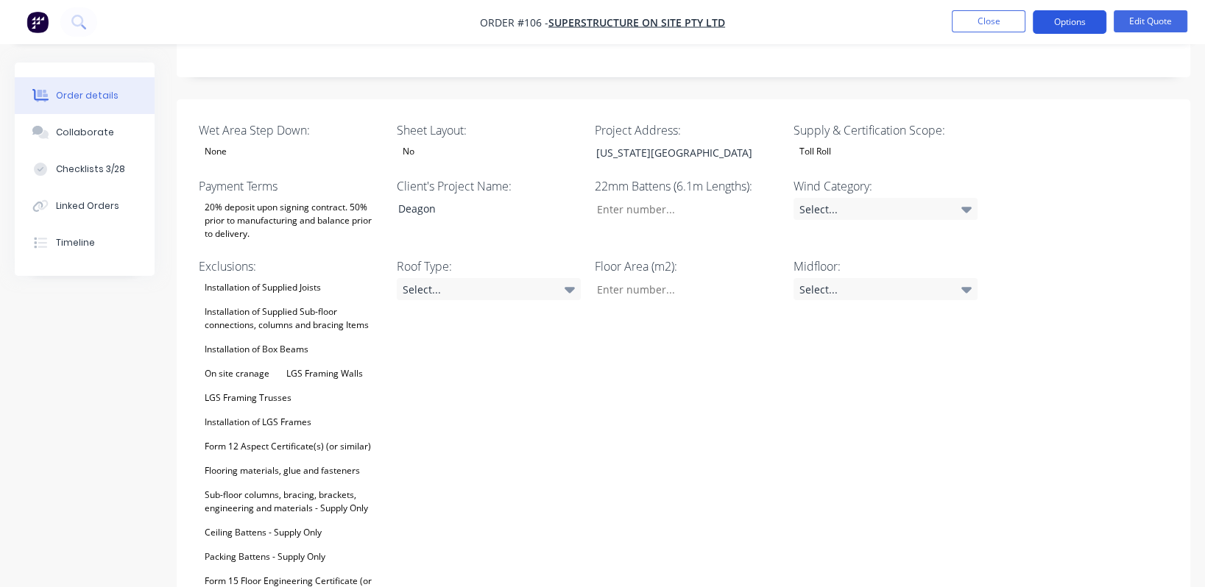
click at [592, 22] on button "Options" at bounding box center [1070, 22] width 74 height 24
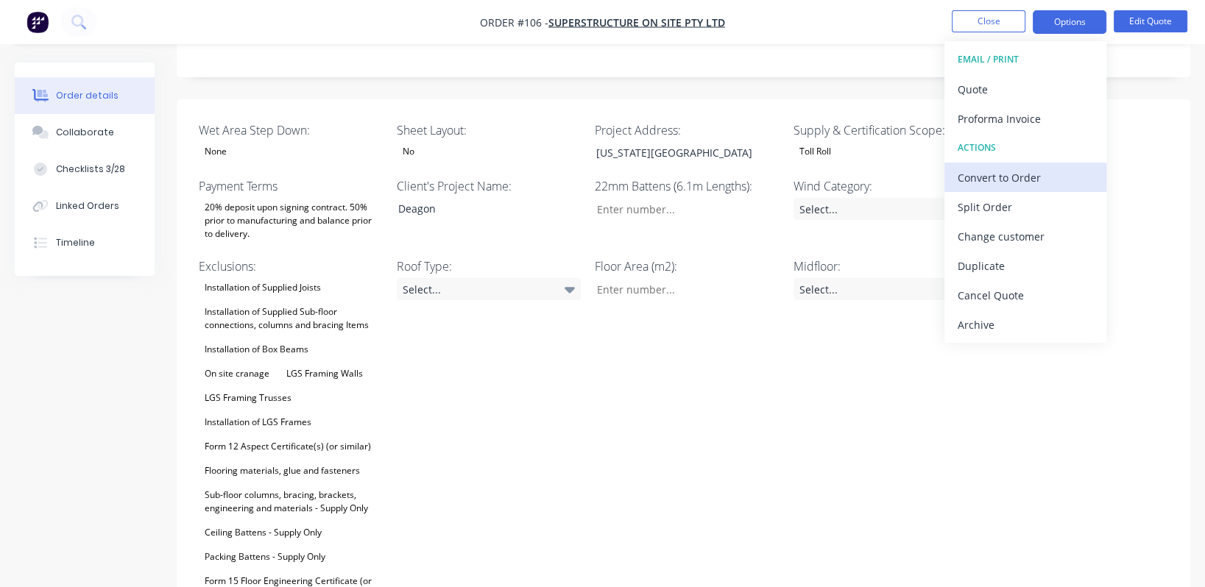
click at [592, 184] on div "Convert to Order" at bounding box center [1024, 177] width 135 height 21
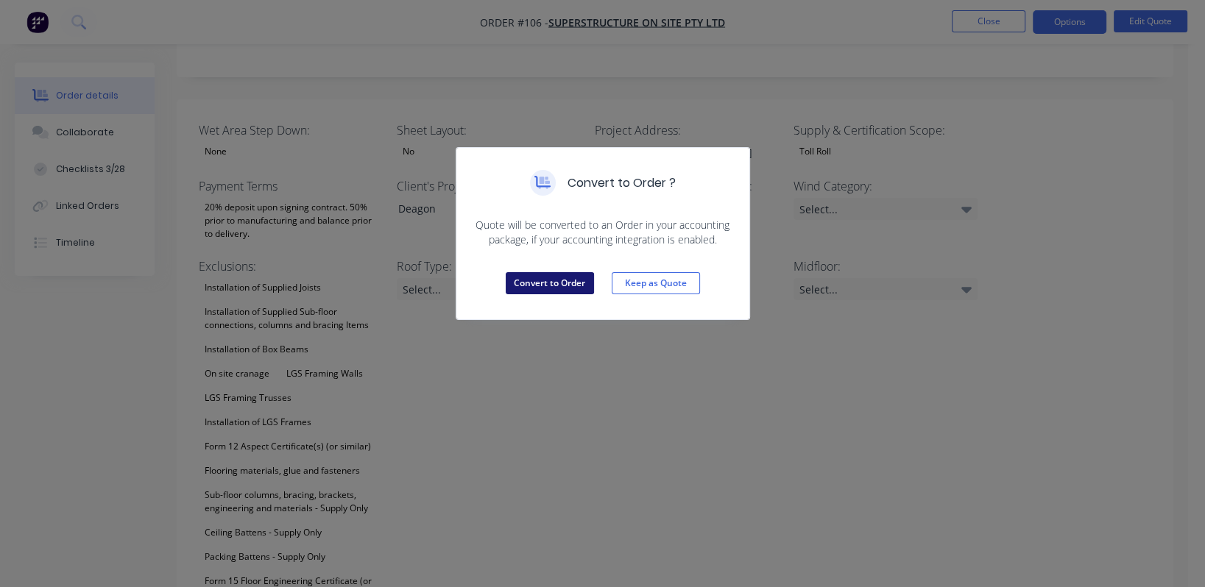
click at [563, 280] on button "Convert to Order" at bounding box center [550, 283] width 88 height 22
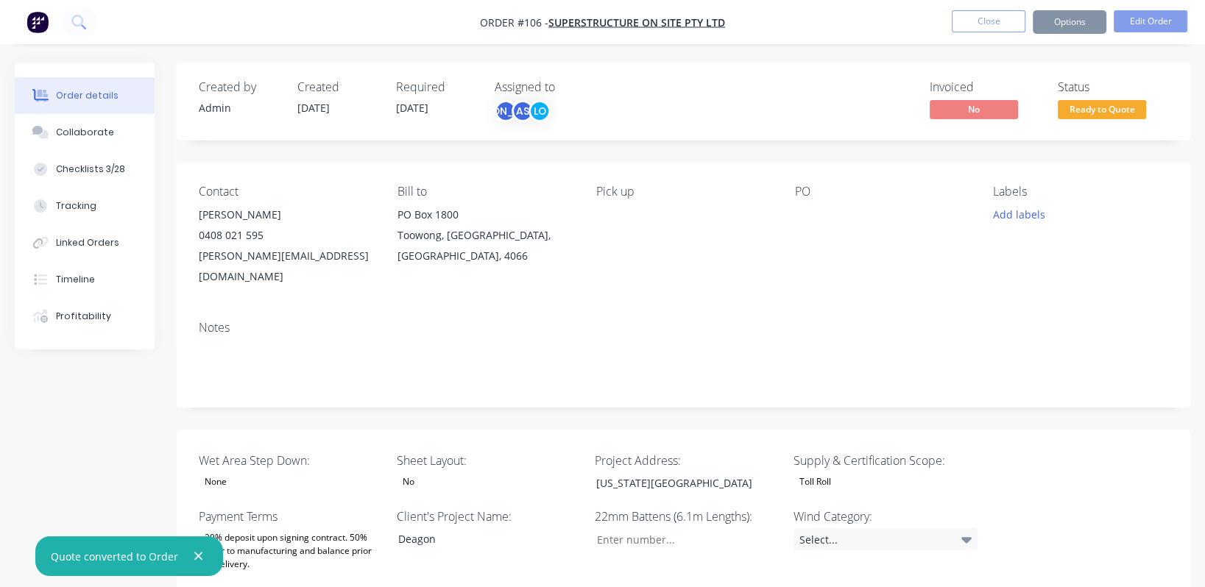
click at [592, 110] on span "Ready to Quote" at bounding box center [1102, 109] width 88 height 18
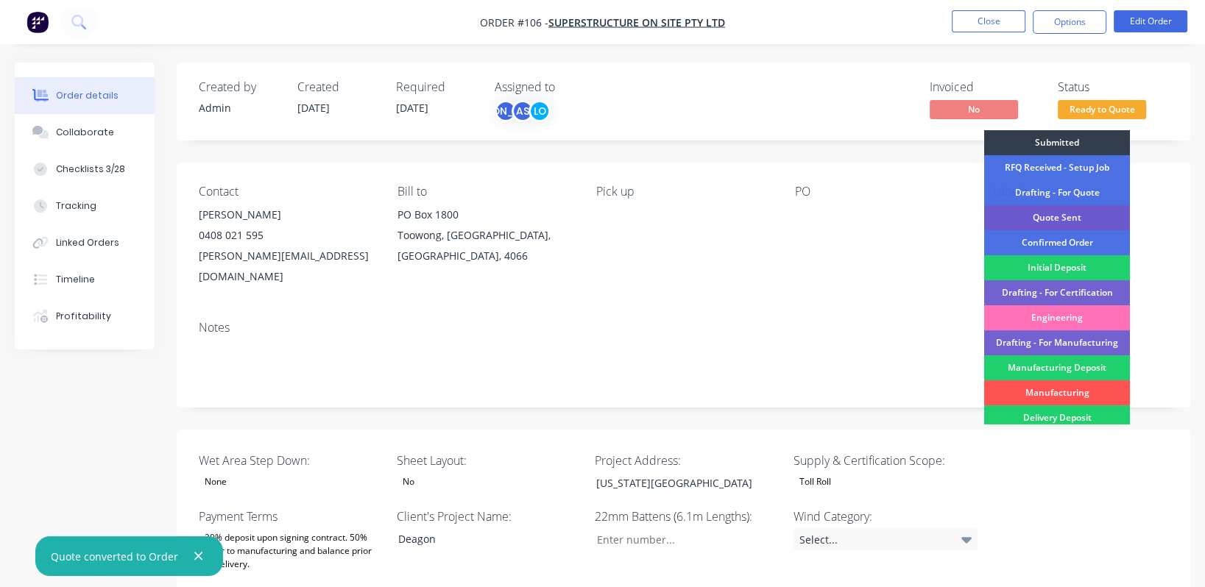
click at [592, 216] on div "Quote Sent" at bounding box center [1057, 217] width 146 height 25
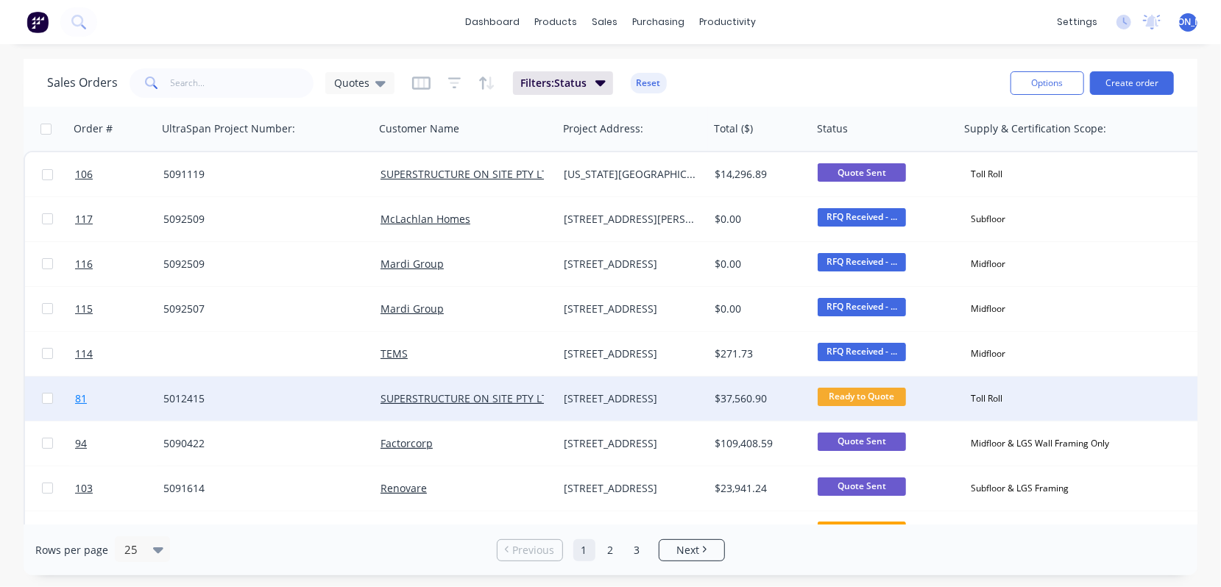
click at [75, 400] on span "81" at bounding box center [81, 399] width 12 height 15
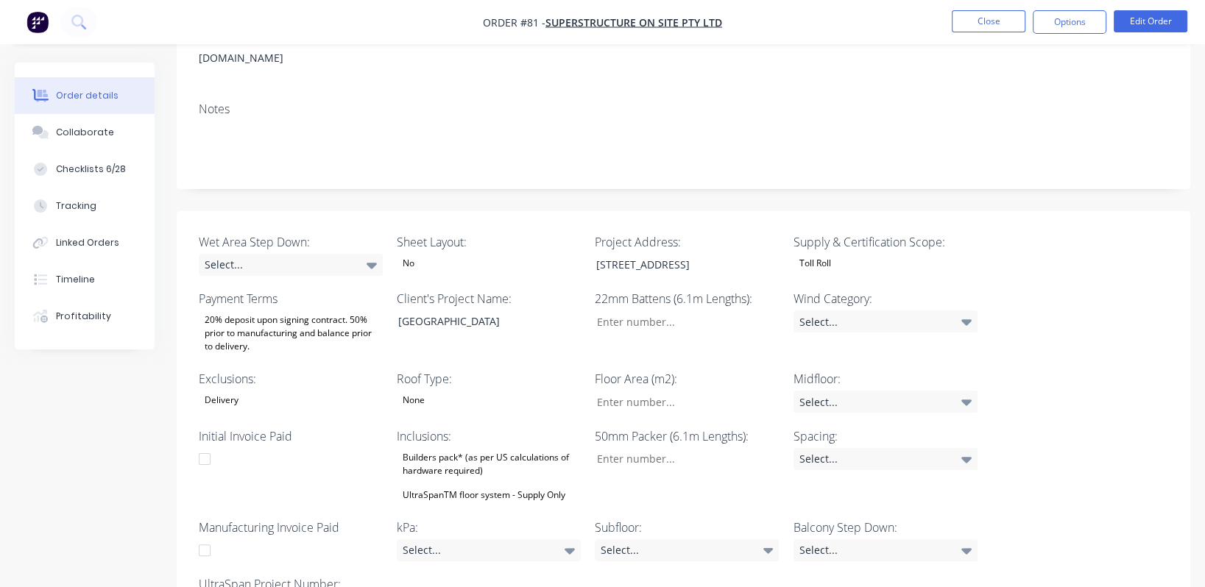
scroll to position [219, 0]
click at [412, 447] on div "Builders pack* (as per US calculations of hardware required)" at bounding box center [489, 463] width 184 height 32
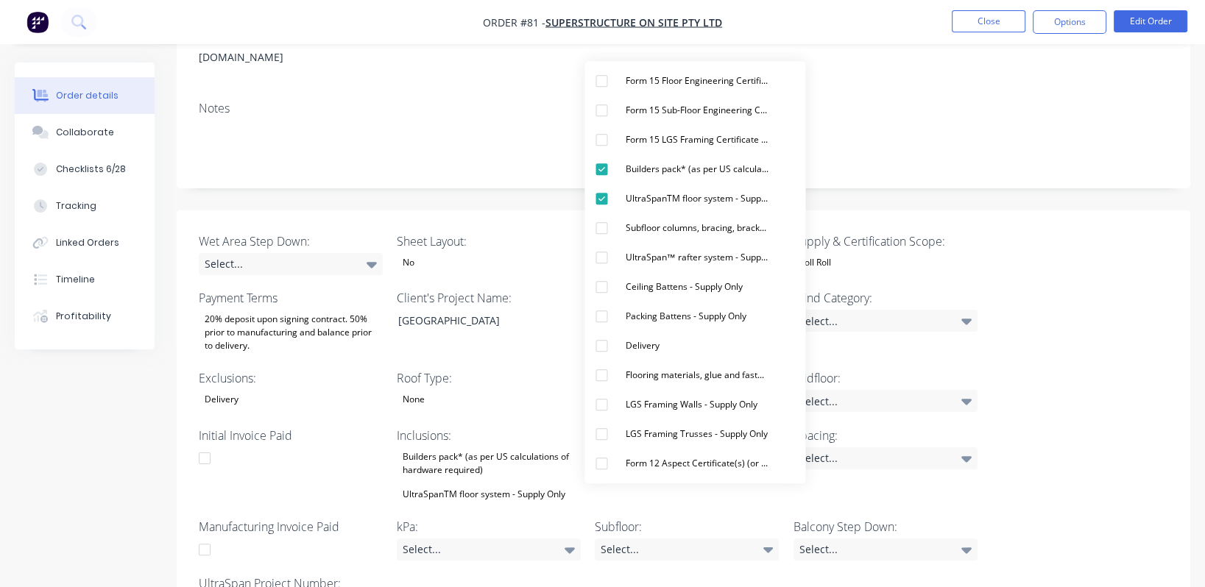
click at [412, 447] on div "Builders pack* (as per US calculations of hardware required)" at bounding box center [489, 463] width 184 height 32
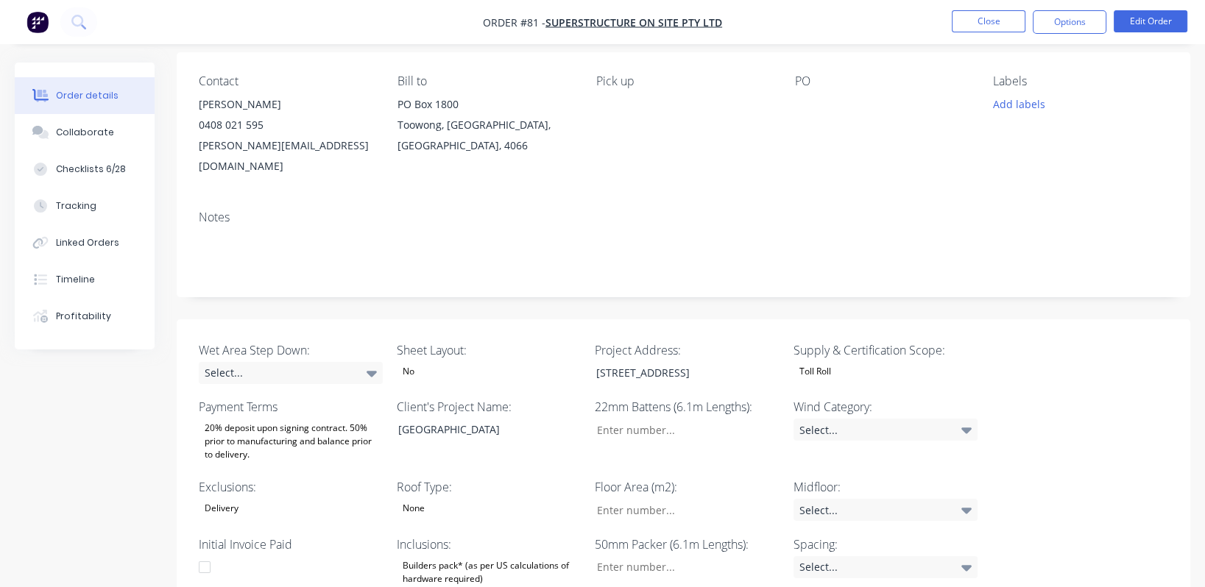
scroll to position [109, 0]
click at [211, 500] on div "Delivery" at bounding box center [222, 509] width 46 height 19
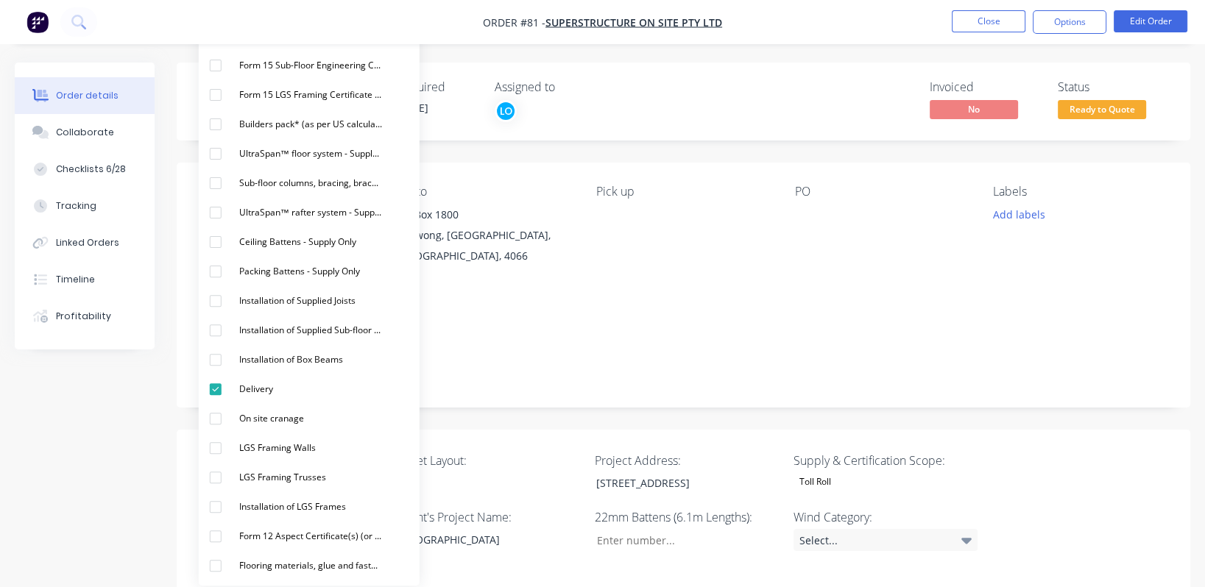
scroll to position [0, 0]
click at [269, 47] on button "Form 15 Floor Engineering Certificate (or similar)" at bounding box center [309, 35] width 221 height 29
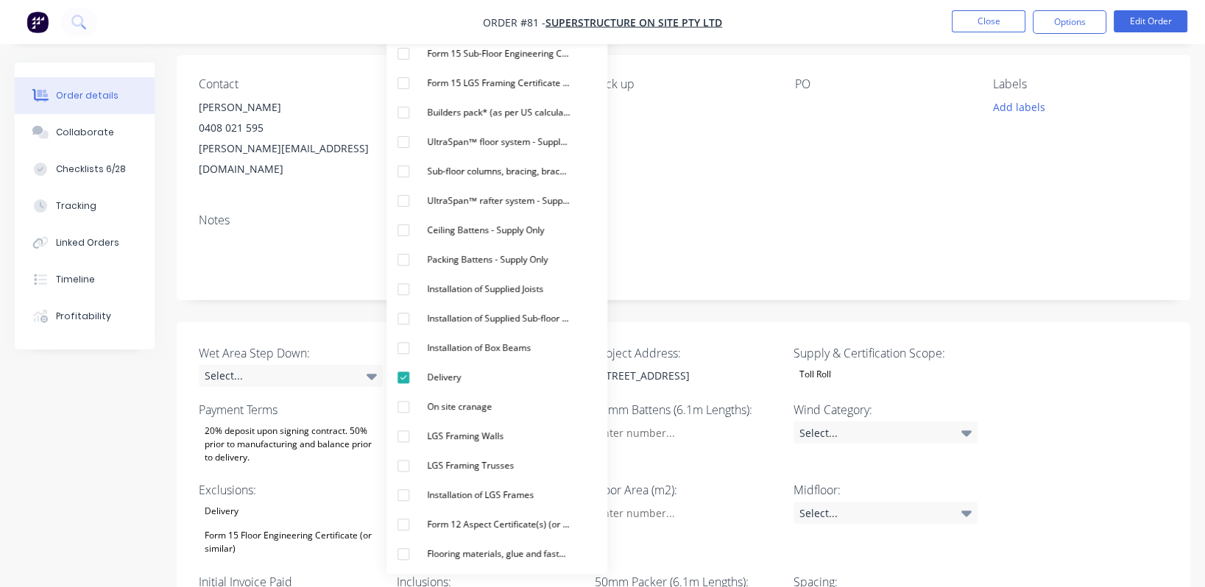
scroll to position [108, 0]
click at [592, 201] on div "Notes" at bounding box center [683, 250] width 1013 height 99
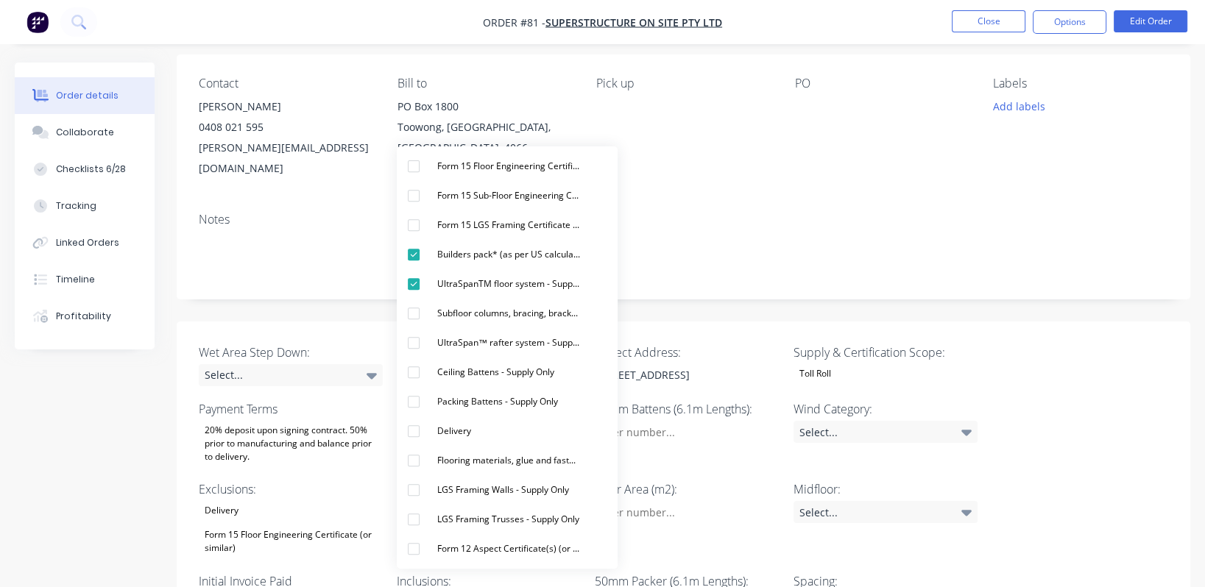
click at [592, 213] on div "Notes" at bounding box center [683, 220] width 969 height 14
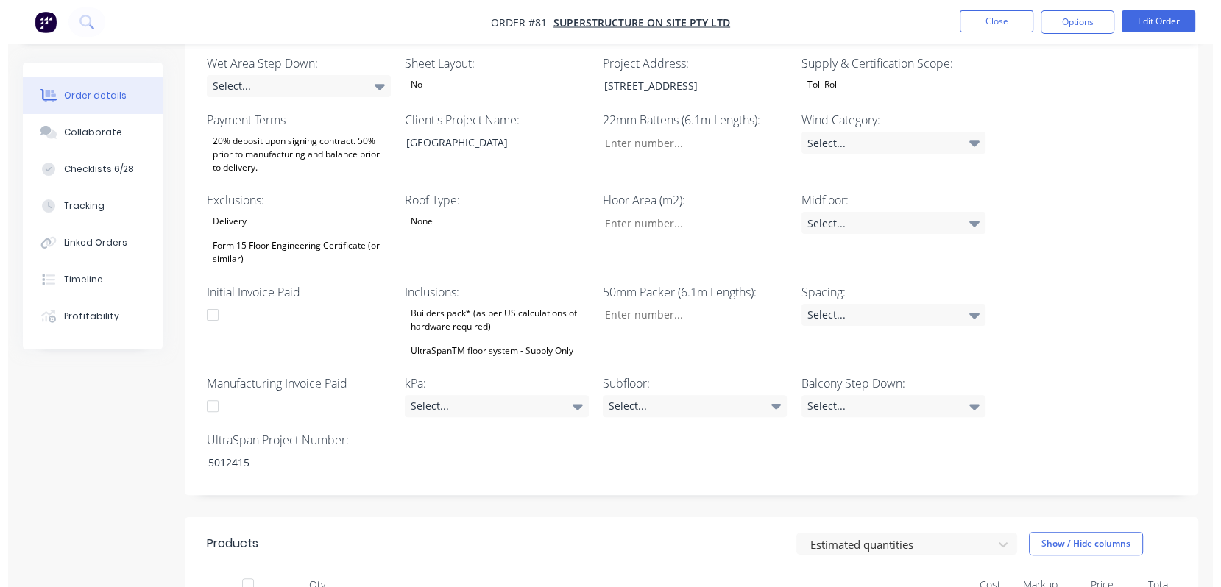
scroll to position [0, 0]
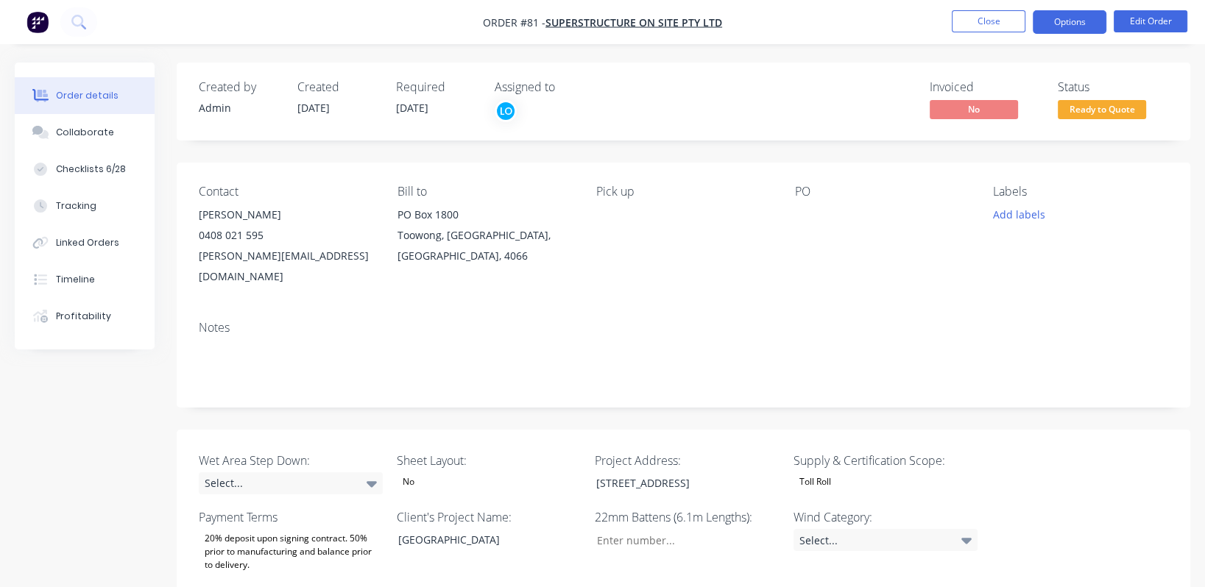
click at [592, 19] on button "Options" at bounding box center [1070, 22] width 74 height 24
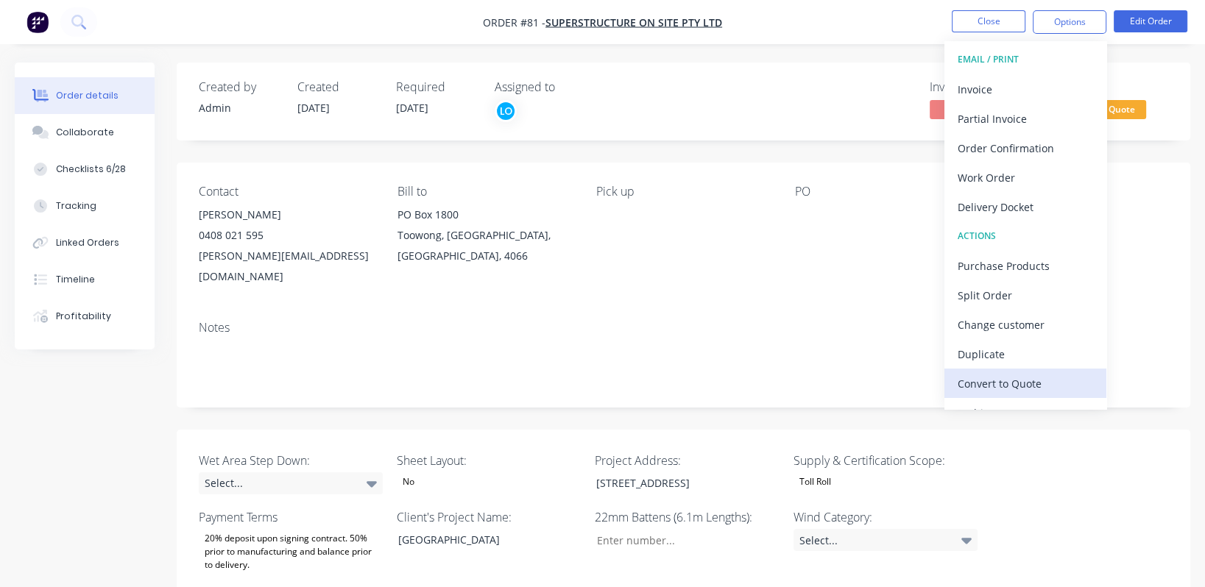
click at [592, 382] on div "Convert to Quote" at bounding box center [1024, 383] width 135 height 21
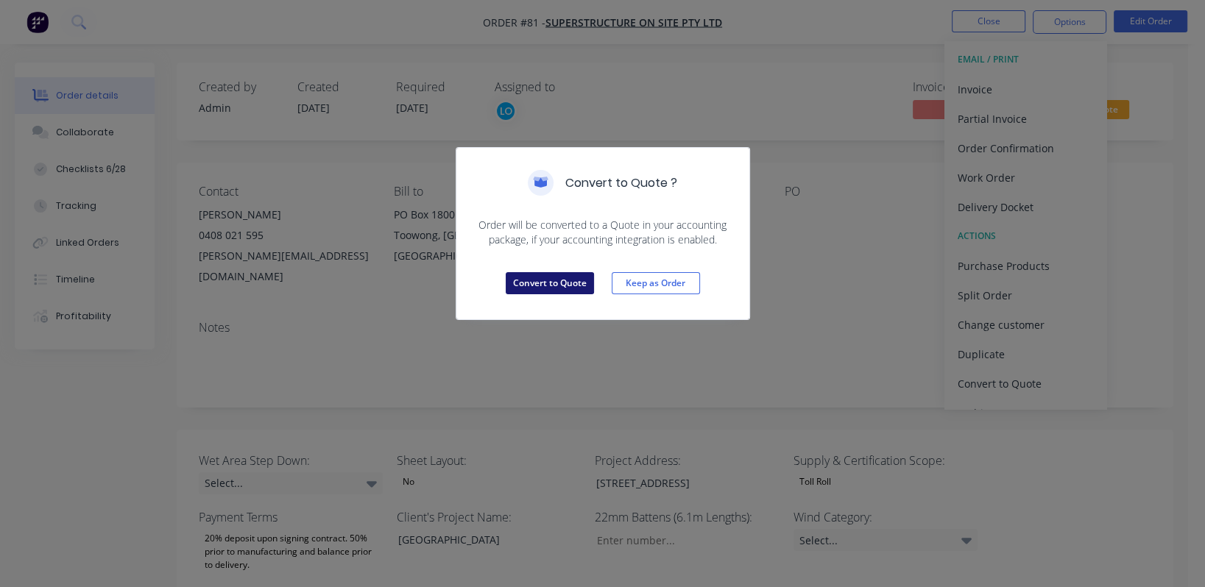
click at [545, 283] on button "Convert to Quote" at bounding box center [550, 283] width 88 height 22
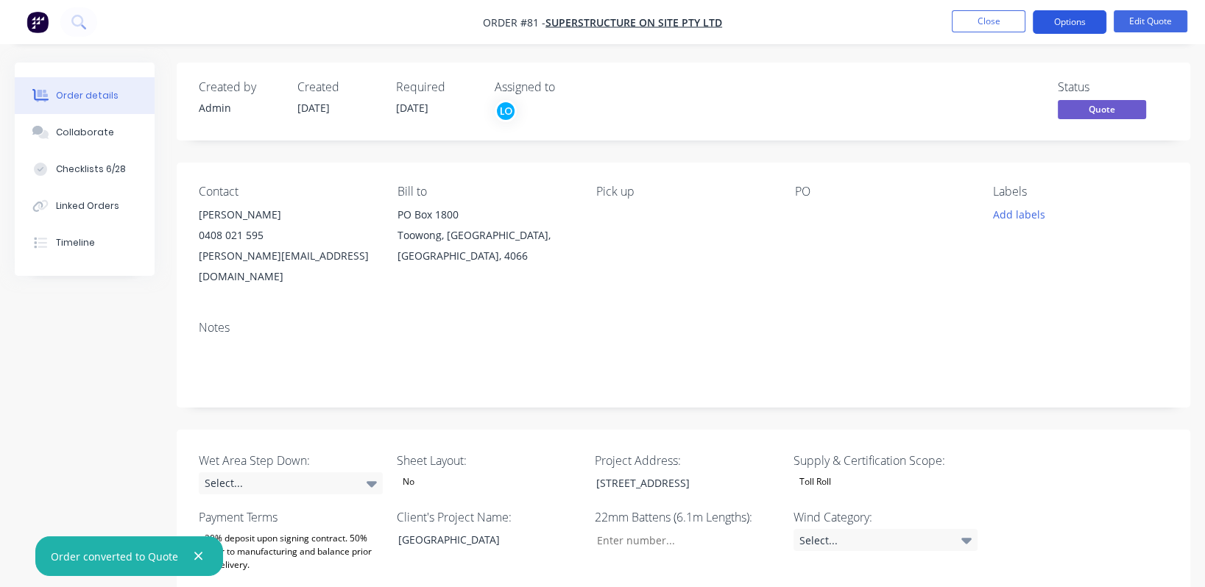
click at [592, 18] on button "Options" at bounding box center [1070, 22] width 74 height 24
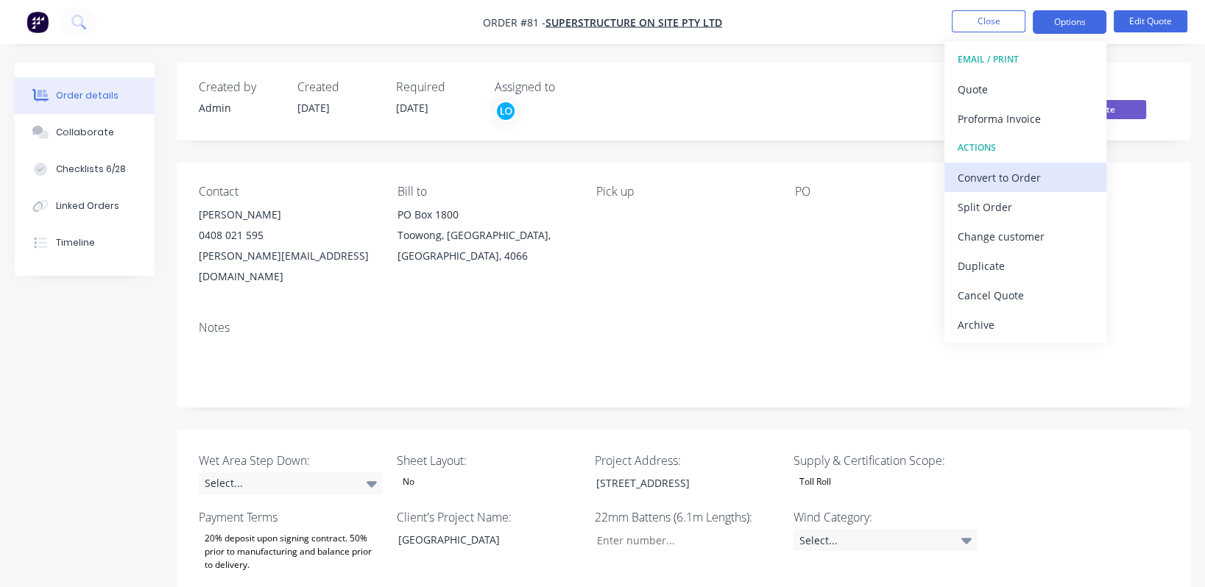
click at [592, 178] on div "Convert to Order" at bounding box center [1024, 177] width 135 height 21
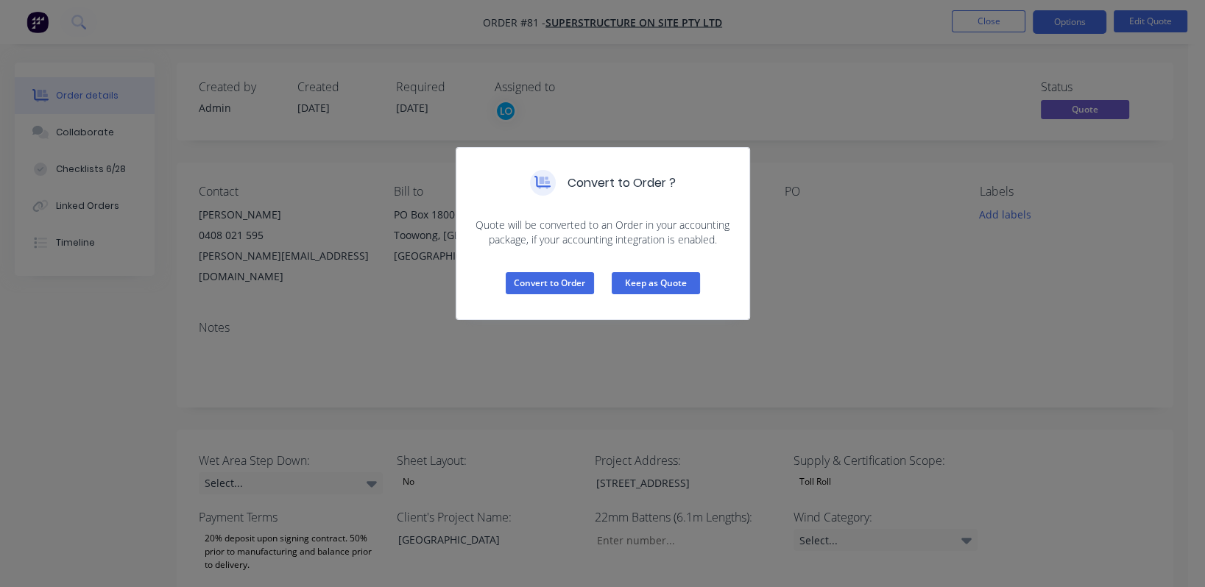
click at [592, 279] on button "Keep as Quote" at bounding box center [656, 283] width 88 height 22
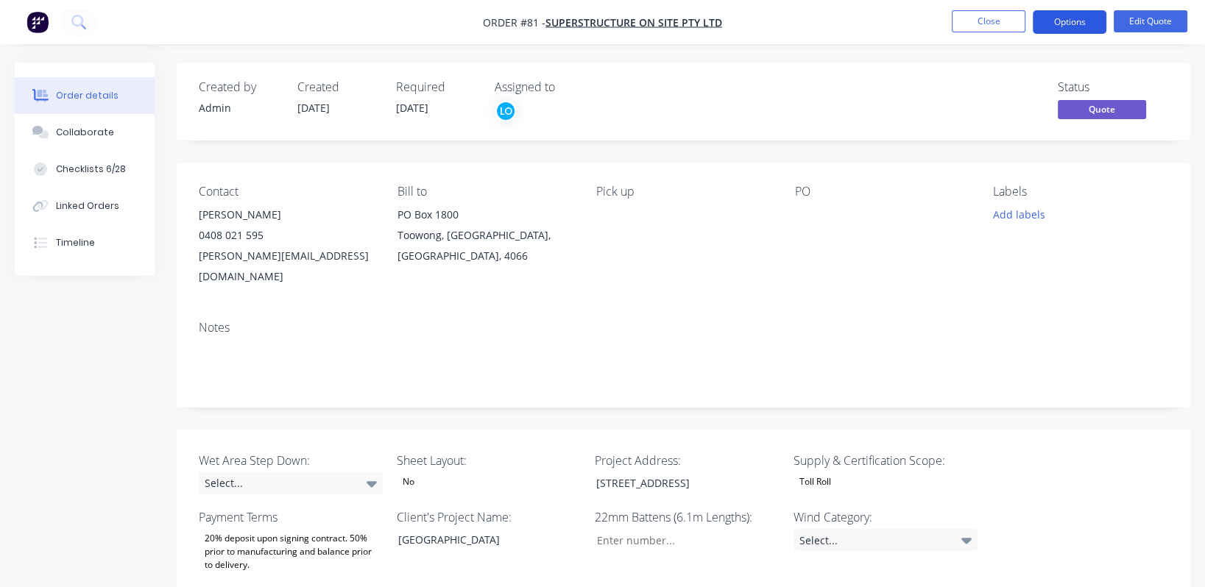
click at [592, 24] on button "Options" at bounding box center [1070, 22] width 74 height 24
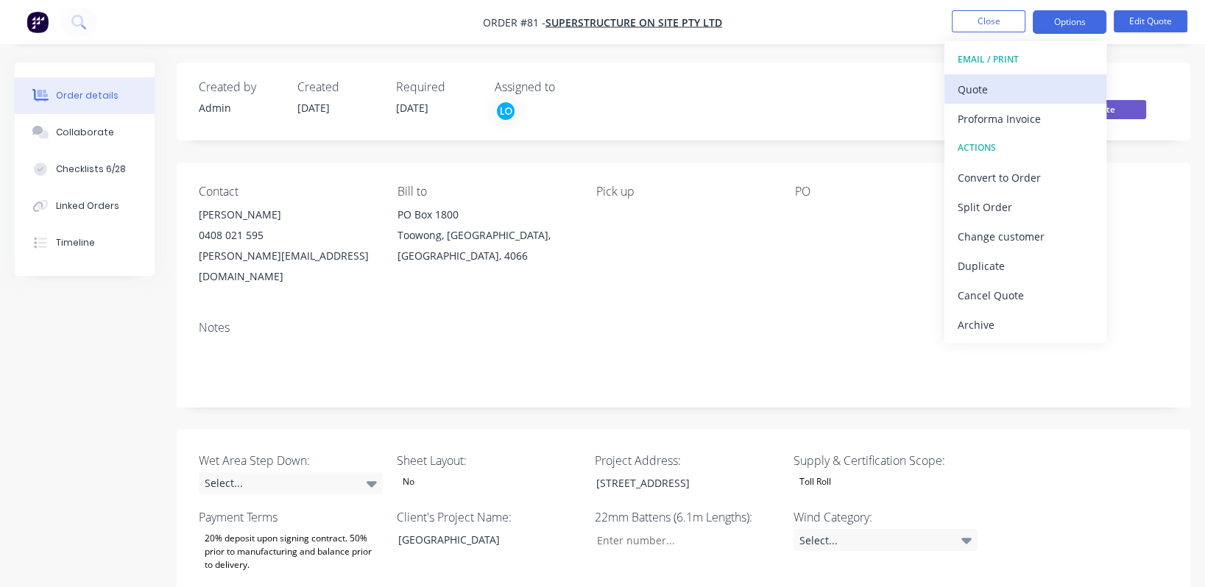
click at [592, 101] on button "Quote" at bounding box center [1025, 88] width 162 height 29
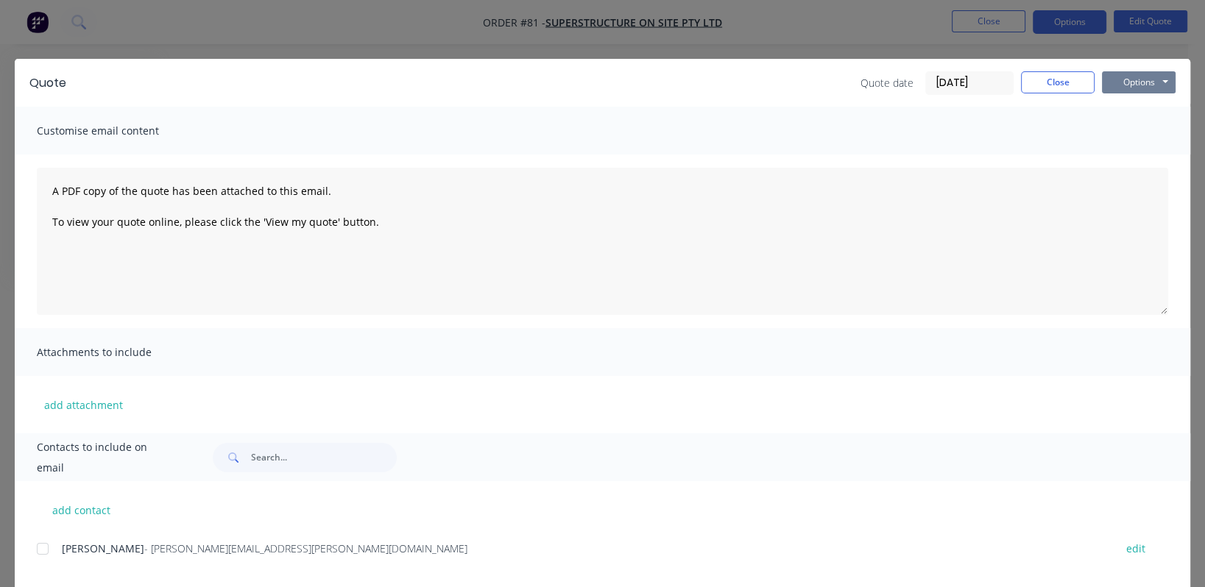
click at [592, 78] on button "Options" at bounding box center [1139, 82] width 74 height 22
click at [592, 110] on button "Preview" at bounding box center [1149, 108] width 94 height 24
click at [592, 84] on button "Close" at bounding box center [1058, 82] width 74 height 22
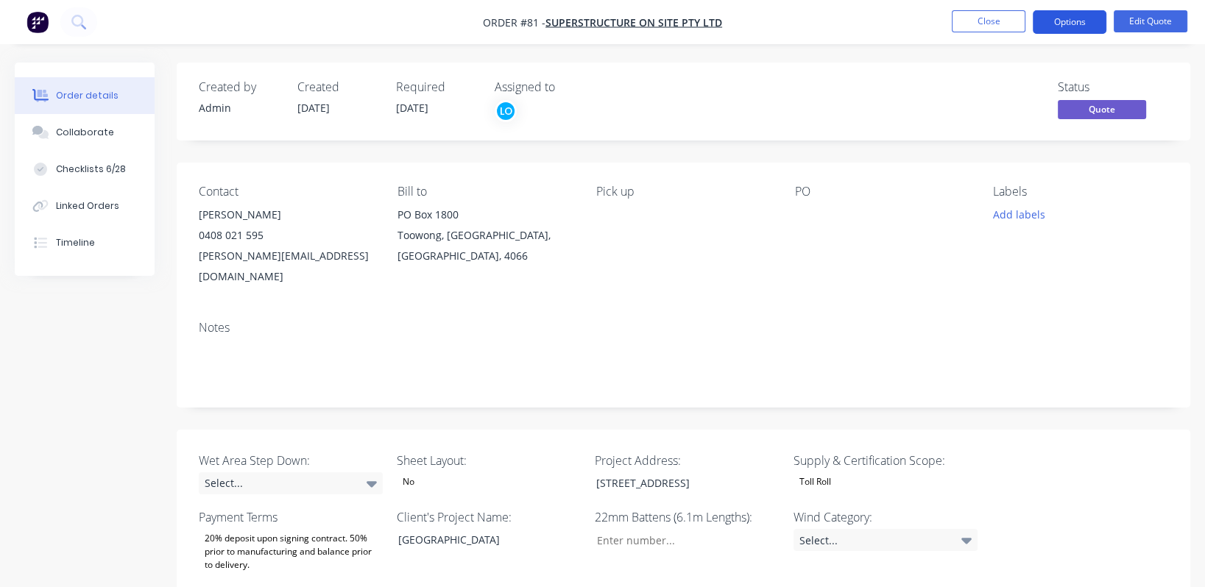
click at [592, 16] on button "Options" at bounding box center [1070, 22] width 74 height 24
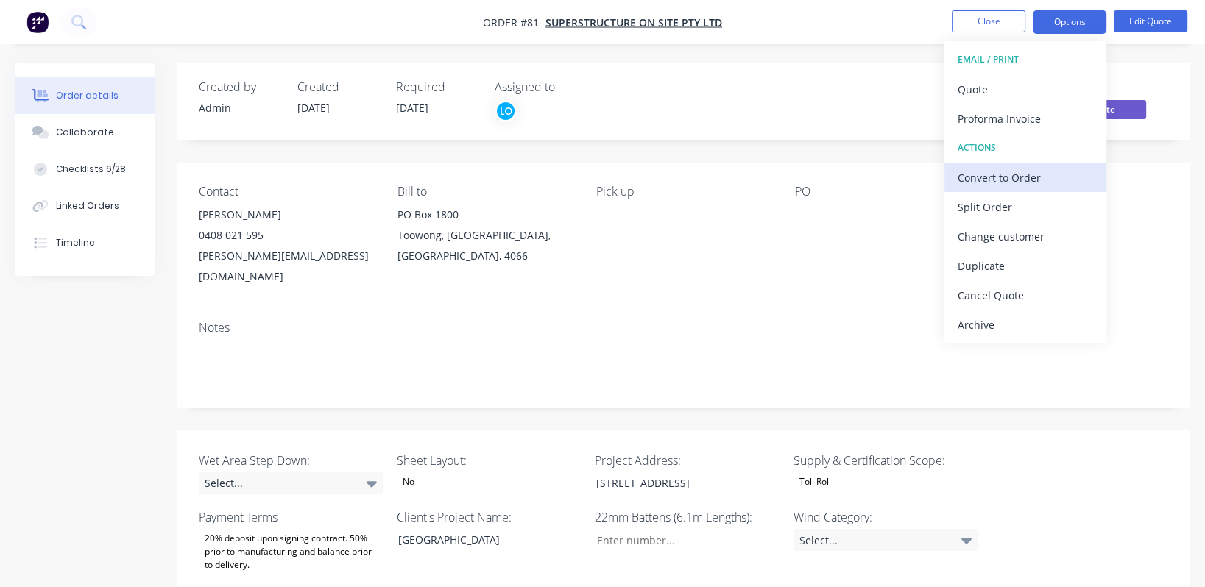
click at [592, 183] on div "Convert to Order" at bounding box center [1024, 177] width 135 height 21
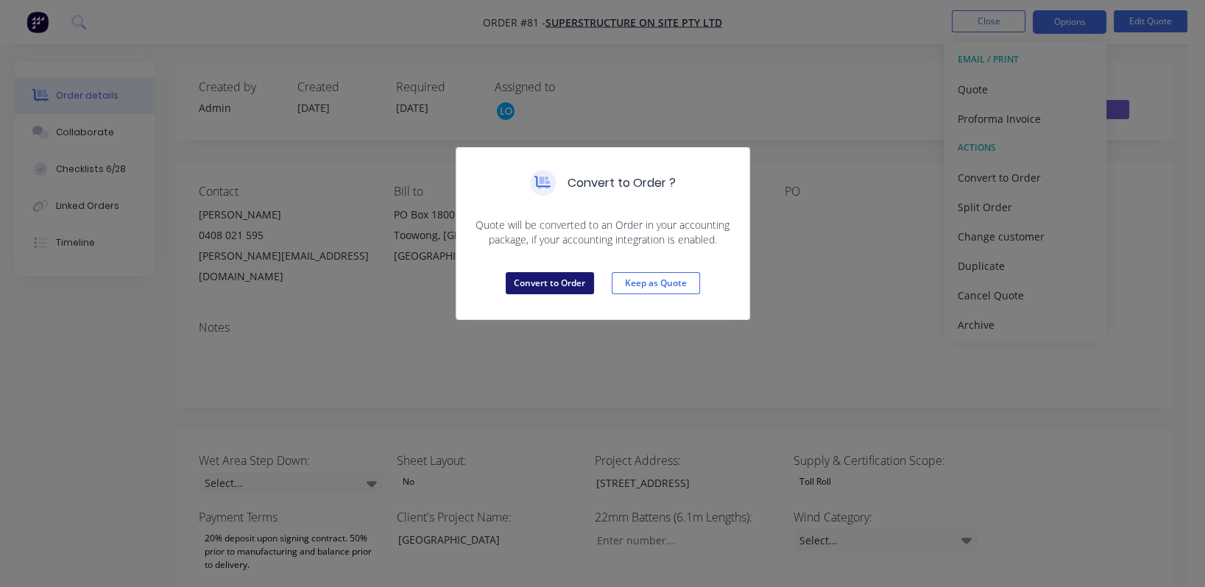
click at [556, 283] on button "Convert to Order" at bounding box center [550, 283] width 88 height 22
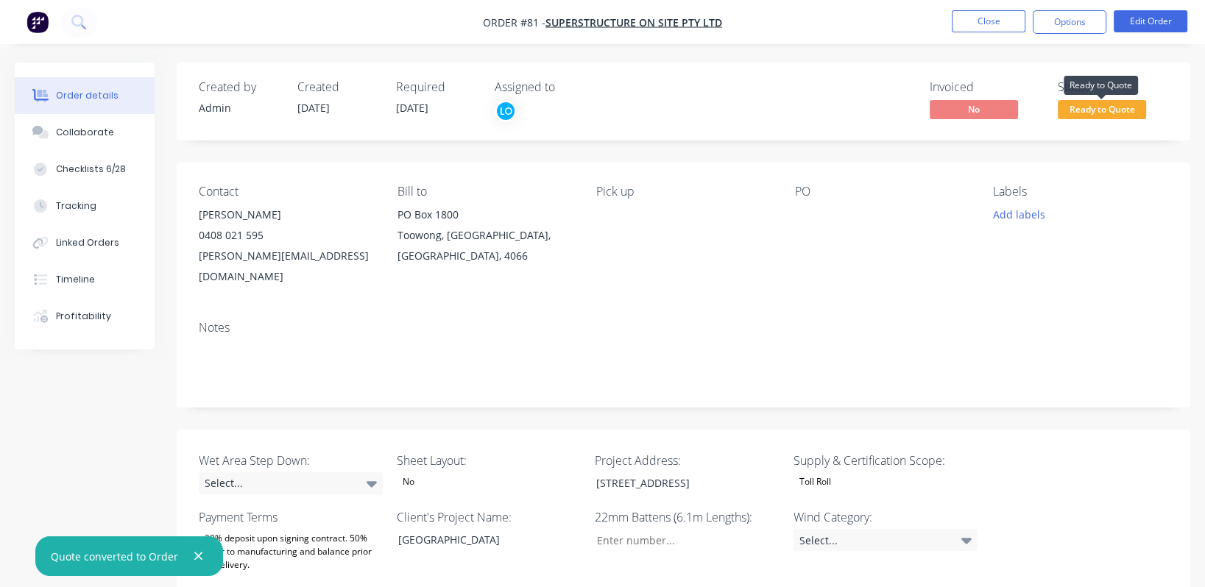
click at [592, 110] on span "Ready to Quote" at bounding box center [1102, 109] width 88 height 18
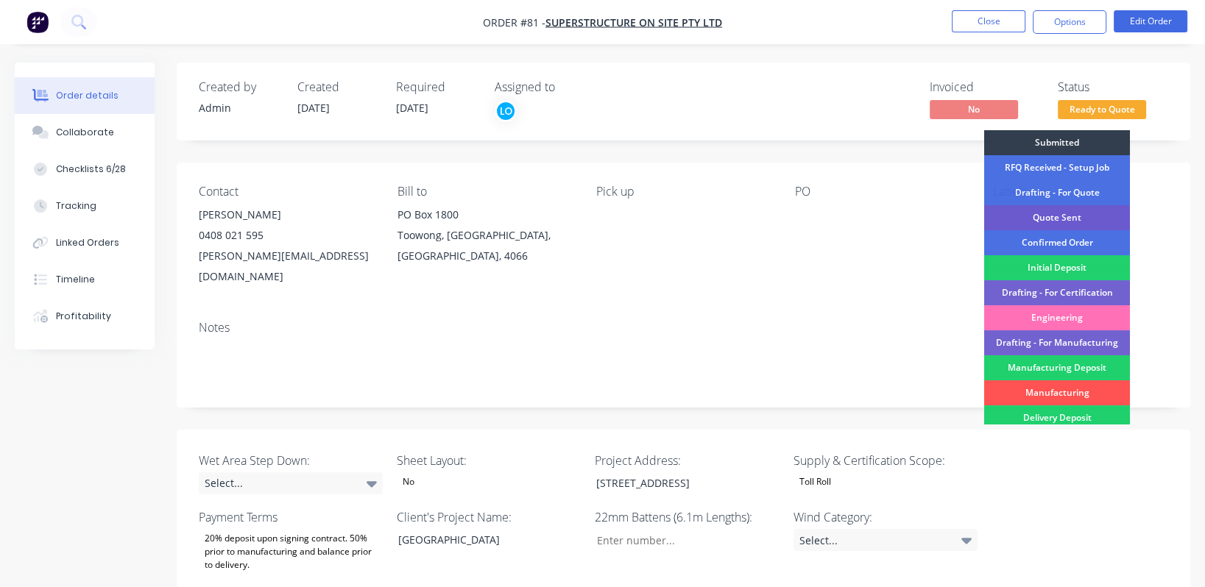
click at [592, 212] on div "Quote Sent" at bounding box center [1057, 217] width 146 height 25
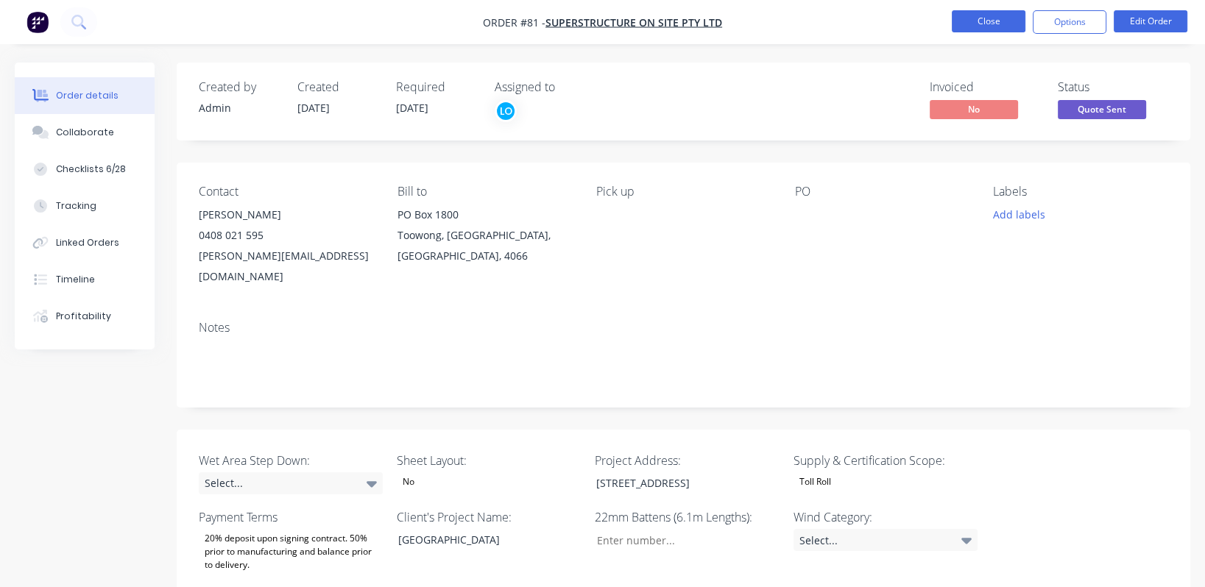
click at [592, 22] on button "Close" at bounding box center [989, 21] width 74 height 22
